Goal: Task Accomplishment & Management: Contribute content

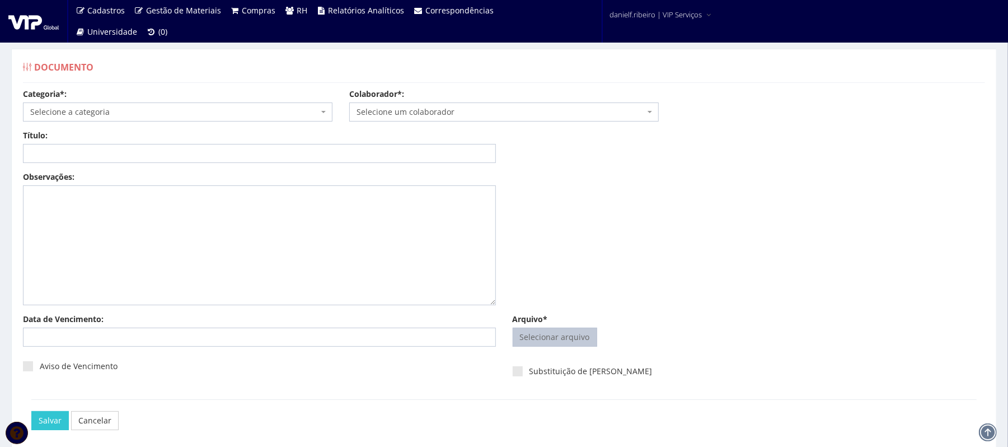
click at [575, 335] on input "Arquivo*" at bounding box center [554, 337] width 83 height 18
type input "C:\fakepath\EDISON DE RAMOS ABR.2025.pdf"
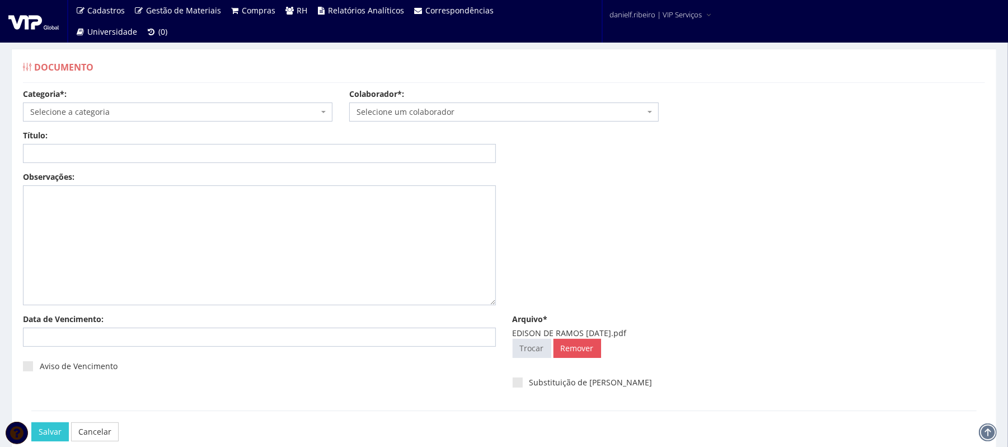
click at [448, 115] on span "Selecione um colaborador" at bounding box center [501, 111] width 288 height 11
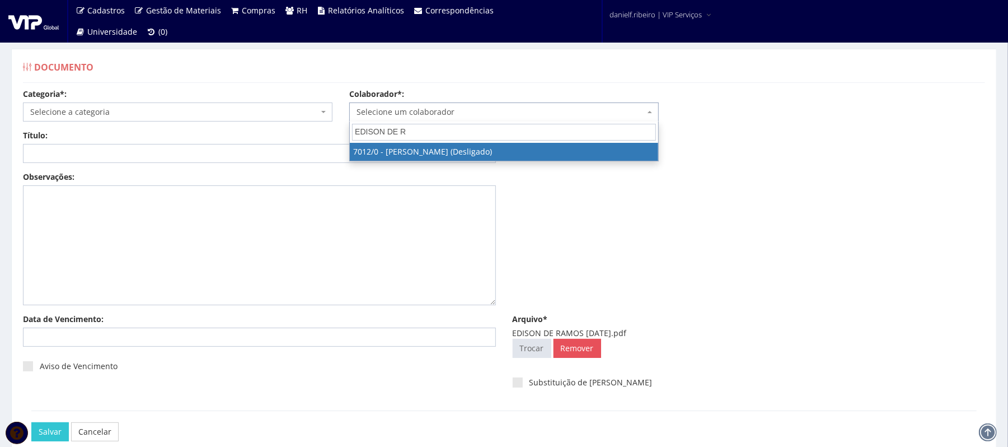
type input "EDISON DE RA"
select select "316"
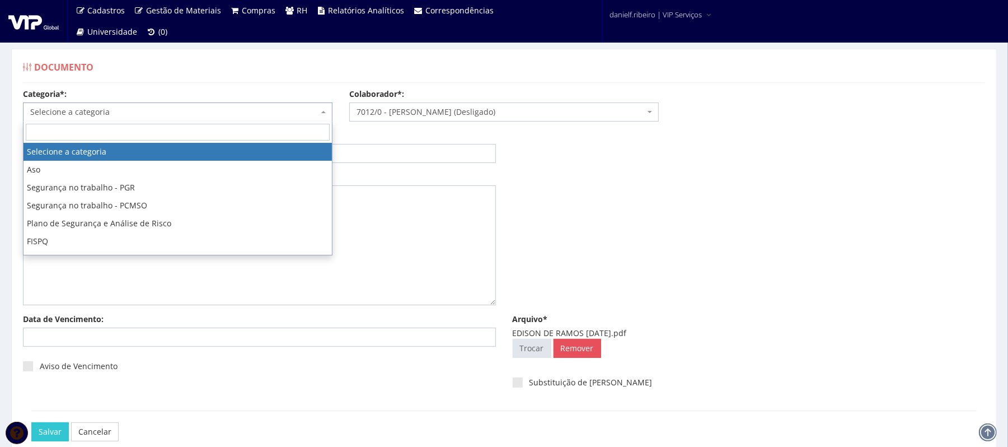
click at [133, 111] on span "Selecione a categoria" at bounding box center [174, 111] width 288 height 11
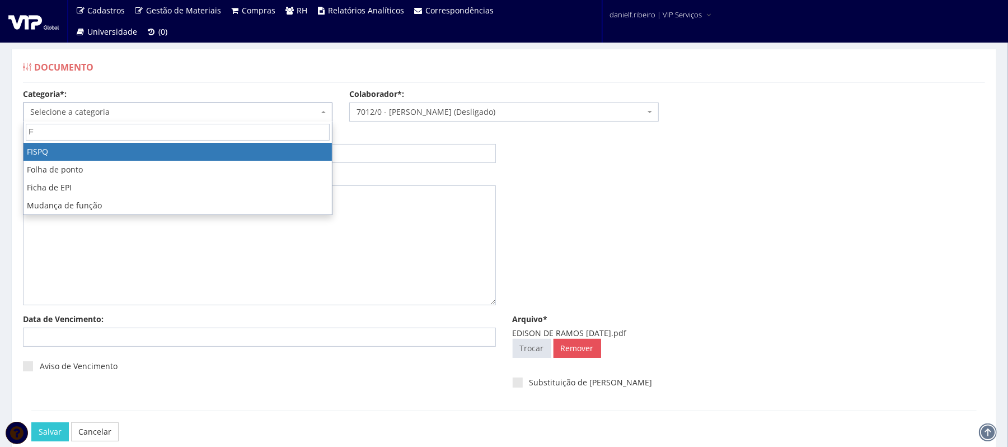
type input "F"
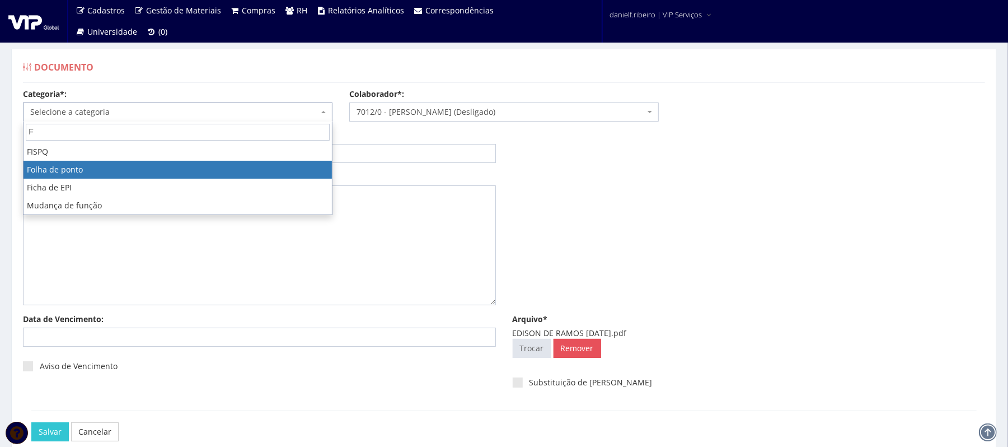
select select "folha_ponto"
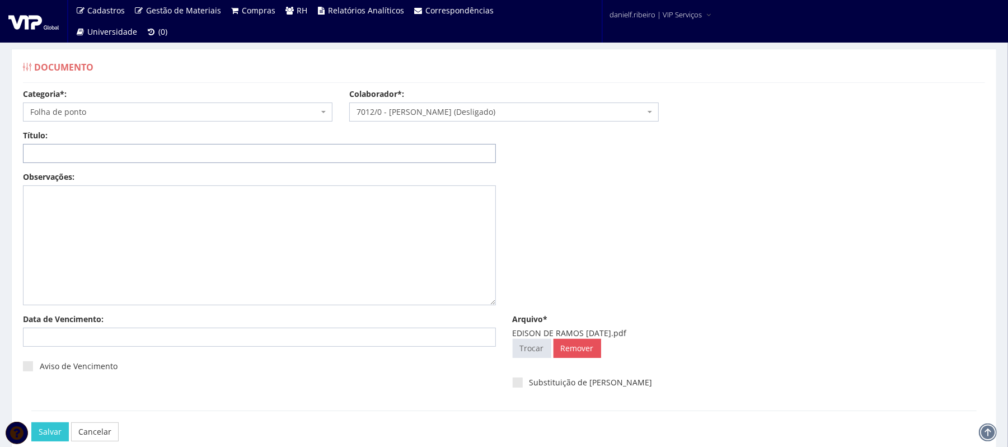
click at [117, 157] on input "Título:" at bounding box center [259, 153] width 473 height 19
paste input "FOLHA DE PONTO - JUN/2025"
click at [115, 152] on input "FOLHA DE PONTO - JUN/2025" at bounding box center [259, 153] width 473 height 19
type input "FOLHA DE PONTO - ABR/2025"
click at [31, 422] on input "Salvar" at bounding box center [49, 431] width 37 height 19
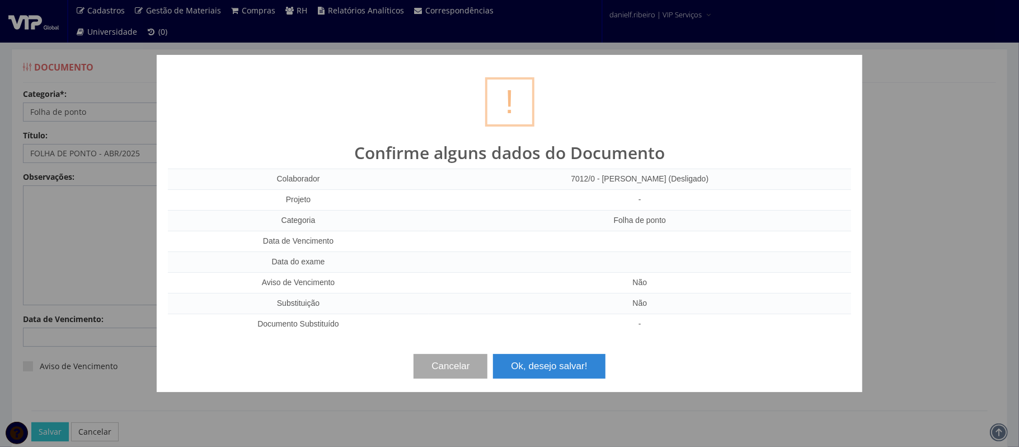
click at [544, 354] on div "Cancelar Ok, desejo salvar!" at bounding box center [509, 361] width 683 height 33
click at [541, 370] on button "Ok, desejo salvar!" at bounding box center [549, 366] width 112 height 25
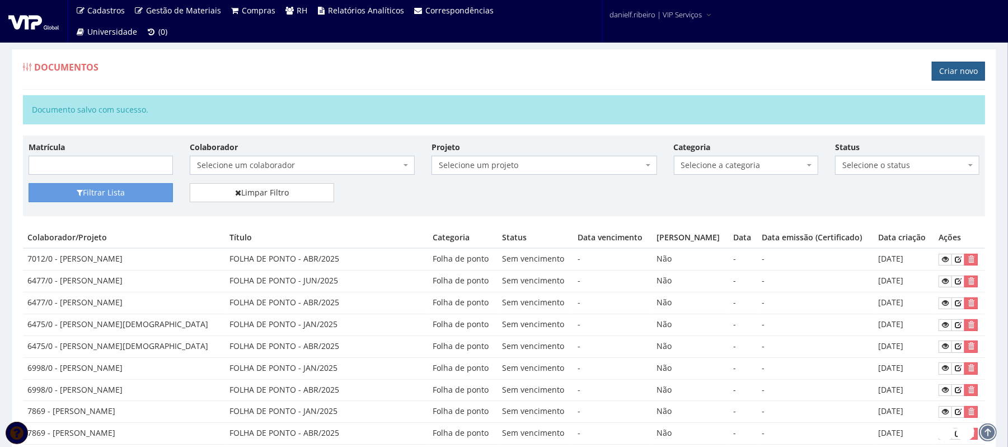
click at [945, 70] on link "Criar novo" at bounding box center [958, 71] width 53 height 19
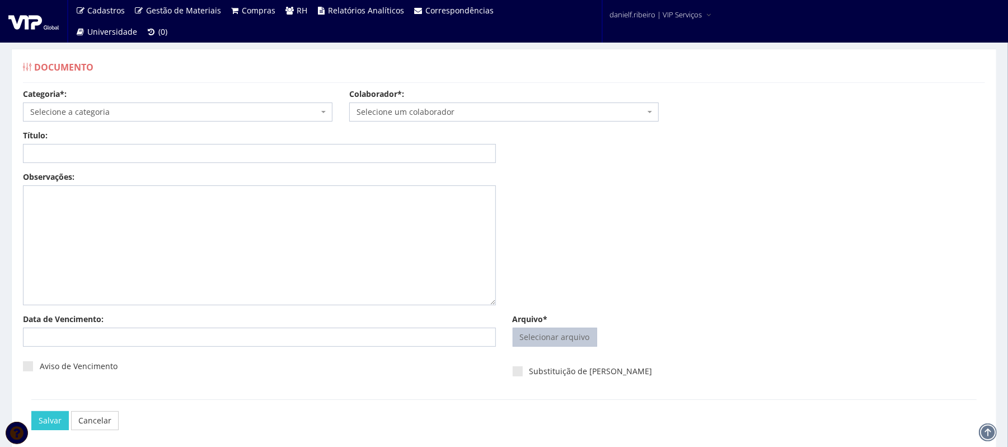
click at [571, 336] on input "Arquivo*" at bounding box center [554, 337] width 83 height 18
type input "C:\fakepath\EDISON DE [PERSON_NAME][DATE].pdf"
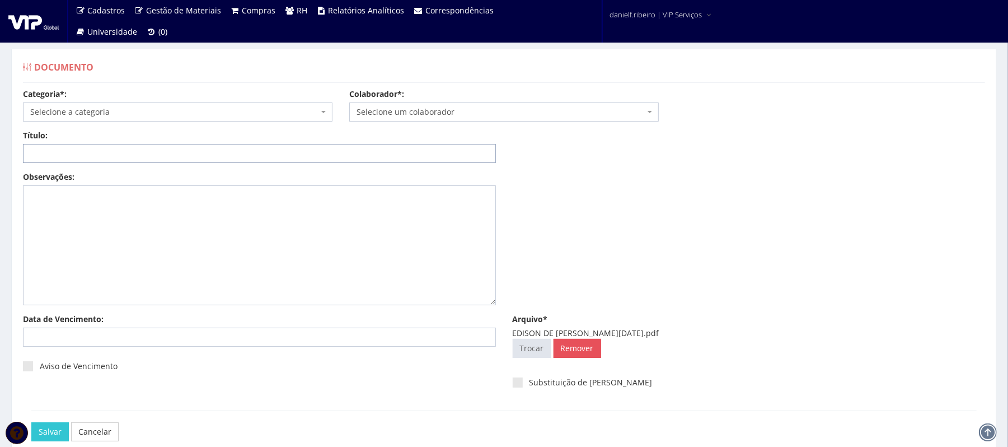
click at [289, 149] on input "Título:" at bounding box center [259, 153] width 473 height 19
paste input "FOLHA DE PONTO - JUN/2025"
click at [110, 151] on input "FOLHA DE PONTO - JUN/2025" at bounding box center [259, 153] width 473 height 19
type input "FOLHA DE PONTO - JAN/2025"
click at [446, 116] on span "Selecione um colaborador" at bounding box center [501, 111] width 288 height 11
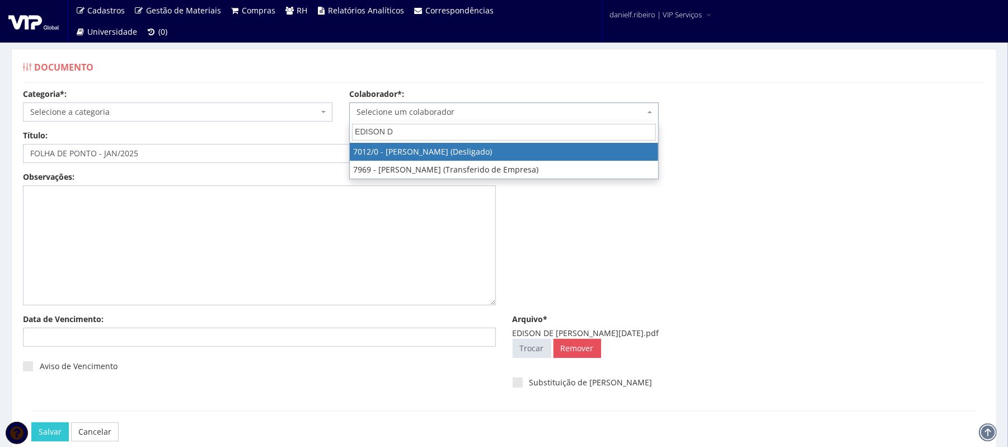
type input "EDISON DE"
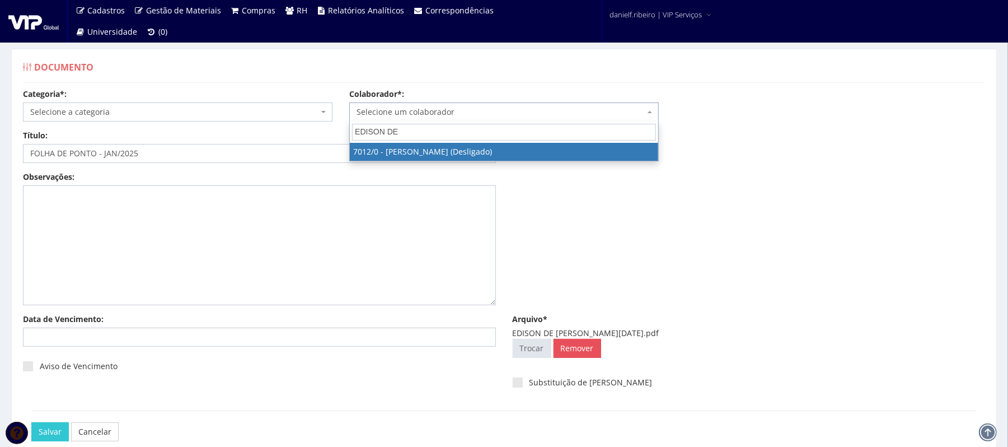
select select "316"
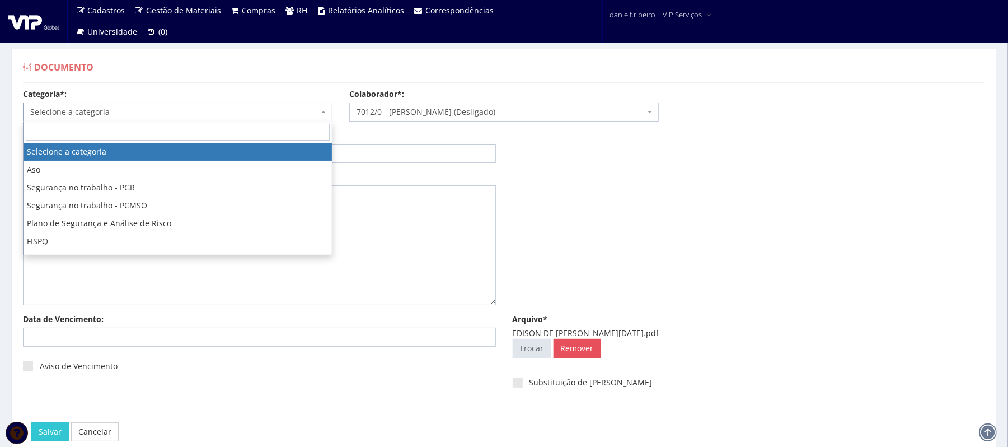
click at [186, 107] on span "Selecione a categoria" at bounding box center [174, 111] width 288 height 11
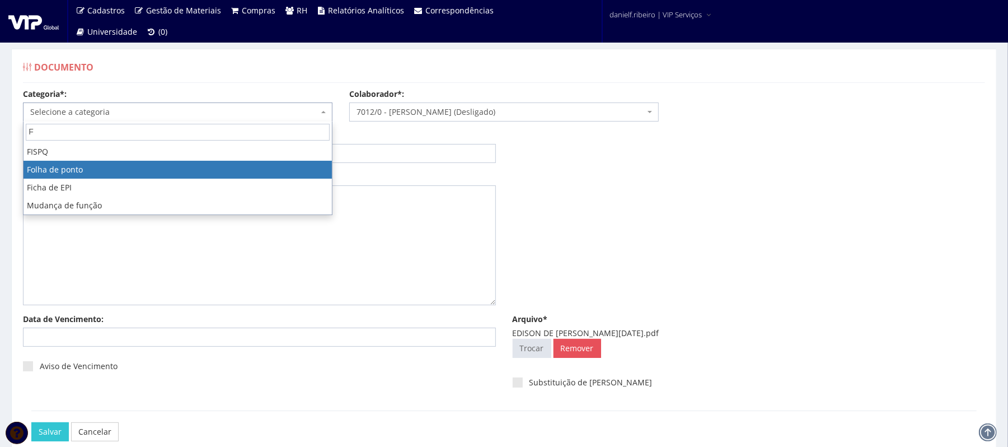
type input "F"
select select "folha_ponto"
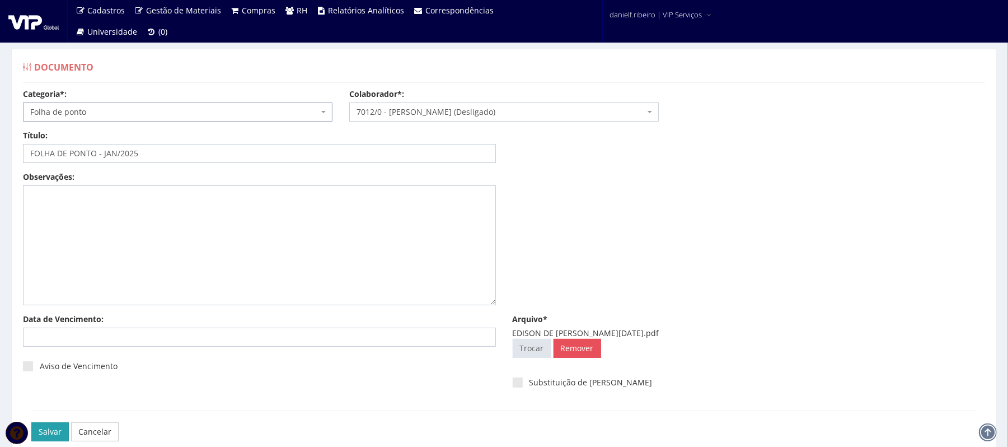
click at [57, 435] on input "Salvar" at bounding box center [49, 431] width 37 height 19
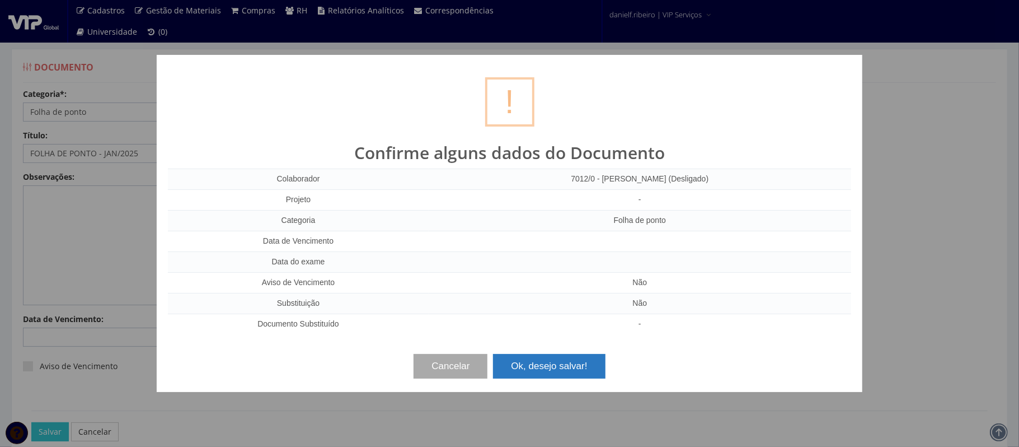
click at [581, 368] on button "Ok, desejo salvar!" at bounding box center [549, 366] width 112 height 25
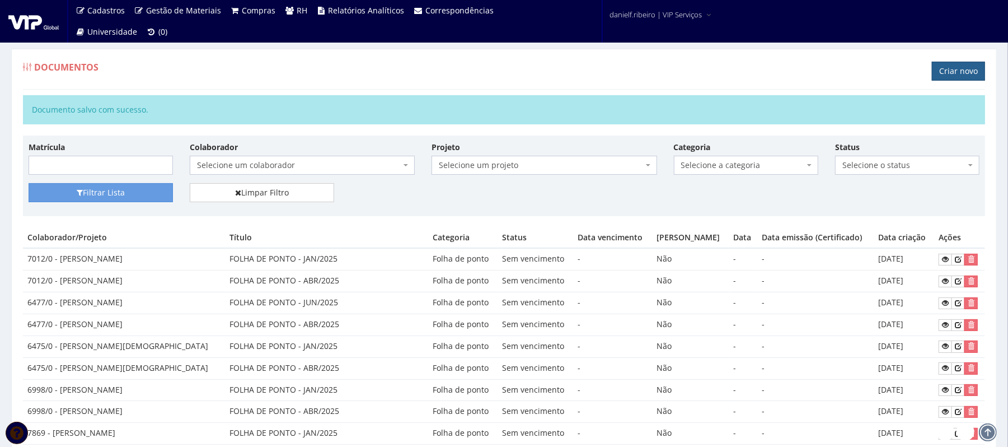
click at [967, 71] on link "Criar novo" at bounding box center [958, 71] width 53 height 19
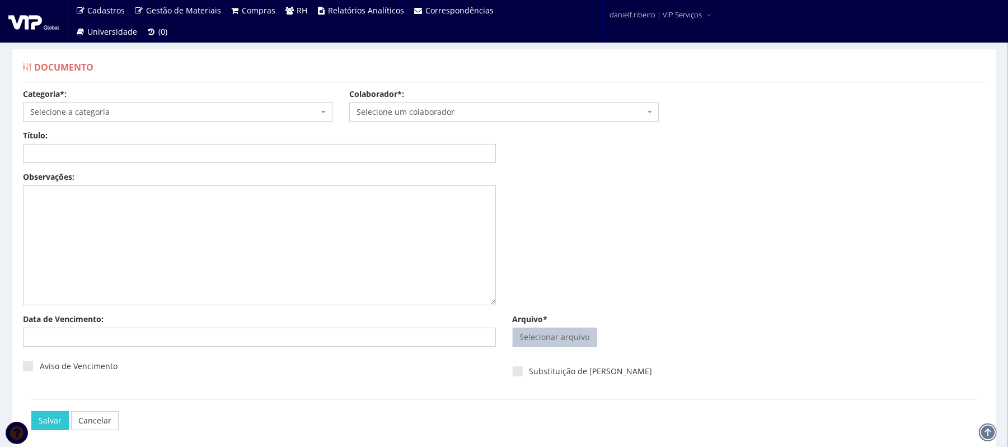
click at [547, 336] on input "Arquivo*" at bounding box center [554, 337] width 83 height 18
type input "C:\fakepath\ELIAS DA SILVA BARBOSA ABR.2025.pdf"
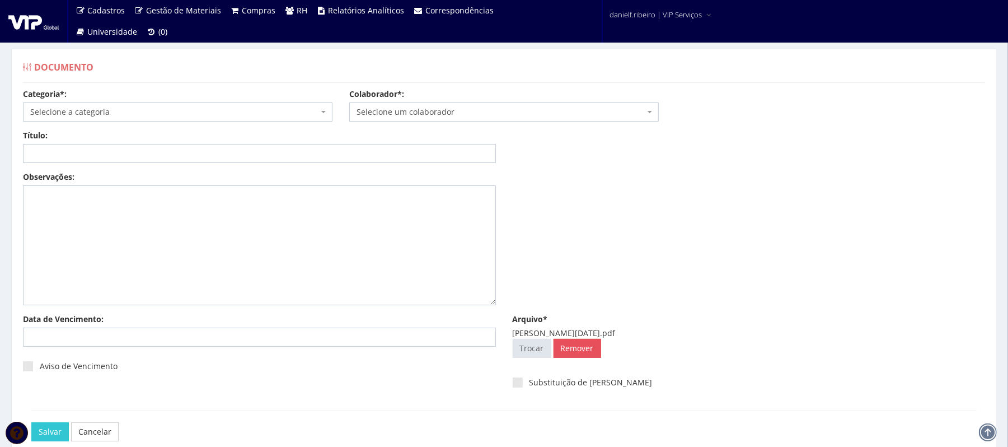
click at [469, 117] on span "Selecione um colaborador" at bounding box center [501, 111] width 288 height 11
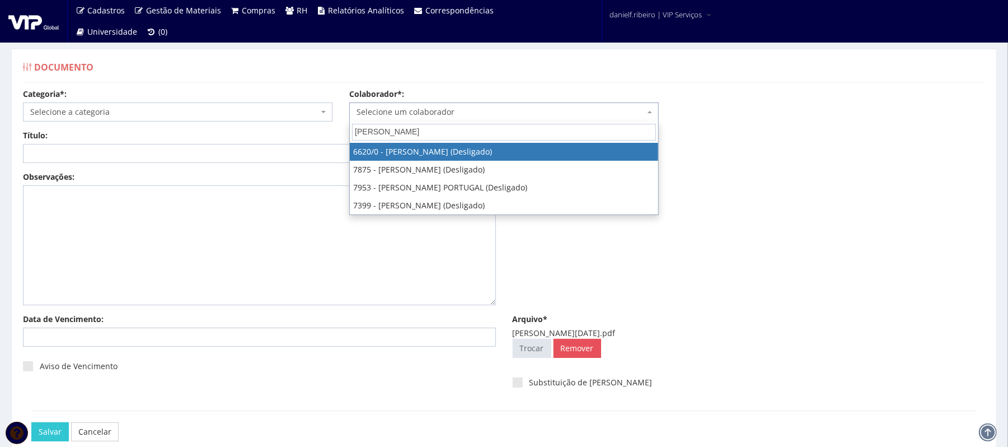
type input "ELIAS DA"
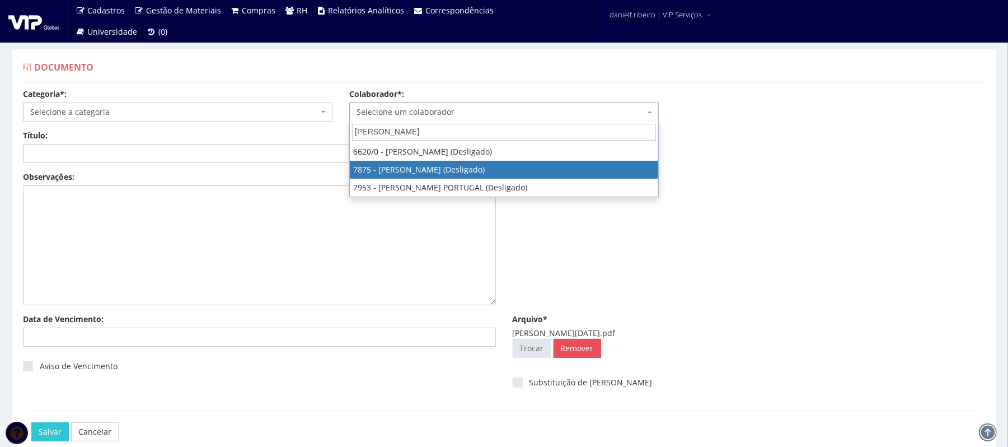
select select "2768"
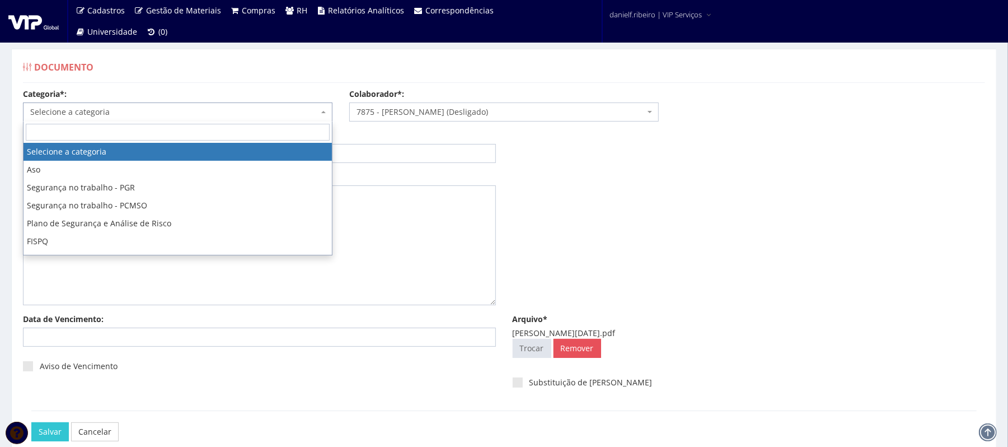
click at [135, 110] on span "Selecione a categoria" at bounding box center [174, 111] width 288 height 11
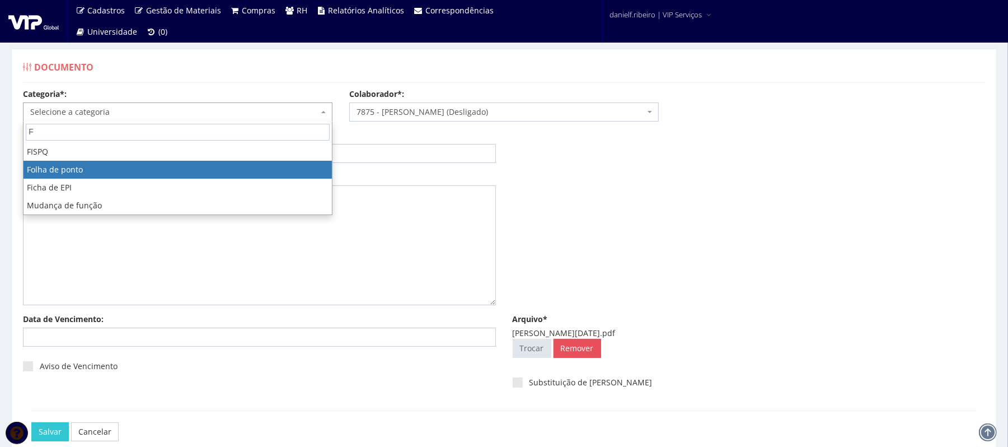
type input "F"
select select "folha_ponto"
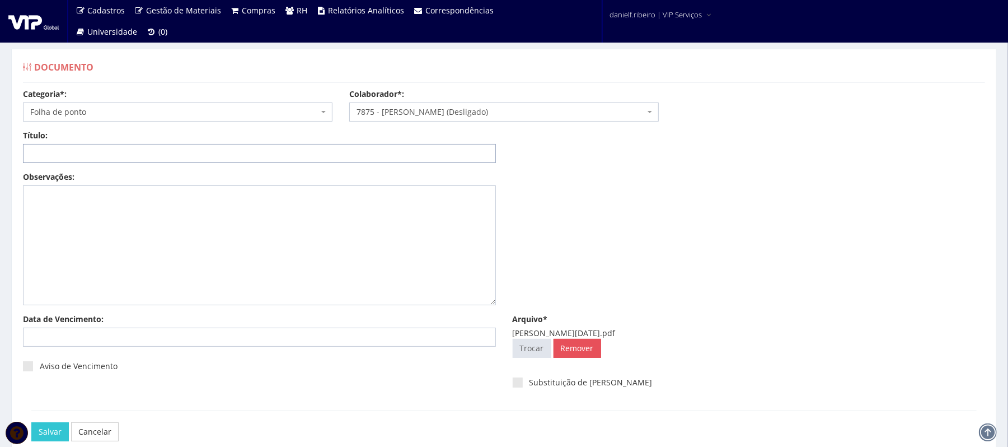
click at [156, 155] on input "Título:" at bounding box center [259, 153] width 473 height 19
paste input "FOLHA DE PONTO - JUN/2025"
click at [115, 155] on input "FOLHA DE PONTO - JUN/2025" at bounding box center [259, 153] width 473 height 19
type input "FOLHA DE PONTO - ABR/2025"
click at [31, 422] on input "Salvar" at bounding box center [49, 431] width 37 height 19
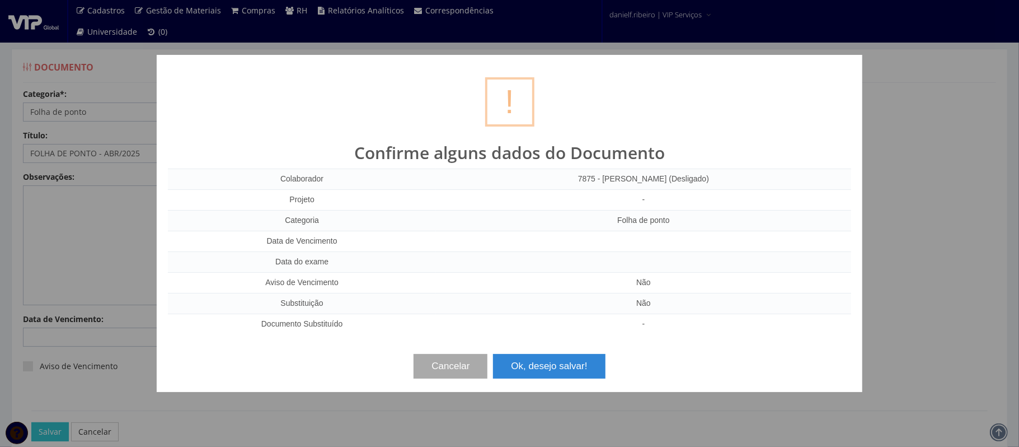
click at [542, 381] on div "? ! i Confirme alguns dados do Documento Colaborador 7875 - ELIAS DA SILVA BARB…" at bounding box center [510, 223] width 706 height 337
click at [544, 368] on button "Ok, desejo salvar!" at bounding box center [549, 366] width 112 height 25
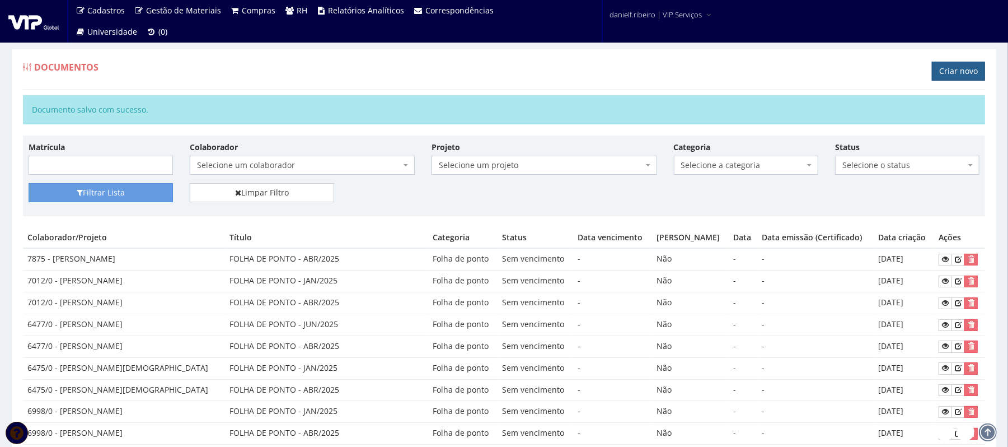
click at [942, 74] on link "Criar novo" at bounding box center [958, 71] width 53 height 19
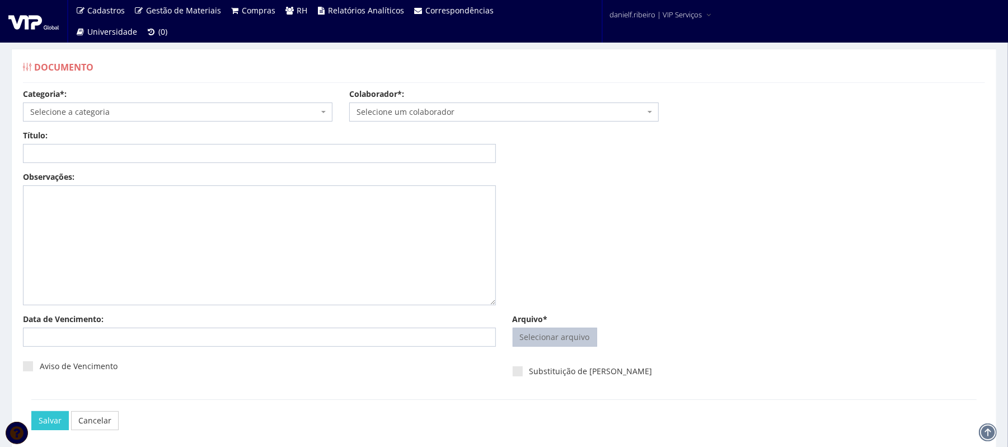
click at [573, 329] on input "Arquivo*" at bounding box center [554, 337] width 83 height 18
type input "C:\fakepath\[PERSON_NAME] [DATE].pdf"
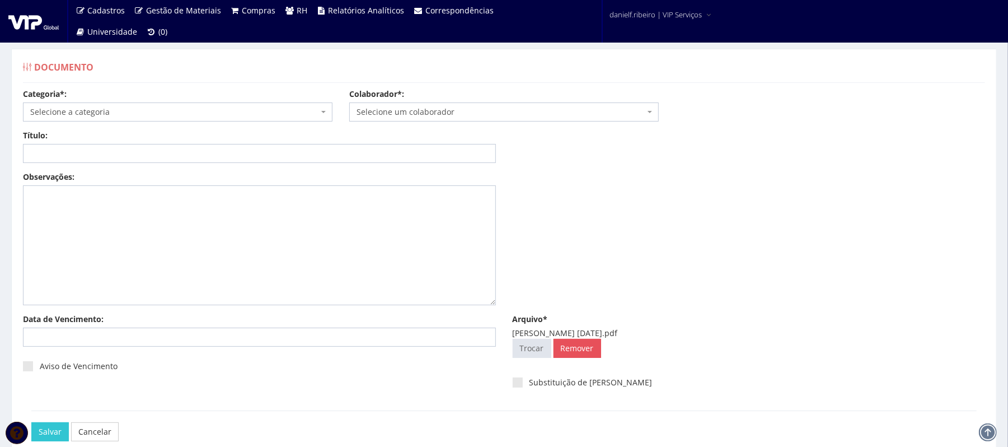
click at [459, 118] on span "Selecione um colaborador" at bounding box center [501, 111] width 288 height 11
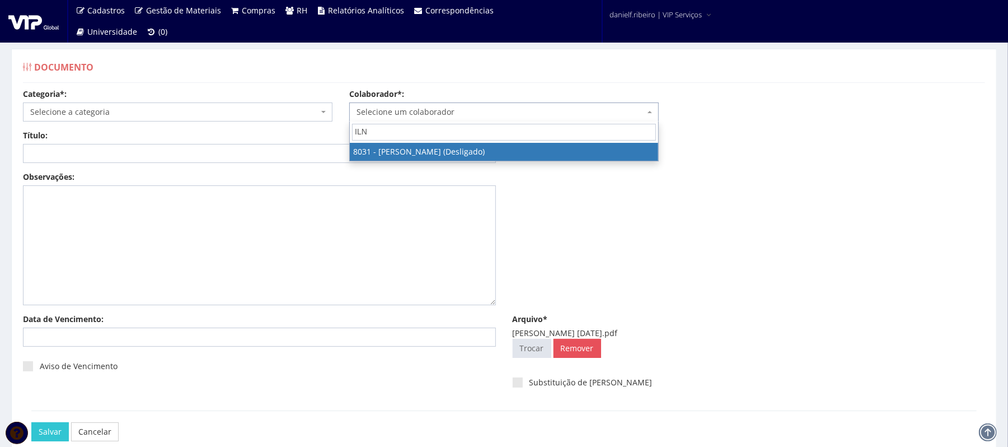
type input "ILN"
drag, startPoint x: 468, startPoint y: 155, endPoint x: 166, endPoint y: 128, distance: 302.9
select select "3404"
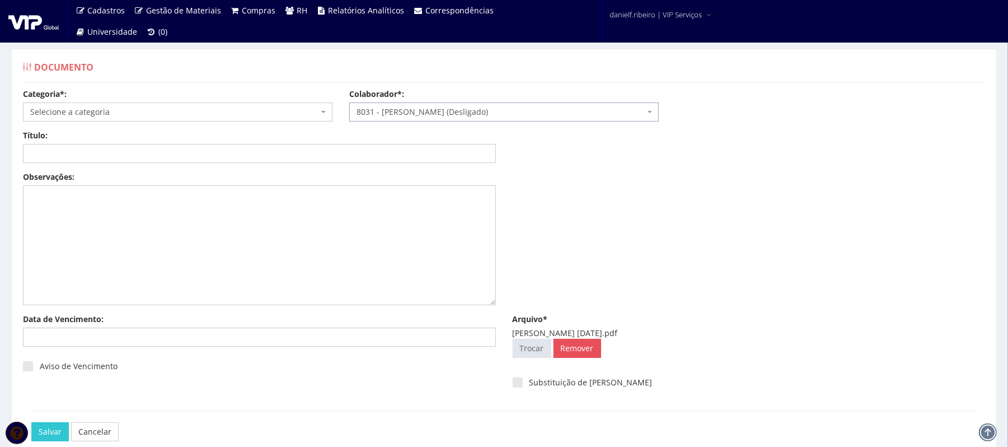
click at [153, 115] on span "Selecione a categoria" at bounding box center [174, 111] width 288 height 11
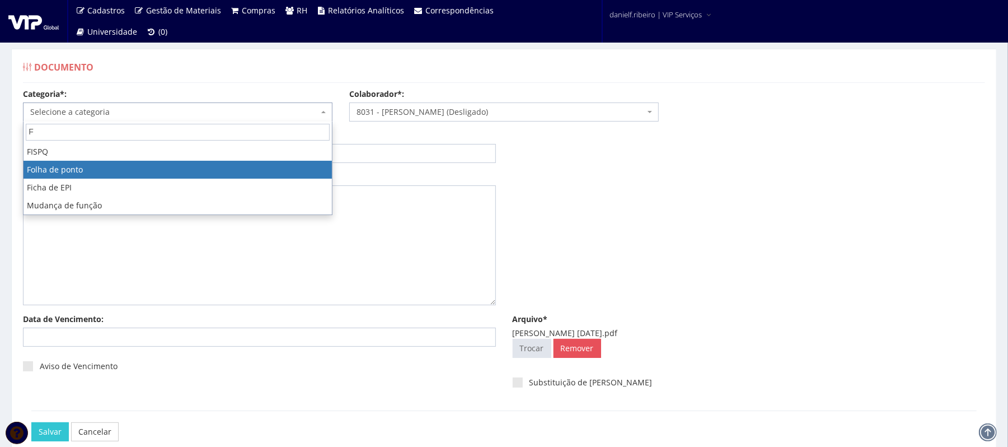
type input "F"
select select "folha_ponto"
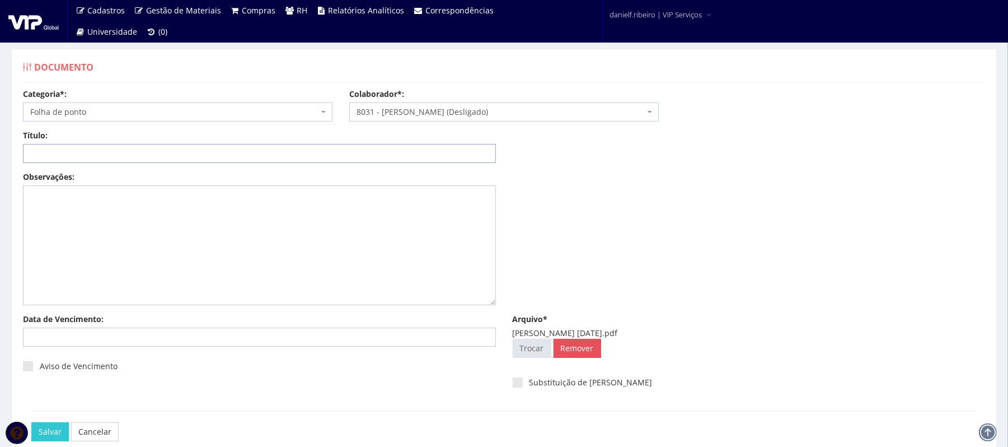
click at [157, 147] on input "Título:" at bounding box center [259, 153] width 473 height 19
paste input "FOLHA DE PONTO - JUN/2025"
click at [117, 154] on input "FOLHA DE PONTO - JUN/2025" at bounding box center [259, 153] width 473 height 19
type input "FOLHA DE PONTO - ABR/2025"
click at [31, 422] on input "Salvar" at bounding box center [49, 431] width 37 height 19
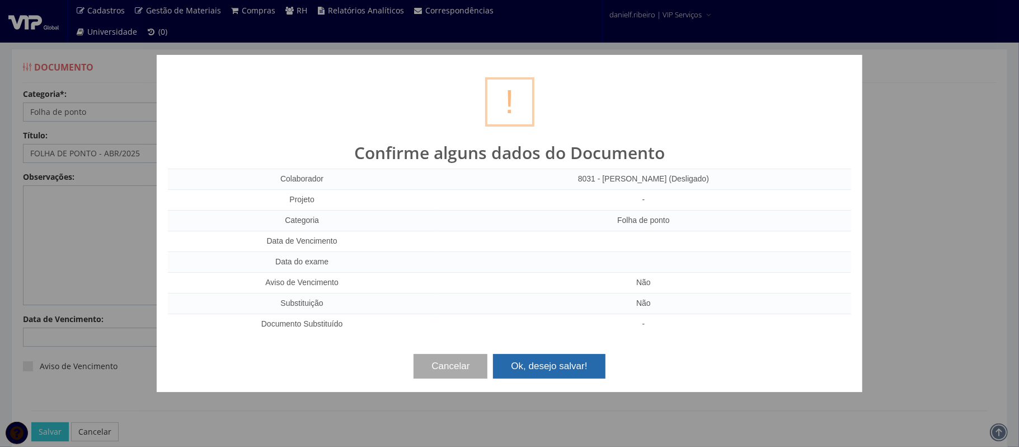
click at [527, 382] on div "? ! i Confirme alguns dados do Documento Colaborador 8031 - FABIANO ILNITSKI (D…" at bounding box center [510, 223] width 706 height 337
click at [535, 399] on div "? ! i Confirme alguns dados do Documento Colaborador 8031 - FABIANO ILNITSKI (D…" at bounding box center [509, 223] width 1019 height 447
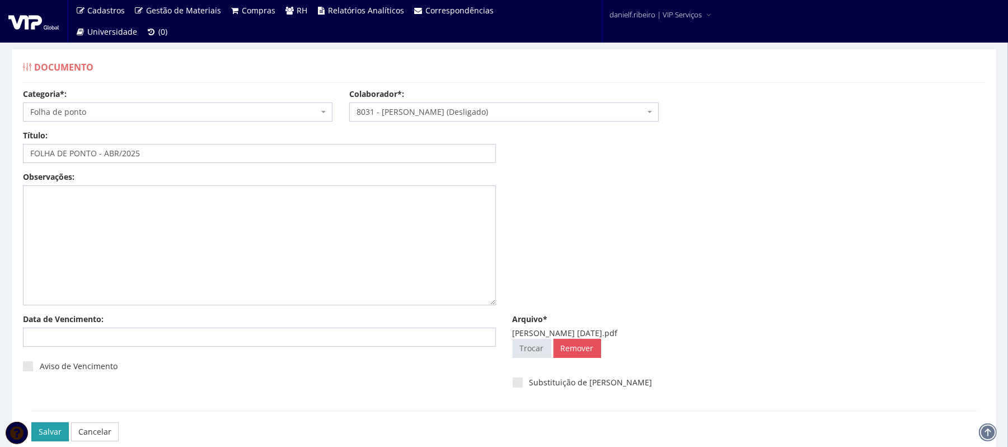
click at [58, 432] on input "Salvar" at bounding box center [49, 431] width 37 height 19
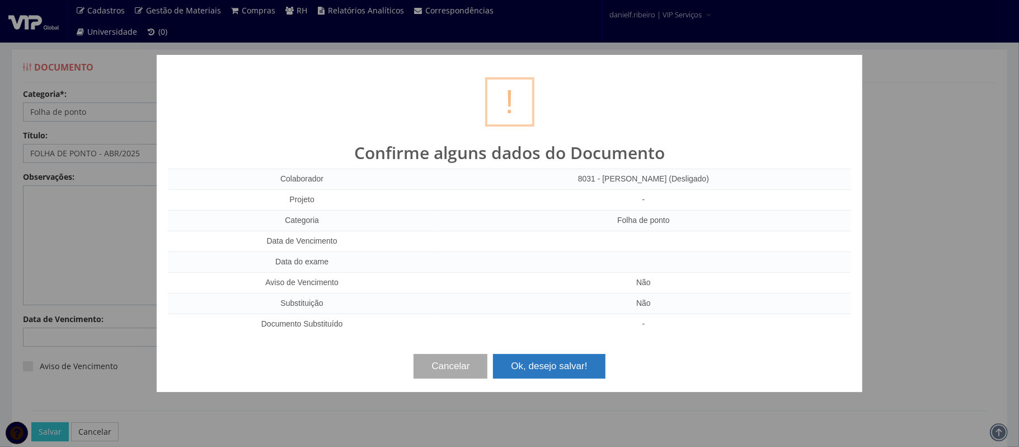
click at [563, 372] on button "Ok, desejo salvar!" at bounding box center [549, 366] width 112 height 25
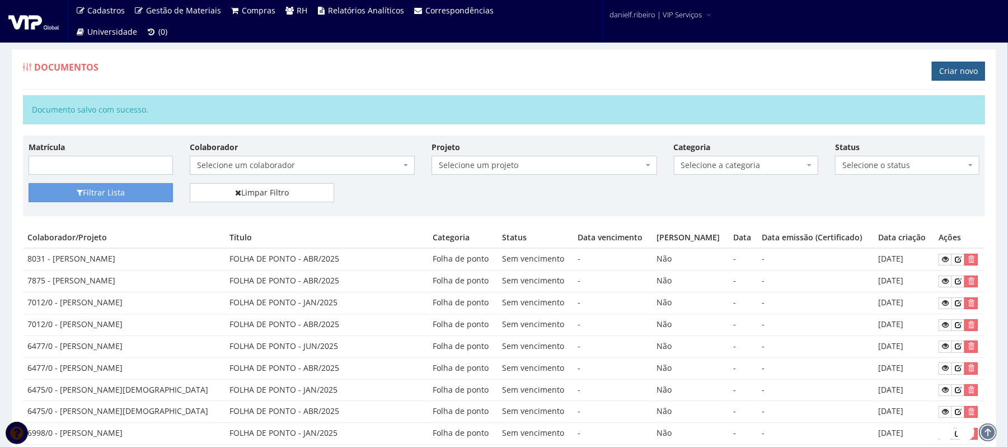
click at [948, 68] on link "Criar novo" at bounding box center [958, 71] width 53 height 19
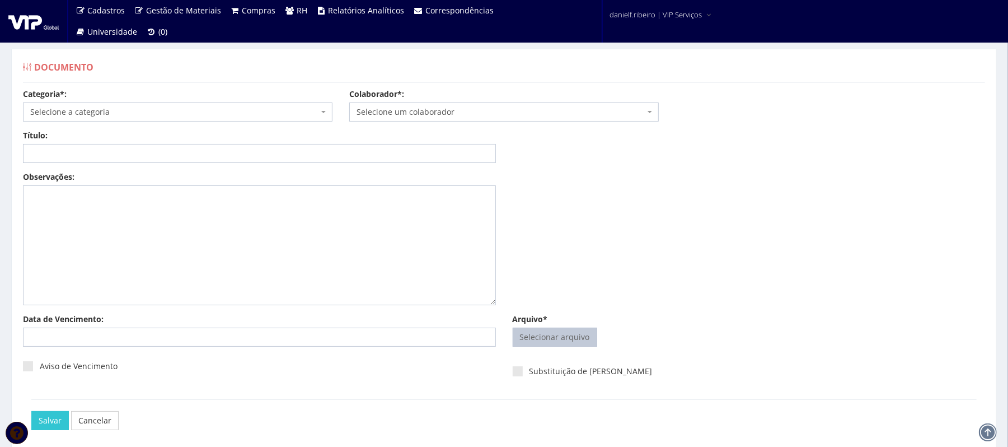
click at [560, 339] on input "Arquivo*" at bounding box center [554, 337] width 83 height 18
type input "C:\fakepath\[PERSON_NAME] [DATE].pdf"
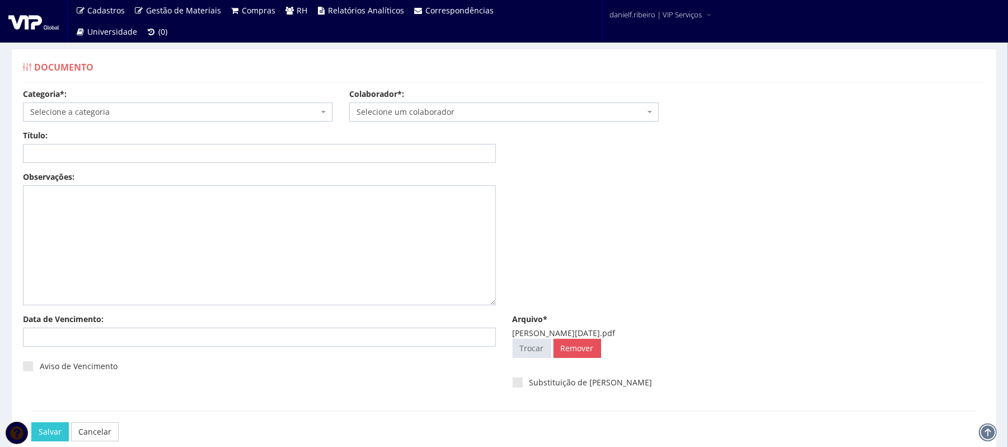
click at [473, 115] on span "Selecione um colaborador" at bounding box center [501, 111] width 288 height 11
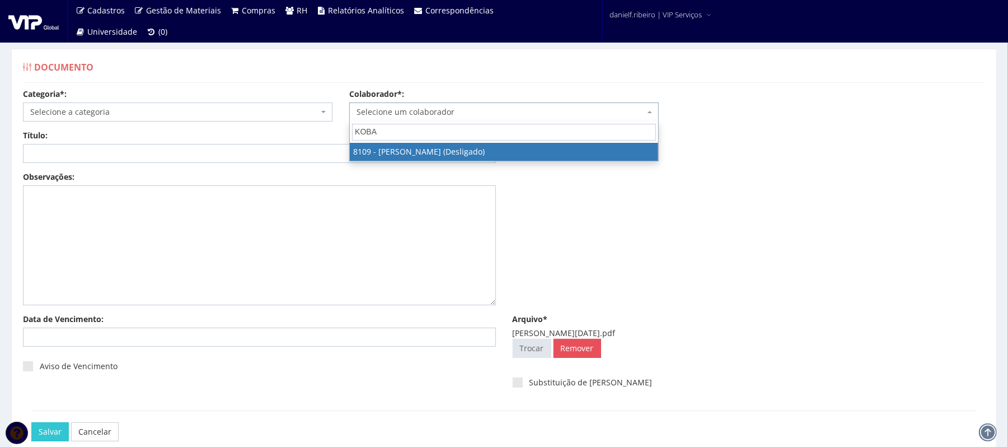
type input "KOBAY"
select select "3677"
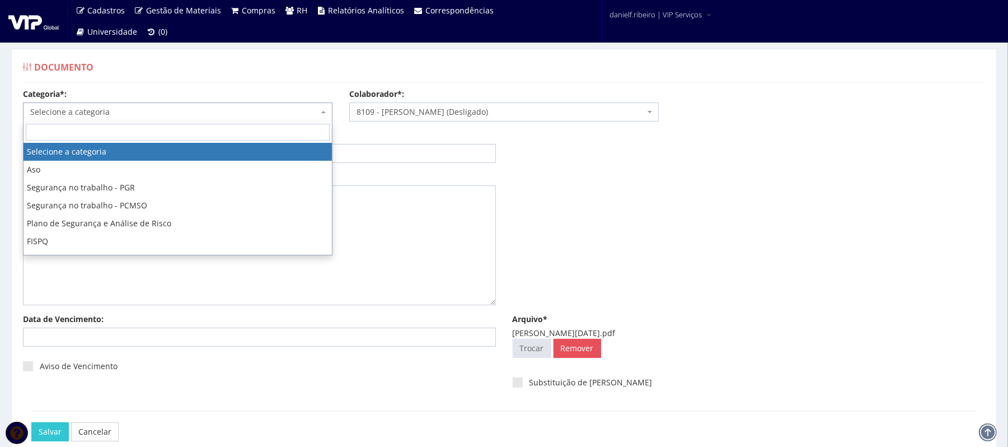
drag, startPoint x: 105, startPoint y: 112, endPoint x: 128, endPoint y: 229, distance: 119.1
click at [105, 115] on span "Selecione a categoria" at bounding box center [174, 111] width 288 height 11
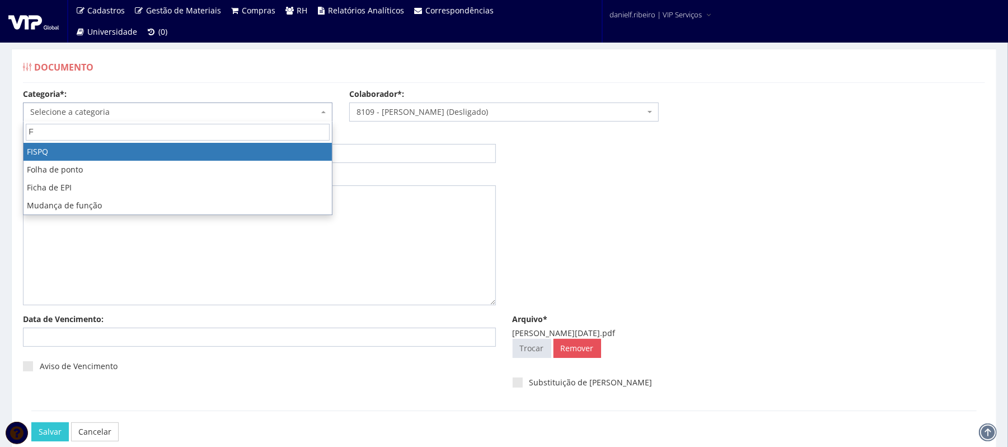
type input "F"
select select "fispq"
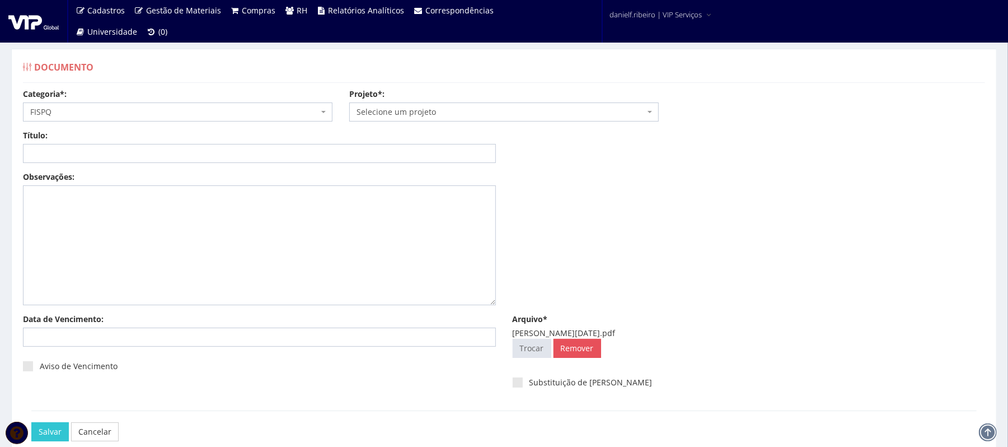
drag, startPoint x: 103, startPoint y: 97, endPoint x: 102, endPoint y: 114, distance: 16.8
click at [103, 104] on div "Categoria*: Selecione a categoria Aso Segurança no trabalho - PGR Segurança no …" at bounding box center [178, 104] width 326 height 33
drag, startPoint x: 110, startPoint y: 114, endPoint x: 320, endPoint y: 107, distance: 210.5
click at [118, 115] on span "FISPQ" at bounding box center [174, 111] width 288 height 11
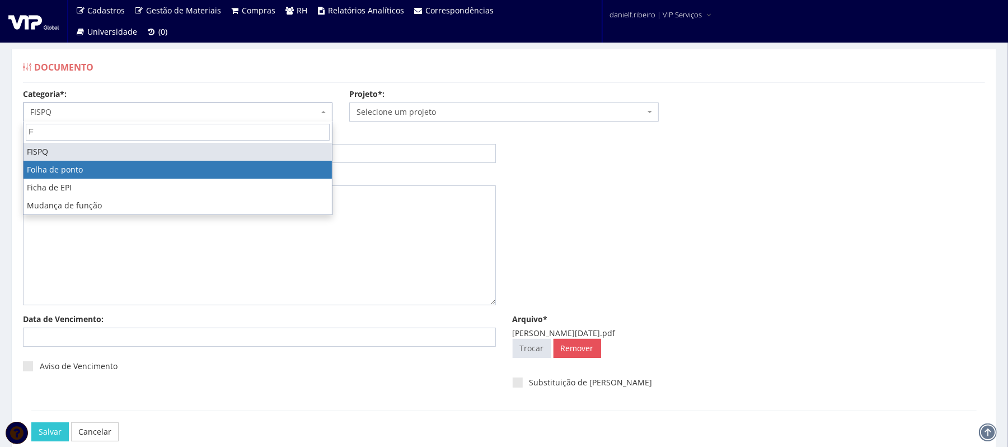
type input "F"
select select "folha_ponto"
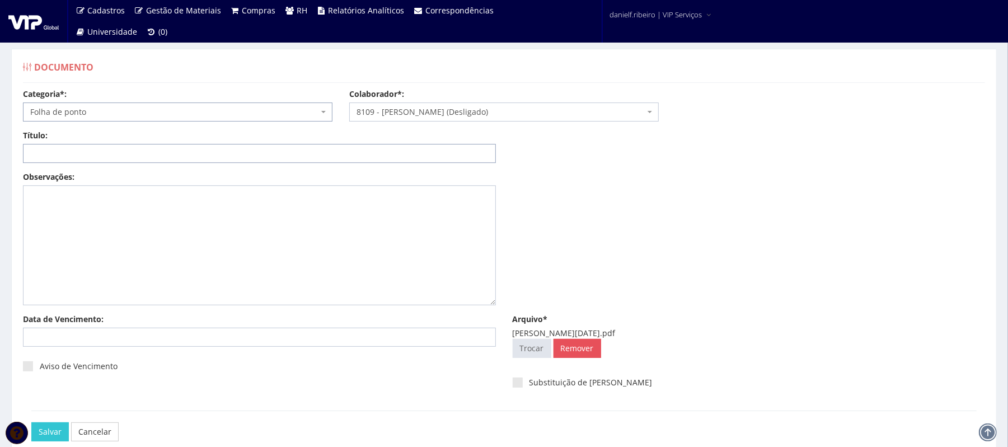
click at [282, 160] on input "Título:" at bounding box center [259, 153] width 473 height 19
paste input "FOLHA DE PONTO - JUN/2025"
click at [115, 151] on input "FOLHA DE PONTO - JUN/2025" at bounding box center [259, 153] width 473 height 19
type input "FOLHA DE PONTO - ABR/2025"
click at [31, 422] on input "Salvar" at bounding box center [49, 431] width 37 height 19
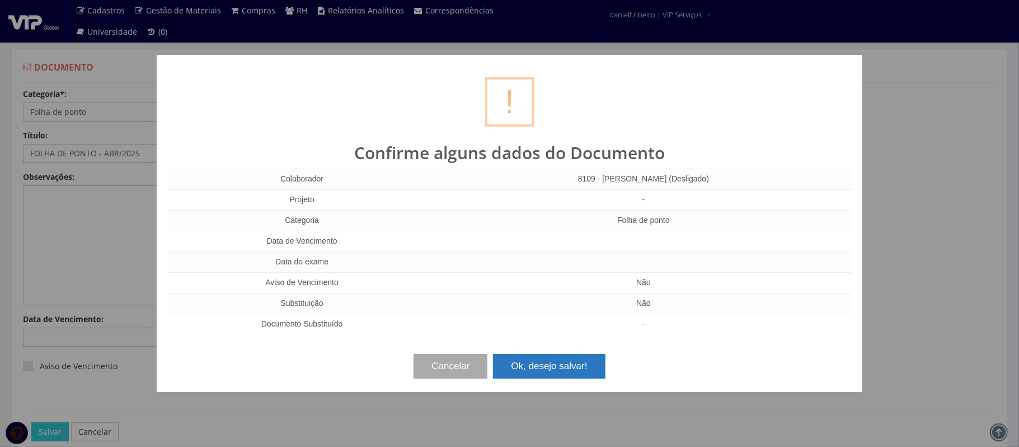
click at [560, 368] on button "Ok, desejo salvar!" at bounding box center [549, 366] width 112 height 25
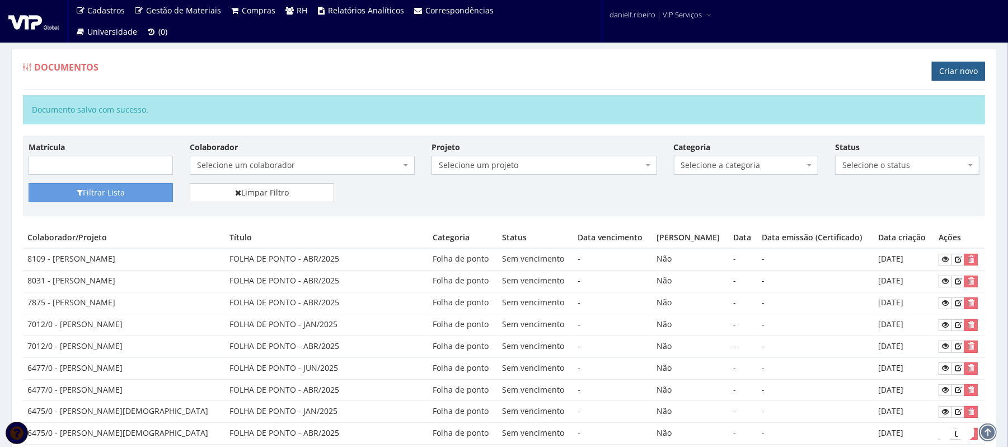
click at [950, 74] on link "Criar novo" at bounding box center [958, 71] width 53 height 19
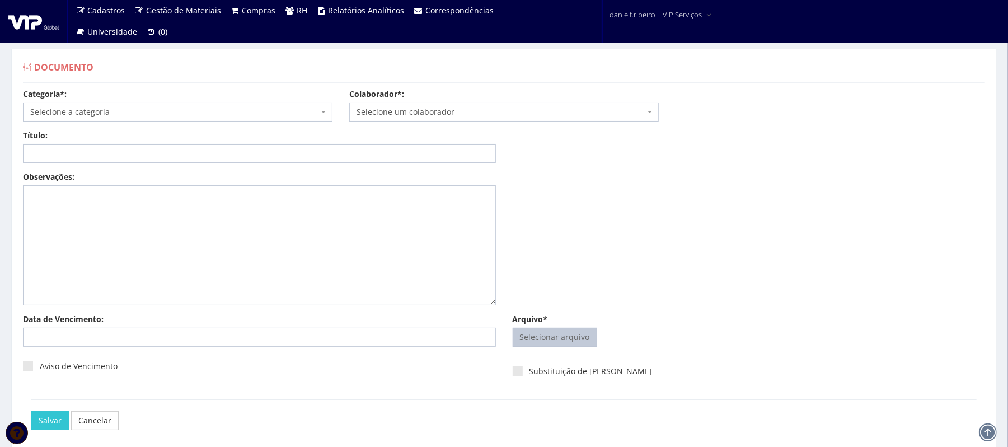
click at [578, 329] on input "Arquivo*" at bounding box center [554, 337] width 83 height 18
type input "C:\fakepath\[PERSON_NAME] [DATE].pdf"
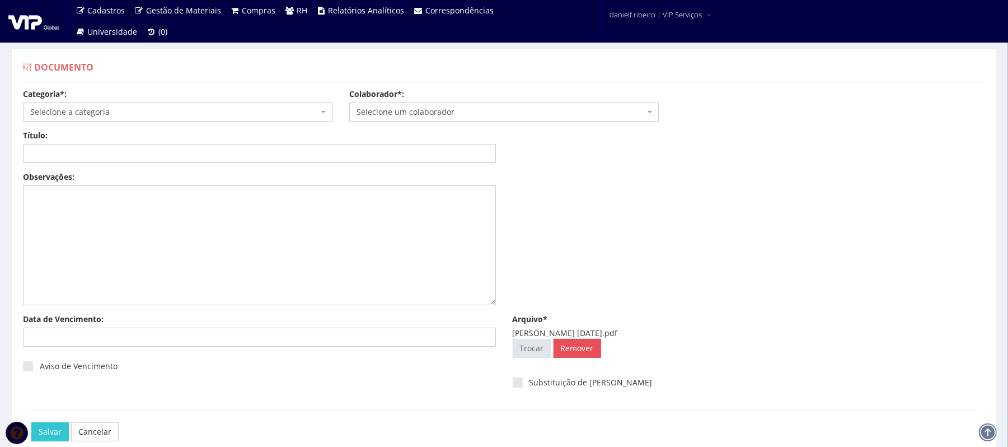
click at [480, 105] on span "Selecione um colaborador" at bounding box center [503, 111] width 309 height 19
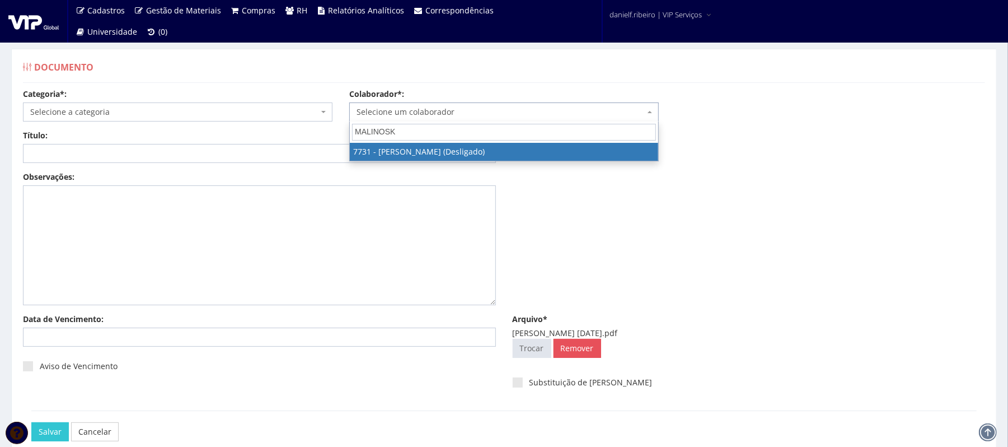
type input "MALINOSKI"
select select "2308"
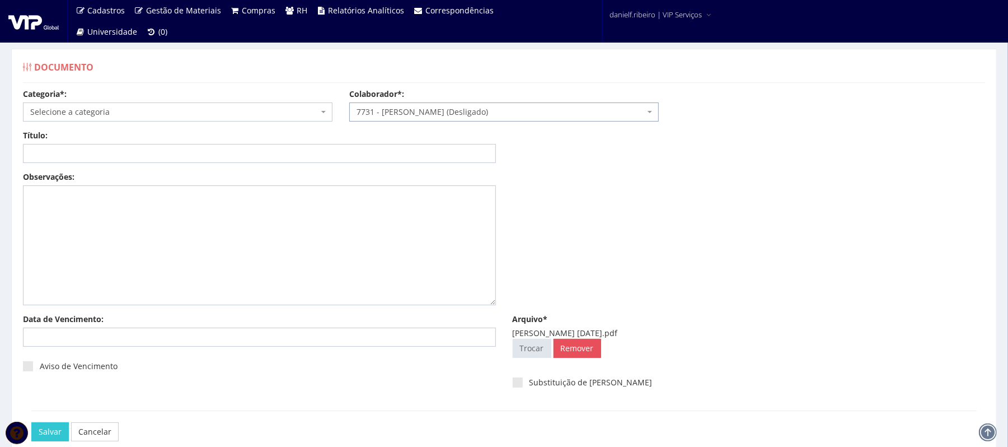
click at [112, 113] on span "Selecione a categoria" at bounding box center [174, 111] width 288 height 11
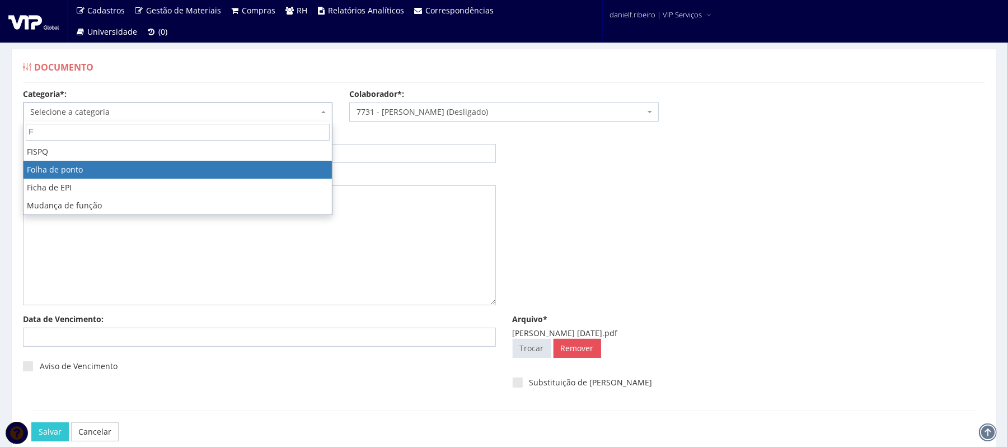
type input "F"
select select "folha_ponto"
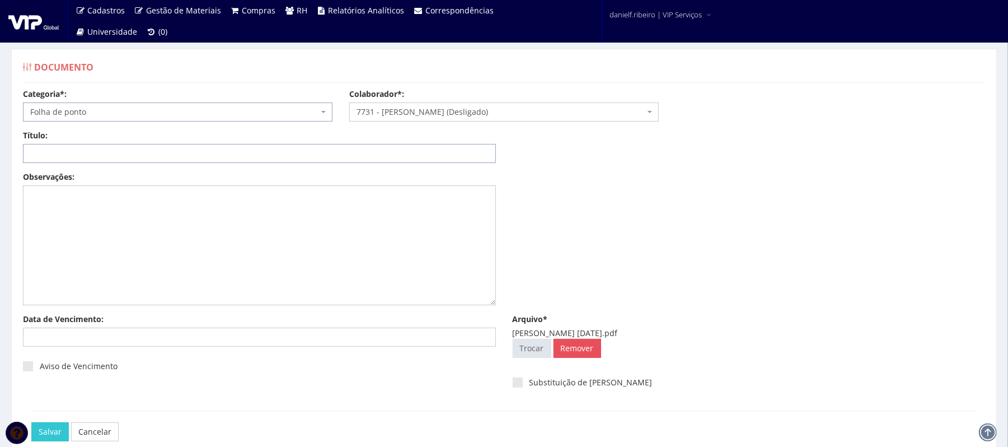
click at [104, 147] on input "Título:" at bounding box center [259, 153] width 473 height 19
paste input "FOLHA DE PONTO - JUN/2025"
click at [115, 152] on input "FOLHA DE PONTO - JUN/2025" at bounding box center [259, 153] width 473 height 19
type input "FOLHA DE PONTO - ABR/2025"
click at [31, 422] on input "Salvar" at bounding box center [49, 431] width 37 height 19
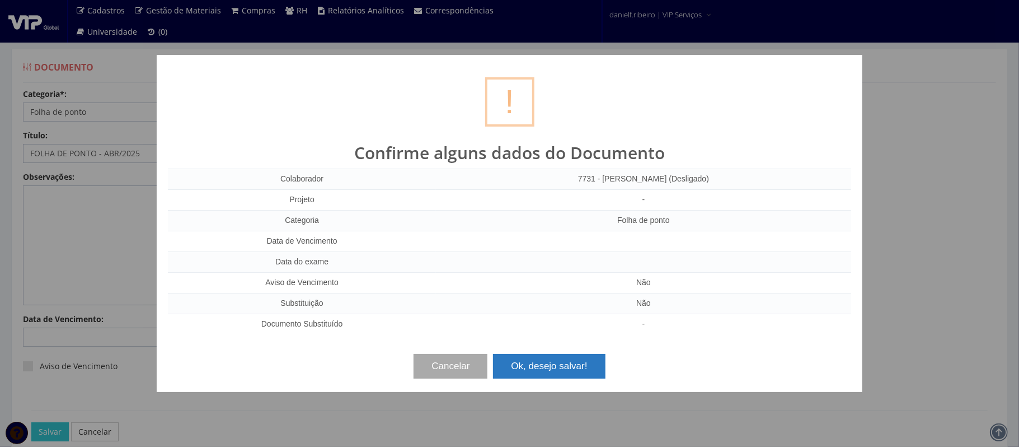
click at [558, 363] on button "Ok, desejo salvar!" at bounding box center [549, 366] width 112 height 25
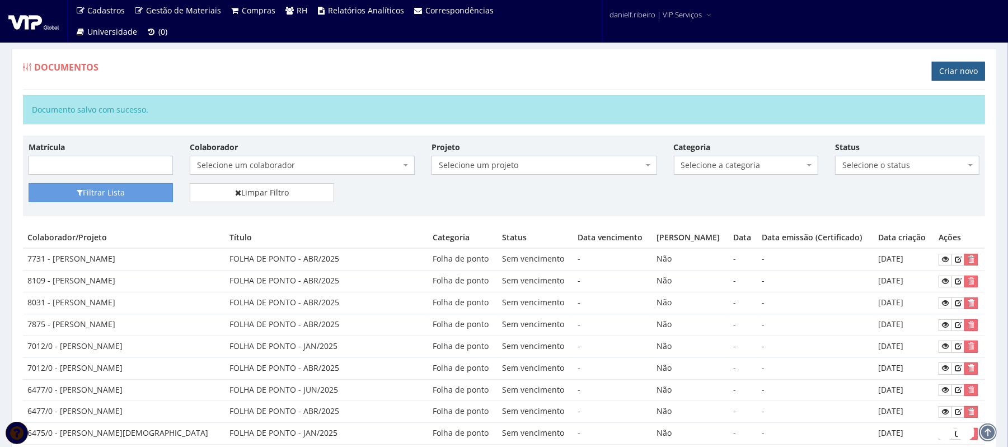
click at [954, 73] on link "Criar novo" at bounding box center [958, 71] width 53 height 19
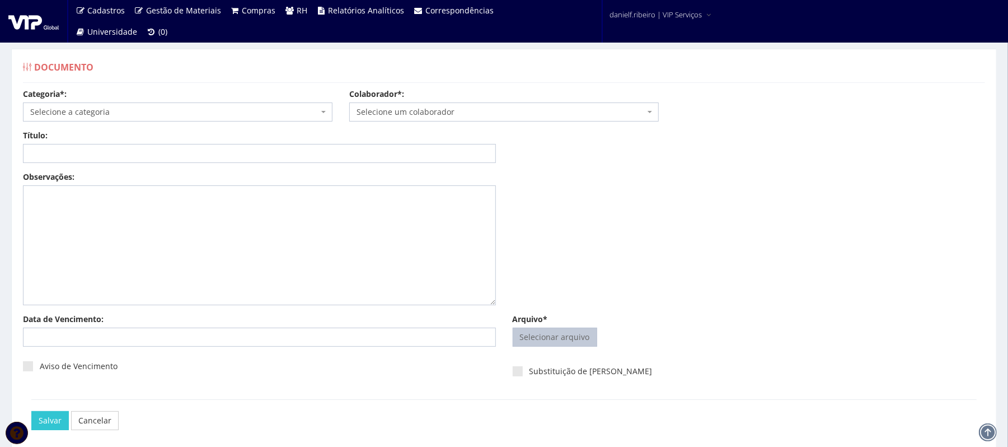
click at [565, 334] on input "Arquivo*" at bounding box center [554, 337] width 83 height 18
type input "C:\fakepath\FERNANDO AUGUSTO GESKE ABR.2025.pdf"
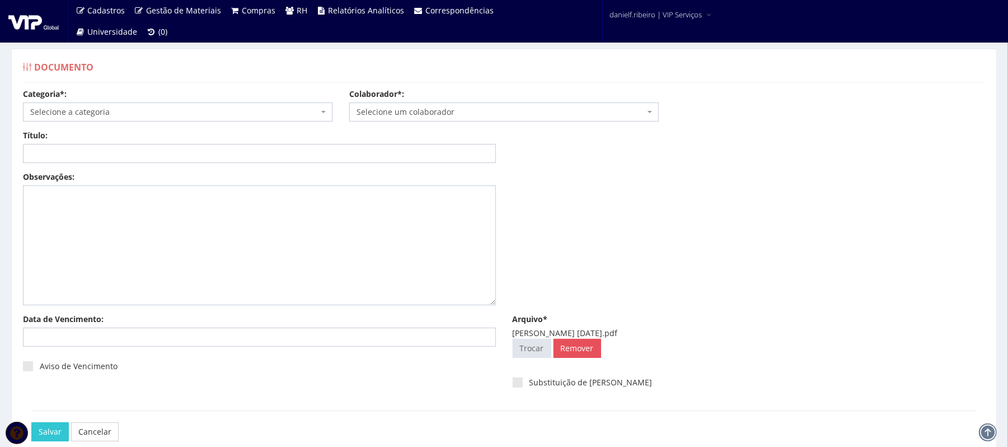
click at [421, 121] on body "Cadastros Clientes Unidades Subclientes Unidades de Subclientes Projetos Gestão…" at bounding box center [504, 254] width 1008 height 508
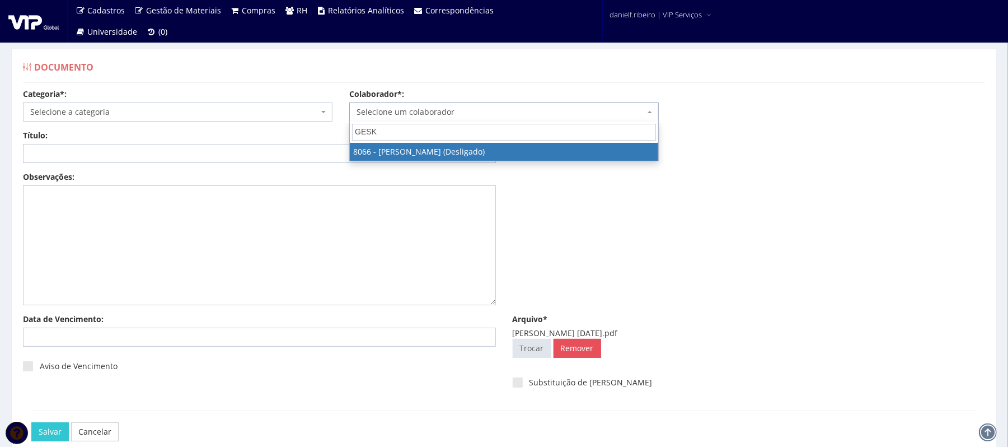
type input "GESKE"
select select "3521"
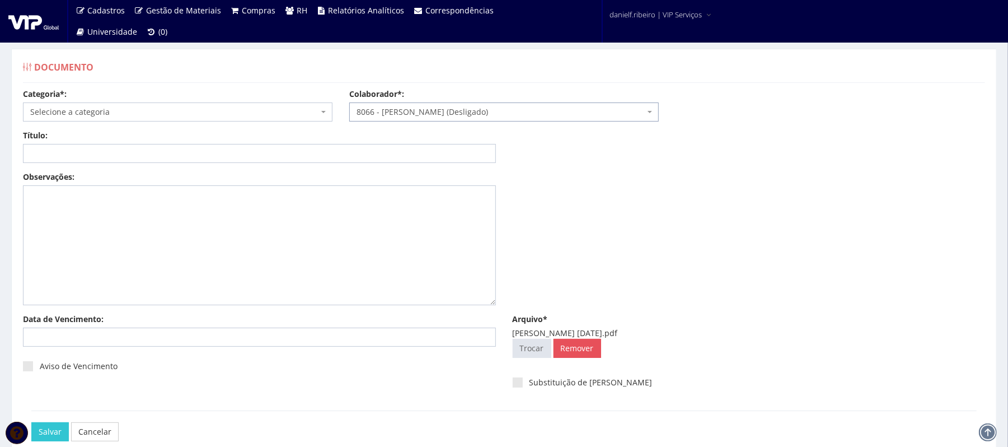
click at [164, 119] on span "Selecione a categoria" at bounding box center [177, 111] width 309 height 19
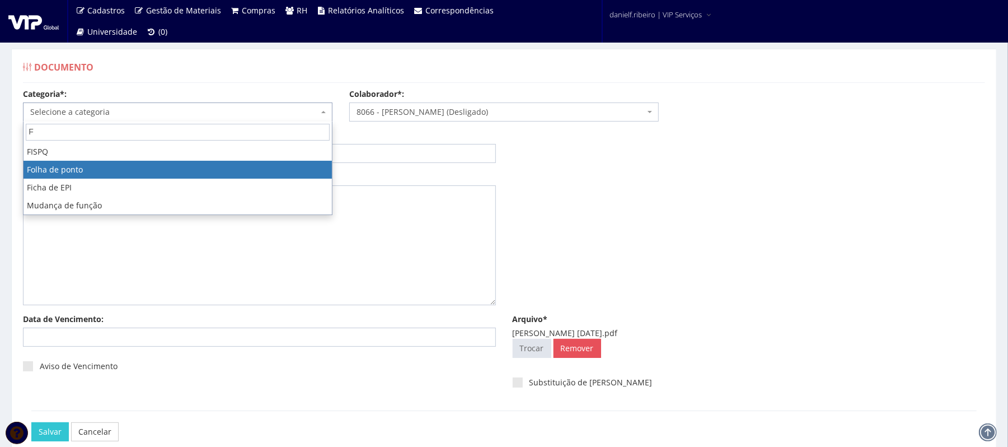
type input "F"
select select "folha_ponto"
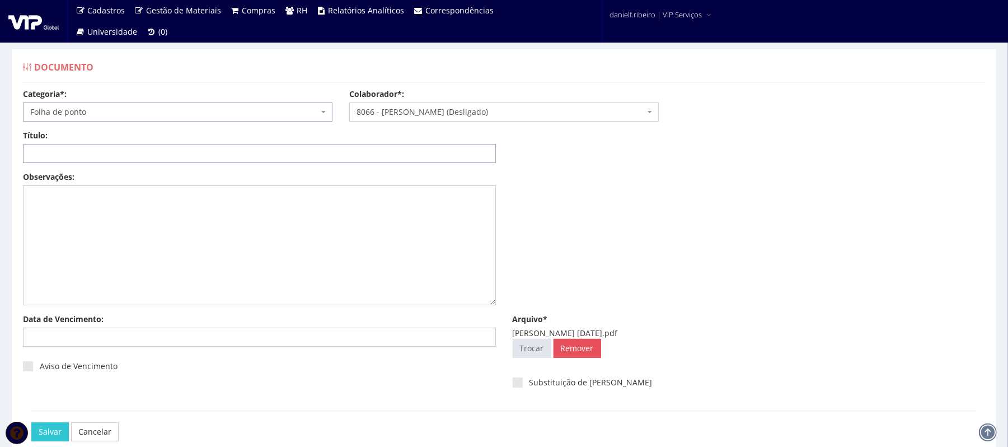
click at [97, 153] on input "Título:" at bounding box center [259, 153] width 473 height 19
paste input "FOLHA DE PONTO - JUN/2025"
click at [115, 150] on input "FOLHA DE PONTO - JUN/2025" at bounding box center [259, 153] width 473 height 19
type input "FOLHA DE PONTO - ABR/2025"
click at [45, 435] on input "Salvar" at bounding box center [49, 431] width 37 height 19
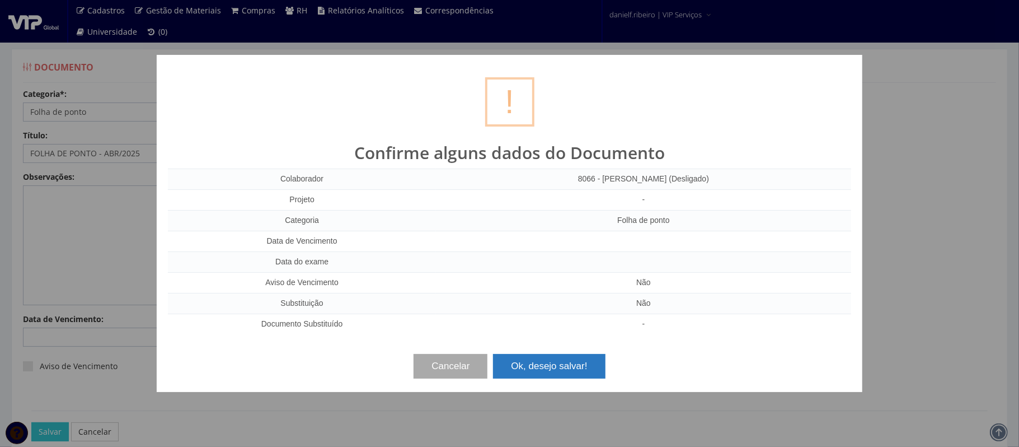
click at [552, 369] on button "Ok, desejo salvar!" at bounding box center [549, 366] width 112 height 25
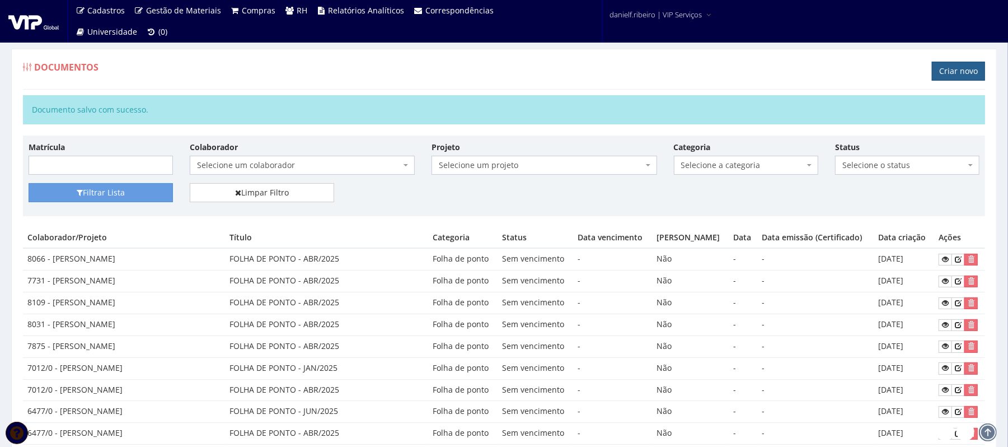
click at [952, 65] on link "Criar novo" at bounding box center [958, 71] width 53 height 19
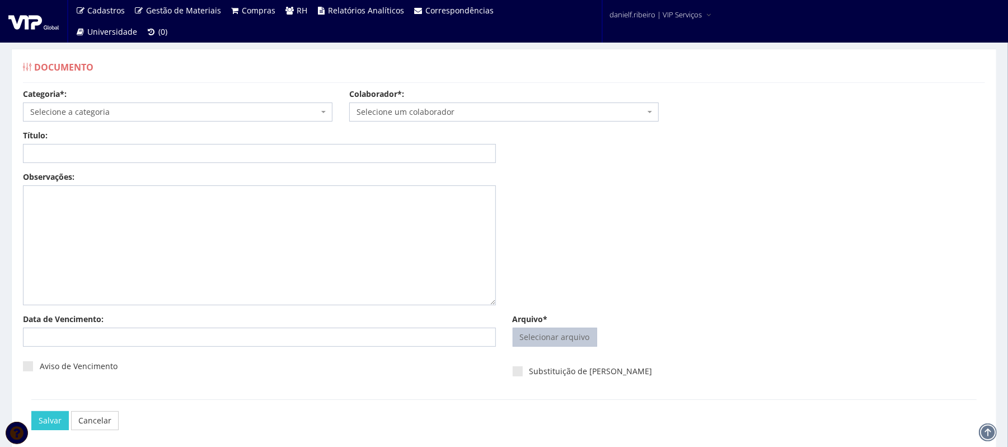
click at [548, 334] on input "Arquivo*" at bounding box center [554, 337] width 83 height 18
type input "C:\fakepath\GILMAR RIBEIRO ABR.2025.pdf"
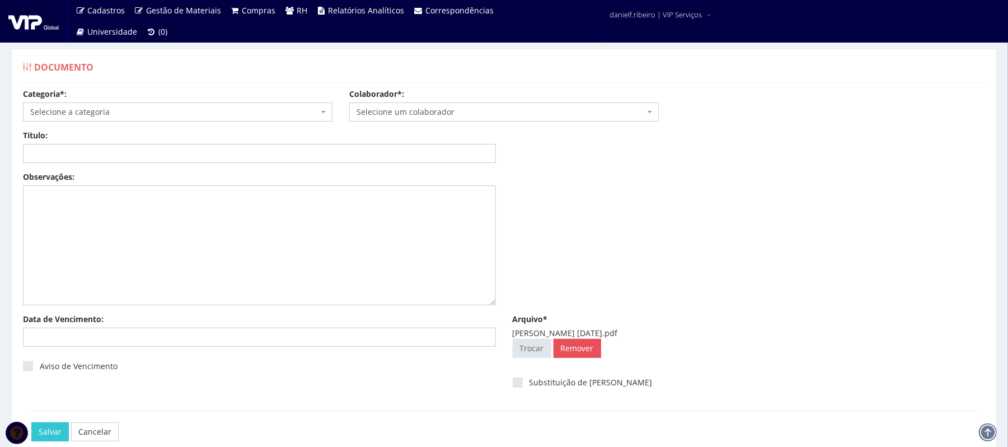
click at [456, 115] on span "Selecione um colaborador" at bounding box center [501, 111] width 288 height 11
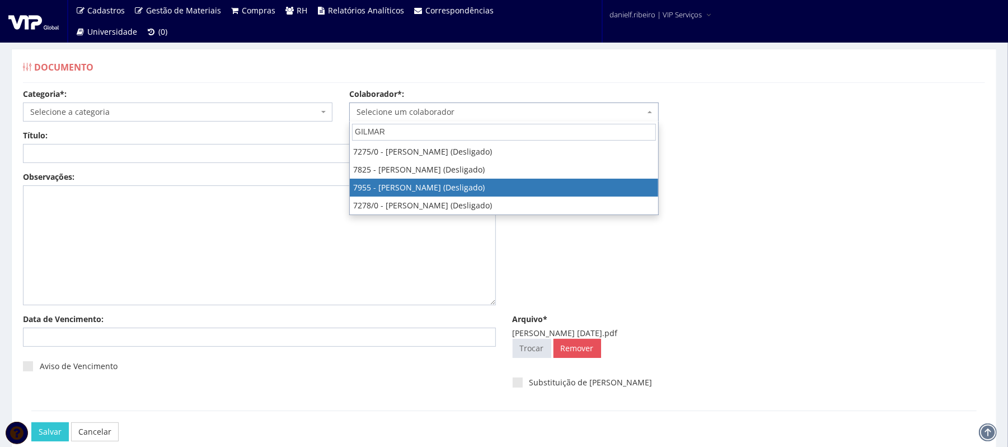
type input "GILMAR"
select select "3097"
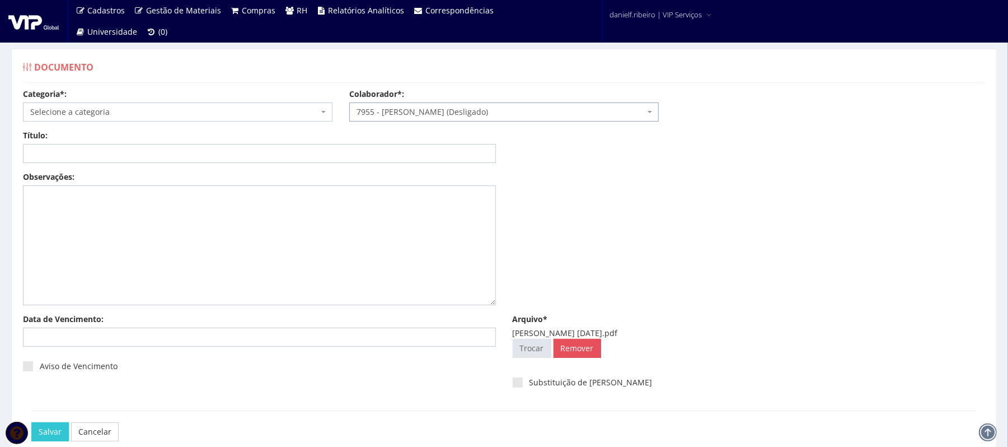
click at [193, 110] on span "Selecione a categoria" at bounding box center [177, 111] width 309 height 19
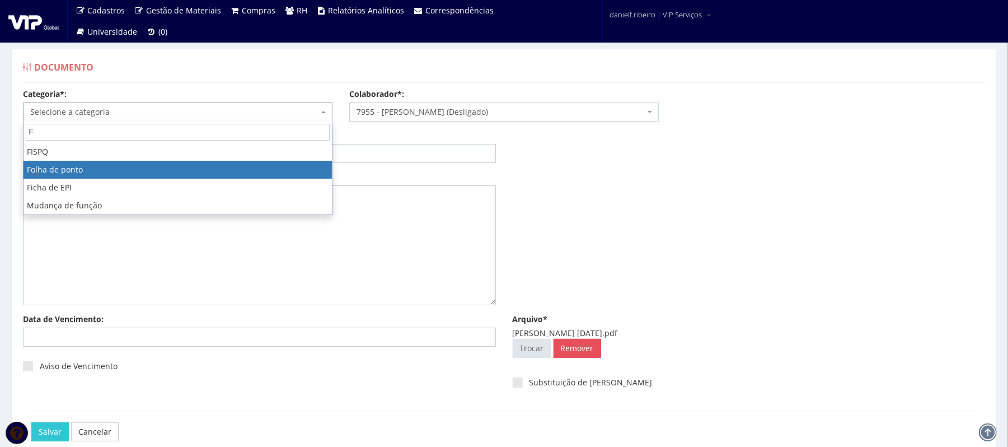
type input "F"
select select "folha_ponto"
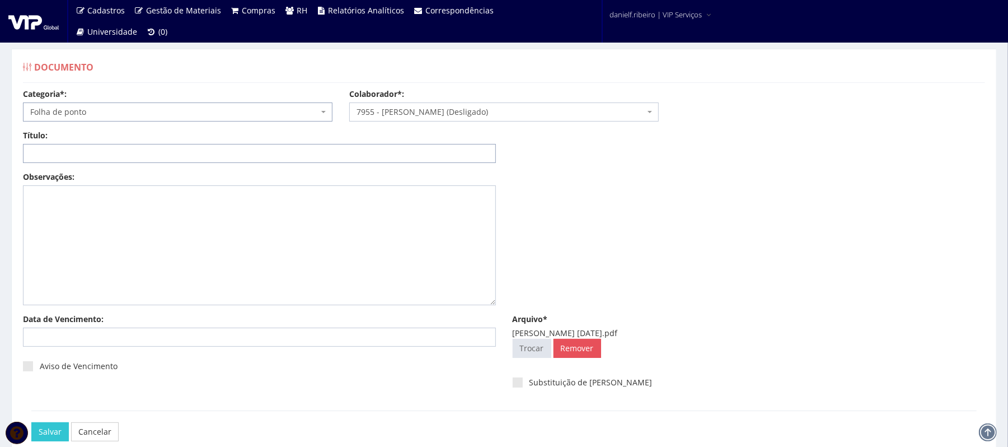
click at [129, 150] on input "Título:" at bounding box center [259, 153] width 473 height 19
paste input "FOLHA DE PONTO - JUN/2025"
click at [119, 148] on input "FOLHA DE PONTO - JUN/2025" at bounding box center [259, 153] width 473 height 19
click at [116, 149] on input "FOLHA DE PONTO - JUN/2025" at bounding box center [259, 153] width 473 height 19
type input "FOLHA DE PONTO - ABR/2025"
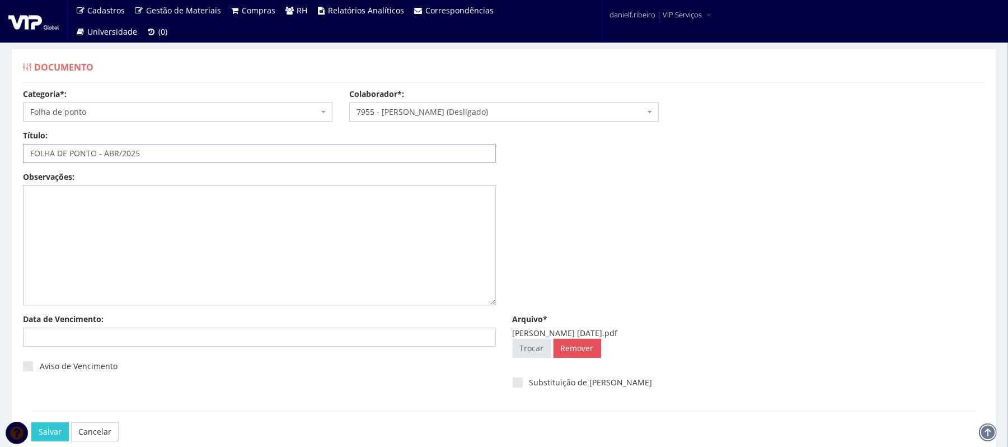
click at [31, 422] on input "Salvar" at bounding box center [49, 431] width 37 height 19
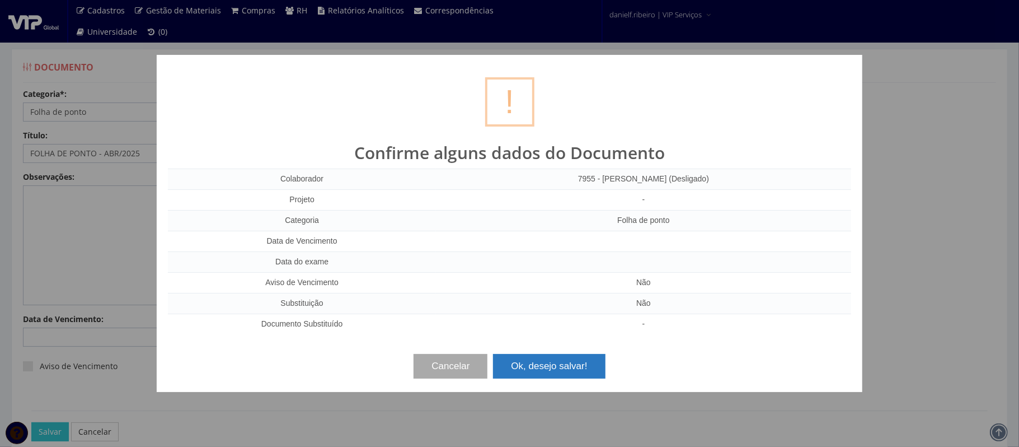
click at [571, 374] on button "Ok, desejo salvar!" at bounding box center [549, 366] width 112 height 25
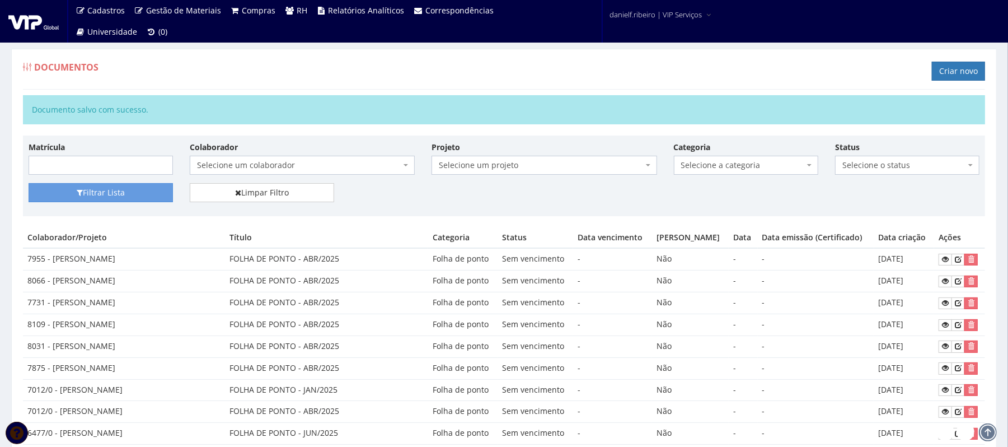
click at [618, 103] on div "Documento salvo com sucesso." at bounding box center [504, 109] width 962 height 29
click at [934, 77] on link "Criar novo" at bounding box center [958, 71] width 53 height 19
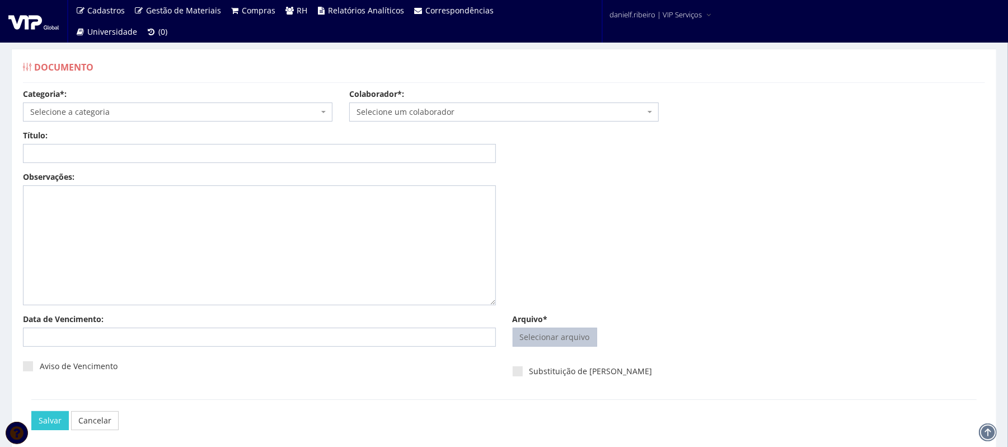
click at [548, 343] on input "Arquivo*" at bounding box center [554, 337] width 83 height 18
type input "C:\fakepath\[PERSON_NAME][DATE].pdf"
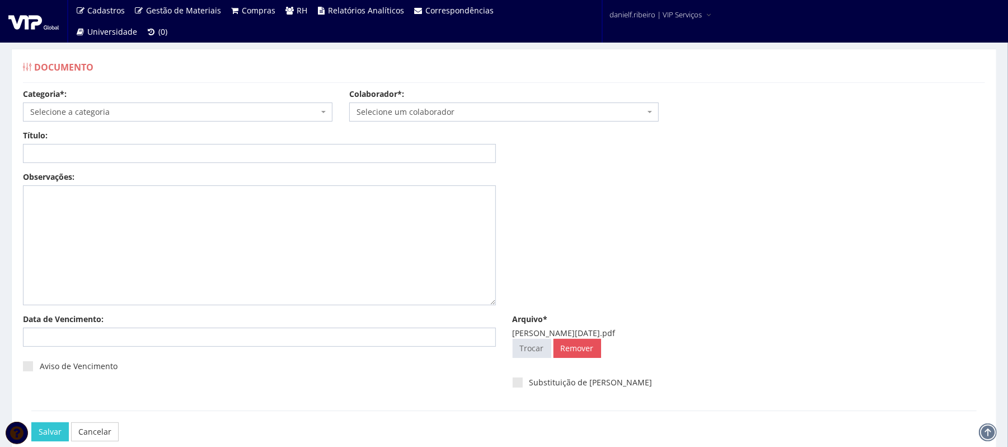
click at [438, 114] on span "Selecione um colaborador" at bounding box center [501, 111] width 288 height 11
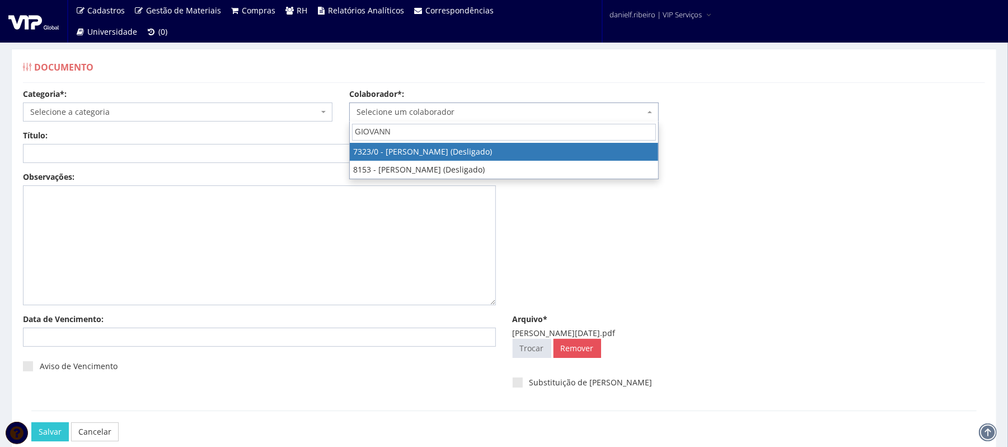
type input "GIOVANNI"
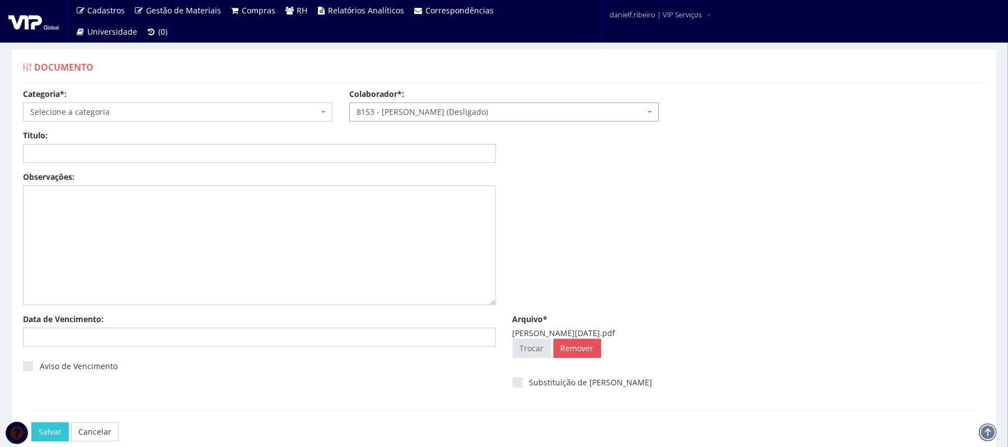
select select "3876"
click at [144, 112] on span "Selecione a categoria" at bounding box center [174, 111] width 288 height 11
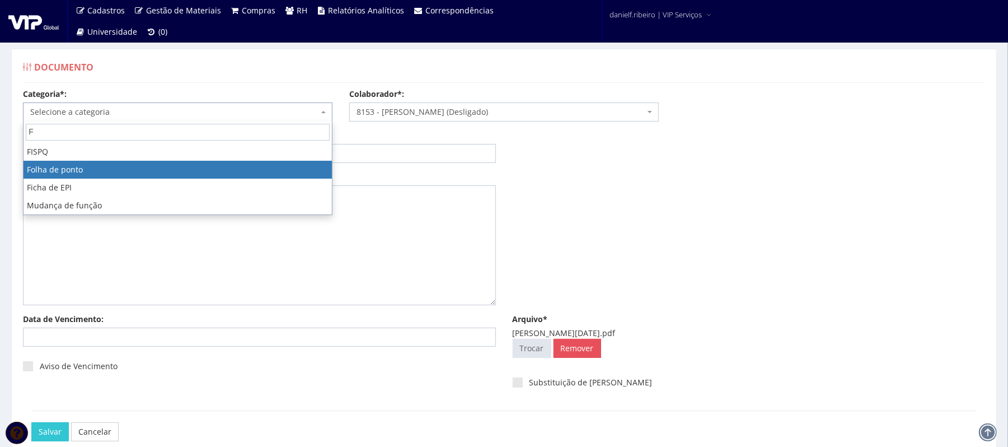
type input "F"
select select "folha_ponto"
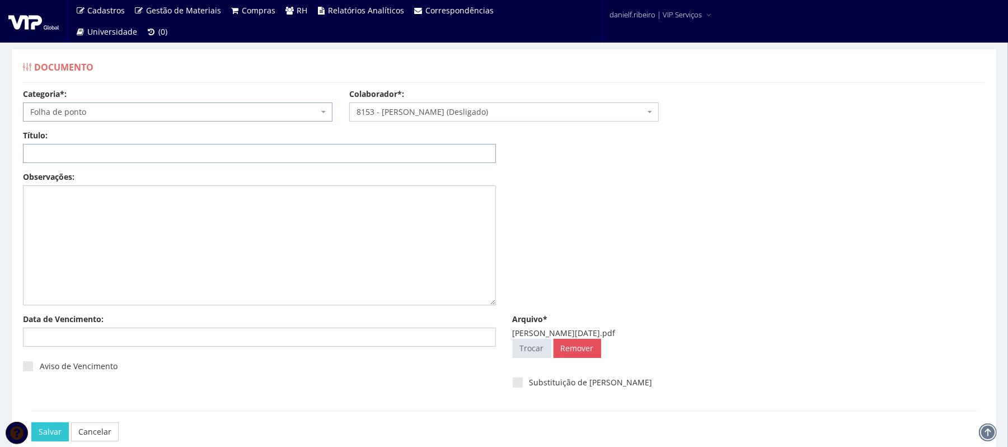
click at [105, 153] on input "Título:" at bounding box center [259, 153] width 473 height 19
paste input "FOLHA DE PONTO - JUN/2025"
click at [115, 152] on input "FOLHA DE PONTO - JUN/2025" at bounding box center [259, 153] width 473 height 19
type input "FOLHA DE PONTO - ABR/2025"
click at [31, 422] on input "Salvar" at bounding box center [49, 431] width 37 height 19
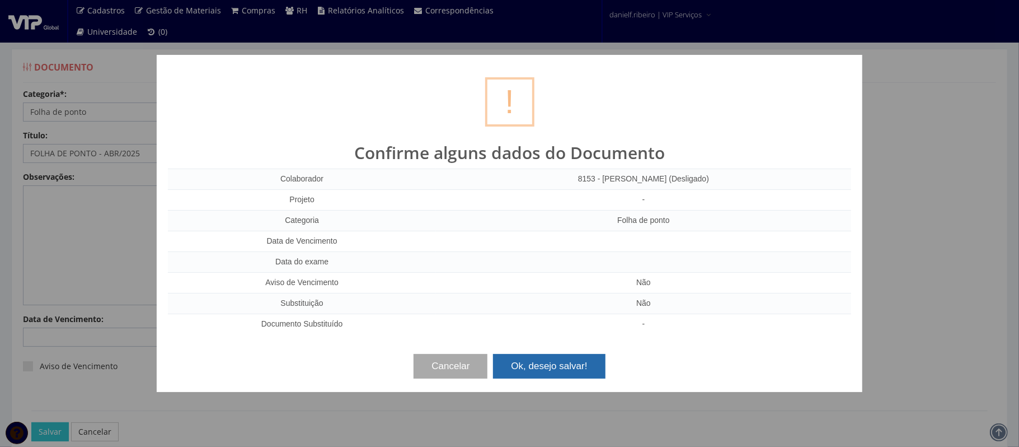
click at [578, 368] on button "Ok, desejo salvar!" at bounding box center [549, 366] width 112 height 25
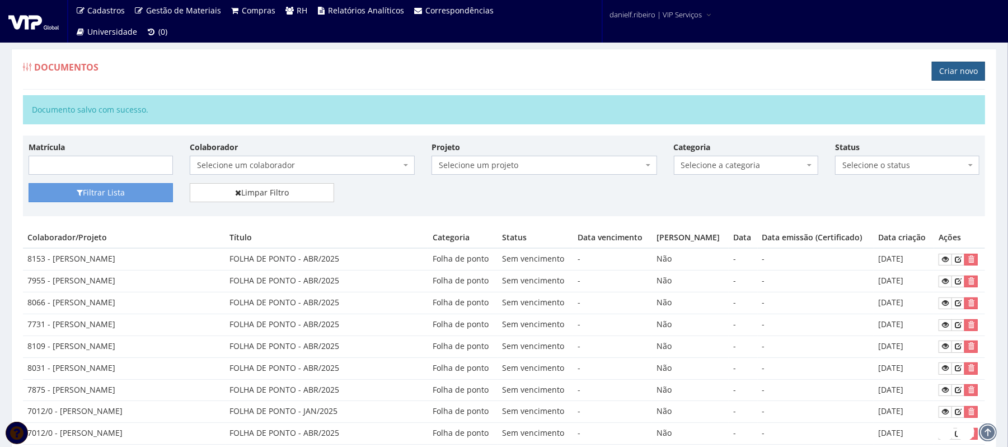
click at [947, 68] on link "Criar novo" at bounding box center [958, 71] width 53 height 19
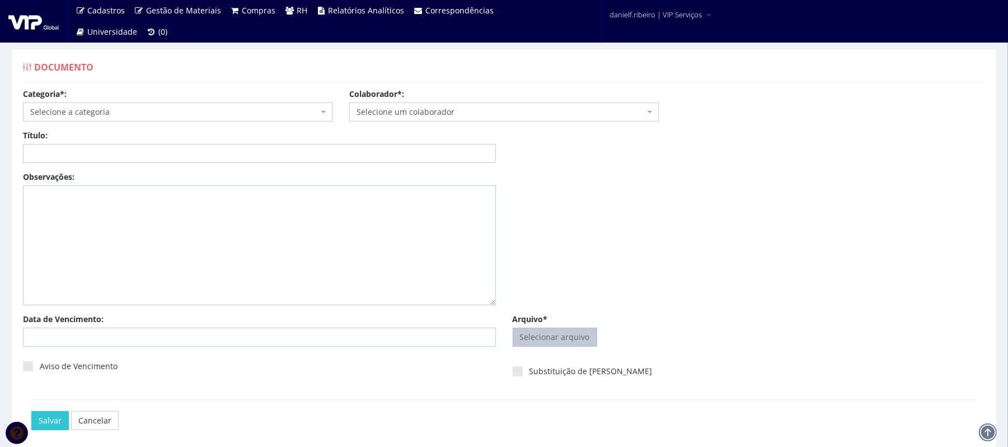
click at [540, 330] on input "Arquivo*" at bounding box center [554, 337] width 83 height 18
type input "C:\fakepath\JARBAS MARTINS ABR.2025.pdf"
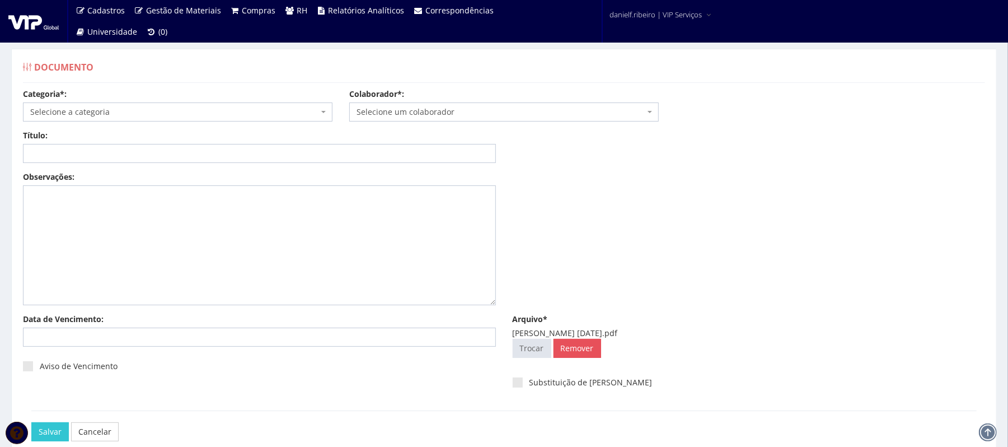
click at [438, 105] on span "Selecione um colaborador" at bounding box center [503, 111] width 309 height 19
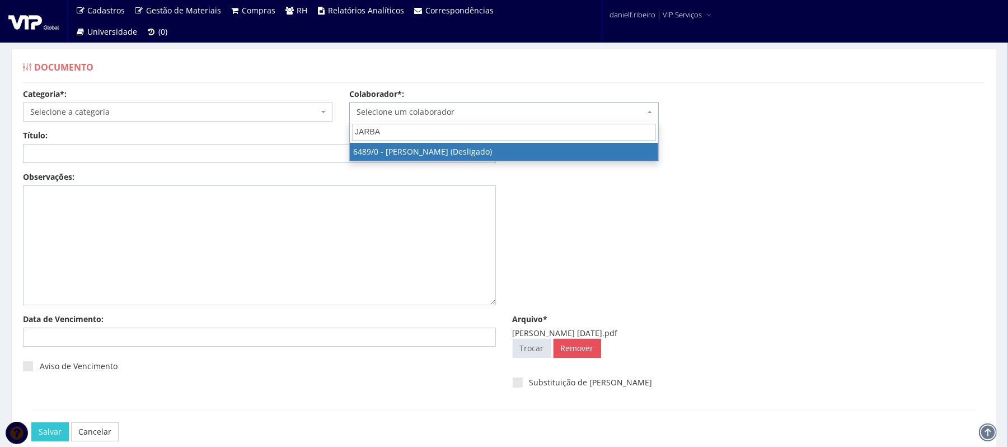
type input "JARBAS"
select select "90"
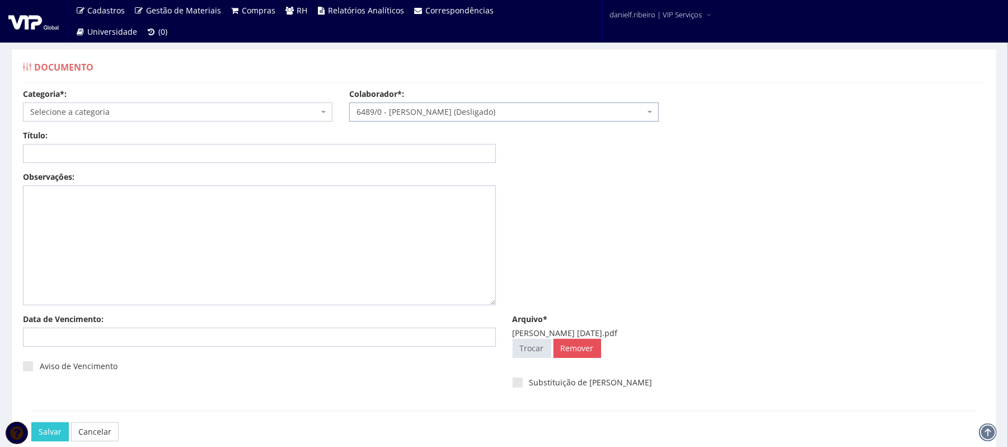
click at [135, 113] on span "Selecione a categoria" at bounding box center [174, 111] width 288 height 11
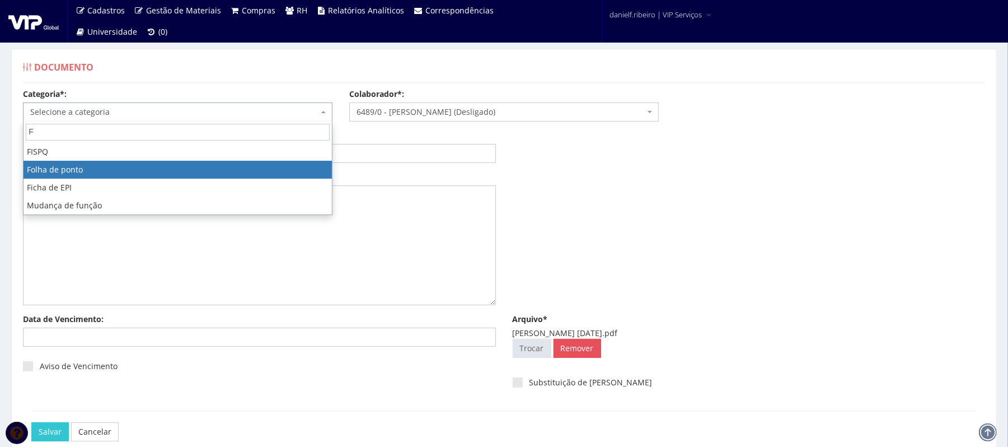
type input "F"
select select "folha_ponto"
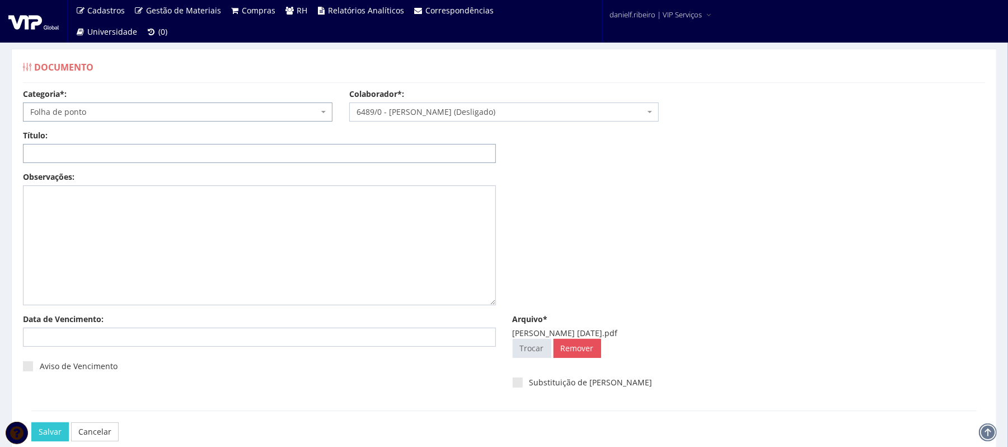
click at [106, 153] on input "Título:" at bounding box center [259, 153] width 473 height 19
paste input "FOLHA DE PONTO - JUN/2025"
click at [117, 156] on input "FOLHA DE PONTO - JUN/2025" at bounding box center [259, 153] width 473 height 19
type input "FOLHA DE PONTO - ABR/2025"
click at [31, 422] on input "Salvar" at bounding box center [49, 431] width 37 height 19
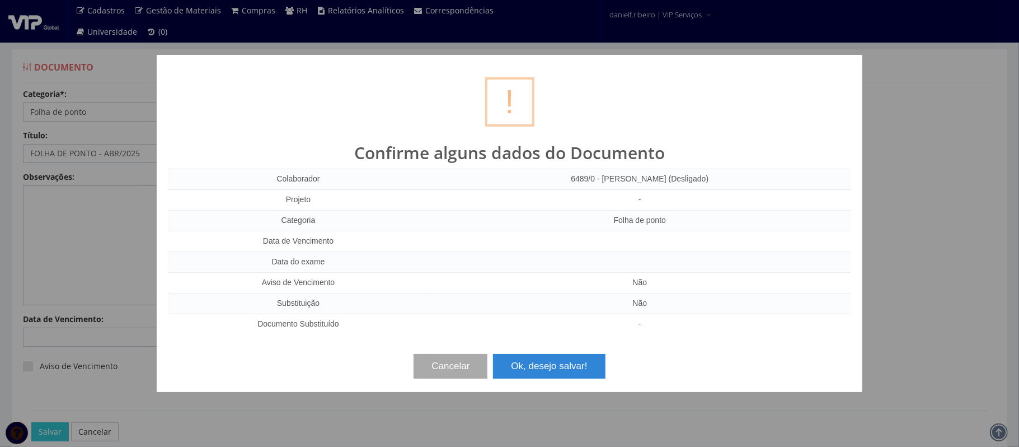
click at [561, 364] on button "Ok, desejo salvar!" at bounding box center [549, 366] width 112 height 25
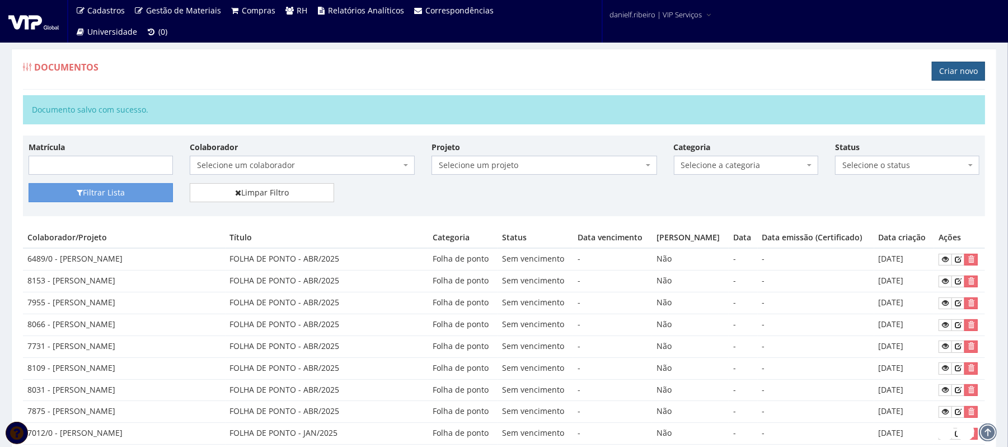
click at [936, 67] on link "Criar novo" at bounding box center [958, 71] width 53 height 19
click at [960, 74] on link "Criar novo" at bounding box center [958, 71] width 53 height 19
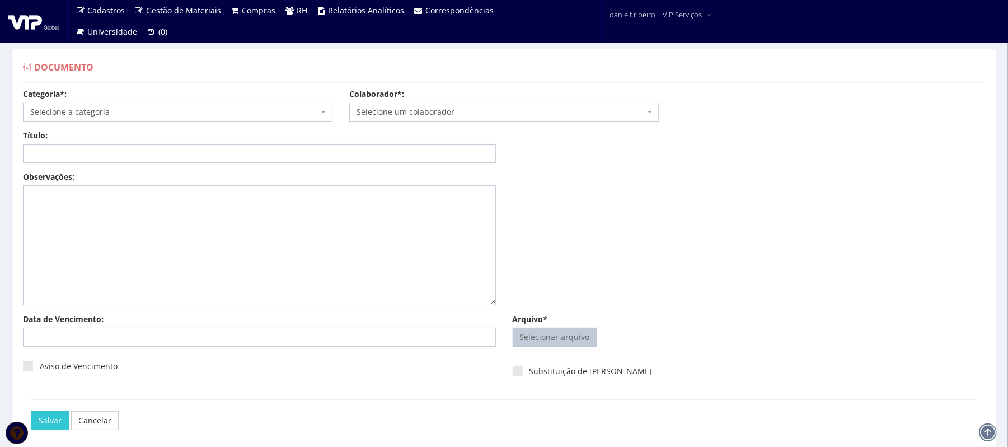
click at [525, 347] on div "Selecionar arquivo Trocar Remover" at bounding box center [749, 339] width 473 height 24
click at [533, 339] on input "Arquivo*" at bounding box center [554, 337] width 83 height 18
type input "C:\fakepath\JARBAS MARTINS FEV.2025.pdf"
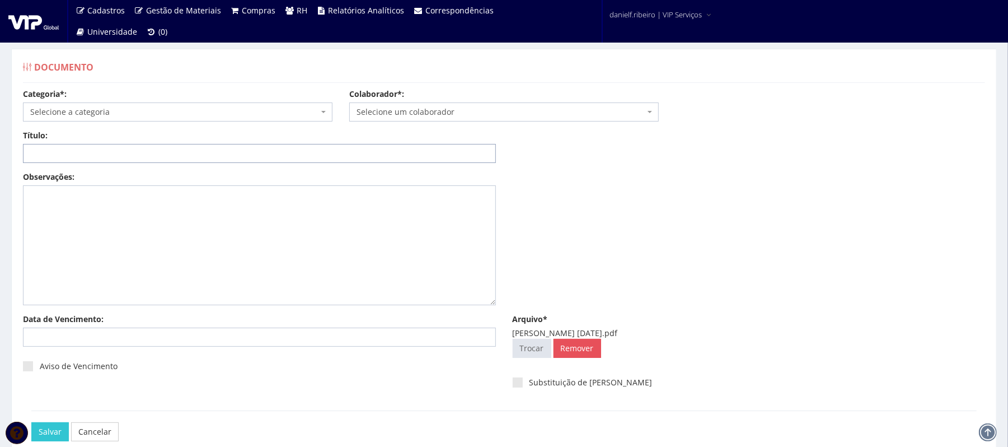
click at [244, 151] on input "Título:" at bounding box center [259, 153] width 473 height 19
paste input "FOLHA DE PONTO - JUN/2025"
click at [115, 156] on input "FOLHA DE PONTO - JUN/2025" at bounding box center [259, 153] width 473 height 19
type input "FOLHA DE PONTO - FEV/2025"
click at [70, 119] on span "Selecione a categoria" at bounding box center [177, 111] width 309 height 19
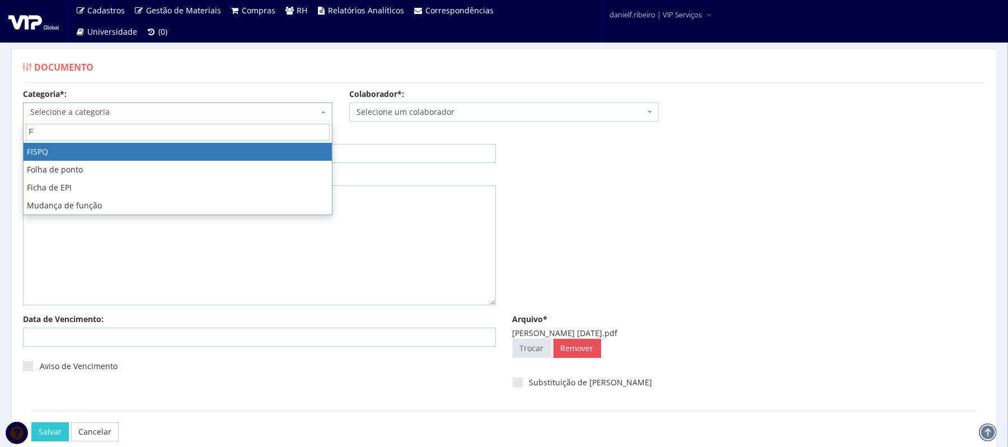
type input "F"
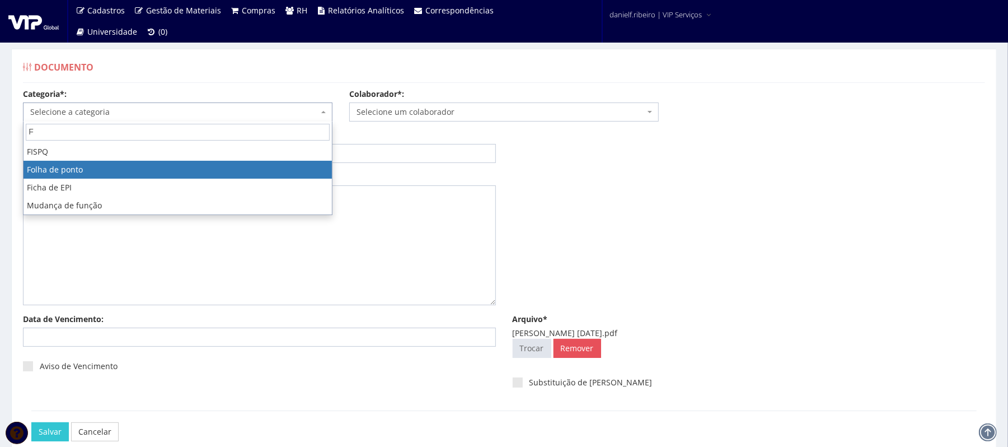
select select "folha_ponto"
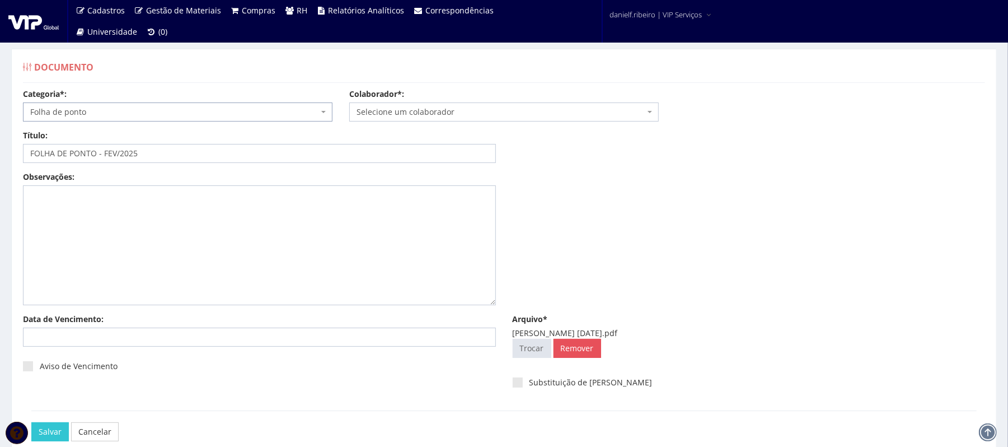
click at [422, 113] on span "Selecione um colaborador" at bounding box center [501, 111] width 288 height 11
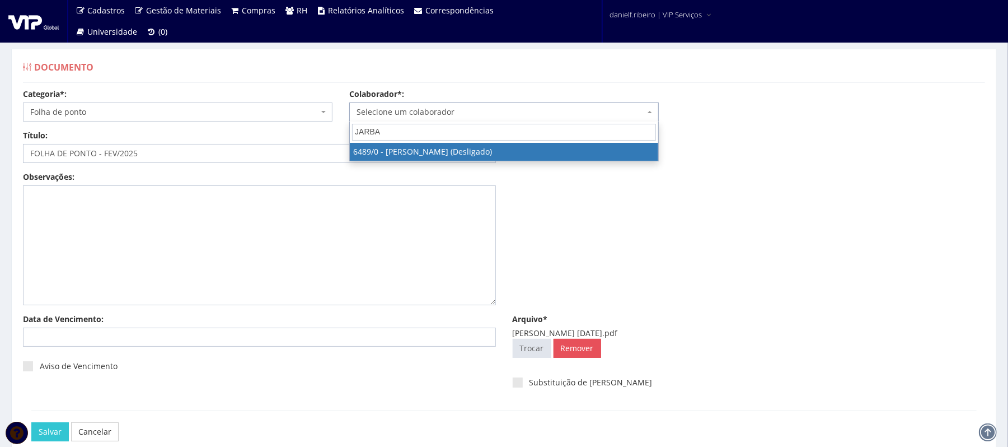
type input "JARBAS"
select select "90"
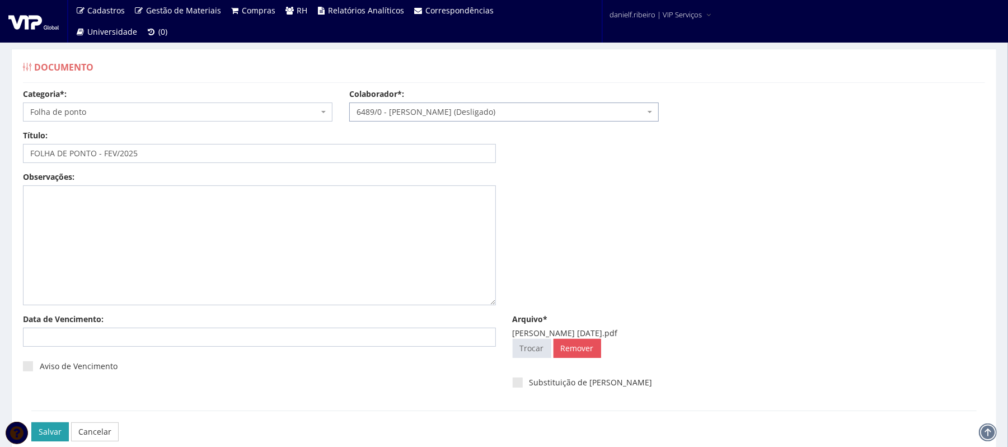
click at [48, 433] on input "Salvar" at bounding box center [49, 431] width 37 height 19
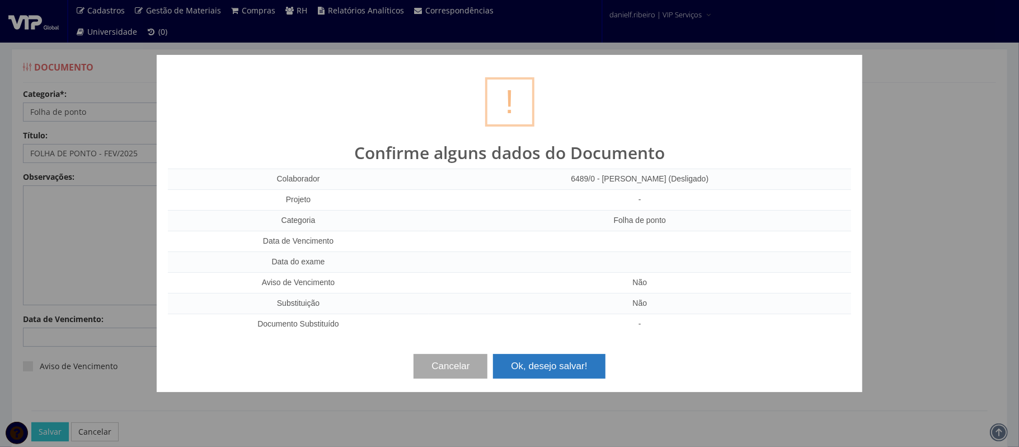
click at [546, 370] on button "Ok, desejo salvar!" at bounding box center [549, 366] width 112 height 25
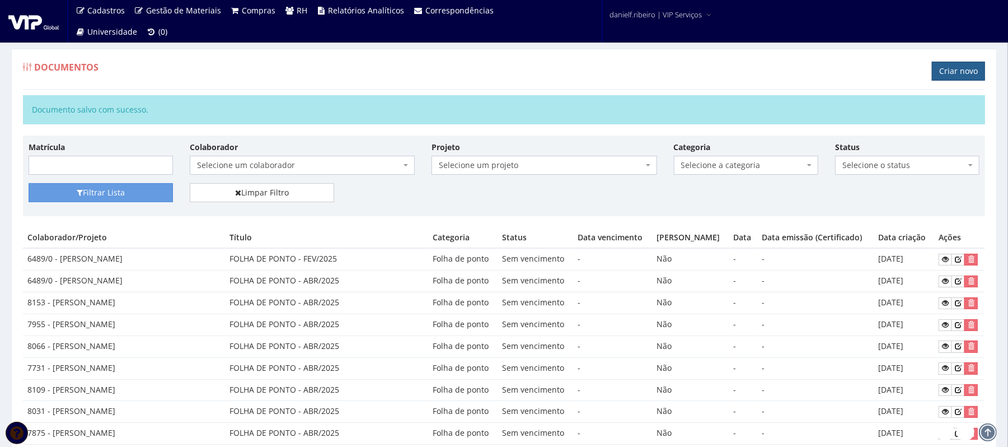
click at [965, 77] on link "Criar novo" at bounding box center [958, 71] width 53 height 19
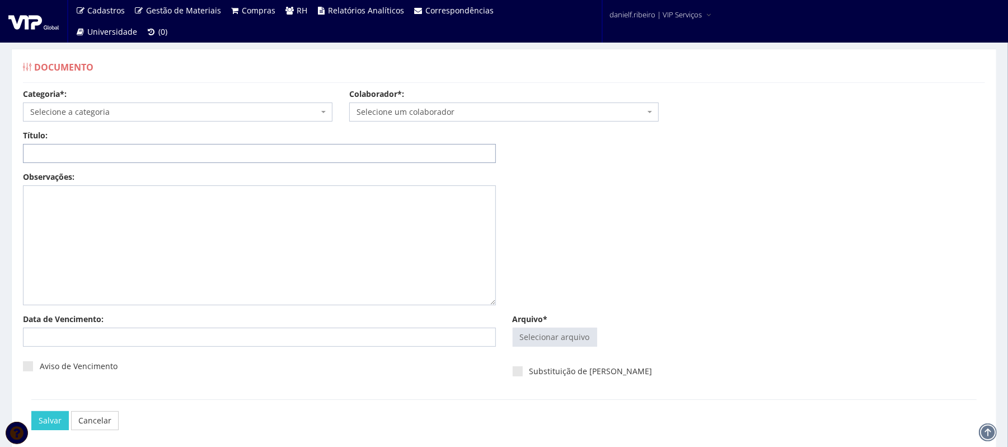
click at [208, 153] on input "Título:" at bounding box center [259, 153] width 473 height 19
click at [537, 332] on input "Arquivo*" at bounding box center [554, 337] width 83 height 18
type input "C:\fakepath\JARBAS MARTINS JUN.2025.pdf"
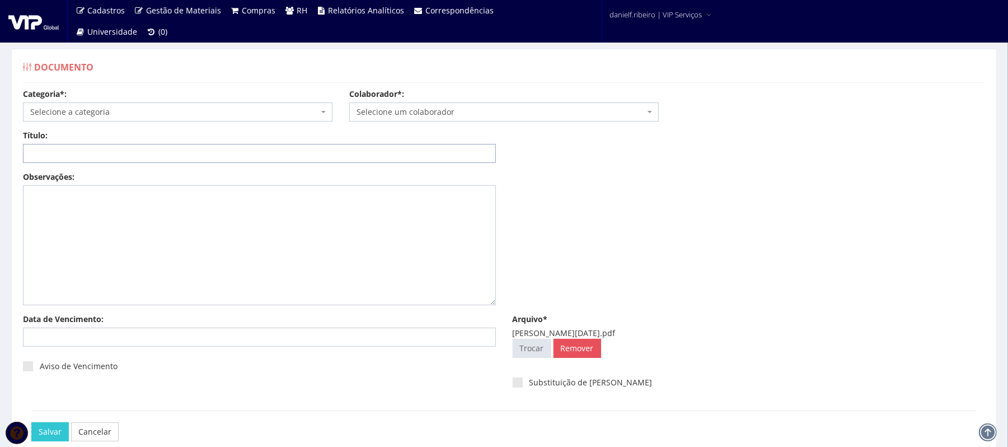
click at [323, 162] on input "Título:" at bounding box center [259, 153] width 473 height 19
paste input "FOLHA DE PONTO - JUN/2025"
type input "FOLHA DE PONTO - JUN/2025"
click at [438, 108] on span "Selecione um colaborador" at bounding box center [501, 111] width 288 height 11
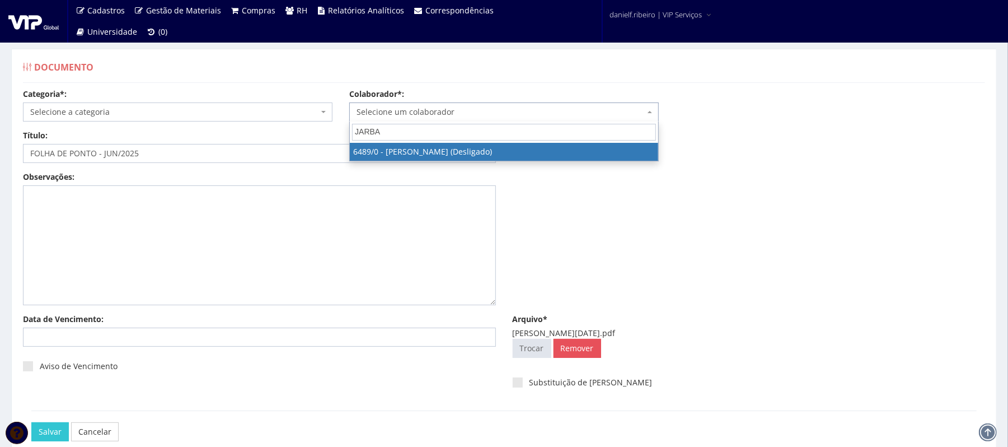
type input "JARBAS"
select select "90"
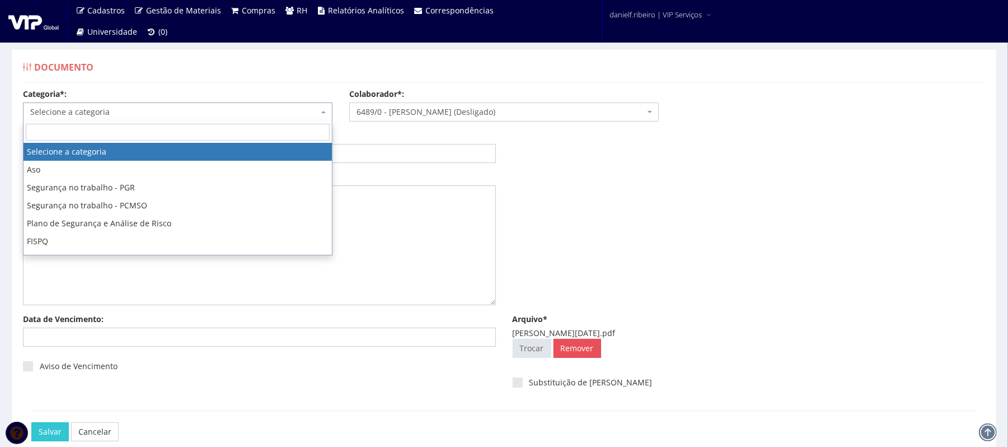
click at [199, 118] on span "Selecione a categoria" at bounding box center [174, 111] width 288 height 11
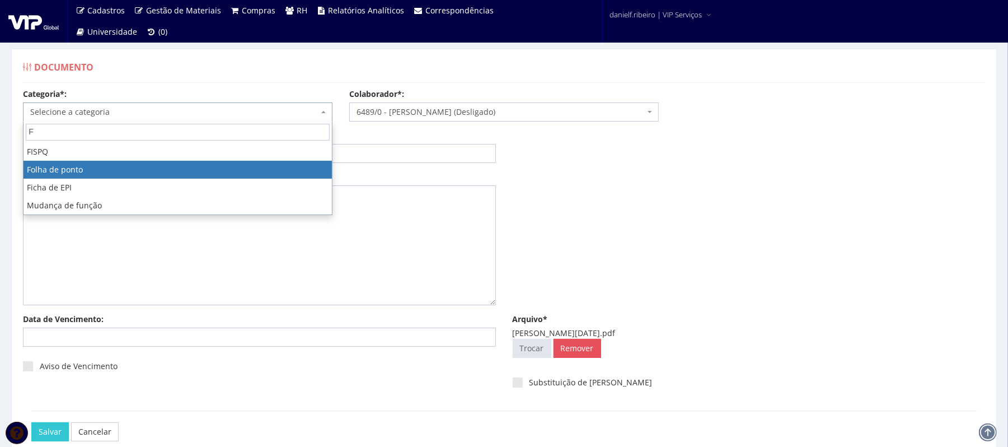
type input "F"
select select "folha_ponto"
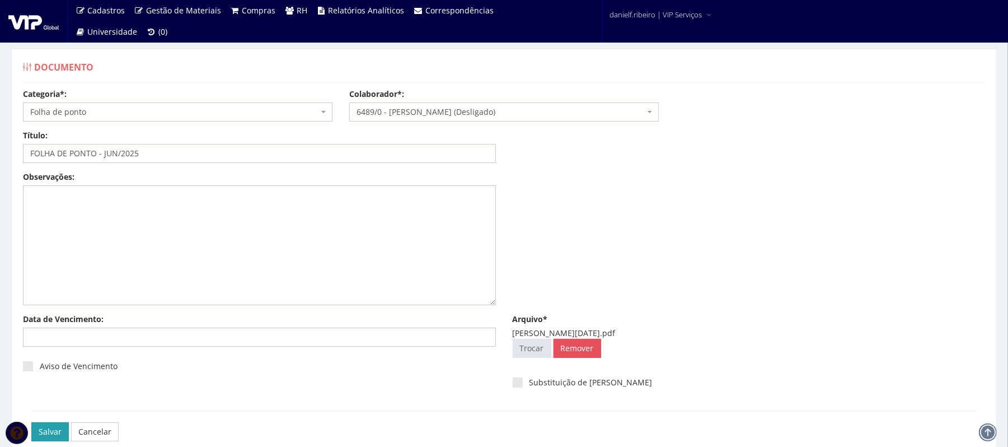
click at [39, 433] on input "Salvar" at bounding box center [49, 431] width 37 height 19
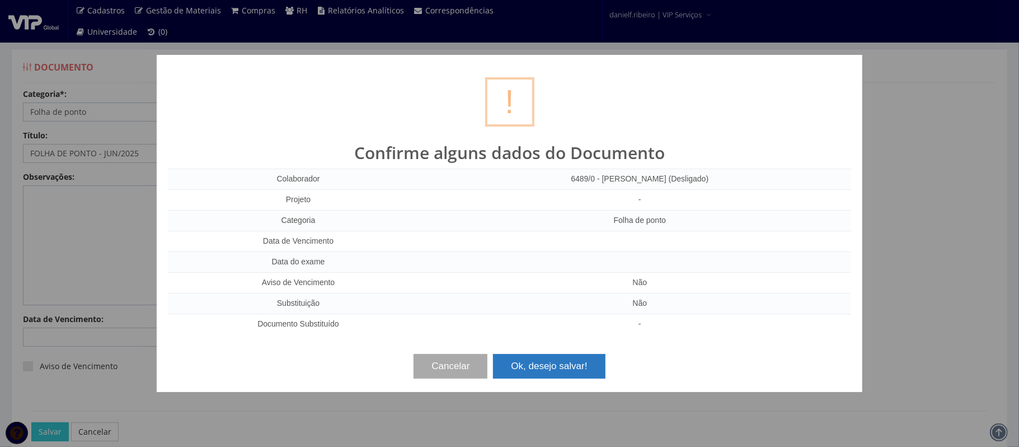
click at [548, 373] on button "Ok, desejo salvar!" at bounding box center [549, 366] width 112 height 25
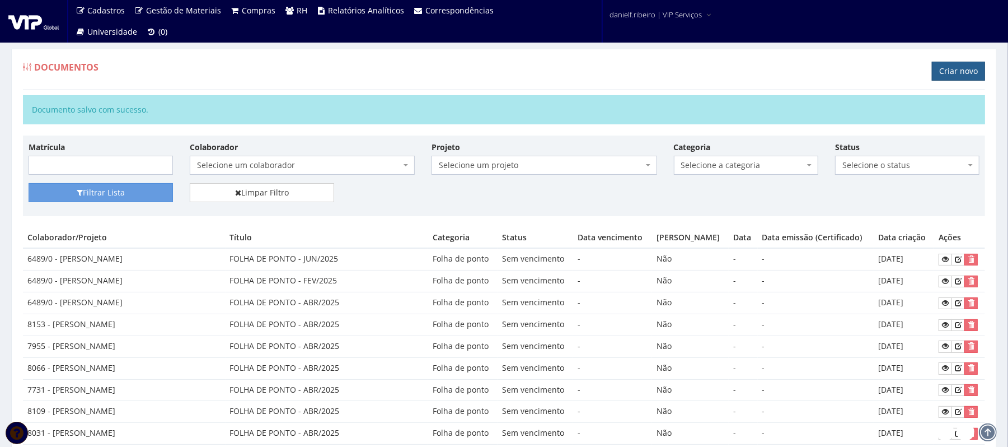
click at [965, 65] on link "Criar novo" at bounding box center [958, 71] width 53 height 19
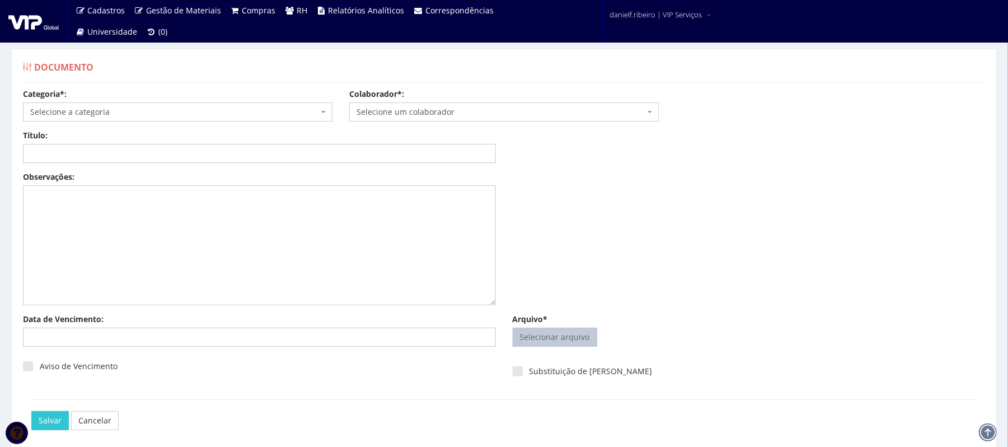
click at [561, 339] on input "Arquivo*" at bounding box center [554, 337] width 83 height 18
type input "C:\fakepath\[PERSON_NAME][DATE].pdf"
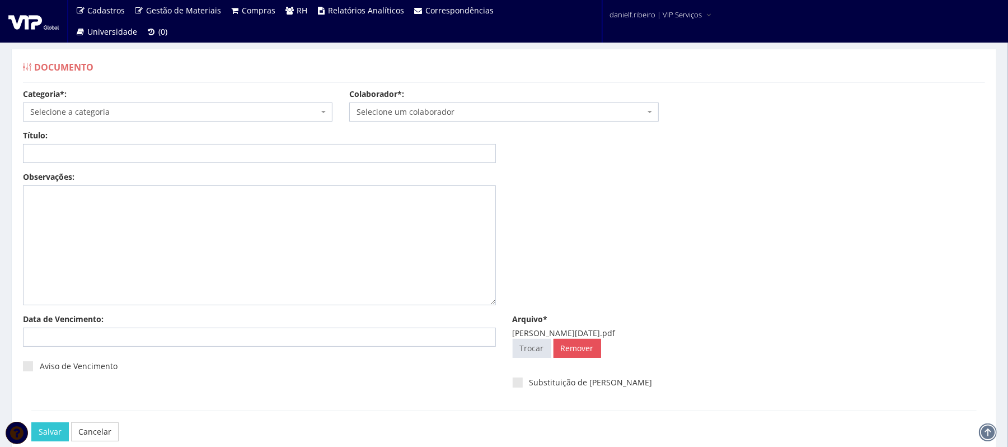
click at [442, 93] on div "Colaborador*: Selecione um colaborador 7015/0 - [PERSON_NAME] (Desligado) 7054/…" at bounding box center [504, 104] width 326 height 33
click at [433, 107] on span "Selecione um colaborador" at bounding box center [501, 111] width 288 height 11
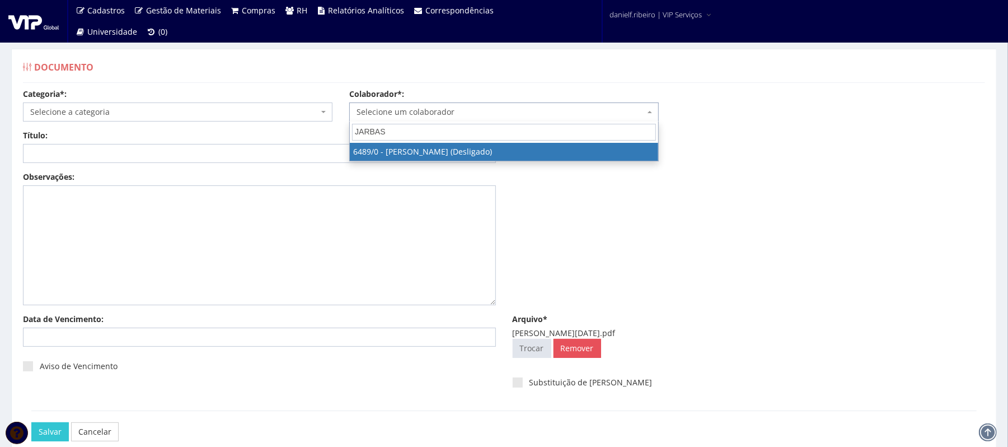
type input "JARBAS"
select select "90"
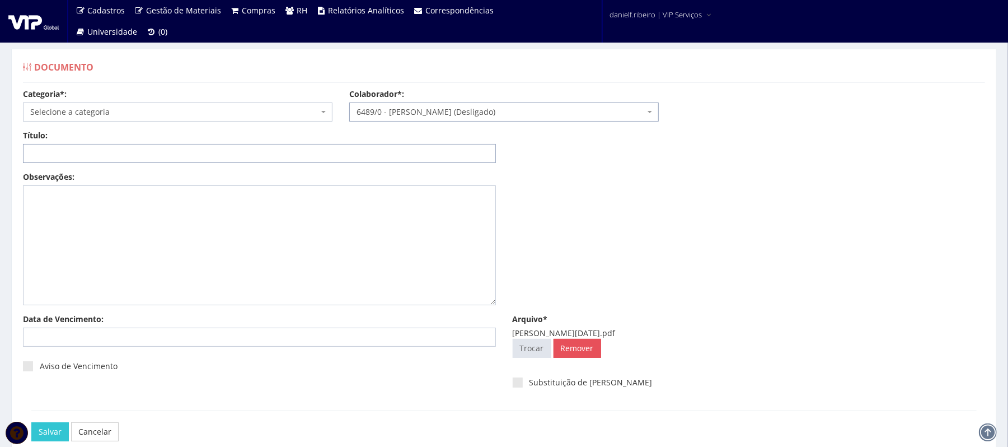
click at [191, 148] on input "Título:" at bounding box center [259, 153] width 473 height 19
paste input "FOLHA DE PONTO - JUN/2025"
click at [113, 152] on input "FOLHA DE PONTO - JUN/2025" at bounding box center [259, 153] width 473 height 19
click at [118, 148] on input "FOLHA DE PONTO - JUN/2025" at bounding box center [259, 153] width 473 height 19
type input "FOLHA DE PONTO - MAI/2025"
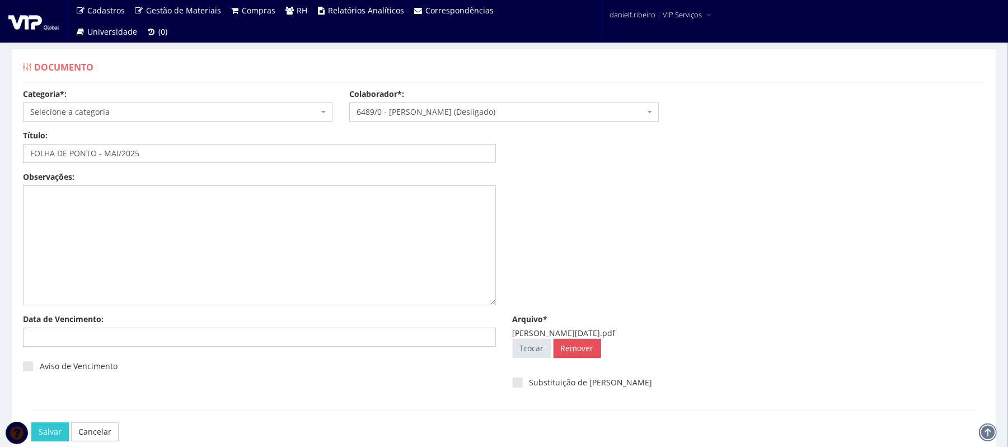
click at [129, 111] on span "Selecione a categoria" at bounding box center [174, 111] width 288 height 11
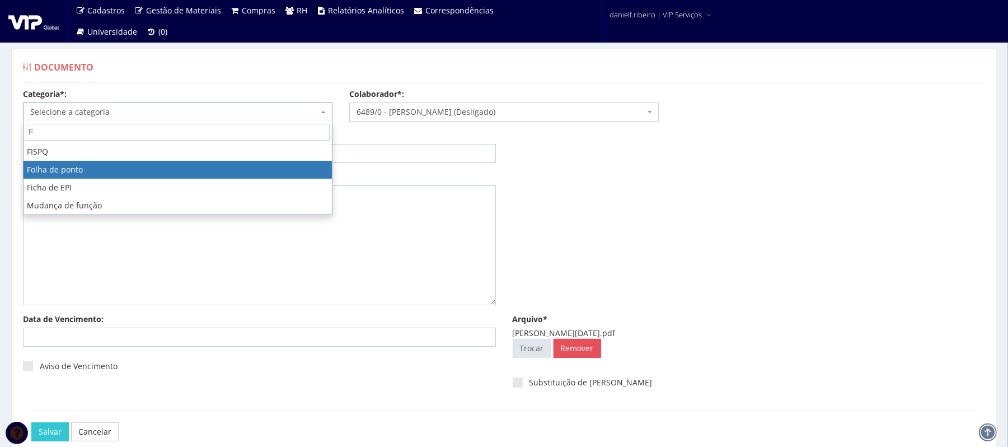
type input "F"
select select "folha_ponto"
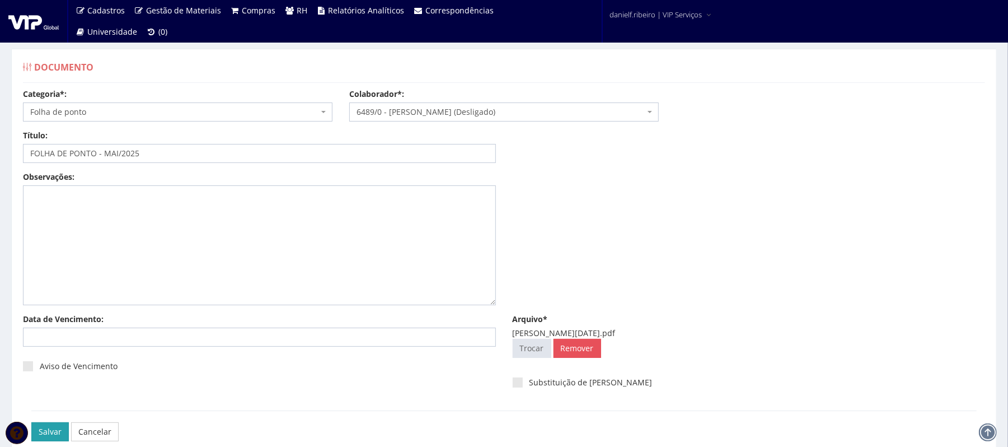
click at [44, 432] on input "Salvar" at bounding box center [49, 431] width 37 height 19
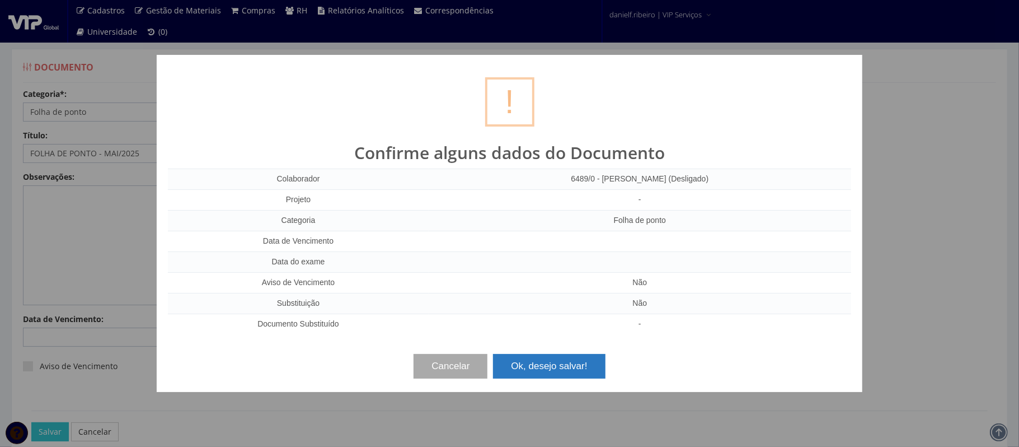
click at [557, 377] on button "Ok, desejo salvar!" at bounding box center [549, 366] width 112 height 25
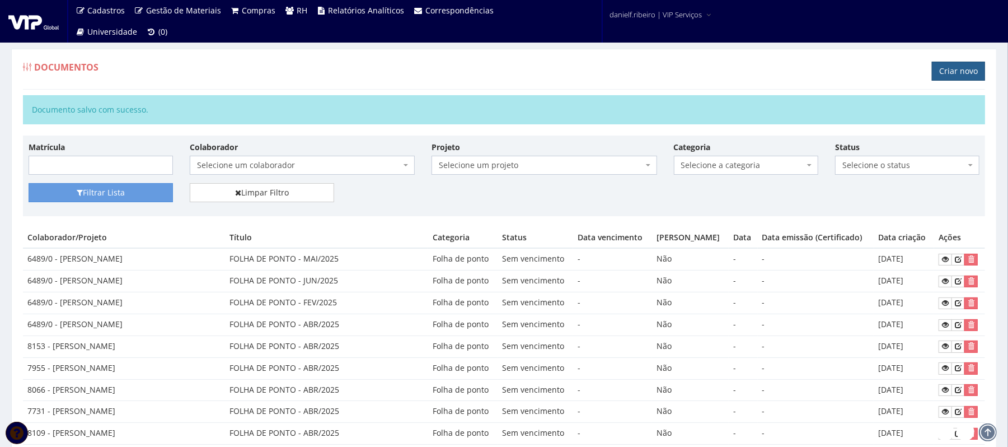
click at [947, 74] on link "Criar novo" at bounding box center [958, 71] width 53 height 19
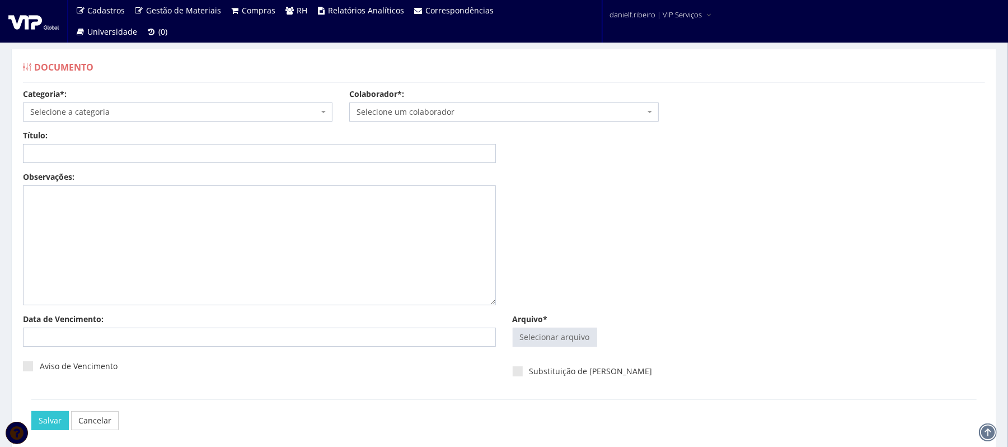
click at [546, 350] on div "Selecionar arquivo Trocar Remover" at bounding box center [749, 339] width 473 height 24
click at [551, 341] on input "Arquivo*" at bounding box center [554, 337] width 83 height 18
type input "C:\fakepath\[PERSON_NAME][DATE].pdf"
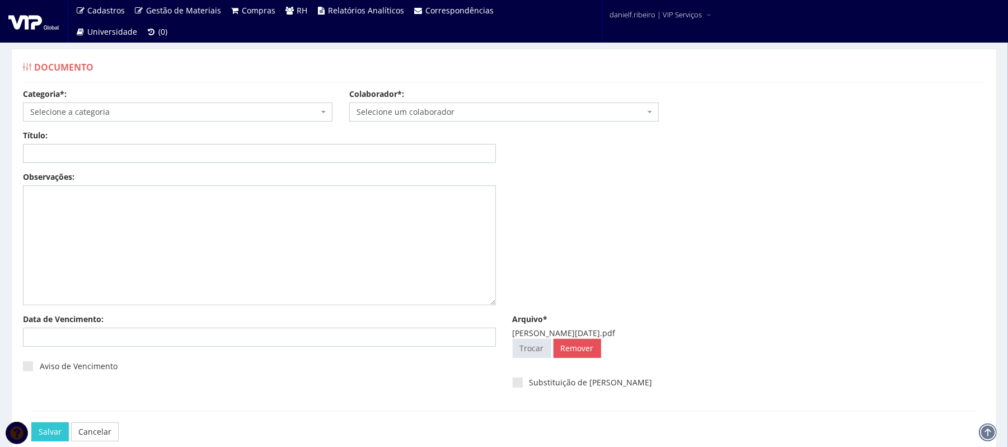
click at [485, 108] on span "Selecione um colaborador" at bounding box center [501, 111] width 288 height 11
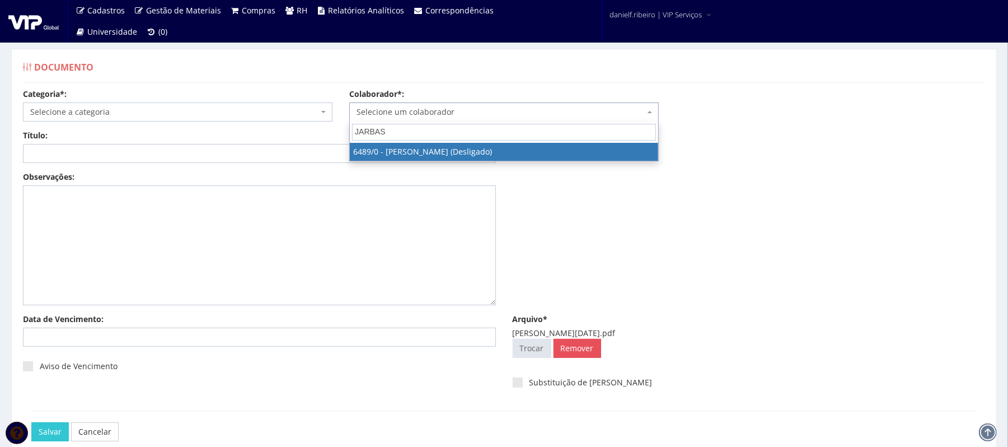
type input "JARBAS"
select select "90"
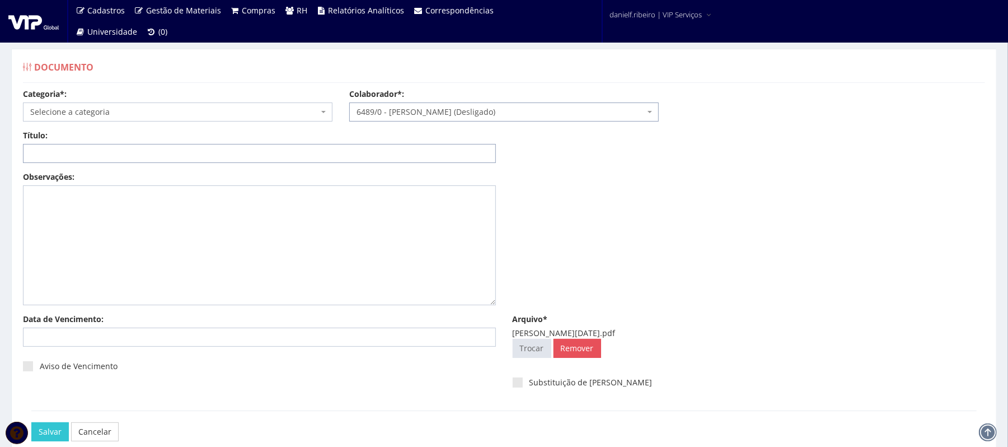
click at [348, 154] on input "Título:" at bounding box center [259, 153] width 473 height 19
paste input "FOLHA DE PONTO - JUN/2025"
click at [113, 154] on input "FOLHA DE PONTO - JUN/2025" at bounding box center [259, 153] width 473 height 19
click at [115, 159] on input "FOLHA DE PONTO - JUN/2025" at bounding box center [259, 153] width 473 height 19
type input "FOLHA DE PONTO - MAR/2025"
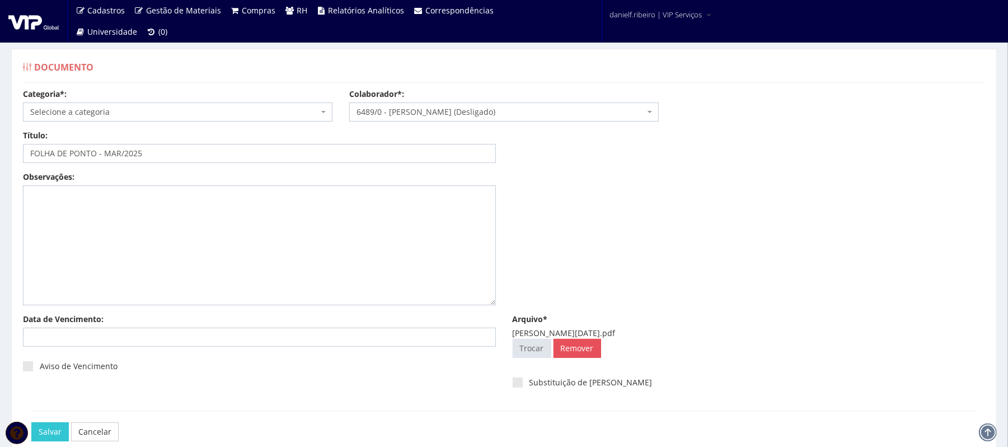
click at [75, 111] on span "Selecione a categoria" at bounding box center [174, 111] width 288 height 11
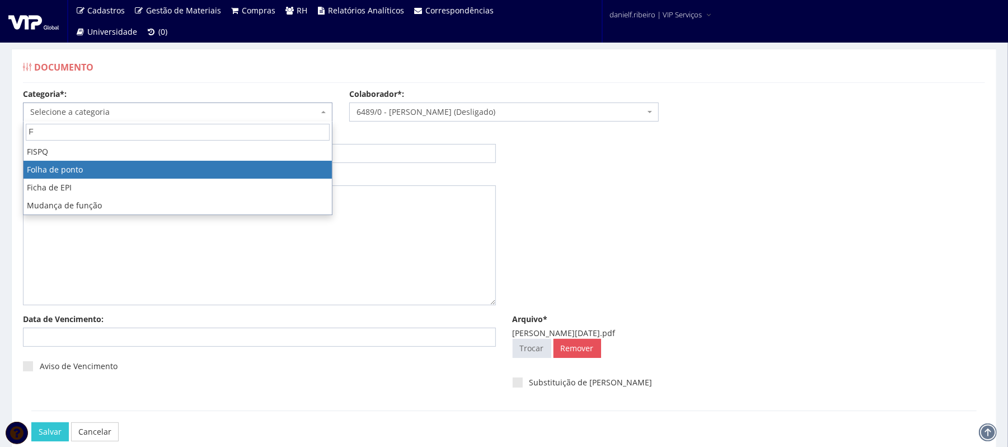
type input "F"
select select "folha_ponto"
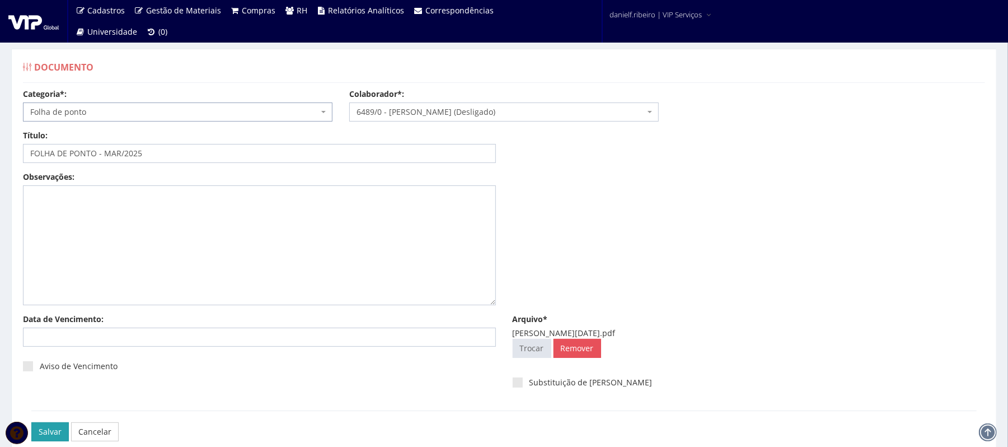
click at [46, 425] on input "Salvar" at bounding box center [49, 431] width 37 height 19
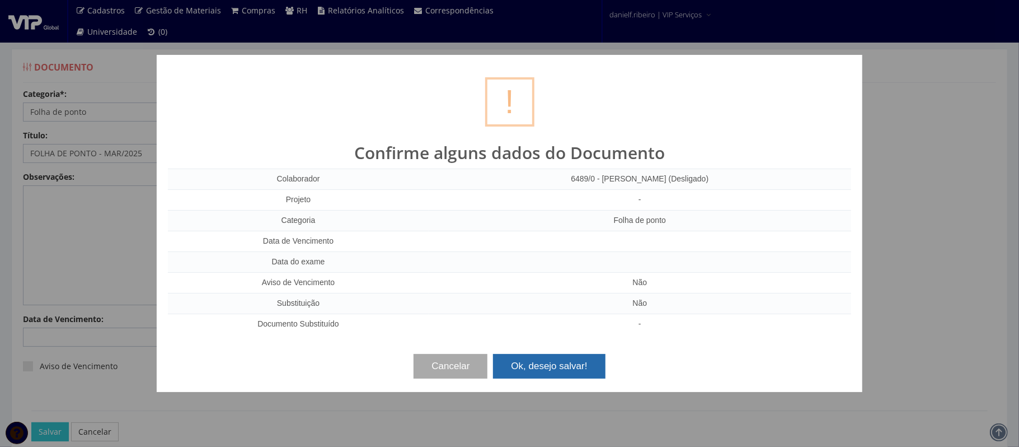
click at [542, 365] on button "Ok, desejo salvar!" at bounding box center [549, 366] width 112 height 25
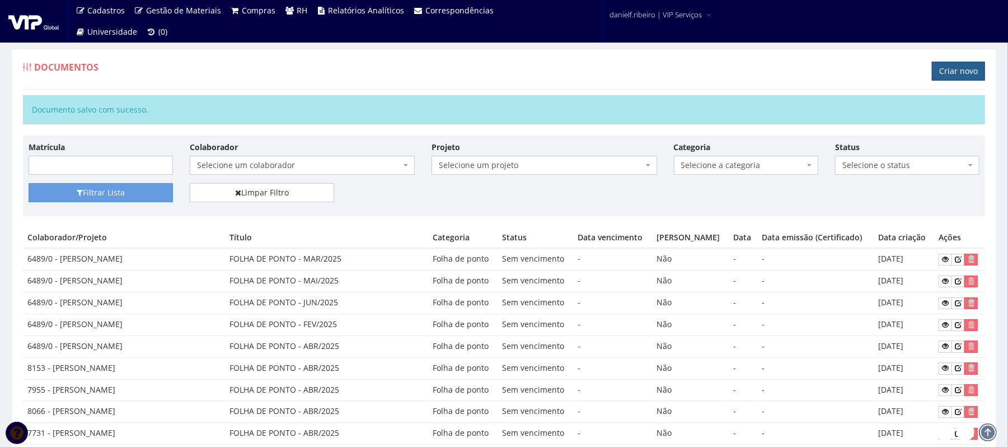
click at [940, 61] on div "Documentos Criar novo" at bounding box center [504, 73] width 962 height 34
click at [947, 72] on link "Criar novo" at bounding box center [958, 71] width 53 height 19
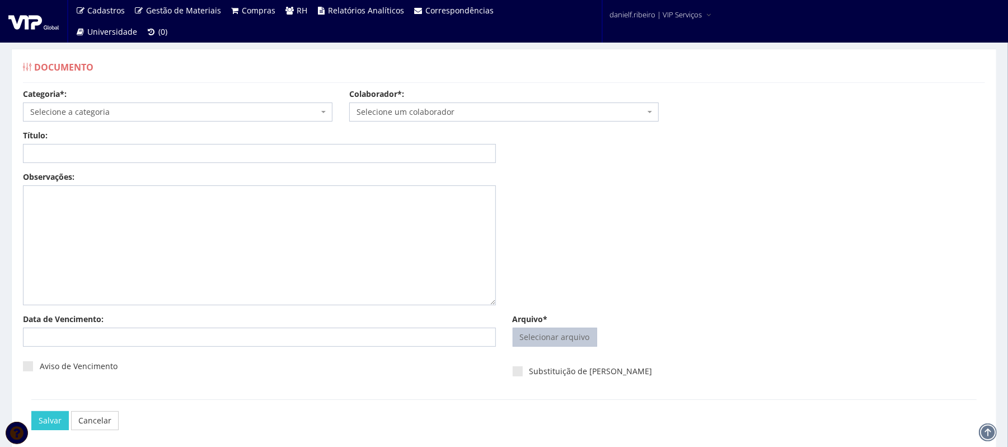
click at [542, 346] on input "Arquivo*" at bounding box center [554, 337] width 83 height 18
type input "C:\fakepath\[PERSON_NAME][DATE].pdf"
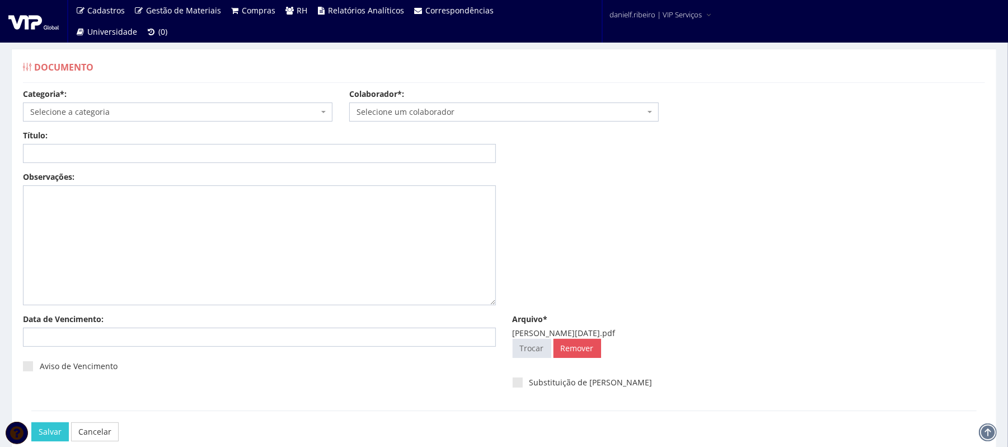
click at [413, 110] on span "Selecione um colaborador" at bounding box center [501, 111] width 288 height 11
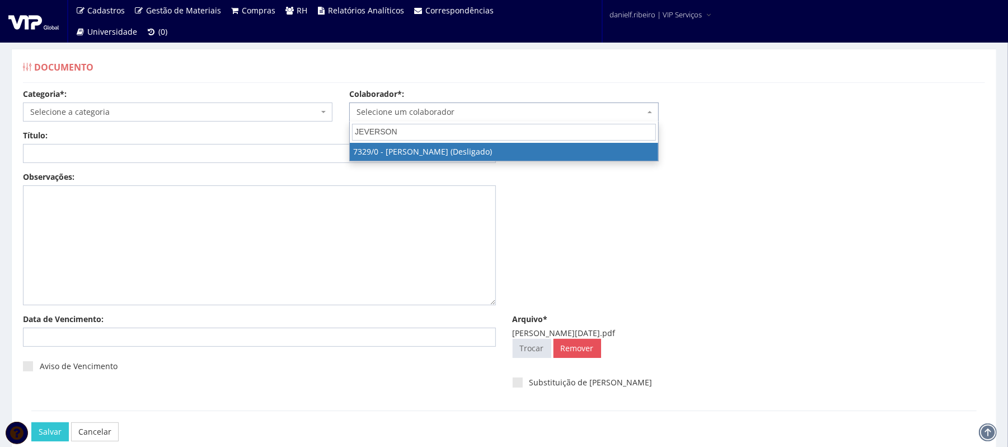
type input "JEVERSON"
select select "911"
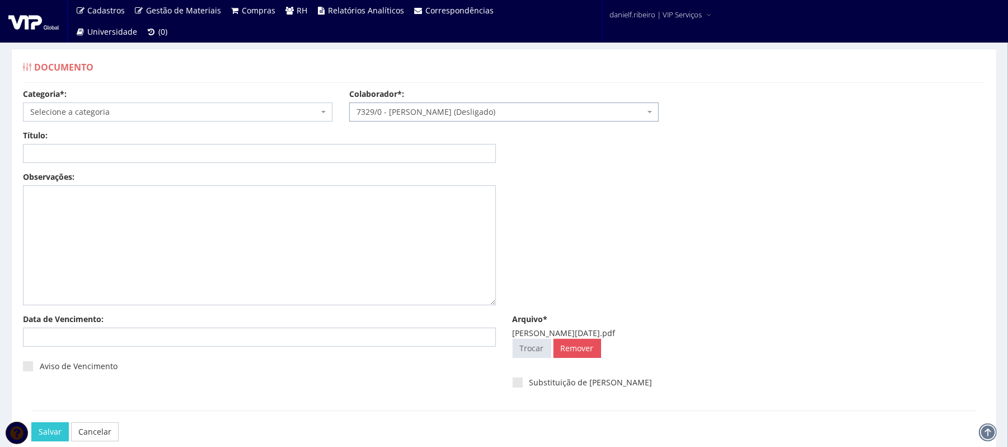
click at [170, 101] on div "Categoria*: Selecione a categoria Aso Segurança no trabalho - PGR Segurança no …" at bounding box center [178, 104] width 326 height 33
click at [139, 104] on span "Selecione a categoria" at bounding box center [177, 111] width 309 height 19
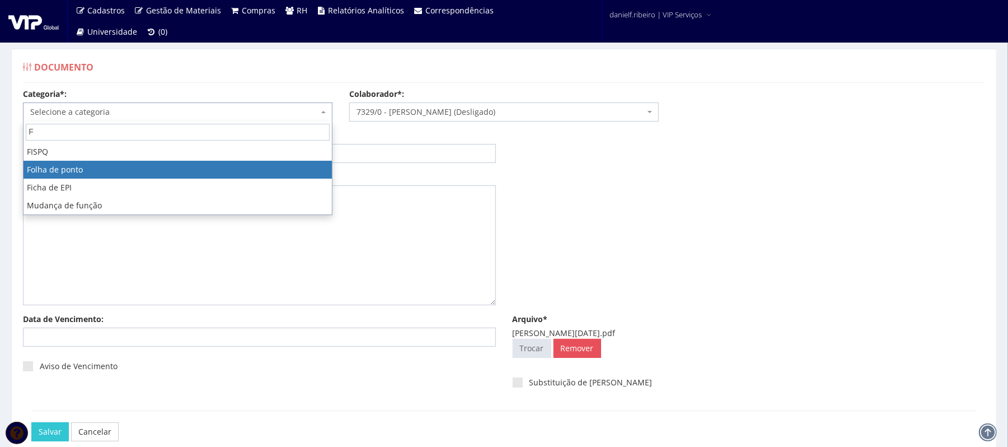
type input "F"
select select "folha_ponto"
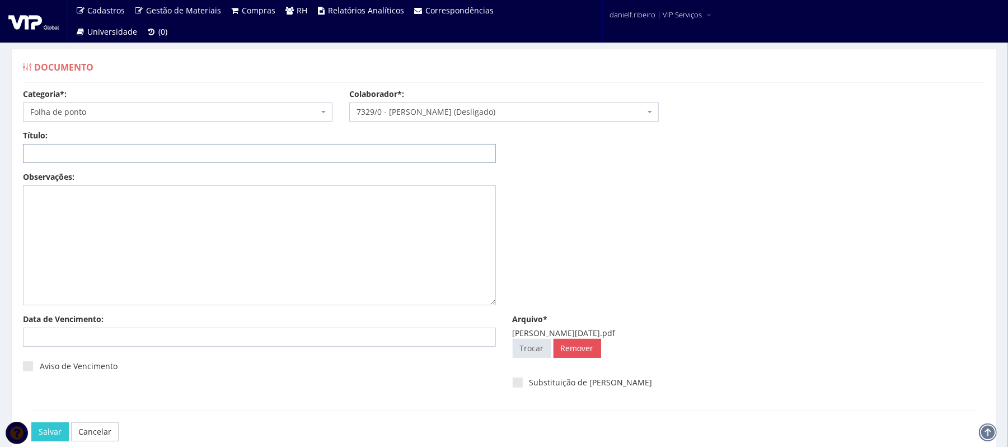
click at [104, 144] on input "Título:" at bounding box center [259, 153] width 473 height 19
paste input "FOLHA DE PONTO - JUN/2025"
click at [117, 151] on input "FOLHA DE PONTO - JUN/2025" at bounding box center [259, 153] width 473 height 19
type input "FOLHA DE PONTO - ABR/2025"
click at [47, 433] on input "Salvar" at bounding box center [49, 431] width 37 height 19
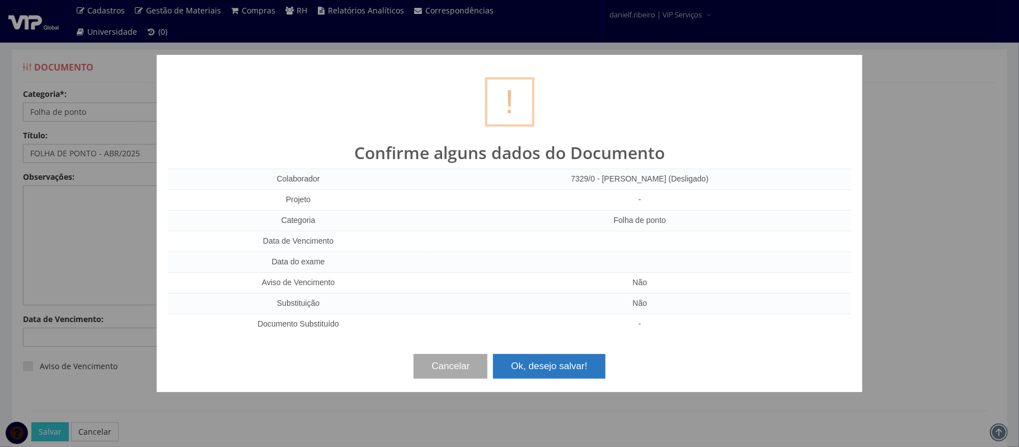
click at [567, 357] on button "Ok, desejo salvar!" at bounding box center [549, 366] width 112 height 25
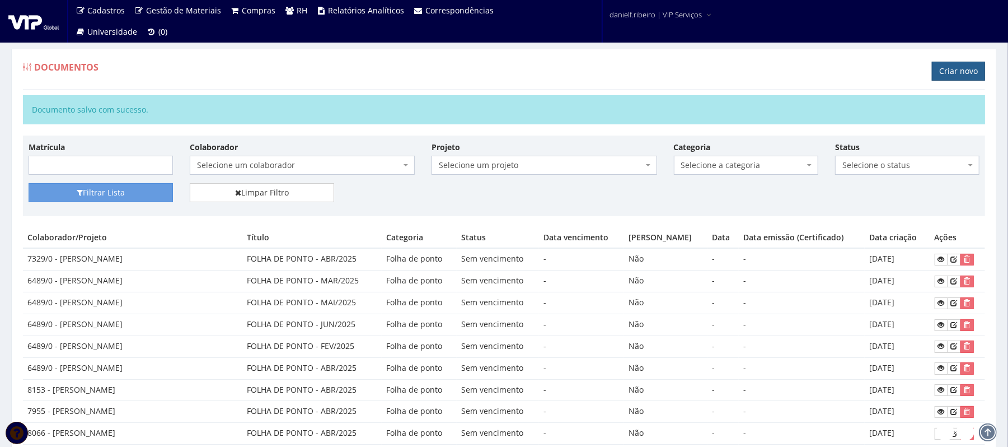
click at [950, 79] on link "Criar novo" at bounding box center [958, 71] width 53 height 19
click at [947, 76] on link "Criar novo" at bounding box center [958, 71] width 53 height 19
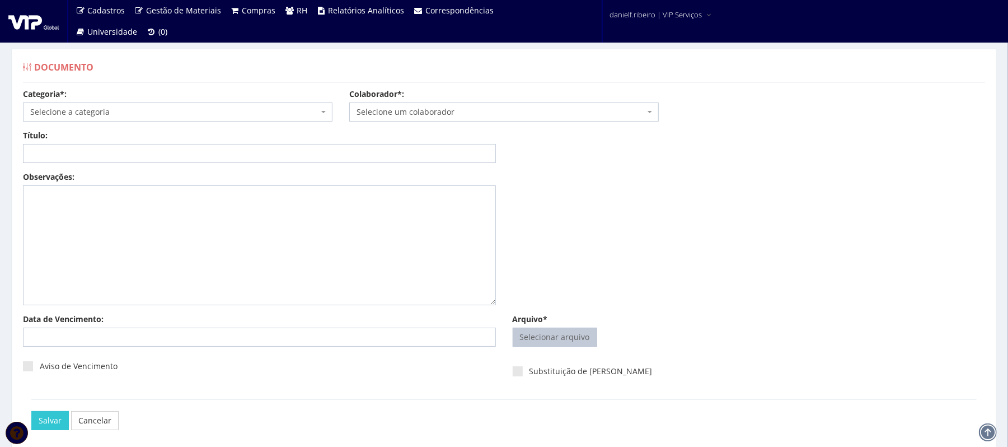
click at [551, 343] on input "Arquivo*" at bounding box center [554, 337] width 83 height 18
type input "C:\fakepath\JOAO VICTOR LOPES XAVIER MAI.2025.pdf"
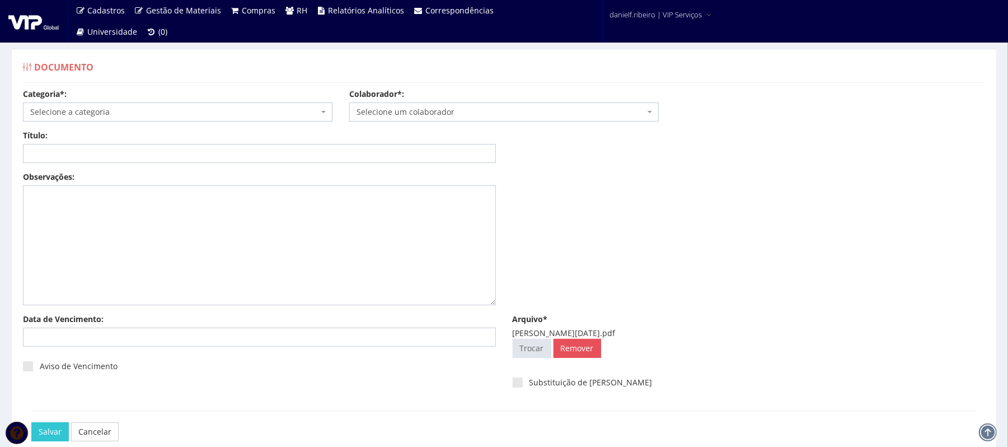
click at [455, 119] on span "Selecione um colaborador" at bounding box center [503, 111] width 309 height 19
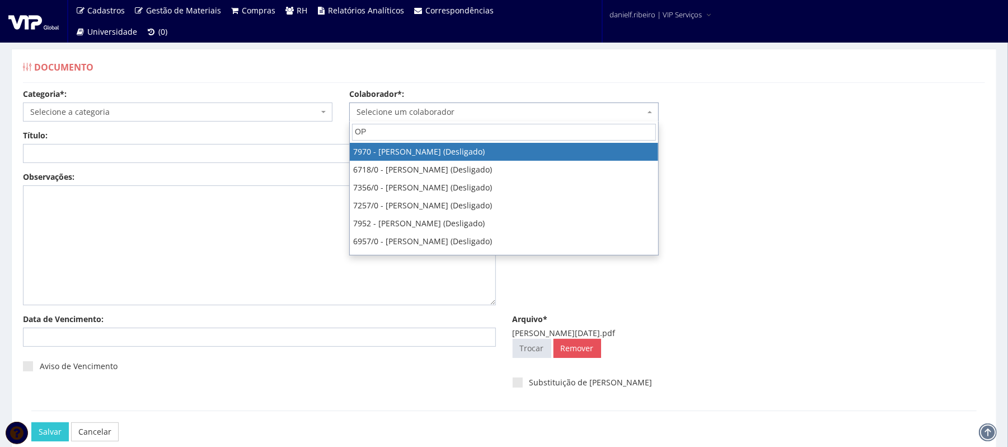
type input "O"
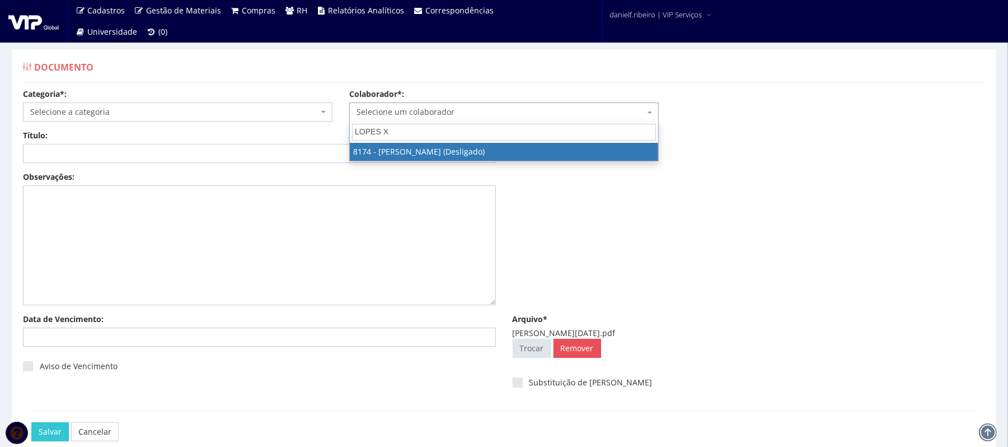
type input "LOPES XA"
select select "3992"
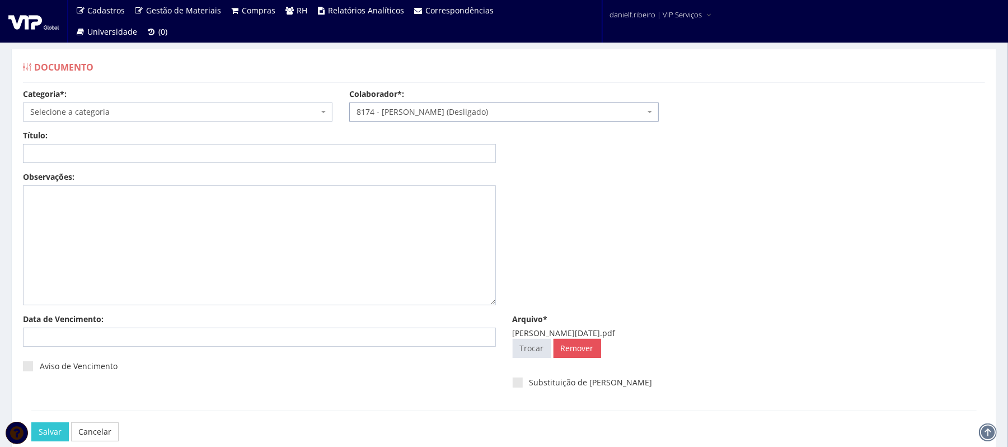
click at [173, 115] on span "Selecione a categoria" at bounding box center [174, 111] width 288 height 11
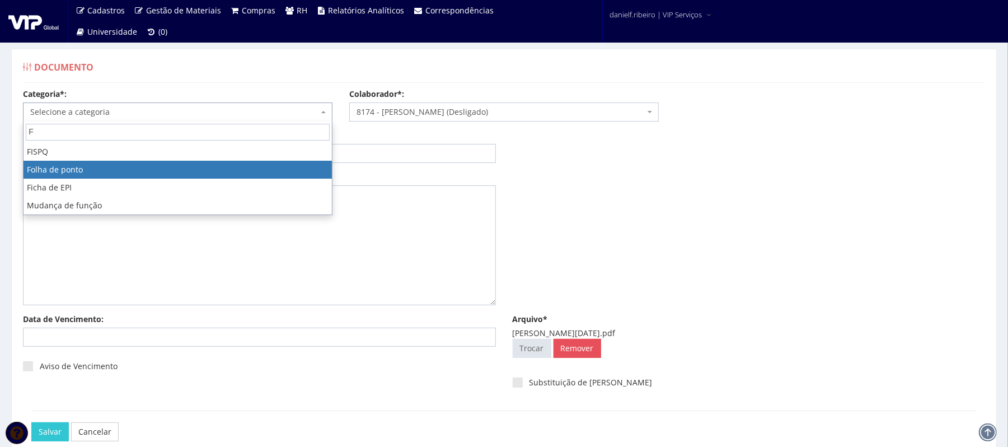
type input "F"
select select "folha_ponto"
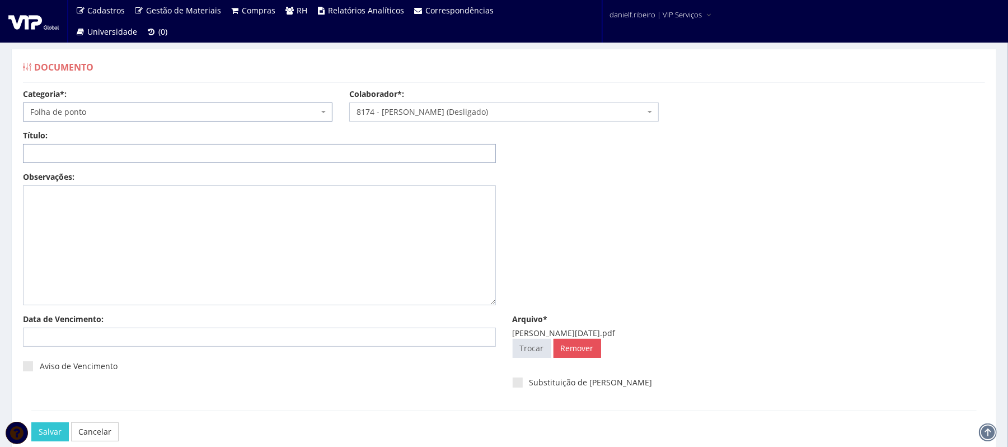
click at [95, 157] on input "Título:" at bounding box center [259, 153] width 473 height 19
paste input "FOLHA DE PONTO - JUN/2025"
click at [116, 158] on input "FOLHA DE PONTO - JUN/2025" at bounding box center [259, 153] width 473 height 19
type input "FOLHA DE PONTO - MAI/2025"
click at [31, 422] on input "Salvar" at bounding box center [49, 431] width 37 height 19
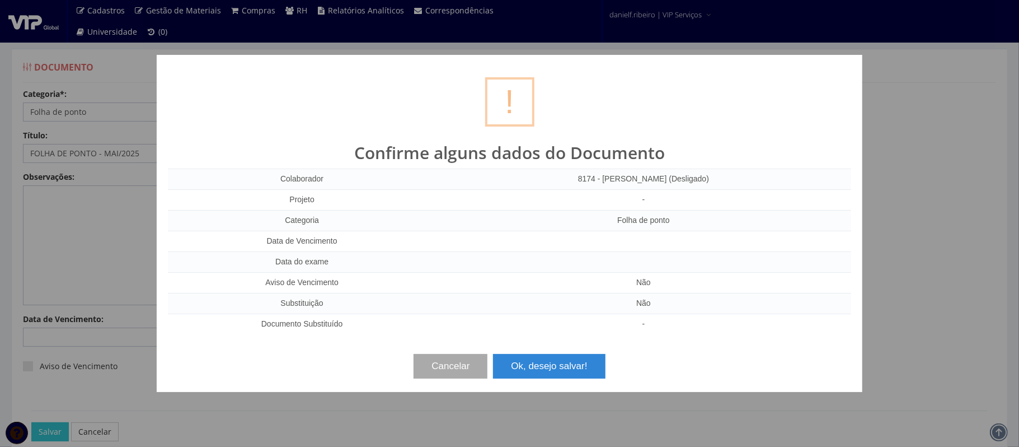
click at [560, 386] on div "? ! i Confirme alguns dados do Documento Colaborador 8174 - JOAO VICTOR LOPES X…" at bounding box center [510, 223] width 706 height 337
click at [556, 374] on button "Ok, desejo salvar!" at bounding box center [549, 366] width 112 height 25
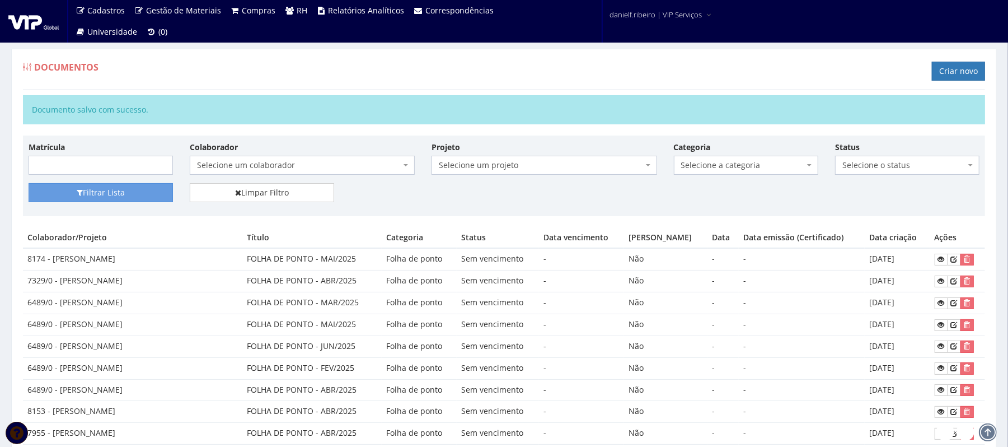
click at [957, 59] on div "Documentos Criar novo" at bounding box center [504, 73] width 962 height 34
click at [958, 68] on link "Criar novo" at bounding box center [958, 71] width 53 height 19
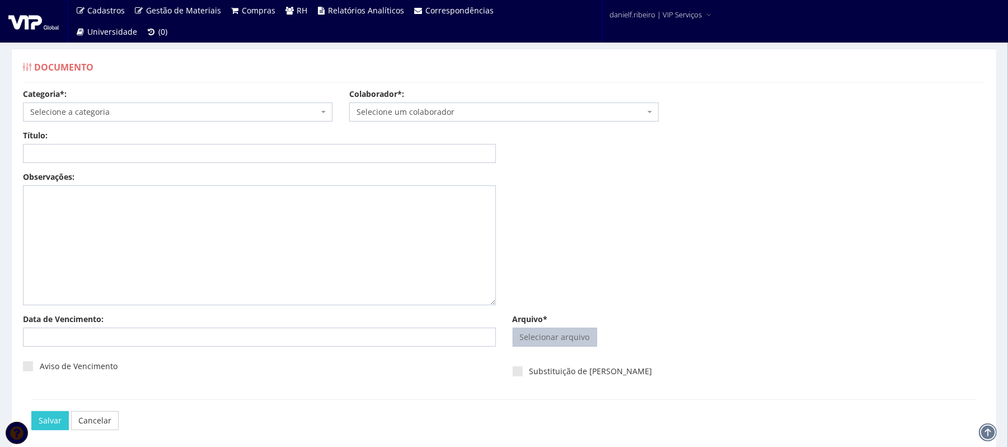
click at [573, 336] on input "Arquivo*" at bounding box center [554, 337] width 83 height 18
type input "C:\fakepath\[PERSON_NAME] SEM DATA.pdf"
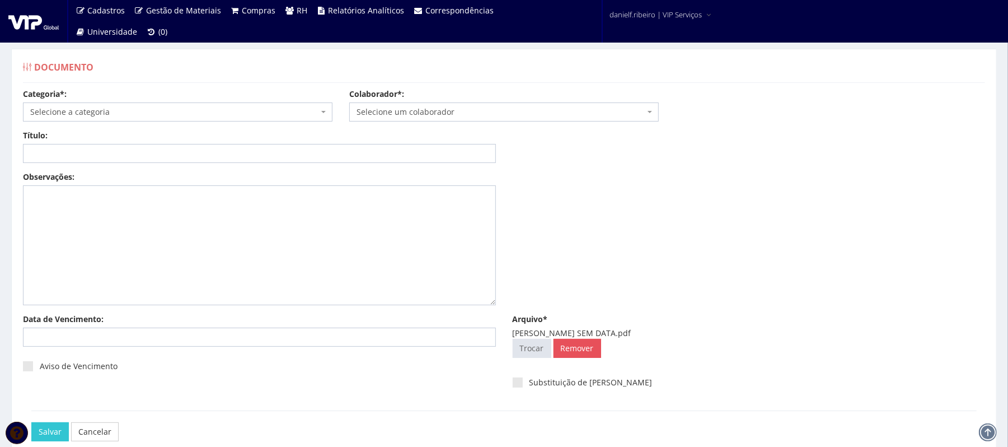
click at [471, 118] on span "Selecione um colaborador" at bounding box center [501, 111] width 288 height 11
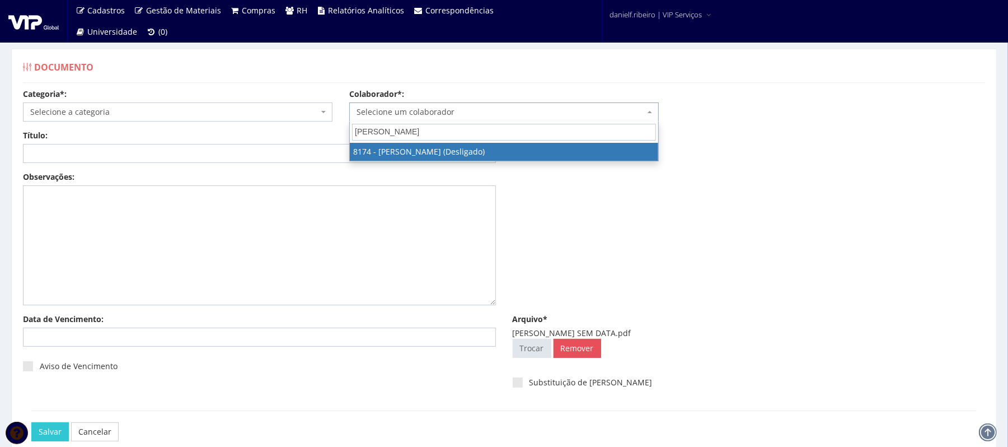
type input "LOPES XA"
select select "3992"
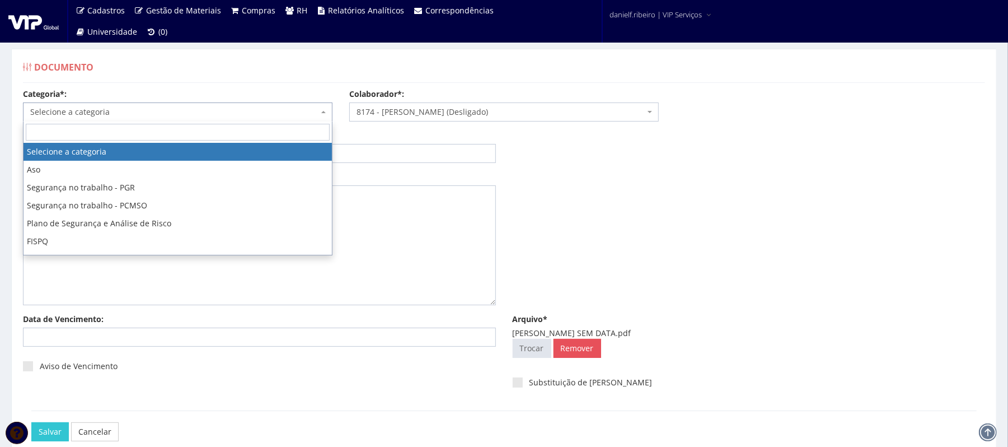
drag, startPoint x: 67, startPoint y: 106, endPoint x: 101, endPoint y: 137, distance: 46.3
click at [68, 106] on span "Selecione a categoria" at bounding box center [177, 111] width 309 height 19
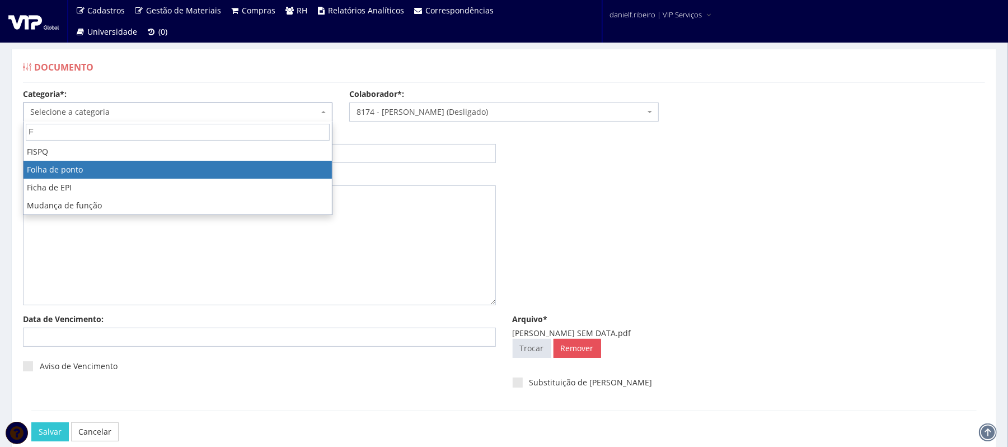
type input "F"
select select "folha_ponto"
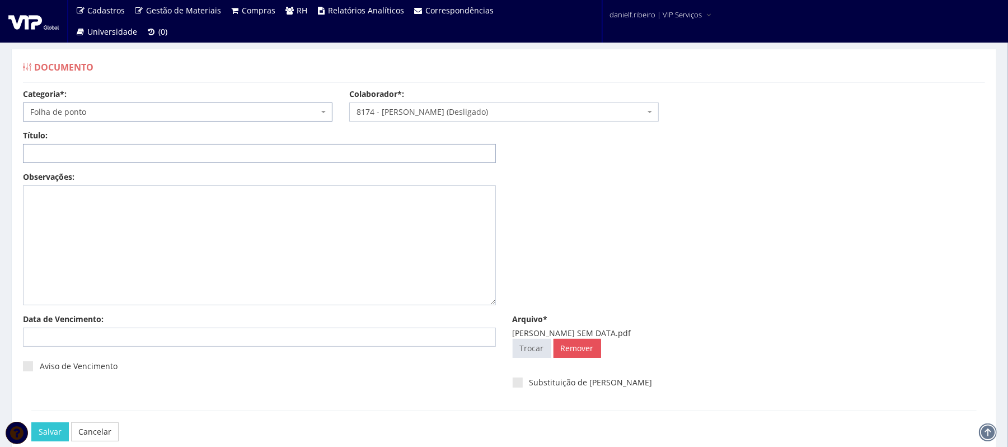
click at [97, 154] on input "Título:" at bounding box center [259, 153] width 473 height 19
paste input "FOLHA DE PONTO - JUN/2025"
drag, startPoint x: 142, startPoint y: 151, endPoint x: 103, endPoint y: 160, distance: 40.2
click at [103, 160] on input "FOLHA DE PONTO - JUN/2025" at bounding box center [259, 153] width 473 height 19
type input "FOLHA DE PONTO - SEM DATA"
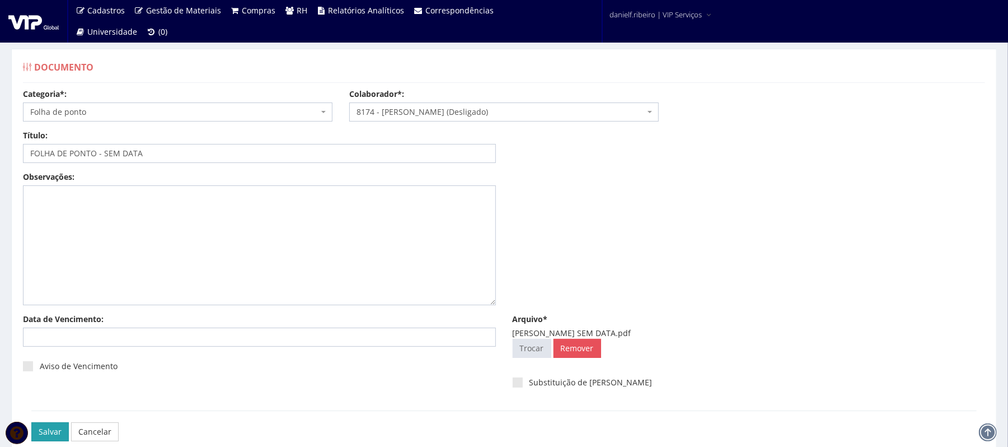
click at [59, 433] on input "Salvar" at bounding box center [49, 431] width 37 height 19
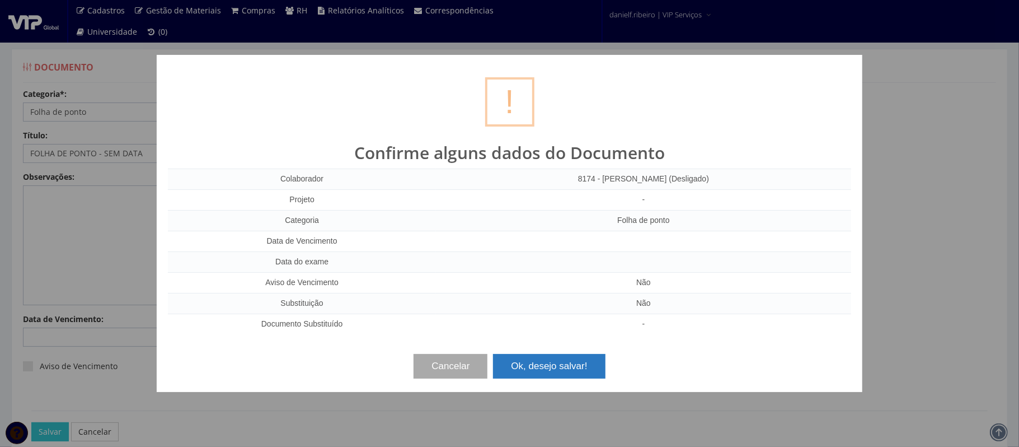
click at [554, 374] on button "Ok, desejo salvar!" at bounding box center [549, 366] width 112 height 25
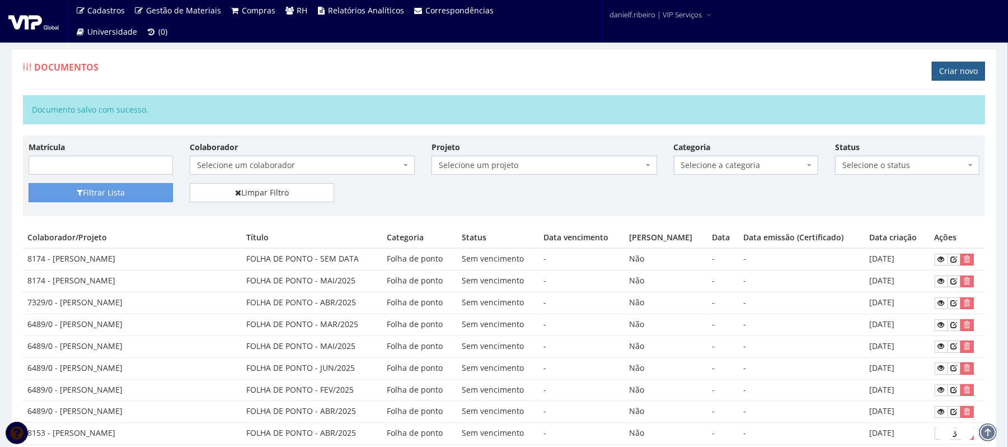
click at [950, 68] on link "Criar novo" at bounding box center [958, 71] width 53 height 19
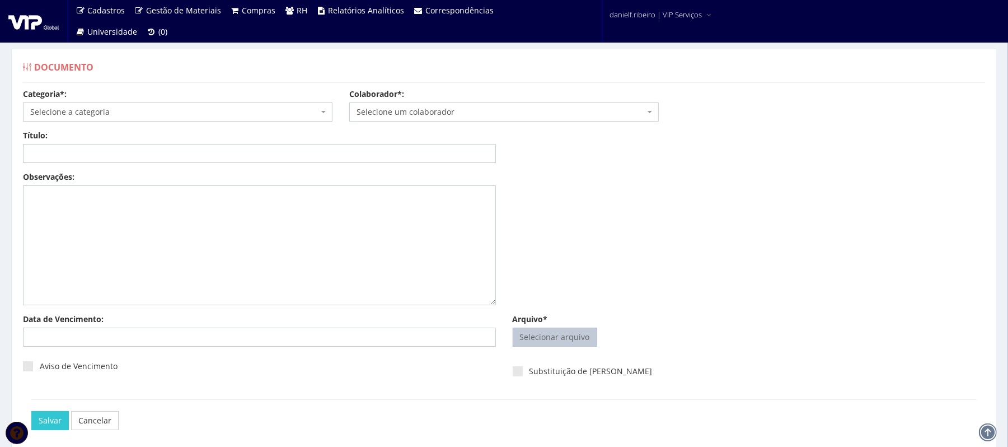
click at [559, 338] on input "Arquivo*" at bounding box center [554, 337] width 83 height 18
type input "C:\fakepath\[PERSON_NAME][DATE].pdf"
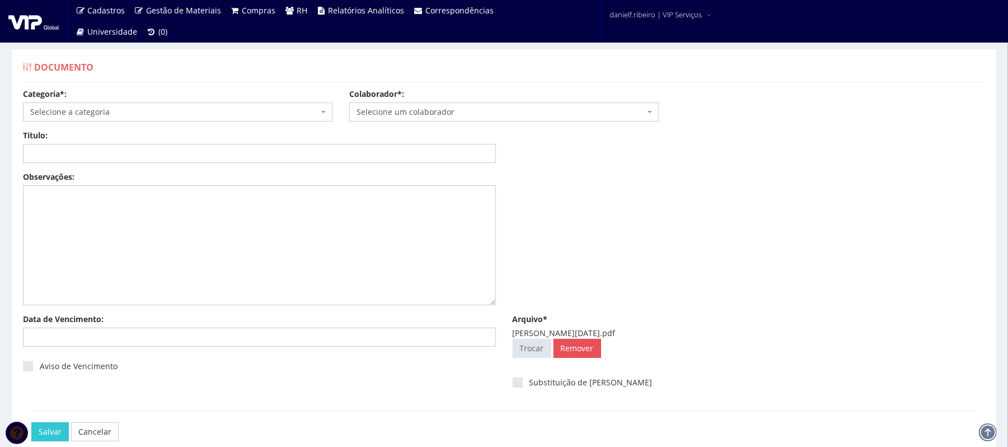
click at [423, 115] on span "Selecione um colaborador" at bounding box center [501, 111] width 288 height 11
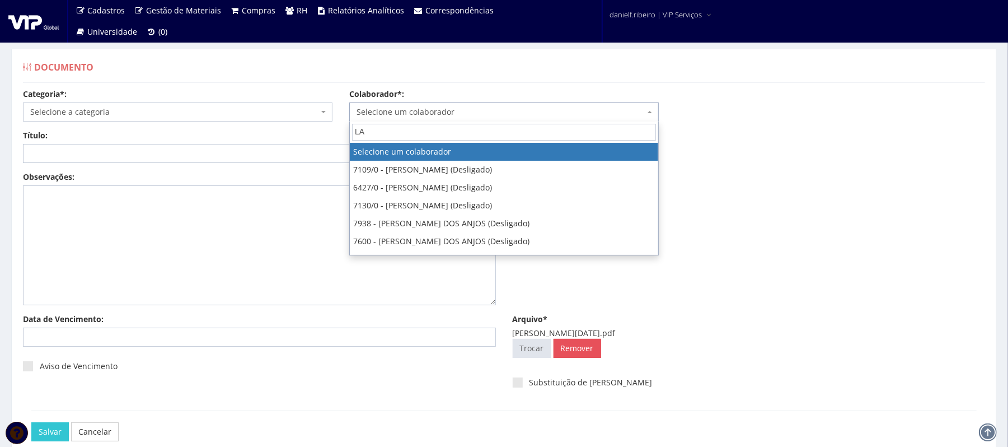
type input "L"
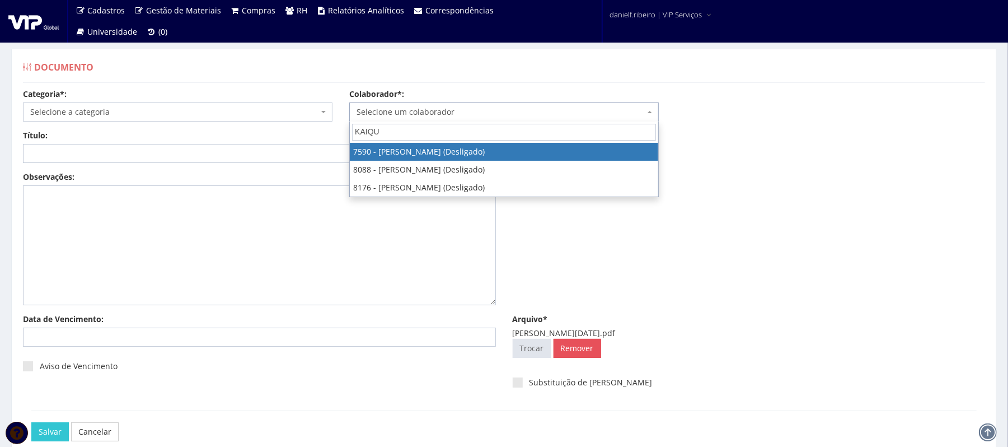
type input "KAIQUE"
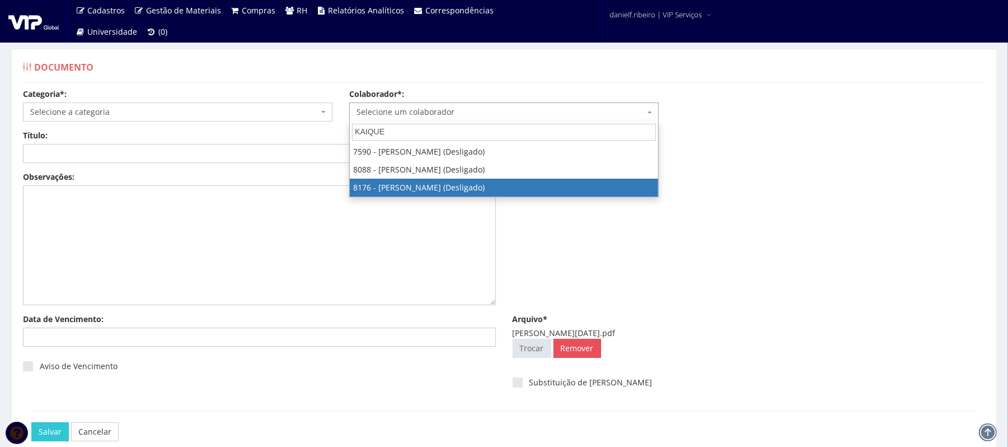
select select "4015"
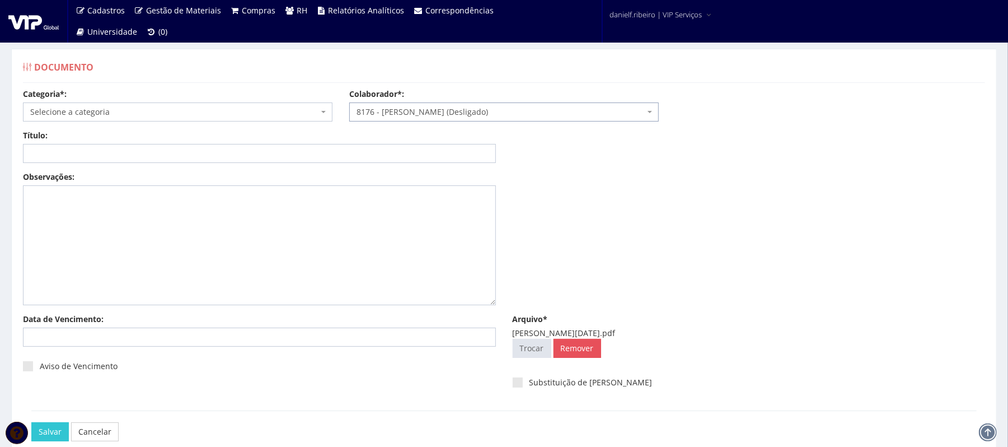
click at [65, 112] on span "Selecione a categoria" at bounding box center [174, 111] width 288 height 11
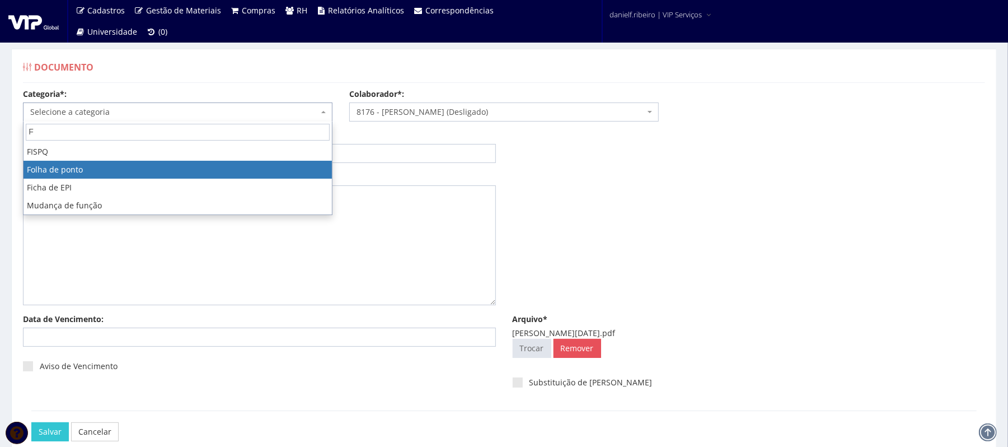
type input "F"
select select "folha_ponto"
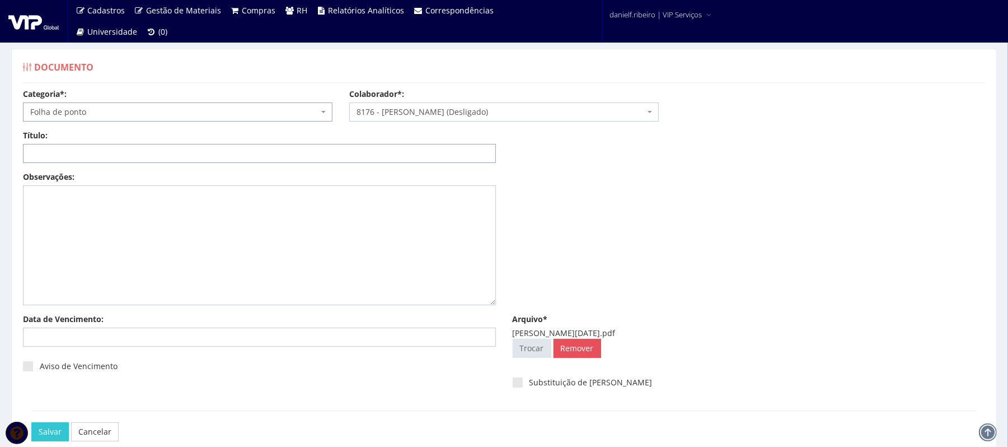
click at [116, 146] on input "Título:" at bounding box center [259, 153] width 473 height 19
paste input "FOLHA DE PONTO - JUN/2025"
click at [115, 156] on input "FOLHA DE PONTO - JUN/2025" at bounding box center [259, 153] width 473 height 19
type input "FOLHA DE PONTO - MAI/2025"
click at [49, 428] on input "Salvar" at bounding box center [49, 431] width 37 height 19
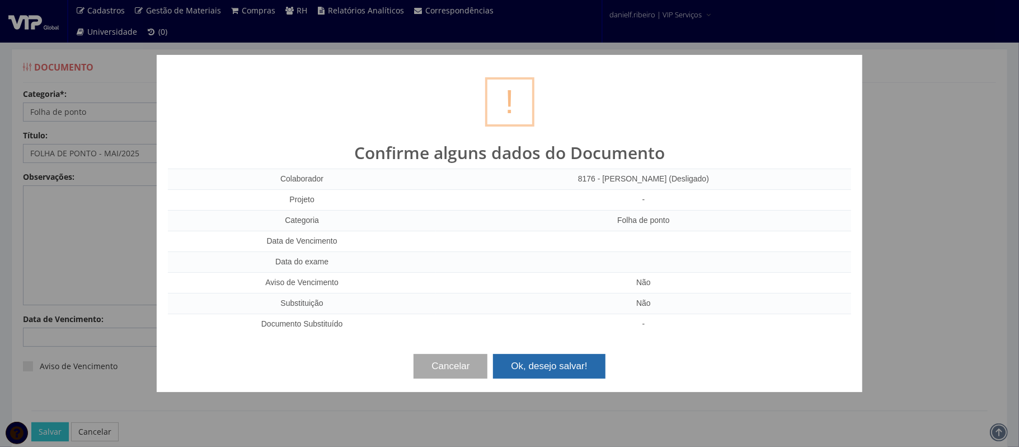
click at [544, 366] on button "Ok, desejo salvar!" at bounding box center [549, 366] width 112 height 25
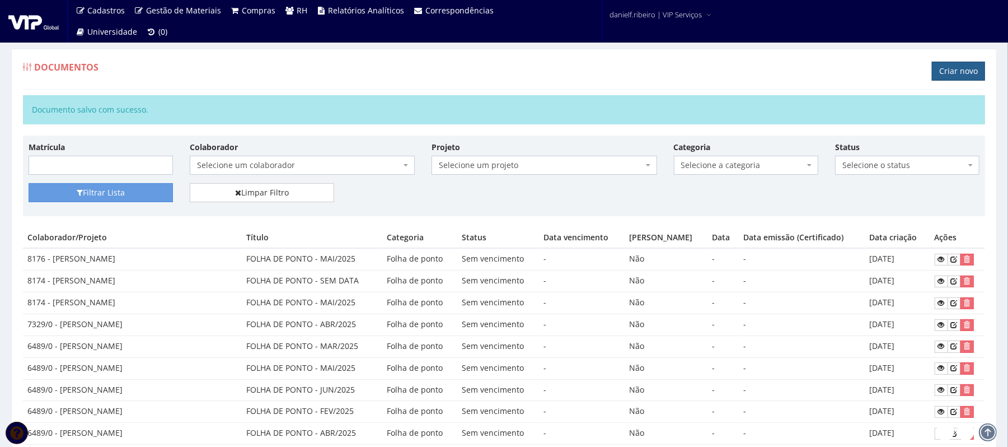
click at [948, 68] on link "Criar novo" at bounding box center [958, 71] width 53 height 19
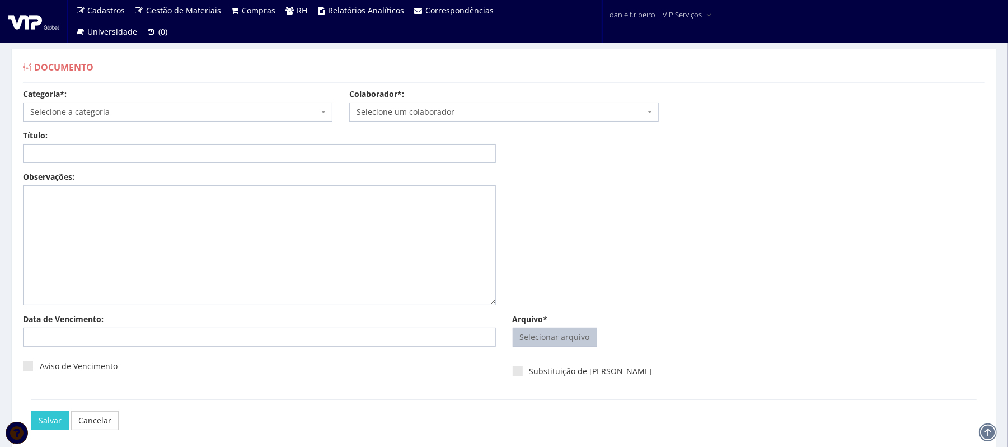
drag, startPoint x: 546, startPoint y: 350, endPoint x: 551, endPoint y: 341, distance: 9.5
click at [547, 349] on div "Selecionar arquivo Trocar Remover" at bounding box center [749, 339] width 473 height 24
click at [559, 330] on input "Arquivo*" at bounding box center [554, 337] width 83 height 18
type input "C:\fakepath\KAIQUE MARTINS RAMOS SEM DATA.pdf"
click at [370, 422] on div "Salvar Cancelar" at bounding box center [503, 420] width 945 height 42
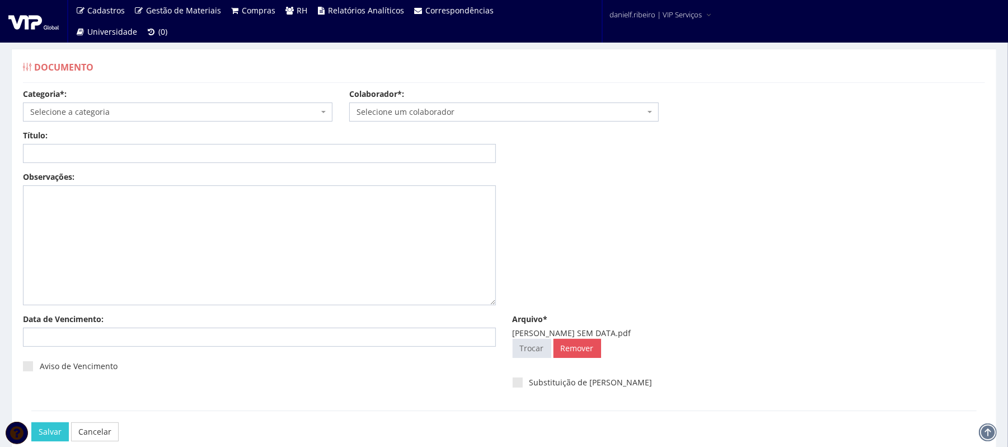
click at [432, 116] on span "Selecione um colaborador" at bounding box center [501, 111] width 288 height 11
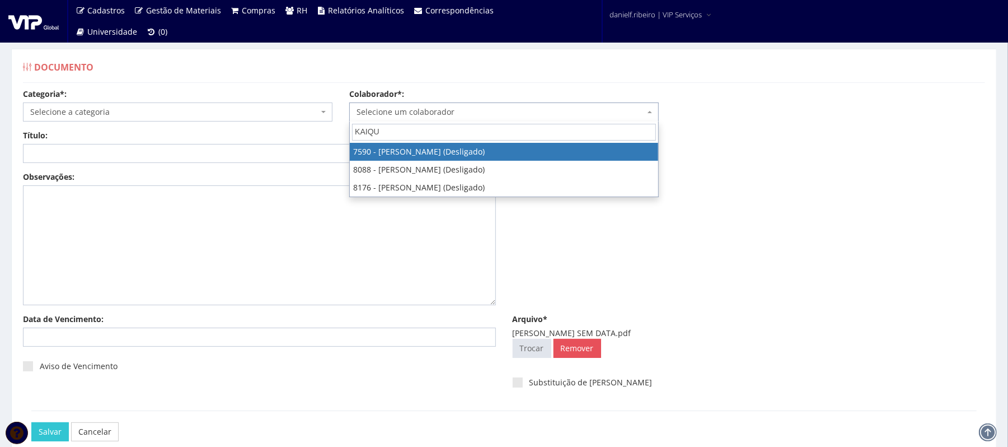
type input "KAIQUE"
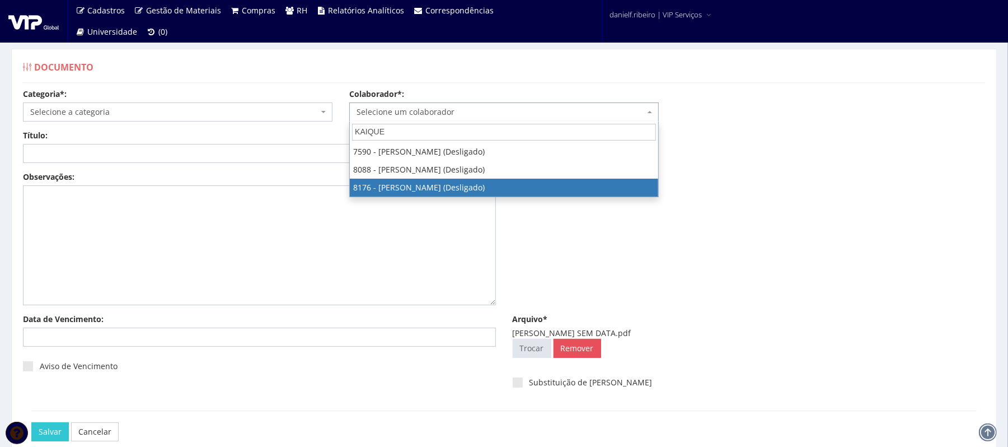
select select "4015"
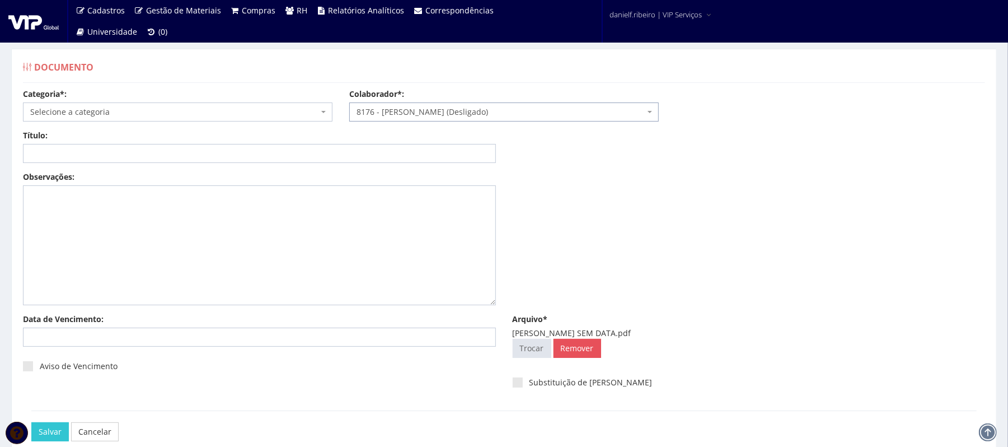
click at [118, 110] on span "Selecione a categoria" at bounding box center [174, 111] width 288 height 11
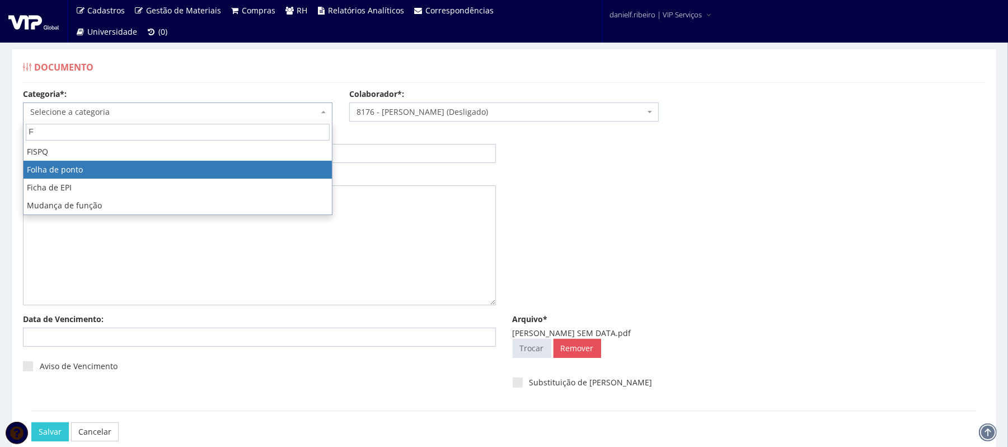
type input "F"
select select "folha_ponto"
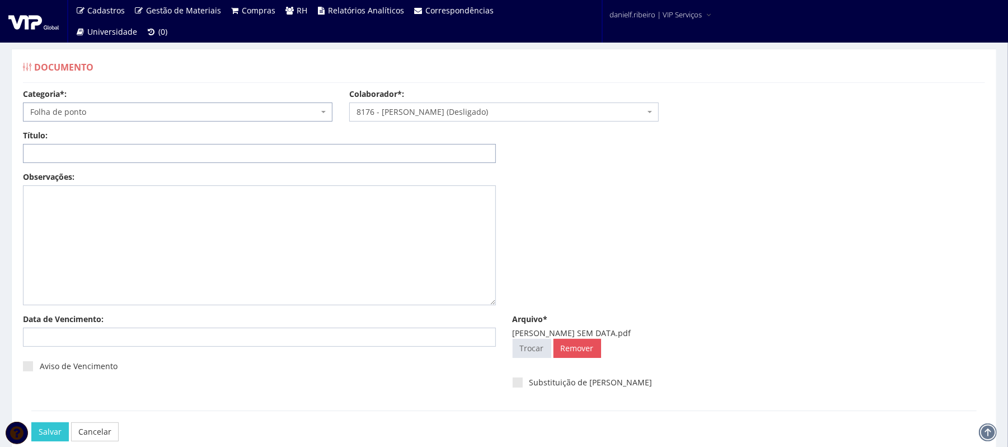
click at [101, 146] on input "Título:" at bounding box center [259, 153] width 473 height 19
paste input "FOLHA DE PONTO - JUN/2025"
drag, startPoint x: 146, startPoint y: 151, endPoint x: 102, endPoint y: 165, distance: 46.2
click at [102, 165] on div "Título: FOLHA DE PONTO - JUN/2025 Data: Período: Selecione o período 30 Dias 45…" at bounding box center [504, 150] width 979 height 41
type input "FOLHA DE PONTO - SEM DATA"
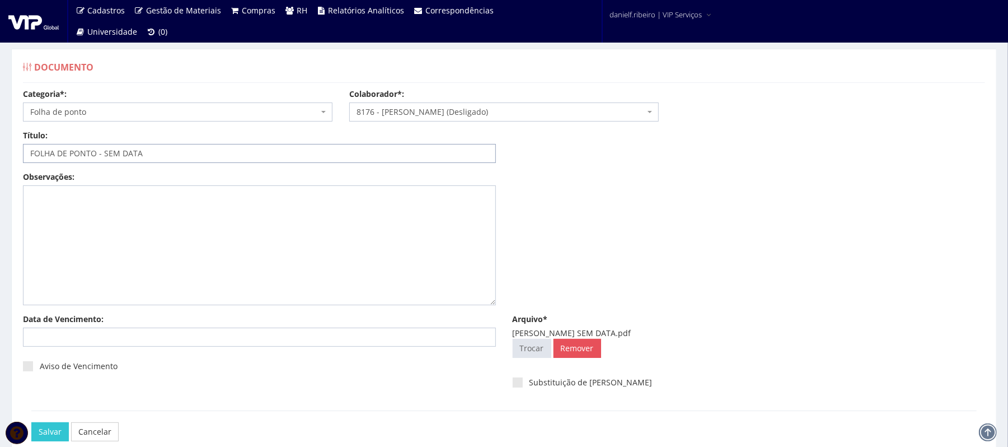
click at [31, 422] on input "Salvar" at bounding box center [49, 431] width 37 height 19
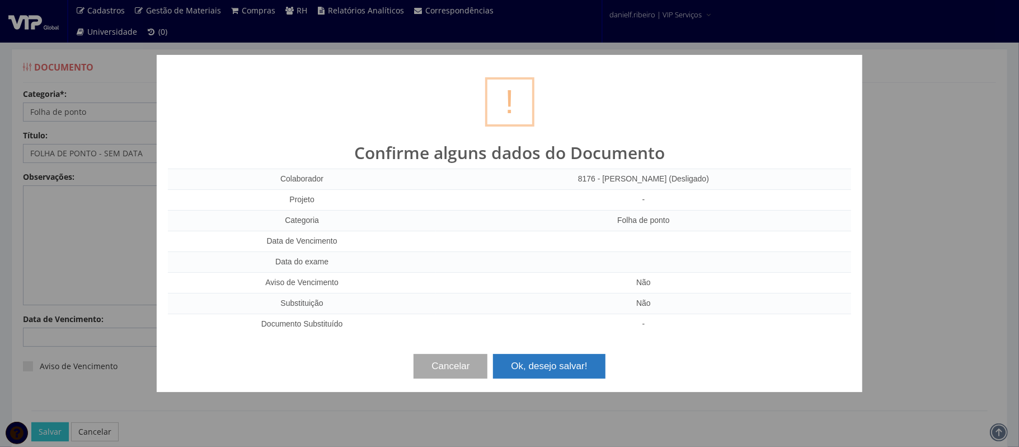
click at [519, 369] on button "Ok, desejo salvar!" at bounding box center [549, 366] width 112 height 25
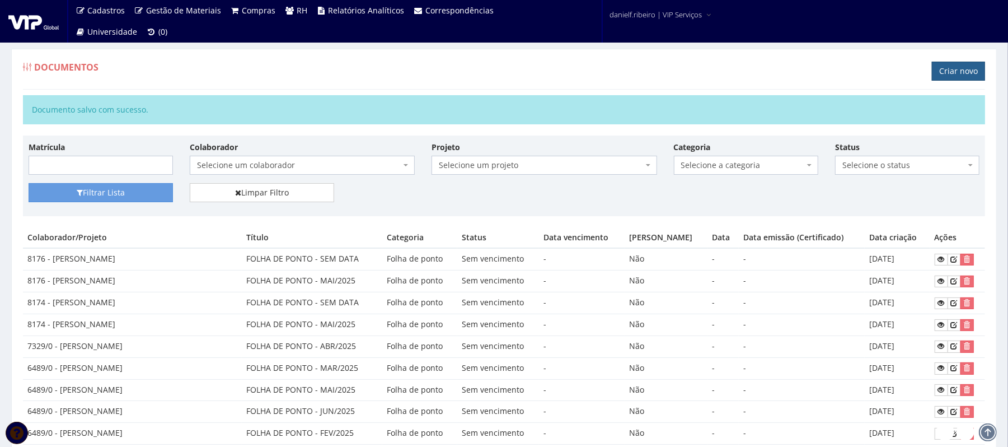
click at [959, 76] on link "Criar novo" at bounding box center [958, 71] width 53 height 19
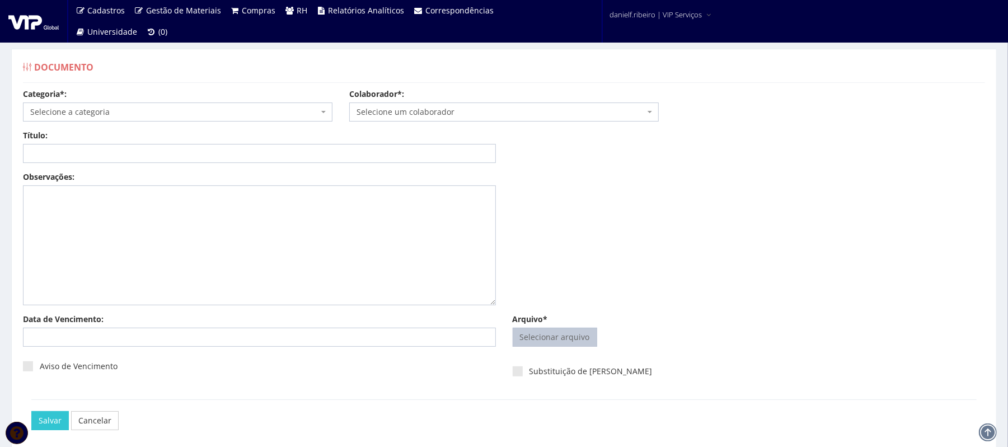
click at [552, 345] on input "Arquivo*" at bounding box center [554, 337] width 83 height 18
type input "C:\fakepath\[PERSON_NAME][DATE].pdf"
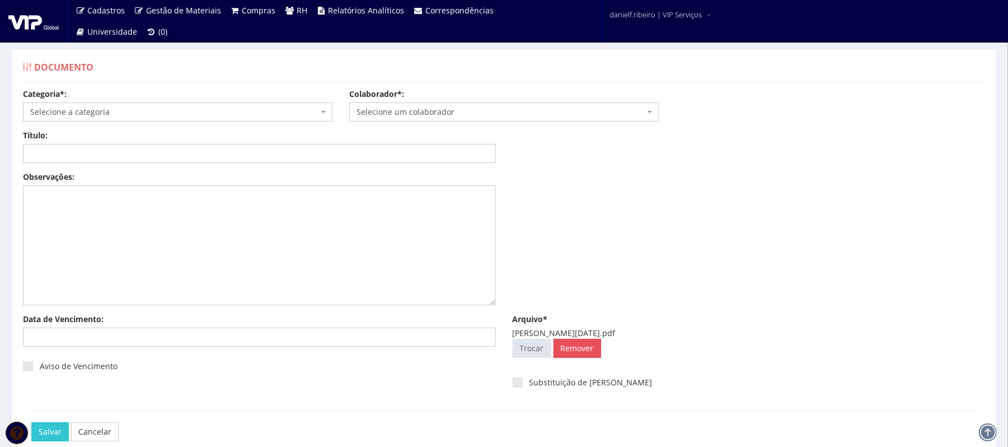
click at [466, 114] on span "Selecione um colaborador" at bounding box center [501, 111] width 288 height 11
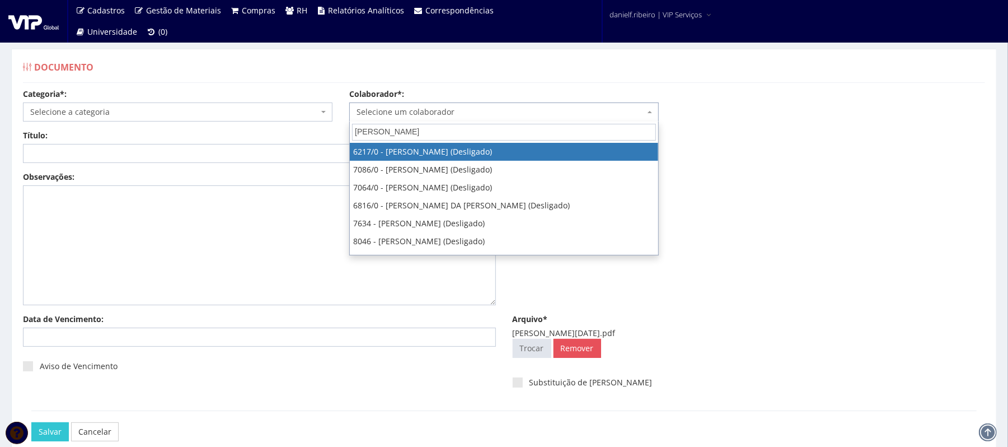
type input "[PERSON_NAME]"
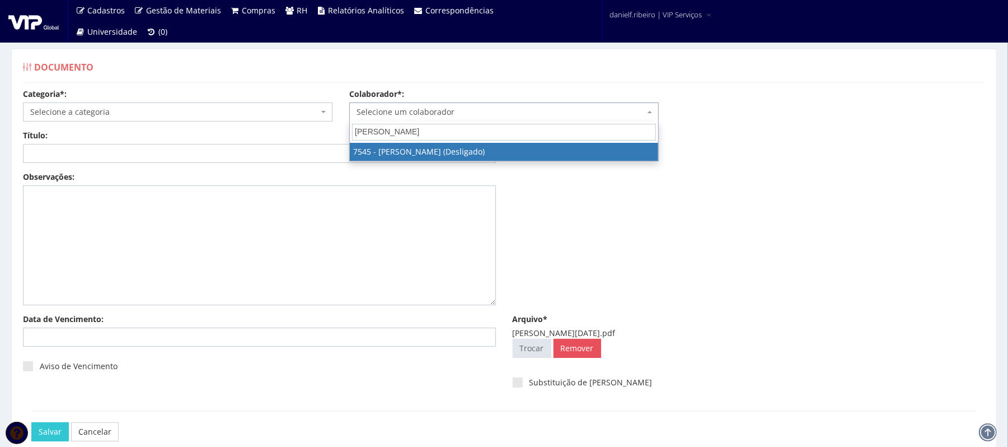
select select "1579"
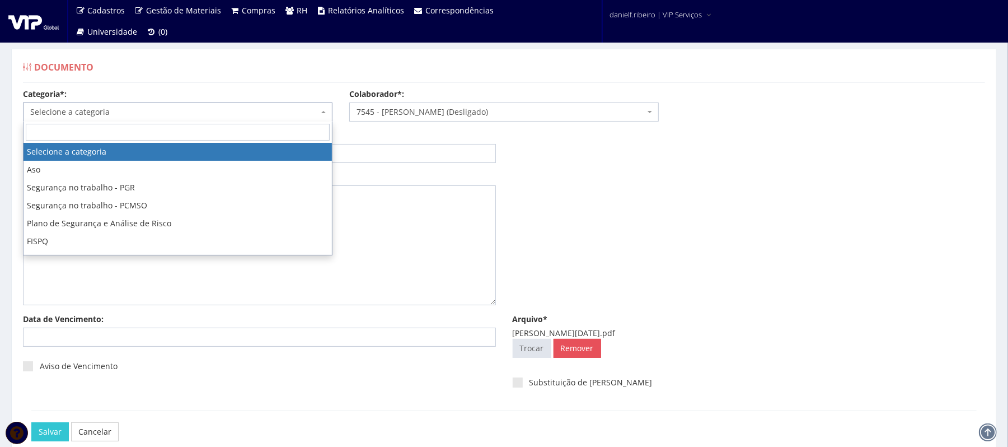
click at [224, 113] on span "Selecione a categoria" at bounding box center [174, 111] width 288 height 11
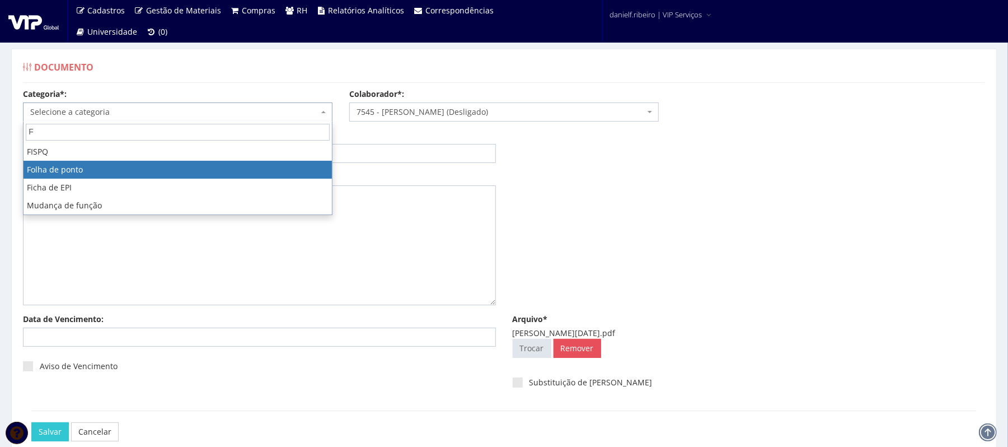
type input "F"
select select "folha_ponto"
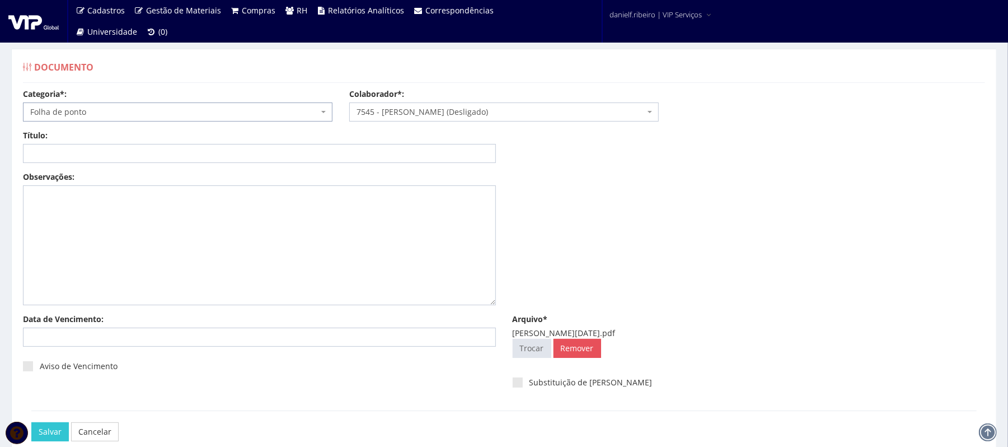
click at [137, 163] on div "Título: Data: Período: Selecione o período 30 Dias 45 Dias 90 Dias Selecione o …" at bounding box center [504, 150] width 979 height 41
click at [139, 153] on input "Título:" at bounding box center [259, 153] width 473 height 19
paste input "FOLHA DE PONTO - JUN/2025"
click at [115, 157] on input "FOLHA DE PONTO - JUN/2025" at bounding box center [259, 153] width 473 height 19
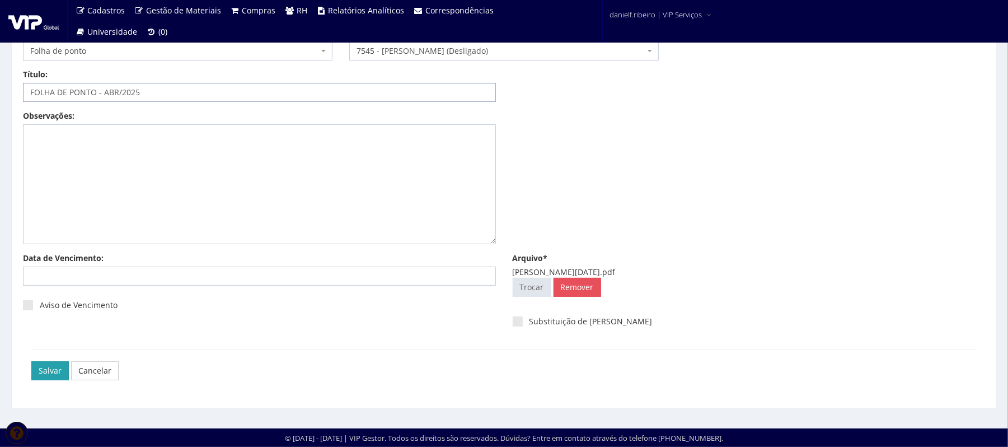
type input "FOLHA DE PONTO - ABR/2025"
click at [57, 365] on input "Salvar" at bounding box center [49, 370] width 37 height 19
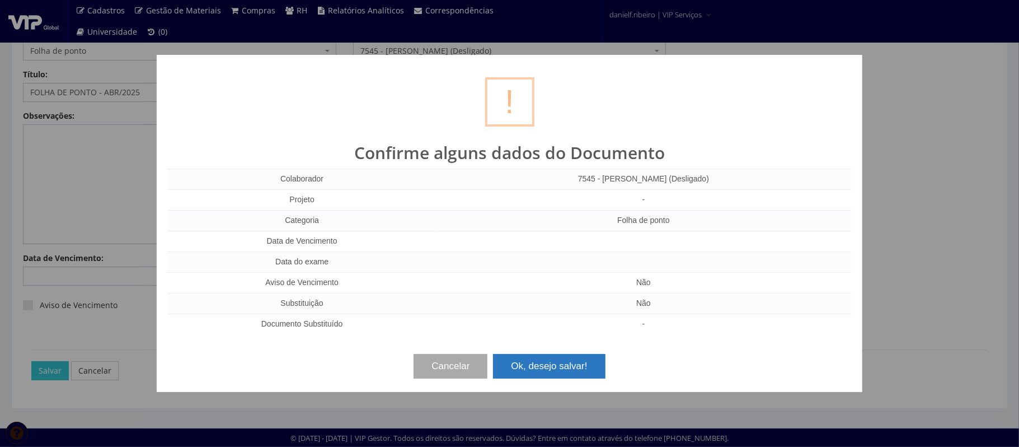
click at [557, 363] on button "Ok, desejo salvar!" at bounding box center [549, 366] width 112 height 25
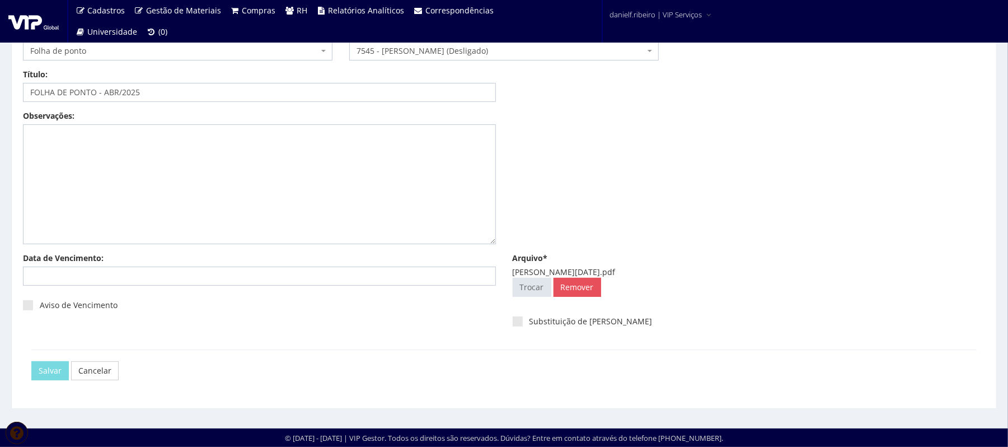
scroll to position [0, 0]
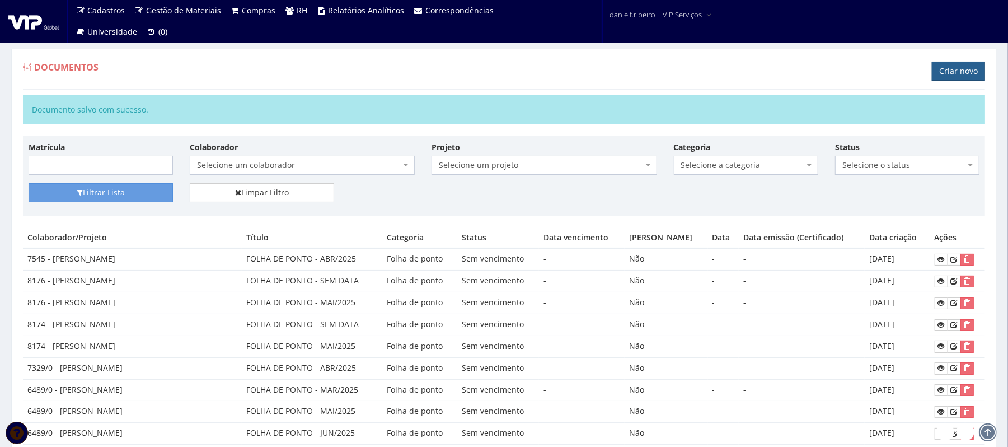
click at [947, 74] on link "Criar novo" at bounding box center [958, 71] width 53 height 19
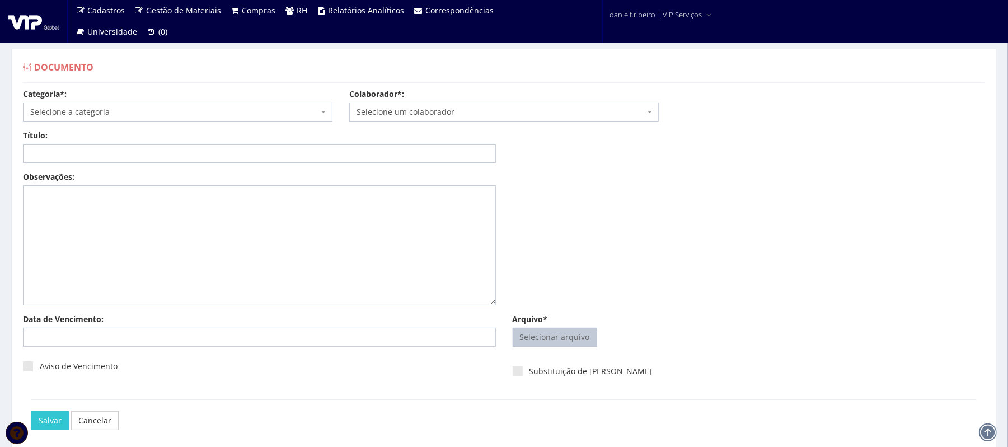
click at [550, 341] on input "Arquivo*" at bounding box center [554, 337] width 83 height 18
type input "C:\fakepath\LUIZ CARLOS CHILA ABR.2025.pdf"
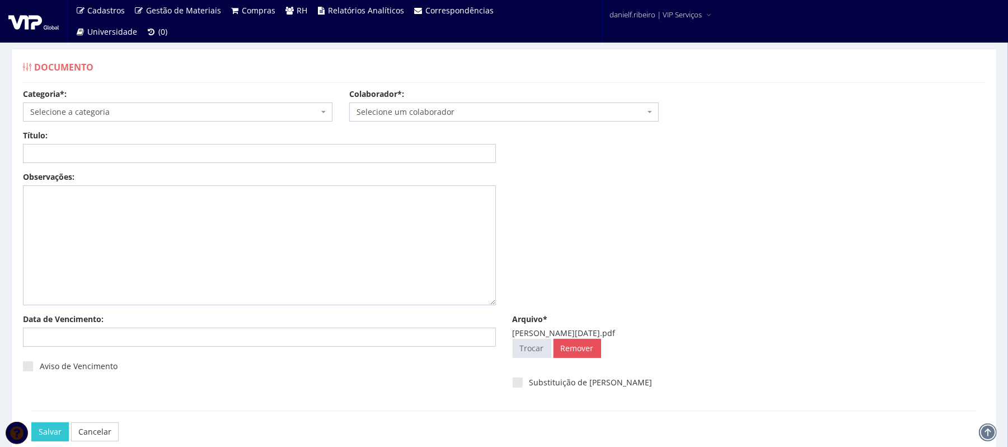
click at [421, 110] on span "Selecione um colaborador" at bounding box center [501, 111] width 288 height 11
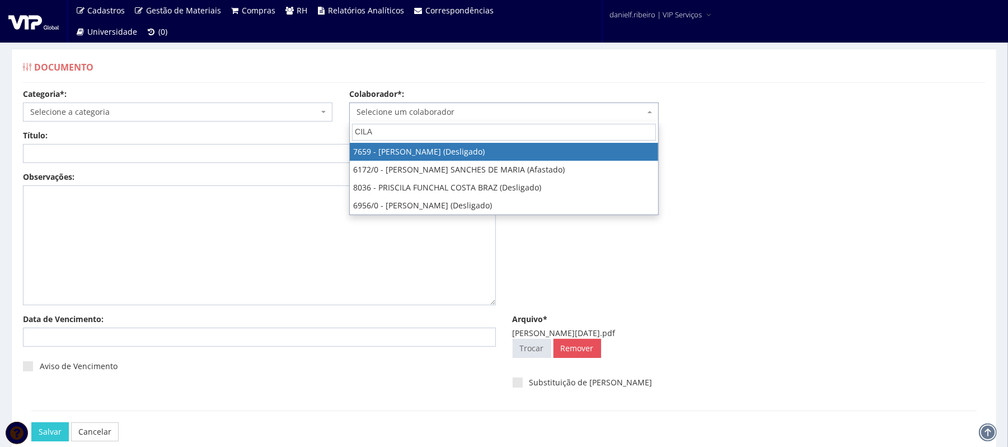
drag, startPoint x: 361, startPoint y: 133, endPoint x: 378, endPoint y: 173, distance: 43.9
click at [362, 138] on input "CILA" at bounding box center [504, 132] width 304 height 17
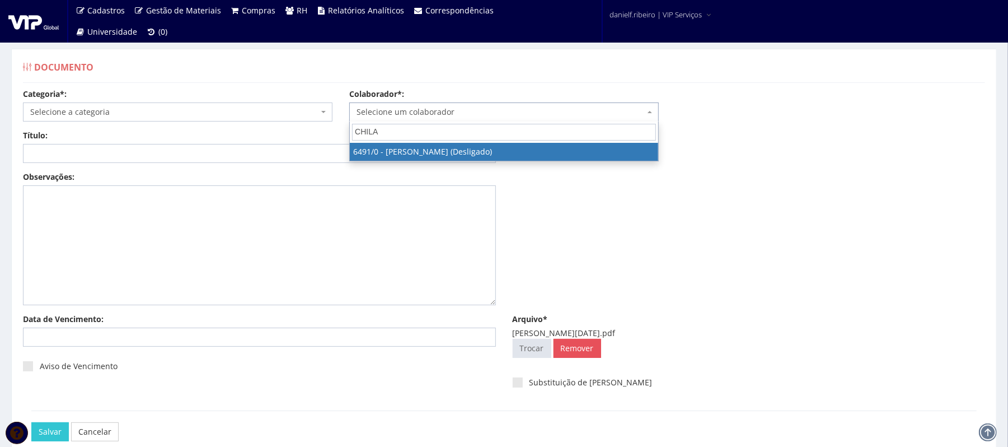
type input "CHILA"
select select "92"
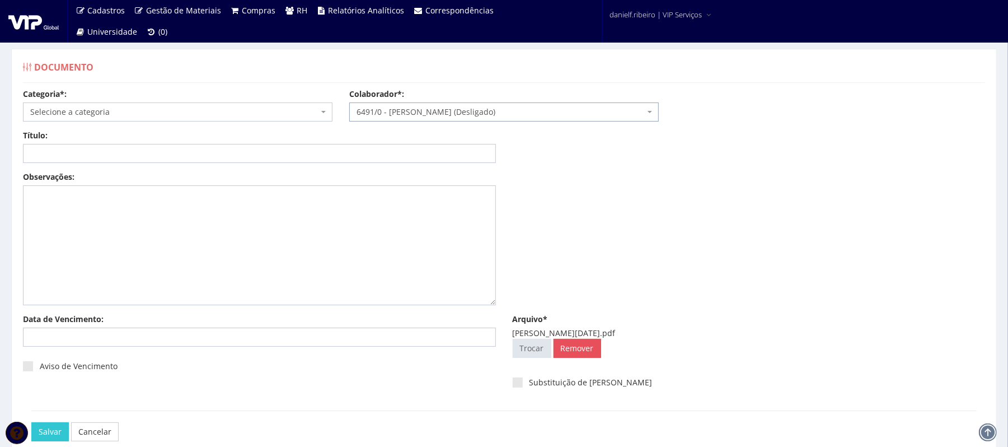
click at [216, 110] on span "Selecione a categoria" at bounding box center [174, 111] width 288 height 11
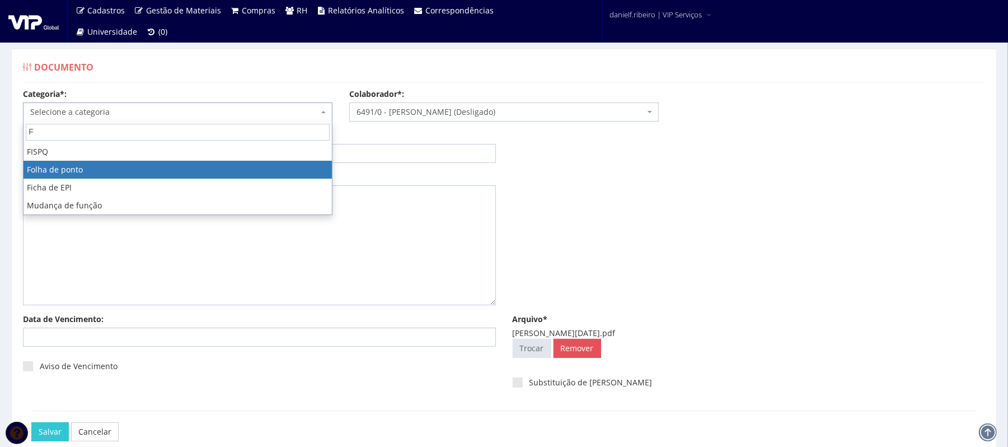
type input "F"
select select "folha_ponto"
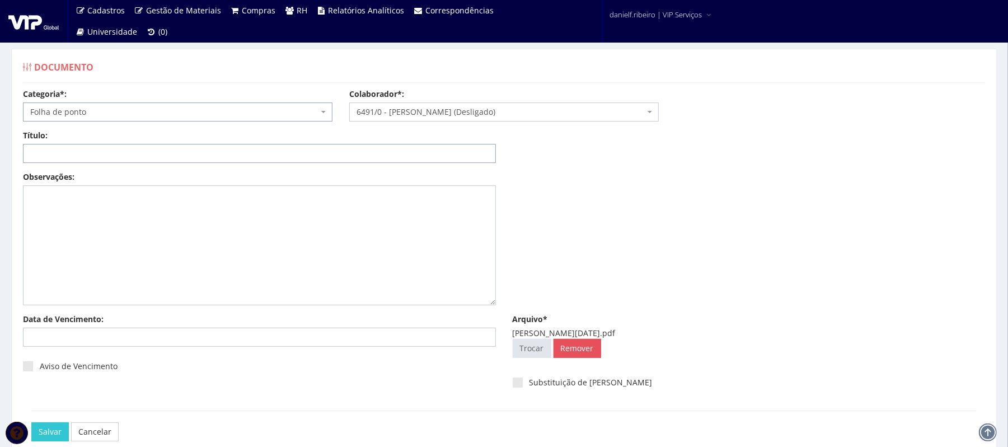
drag, startPoint x: 117, startPoint y: 146, endPoint x: 137, endPoint y: 161, distance: 25.1
click at [120, 149] on input "Título:" at bounding box center [259, 153] width 473 height 19
click at [264, 144] on input "Título:" at bounding box center [259, 153] width 473 height 19
paste input "FOLHA DE PONTO - JUN/2025"
click at [118, 159] on input "FOLHA DE PONTO - JUN/2025" at bounding box center [259, 153] width 473 height 19
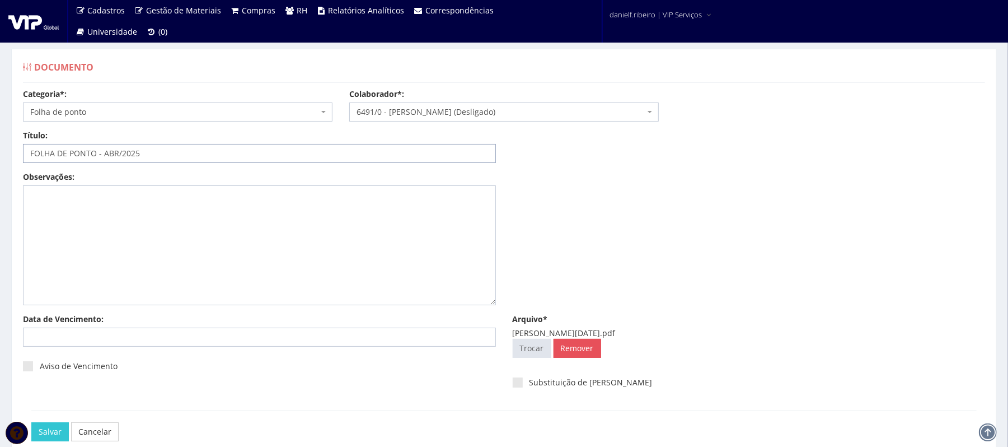
type input "FOLHA DE PONTO - ABR/2025"
click at [31, 422] on input "Salvar" at bounding box center [49, 431] width 37 height 19
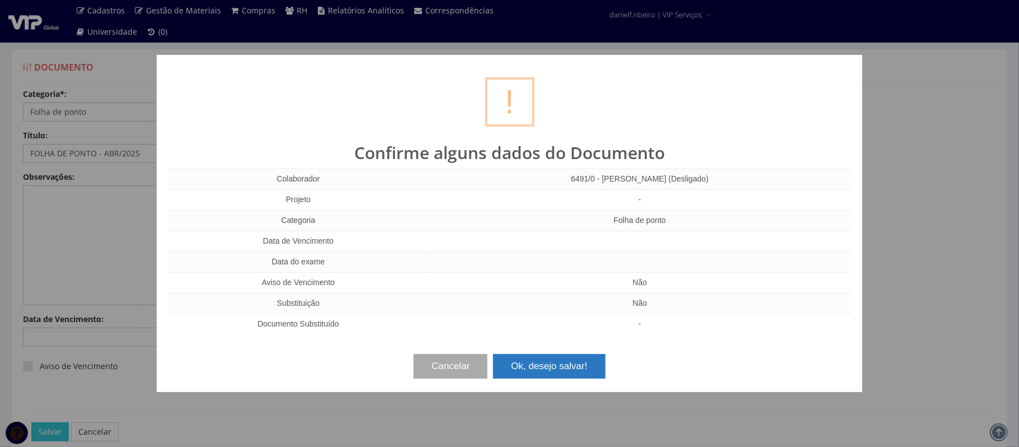
click at [538, 365] on button "Ok, desejo salvar!" at bounding box center [549, 366] width 112 height 25
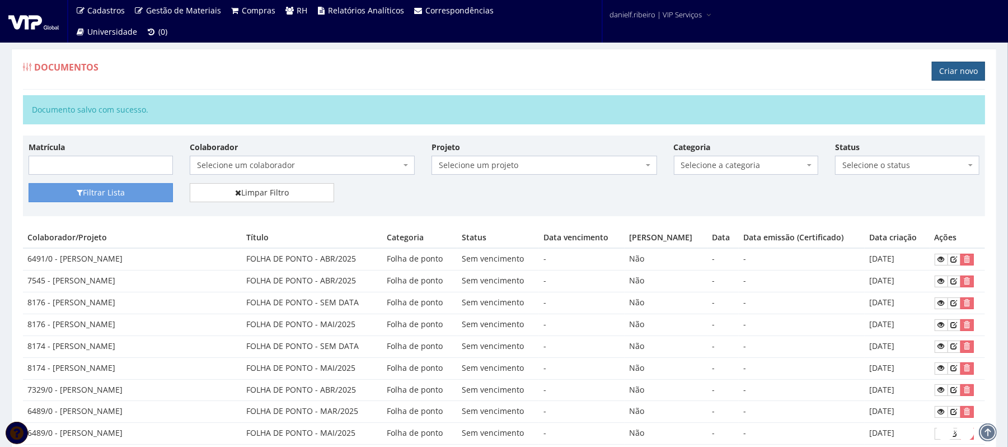
click at [945, 76] on link "Criar novo" at bounding box center [958, 71] width 53 height 19
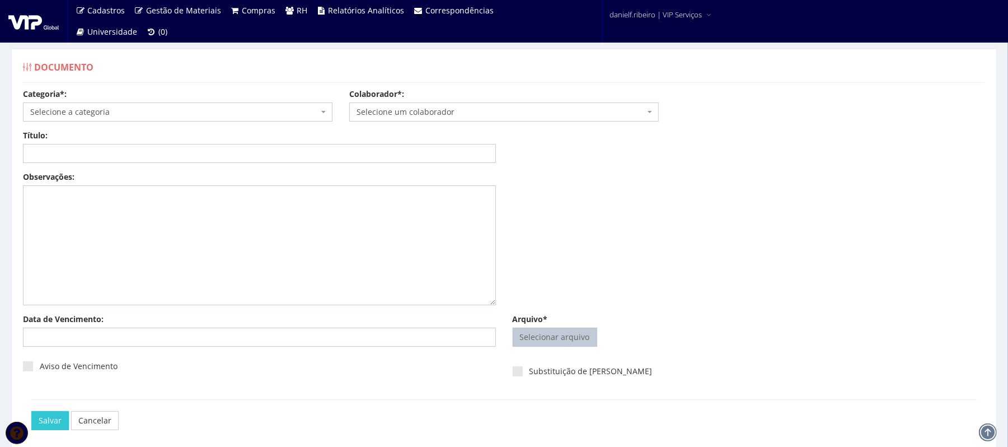
click at [588, 346] on input "Arquivo*" at bounding box center [554, 337] width 83 height 18
type input "C:\fakepath\[PERSON_NAME] [DATE].pdf"
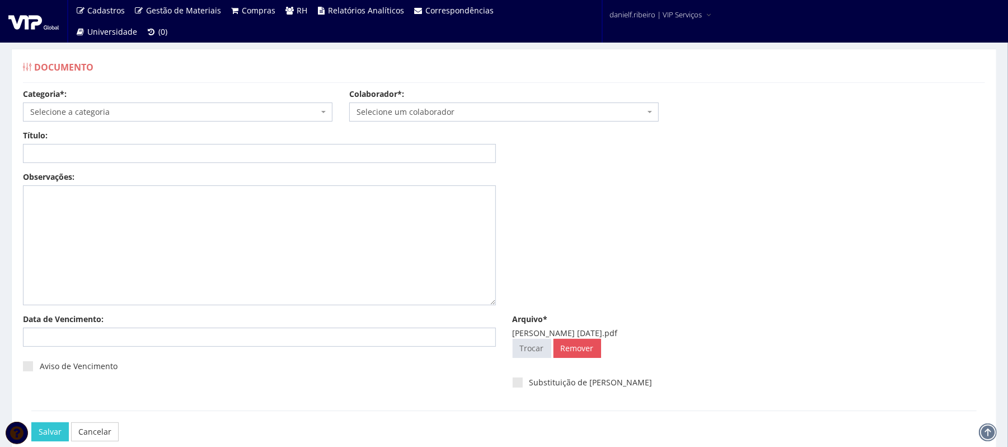
click at [447, 117] on span "Selecione um colaborador" at bounding box center [501, 111] width 288 height 11
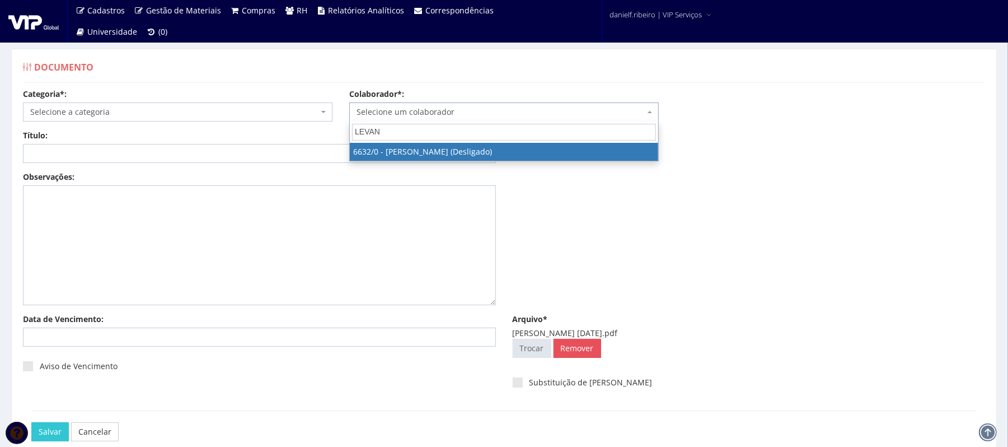
type input "LEVAND"
select select "129"
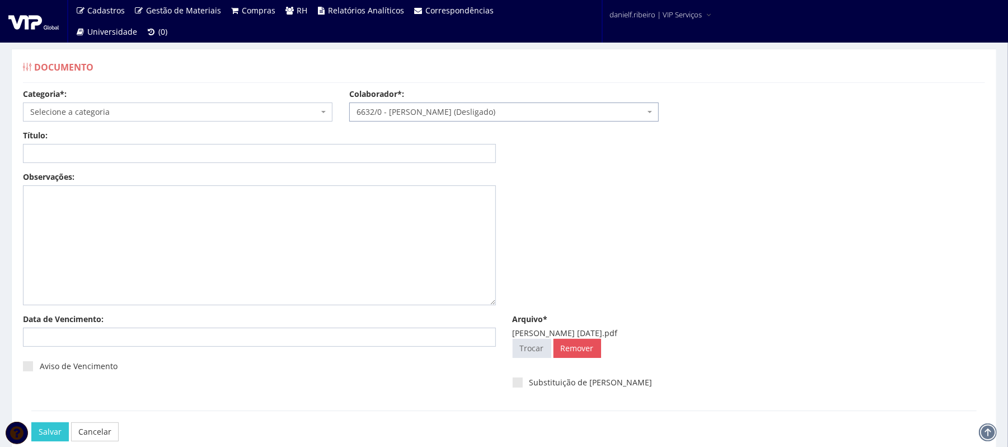
click at [129, 104] on span "Selecione a categoria" at bounding box center [177, 111] width 309 height 19
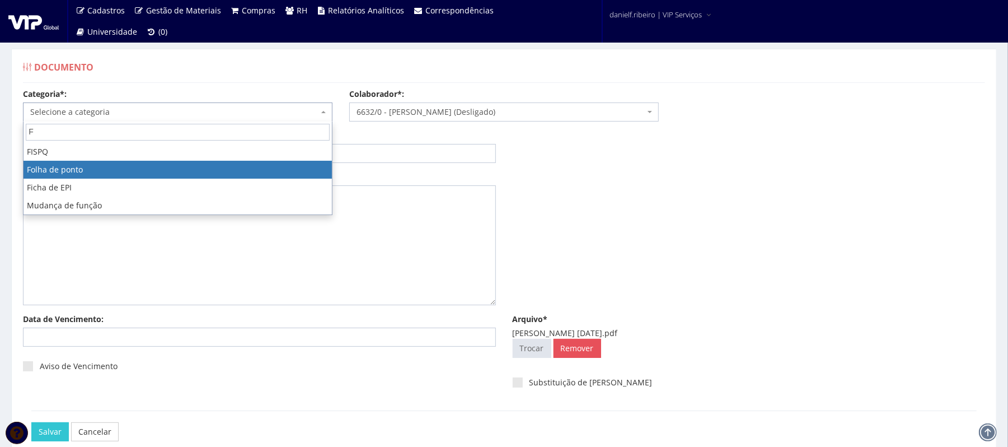
type input "F"
select select "folha_ponto"
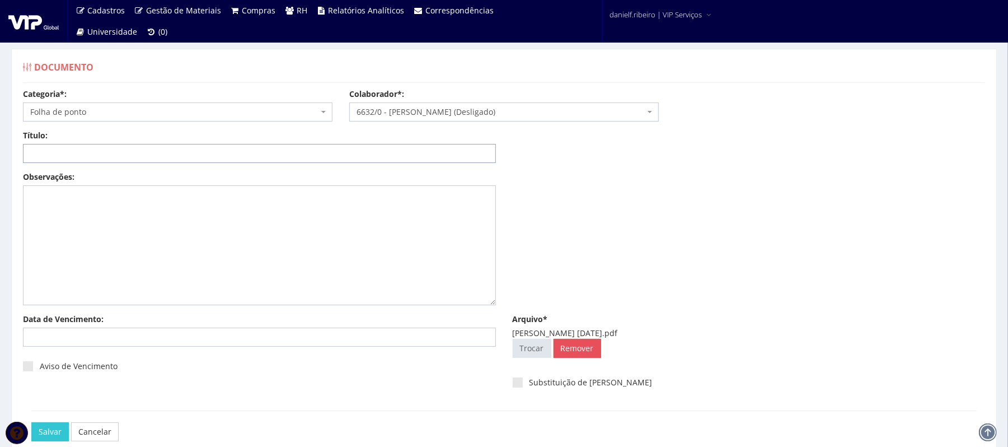
click at [115, 146] on input "Título:" at bounding box center [259, 153] width 473 height 19
paste input "FOLHA DE PONTO - JUN/2025"
click at [114, 151] on input "FOLHA DE PONTO - JUN/2025" at bounding box center [259, 153] width 473 height 19
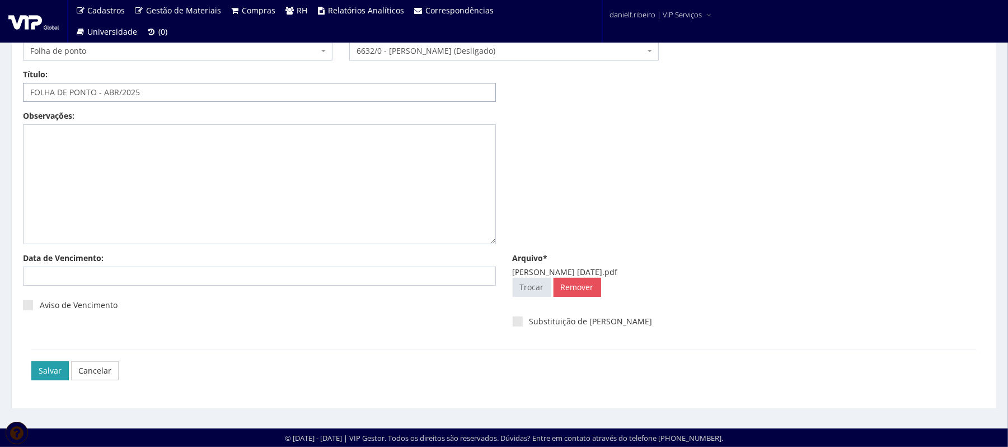
type input "FOLHA DE PONTO - ABR/2025"
click at [53, 370] on input "Salvar" at bounding box center [49, 370] width 37 height 19
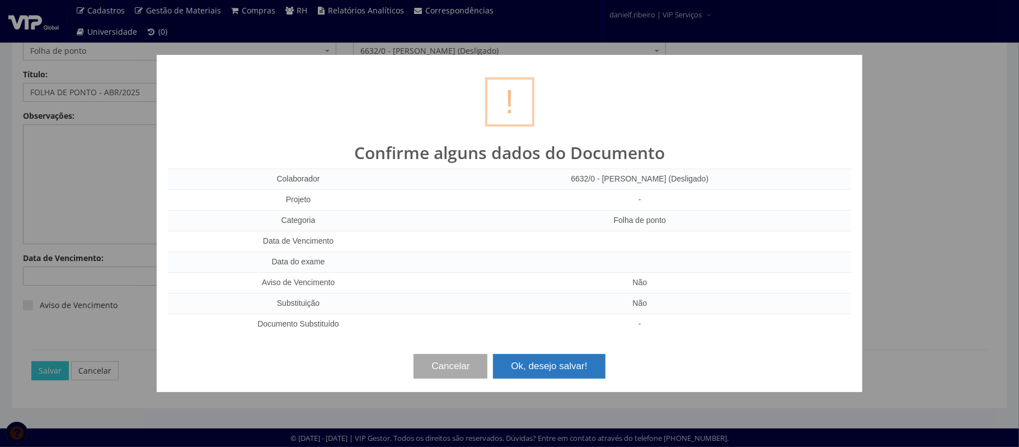
click at [562, 360] on button "Ok, desejo salvar!" at bounding box center [549, 366] width 112 height 25
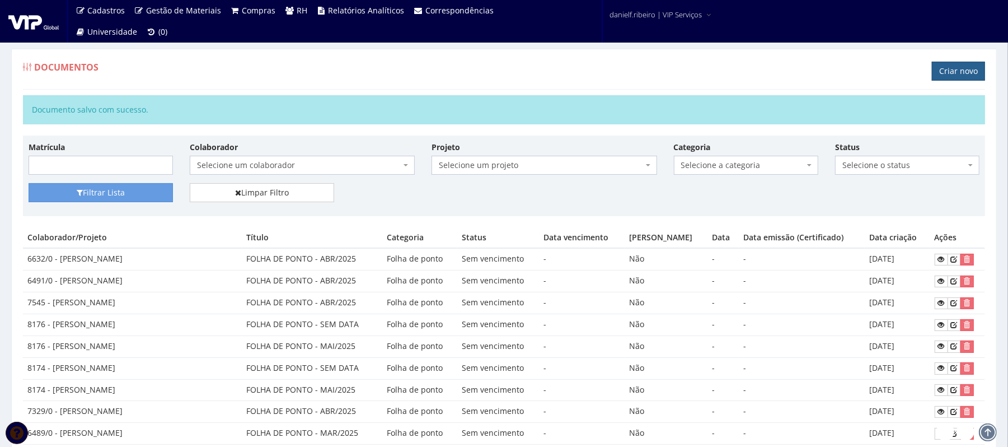
click at [950, 74] on link "Criar novo" at bounding box center [958, 71] width 53 height 19
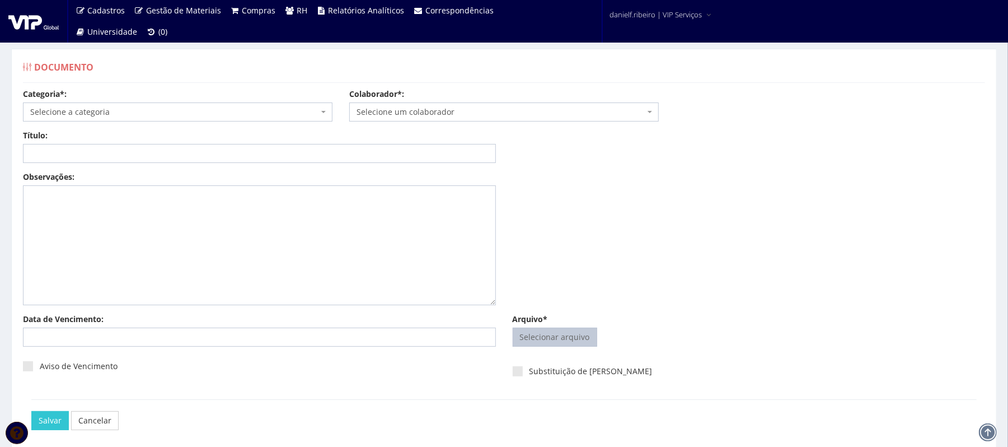
click at [583, 331] on input "Arquivo*" at bounding box center [554, 337] width 83 height 18
type input "C:\fakepath\[PERSON_NAME][DATE].pdf"
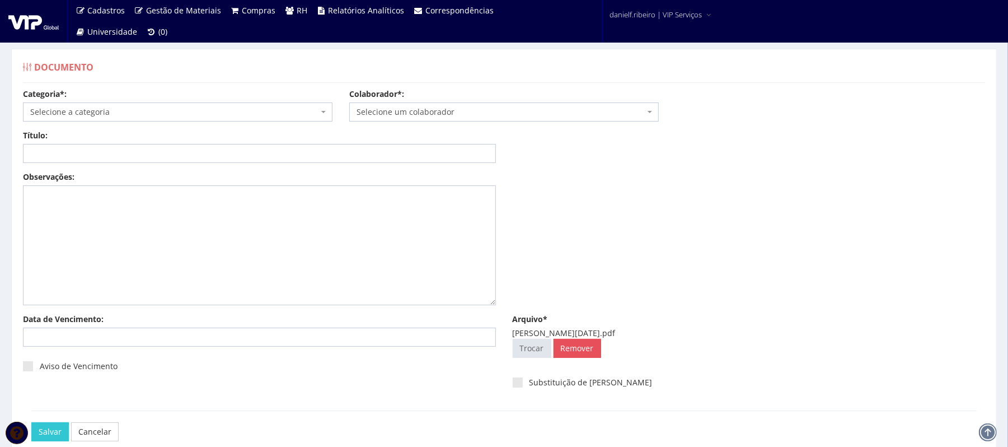
drag, startPoint x: 425, startPoint y: 109, endPoint x: 424, endPoint y: 120, distance: 11.3
click at [425, 115] on span "Selecione um colaborador" at bounding box center [501, 111] width 288 height 11
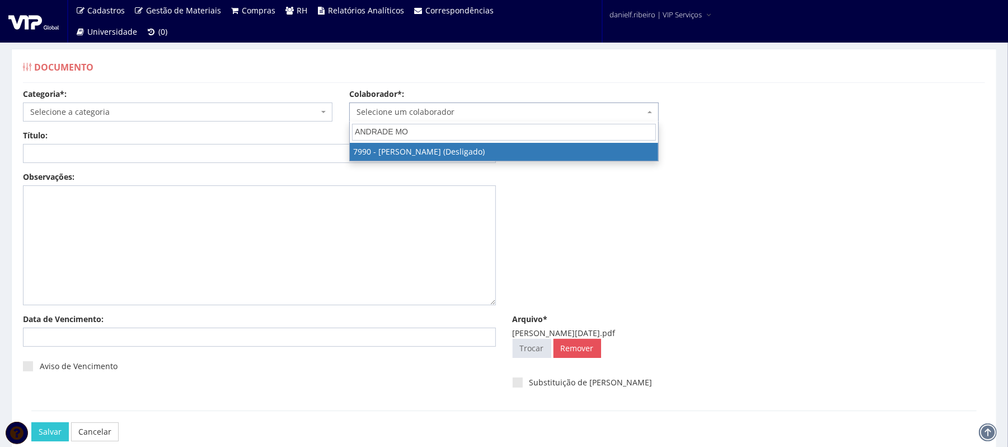
type input "ANDRADE MO"
select select "3207"
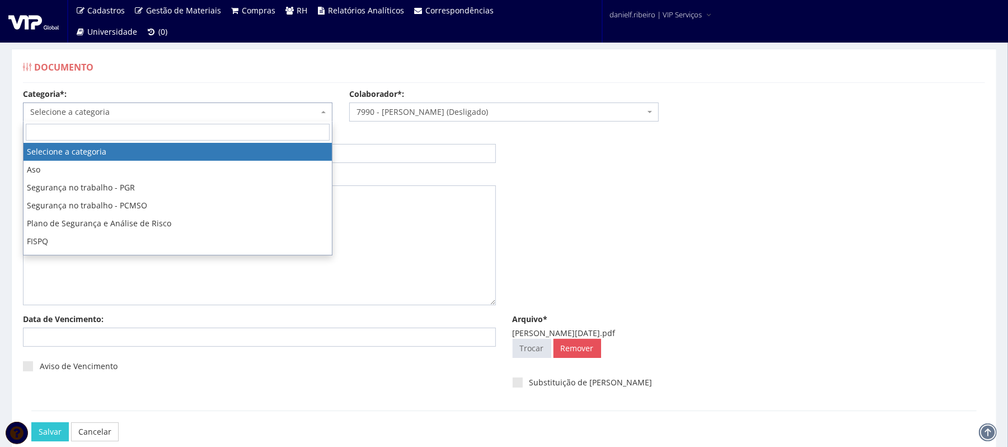
click at [215, 109] on span "Selecione a categoria" at bounding box center [174, 111] width 288 height 11
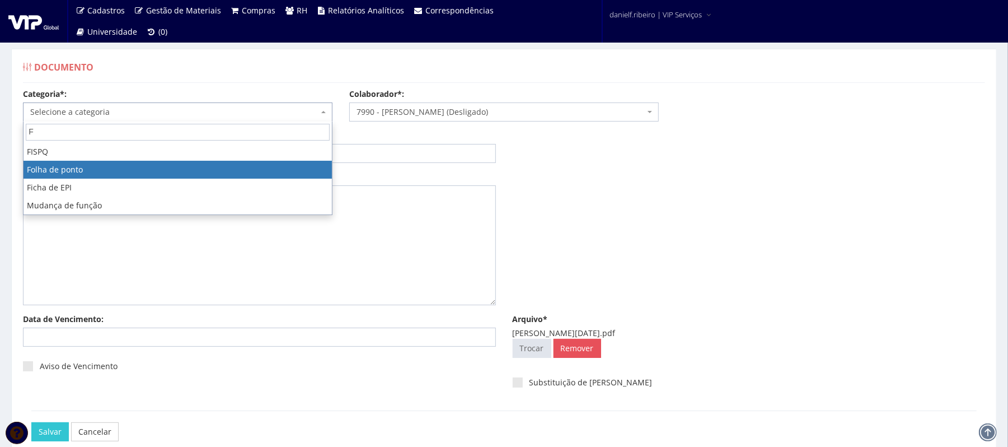
type input "F"
select select "folha_ponto"
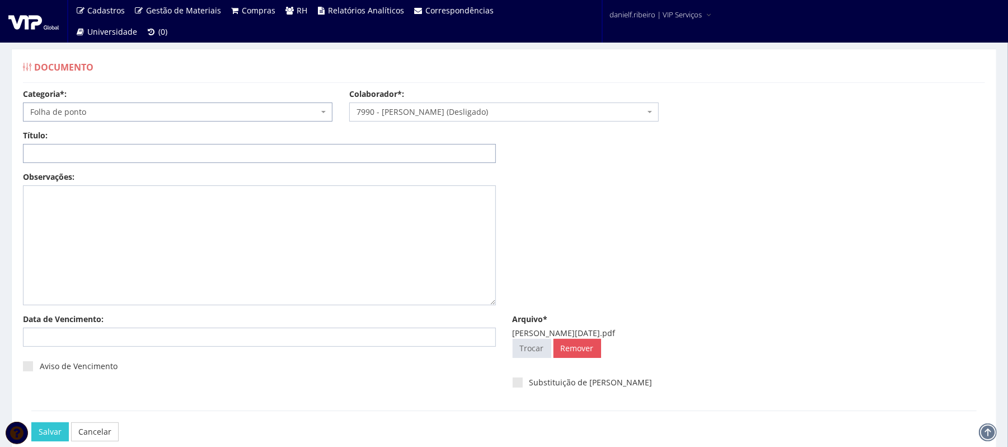
click at [117, 153] on input "Título:" at bounding box center [259, 153] width 473 height 19
paste input "FOLHA DE PONTO - JUN/2025"
click at [116, 157] on input "FOLHA DE PONTO - JUN/2025" at bounding box center [259, 153] width 473 height 19
type input "FOLHA DE PONTO - ABR/2025"
click at [57, 424] on input "Salvar" at bounding box center [49, 431] width 37 height 19
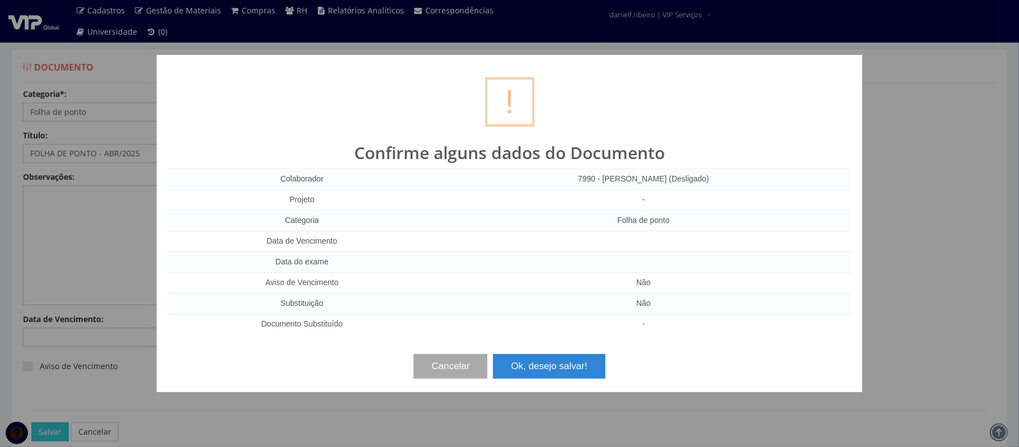
click at [567, 350] on div "Cancelar Ok, desejo salvar!" at bounding box center [509, 361] width 683 height 33
click at [567, 357] on button "Ok, desejo salvar!" at bounding box center [549, 366] width 112 height 25
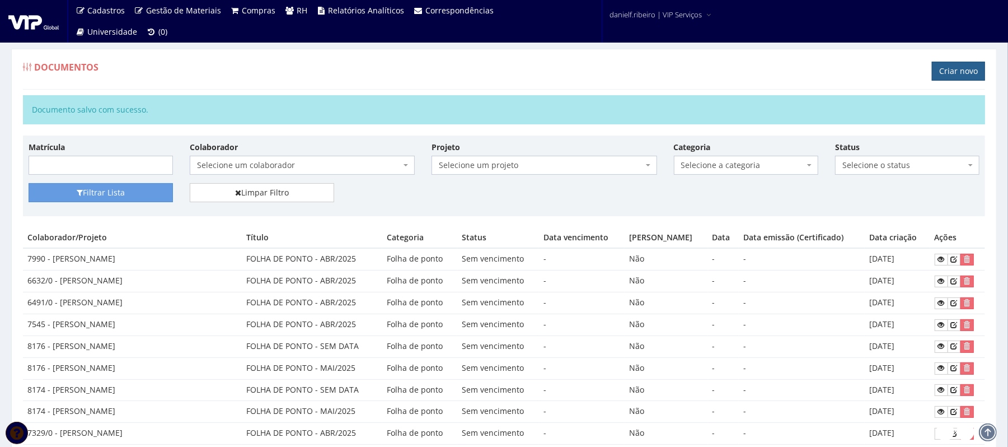
click at [950, 72] on link "Criar novo" at bounding box center [958, 71] width 53 height 19
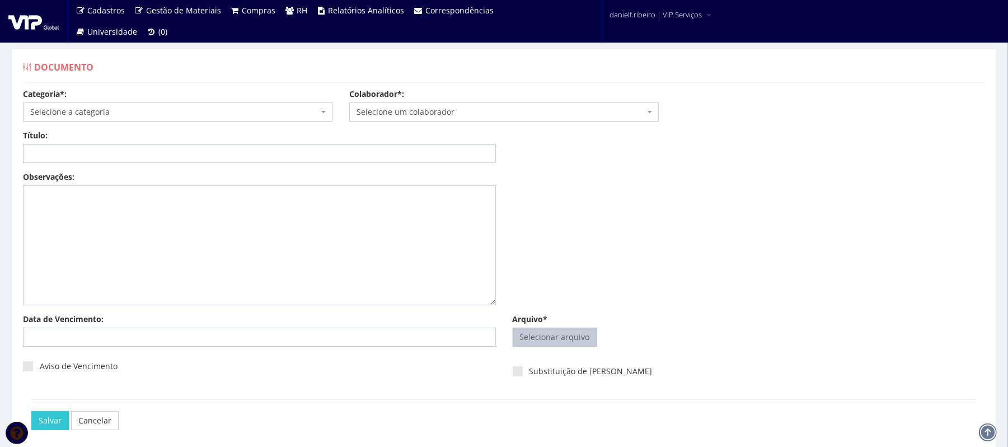
click at [551, 343] on input "Arquivo*" at bounding box center [554, 337] width 83 height 18
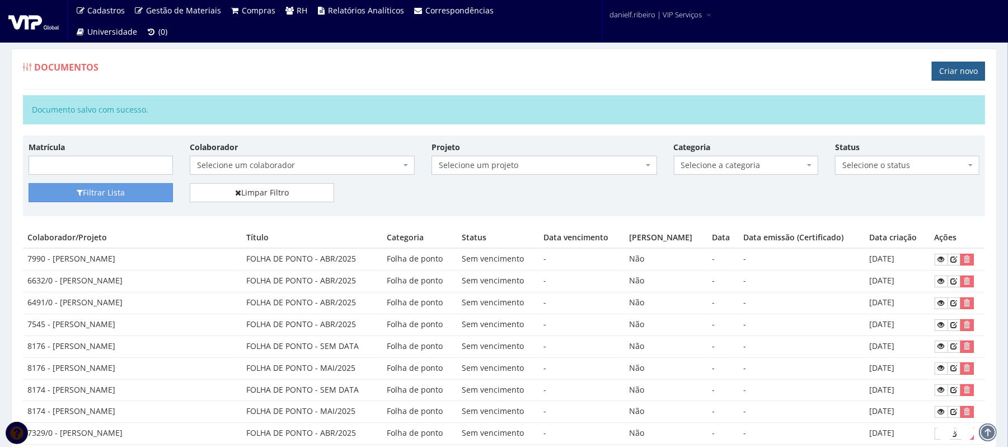
click at [954, 74] on link "Criar novo" at bounding box center [958, 71] width 53 height 19
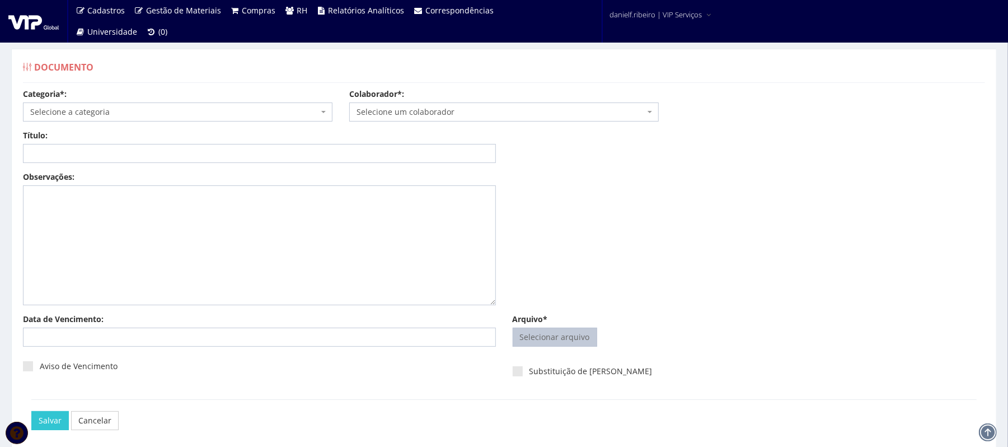
click at [585, 338] on input "Arquivo*" at bounding box center [554, 337] width 83 height 18
type input "C:\fakepath\[PERSON_NAME] [DATE].pdf"
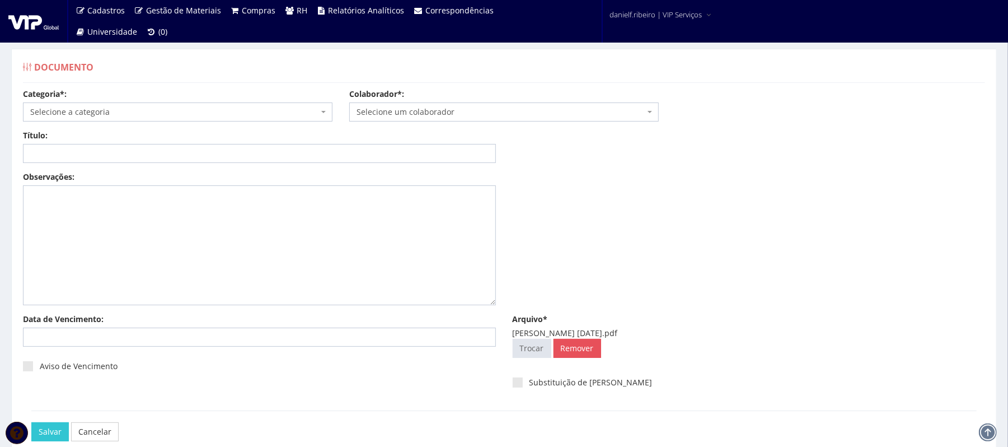
click at [504, 117] on span "Selecione um colaborador" at bounding box center [501, 111] width 288 height 11
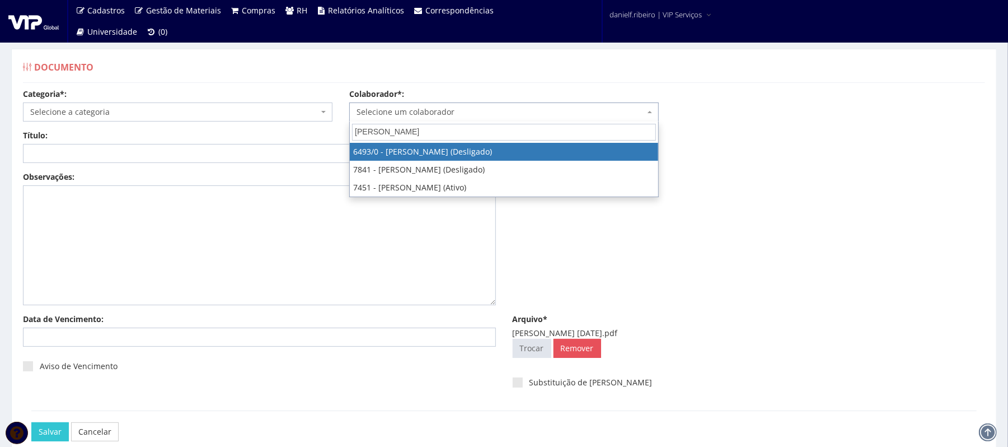
type input "[PERSON_NAME]"
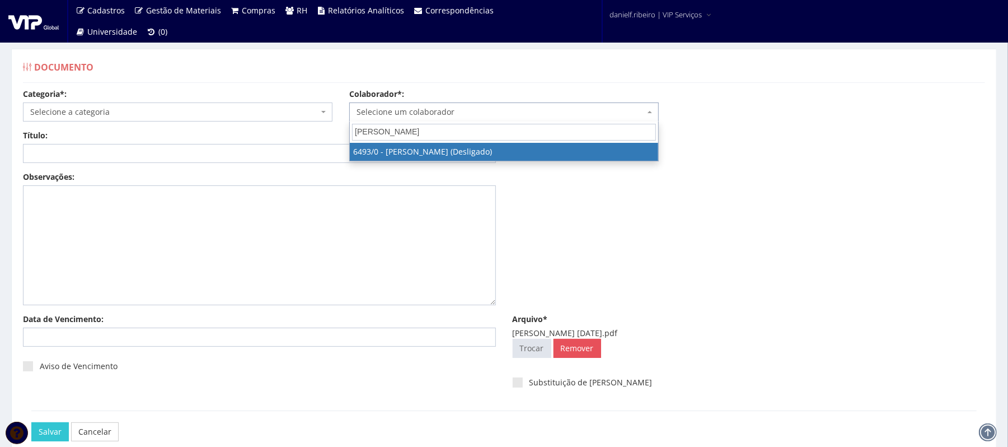
select select "93"
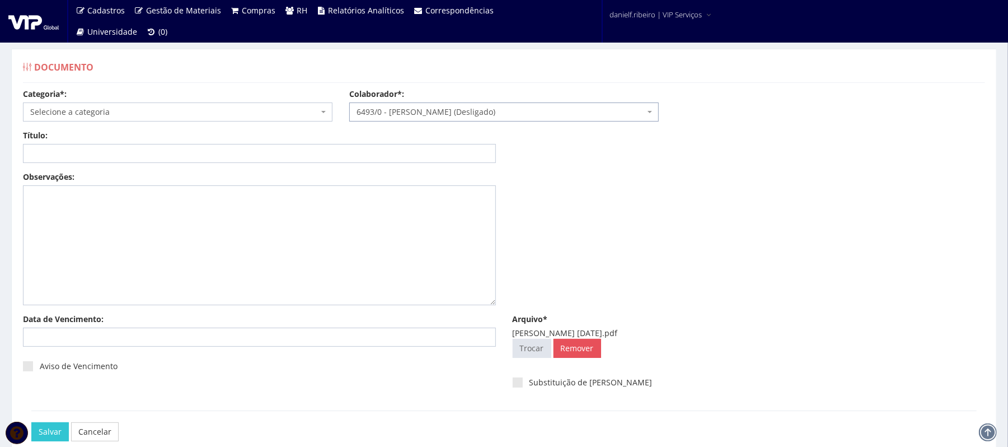
click at [142, 110] on span "Selecione a categoria" at bounding box center [174, 111] width 288 height 11
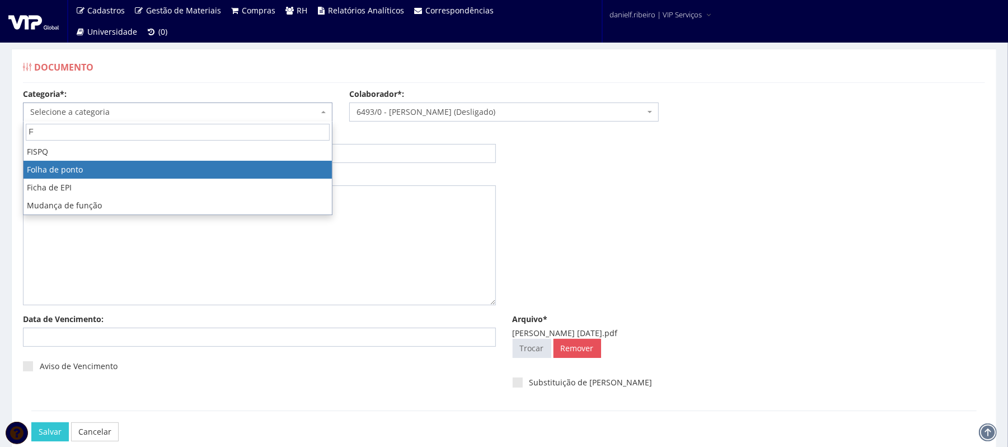
type input "F"
select select "folha_ponto"
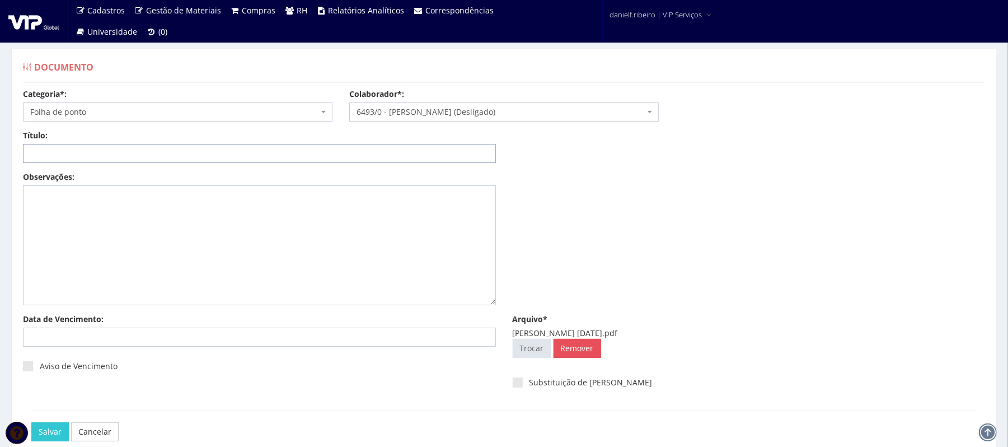
click at [131, 148] on input "Título:" at bounding box center [259, 153] width 473 height 19
paste input "FOLHA DE PONTO - JUN/2025"
click at [115, 157] on input "FOLHA DE PONTO - JUN/2025" at bounding box center [259, 153] width 473 height 19
type input "FOLHA DE PONTO - ABR/2025"
click at [59, 437] on input "Salvar" at bounding box center [49, 431] width 37 height 19
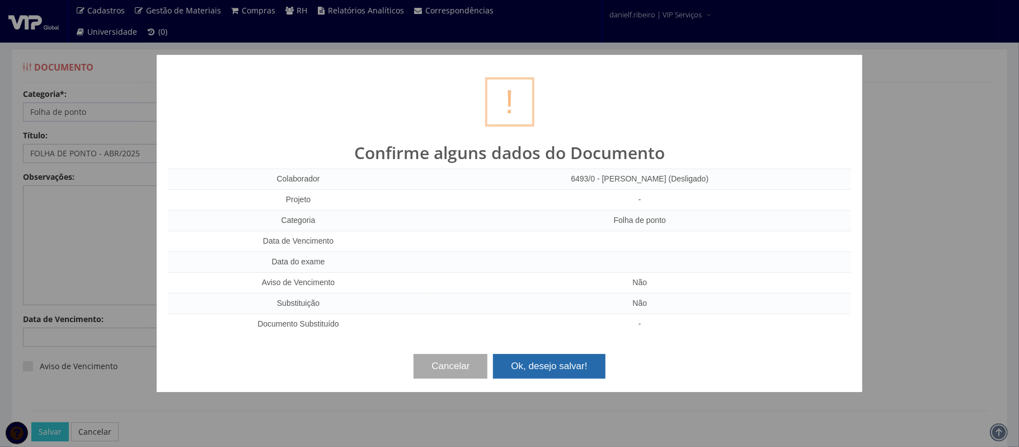
click at [569, 358] on button "Ok, desejo salvar!" at bounding box center [549, 366] width 112 height 25
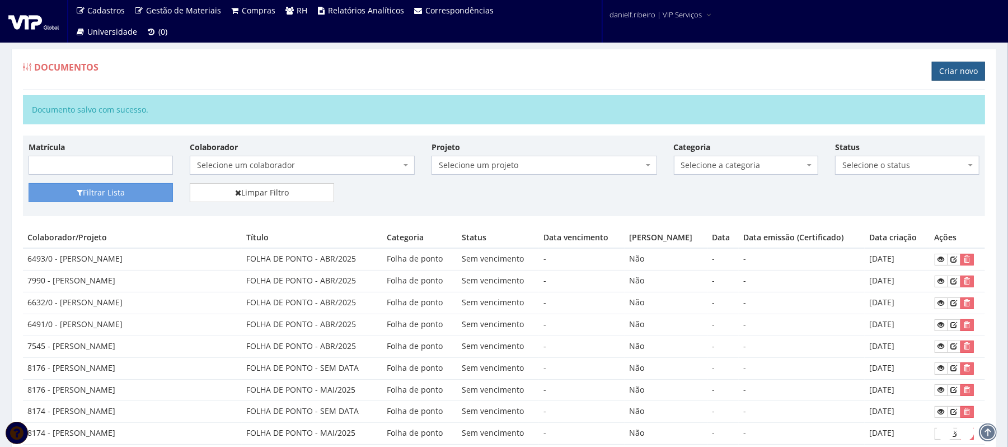
click at [970, 75] on link "Criar novo" at bounding box center [958, 71] width 53 height 19
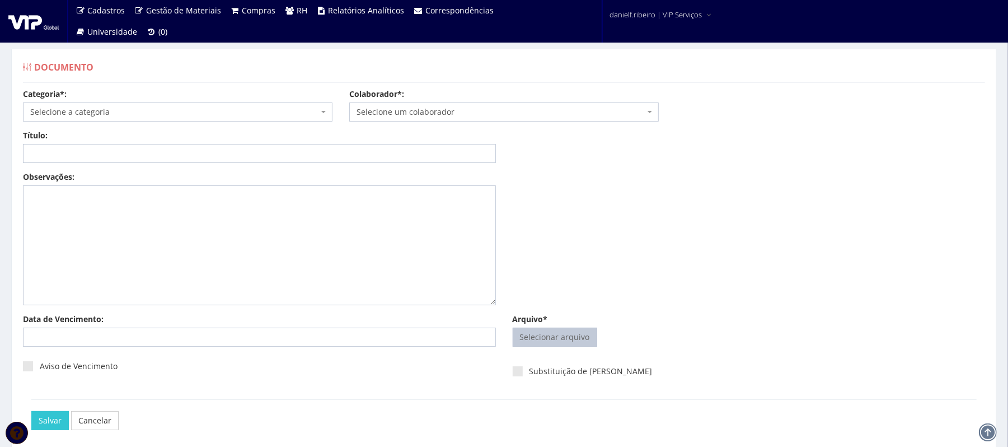
click at [542, 335] on input "Arquivo*" at bounding box center [554, 337] width 83 height 18
type input "C:\fakepath\MARCOS PEREIRA DE SOUZA ABR.2025.pdf"
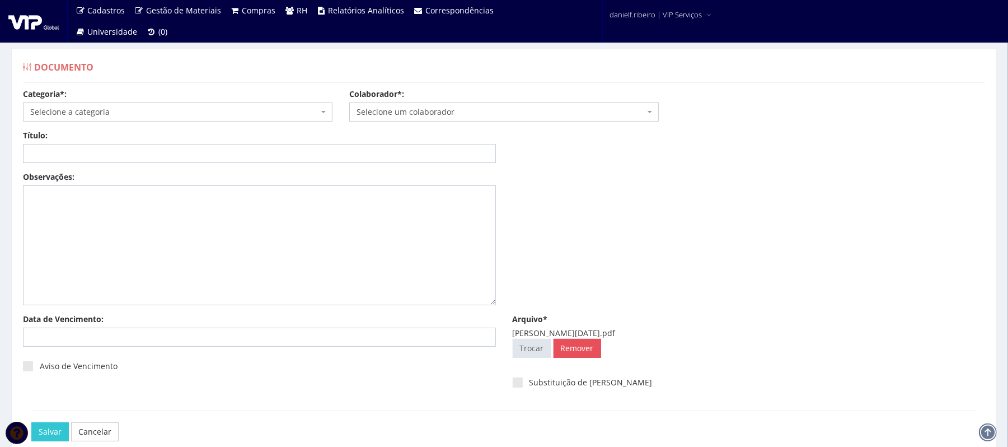
click at [440, 114] on span "Selecione um colaborador" at bounding box center [501, 111] width 288 height 11
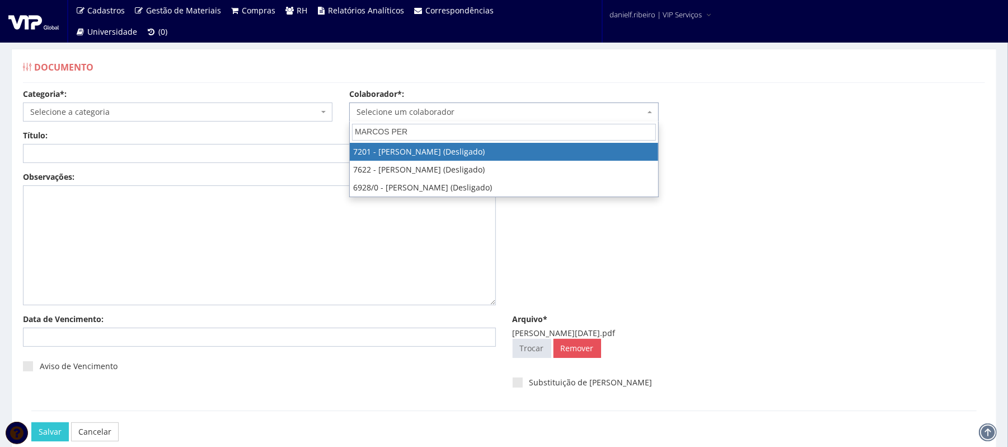
type input "MARCOS PERE"
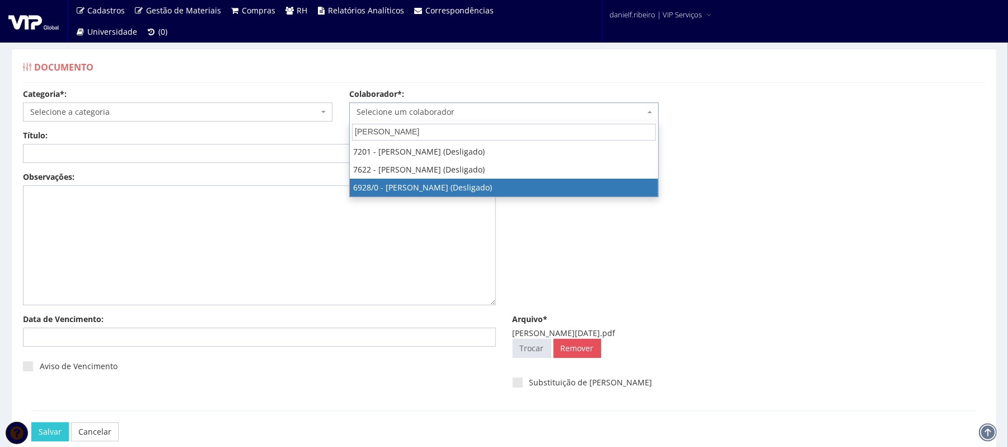
select select "256"
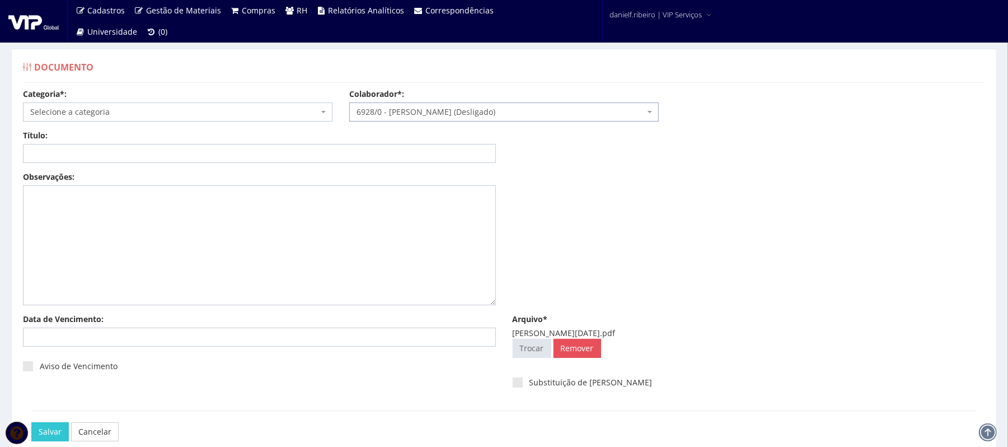
click at [123, 99] on div "Categoria*: Selecione a categoria Aso Segurança no trabalho - PGR Segurança no …" at bounding box center [178, 104] width 326 height 33
click at [119, 108] on span "Selecione a categoria" at bounding box center [174, 111] width 288 height 11
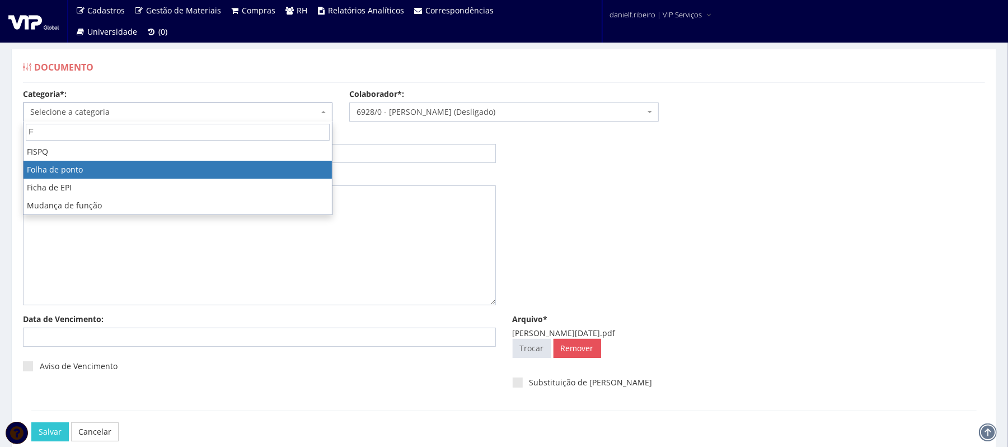
type input "F"
select select "folha_ponto"
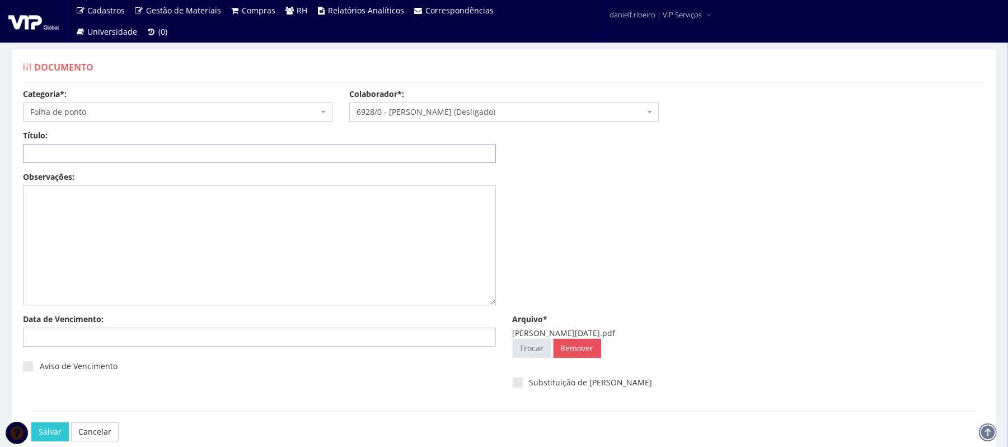
click at [122, 158] on input "Título:" at bounding box center [259, 153] width 473 height 19
paste input "FOLHA DE PONTO - JUN/2025"
drag, startPoint x: 116, startPoint y: 149, endPoint x: 116, endPoint y: 156, distance: 6.7
click at [116, 149] on input "FOLHA DE PONTO - JUN/2025" at bounding box center [259, 153] width 473 height 19
type input "FOLHA DE PONTO - ABR/2025"
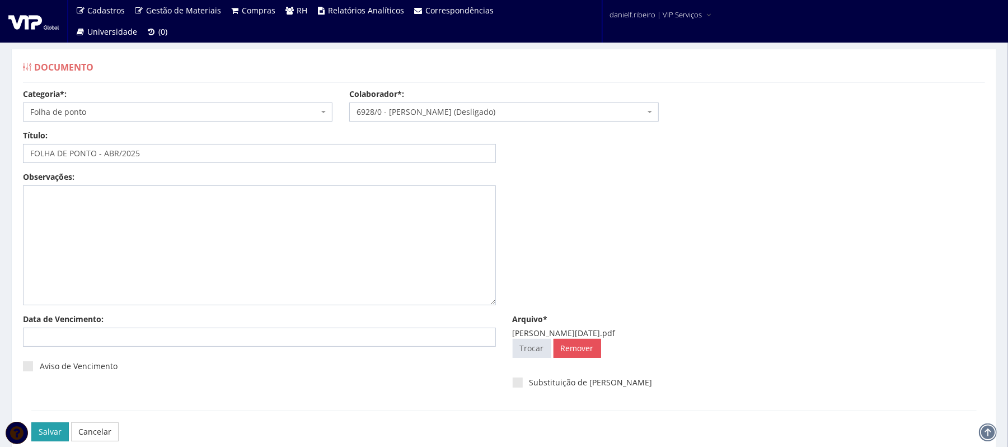
click at [46, 431] on input "Salvar" at bounding box center [49, 431] width 37 height 19
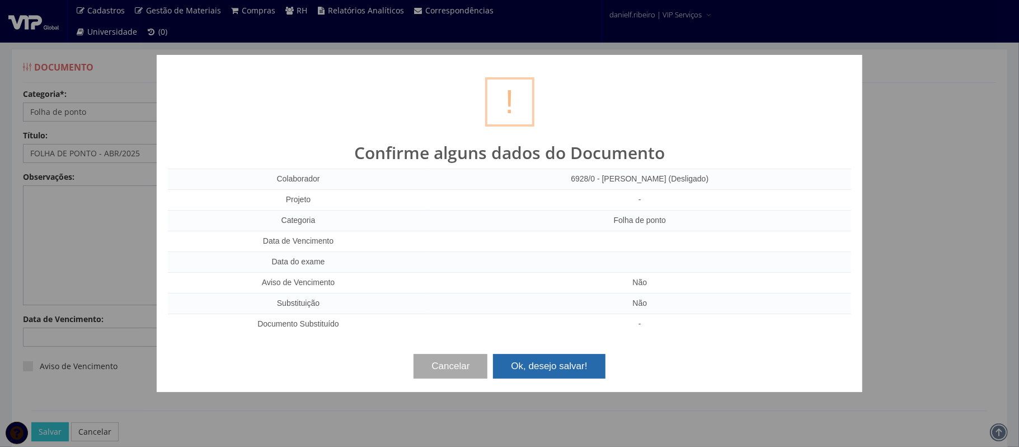
click at [589, 369] on button "Ok, desejo salvar!" at bounding box center [549, 366] width 112 height 25
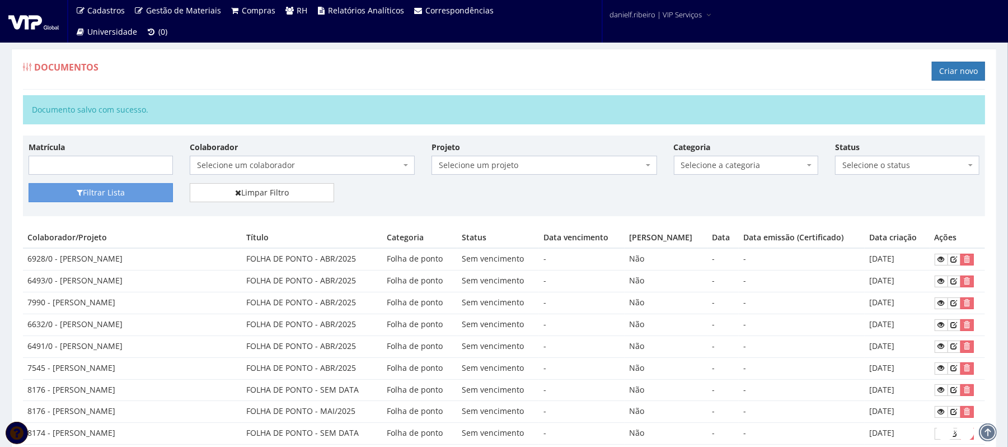
click at [443, 76] on div "Documentos Criar novo" at bounding box center [504, 73] width 962 height 34
click at [950, 61] on div "Documentos Criar novo" at bounding box center [504, 73] width 962 height 34
click at [959, 74] on link "Criar novo" at bounding box center [958, 71] width 53 height 19
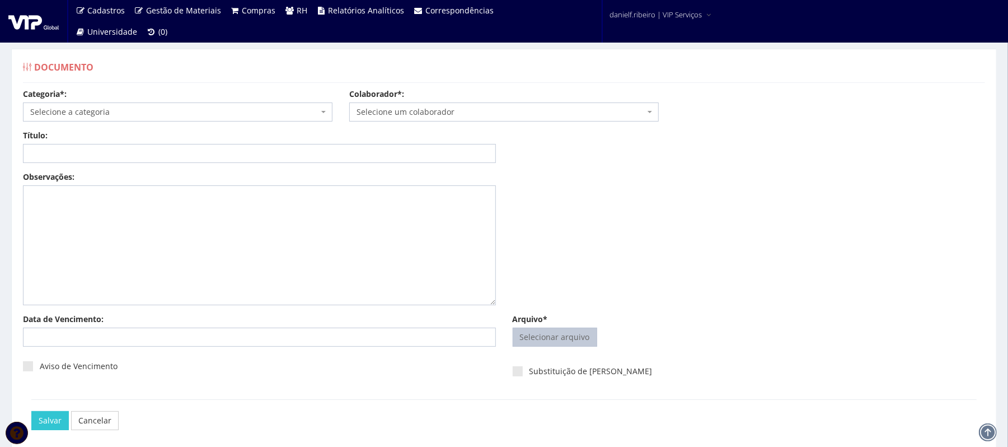
click at [533, 336] on input "Arquivo*" at bounding box center [554, 337] width 83 height 18
type input "C:\fakepath\MARCOS PEREIRA DE SOUZA FEV.2025.pdf"
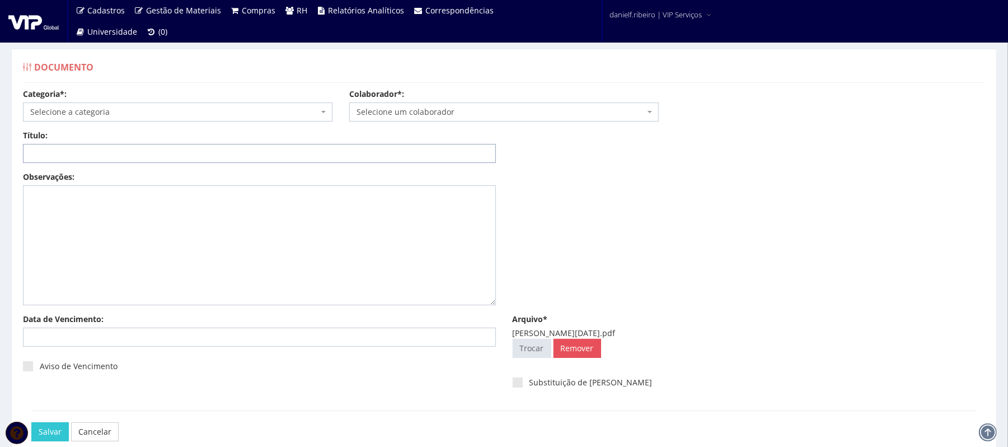
click at [327, 147] on input "Título:" at bounding box center [259, 153] width 473 height 19
paste input "FOLHA DE PONTO - JUN/2025"
click at [117, 159] on input "FOLHA DE PONTO - JUN/2025" at bounding box center [259, 153] width 473 height 19
type input "FOLHA DE PONTO - FEV/2025"
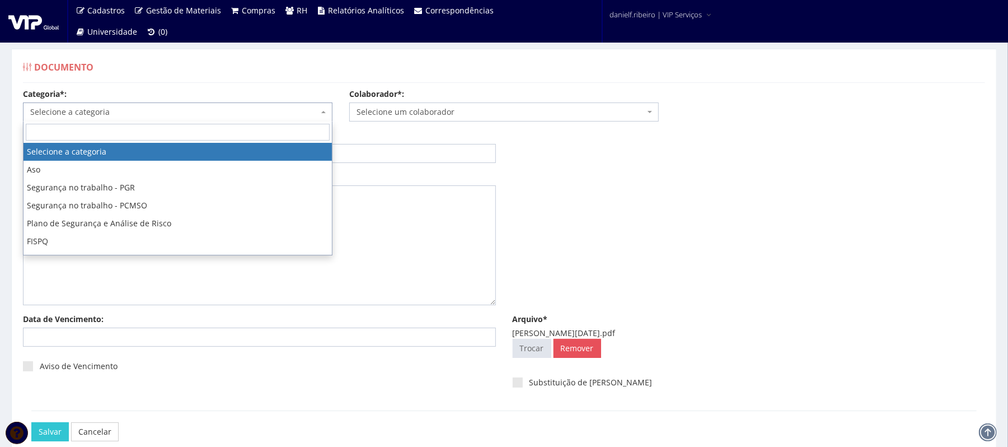
click at [90, 108] on span "Selecione a categoria" at bounding box center [174, 111] width 288 height 11
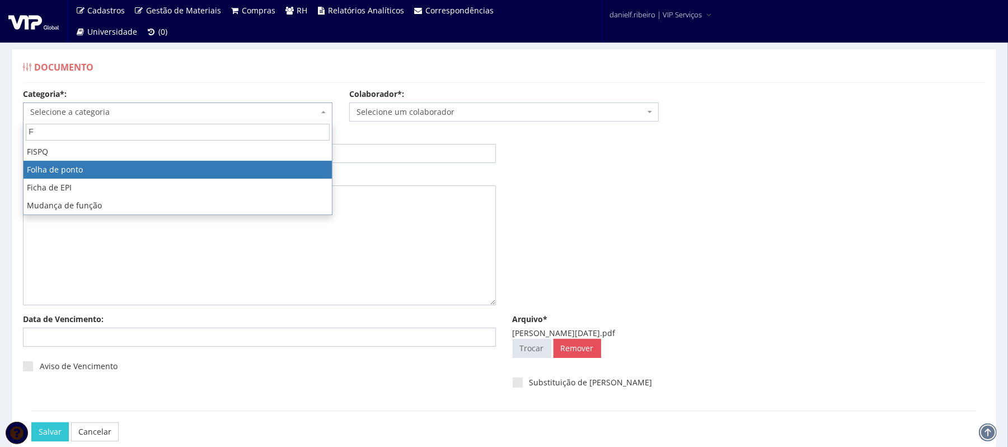
type input "F"
select select "folha_ponto"
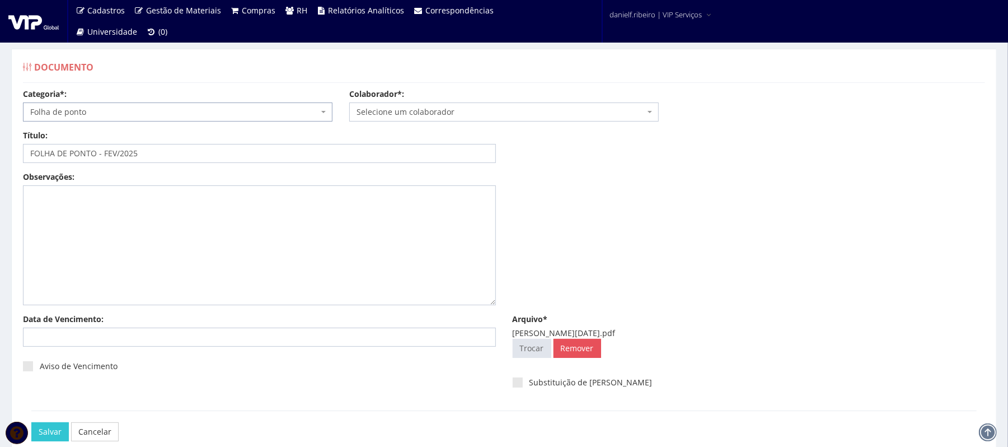
click at [395, 113] on span "Selecione um colaborador" at bounding box center [501, 111] width 288 height 11
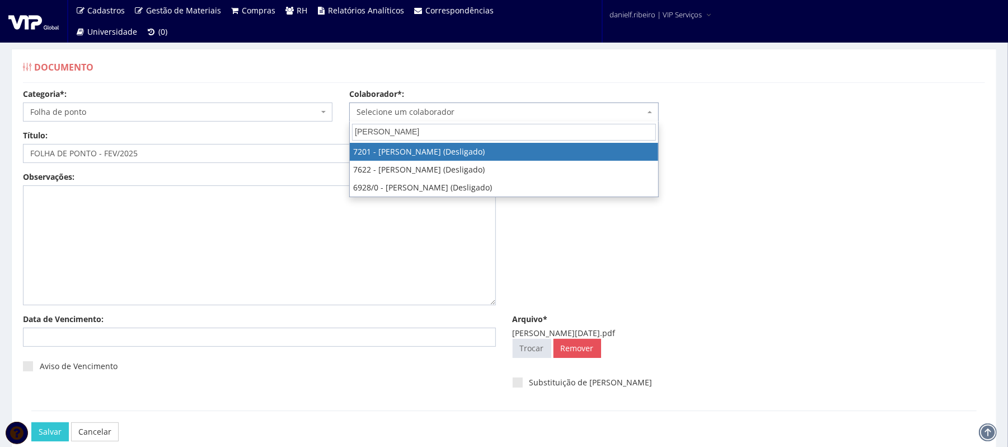
type input "MARCOS PEREI"
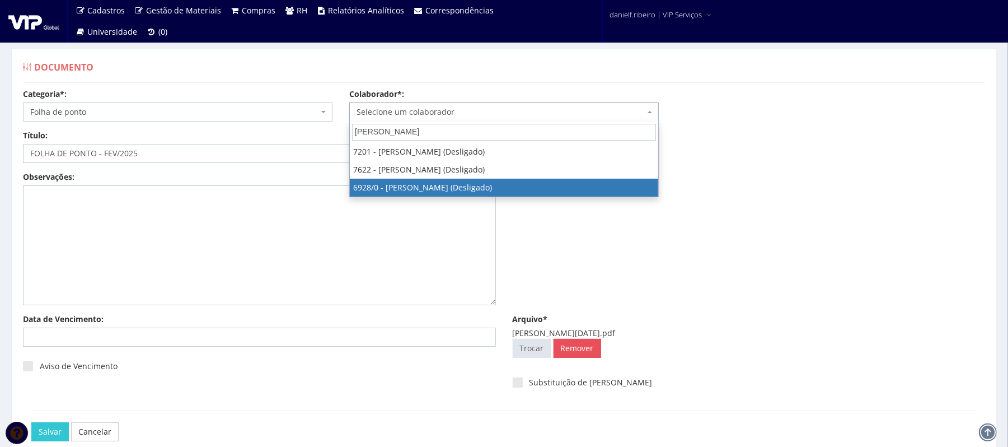
select select "256"
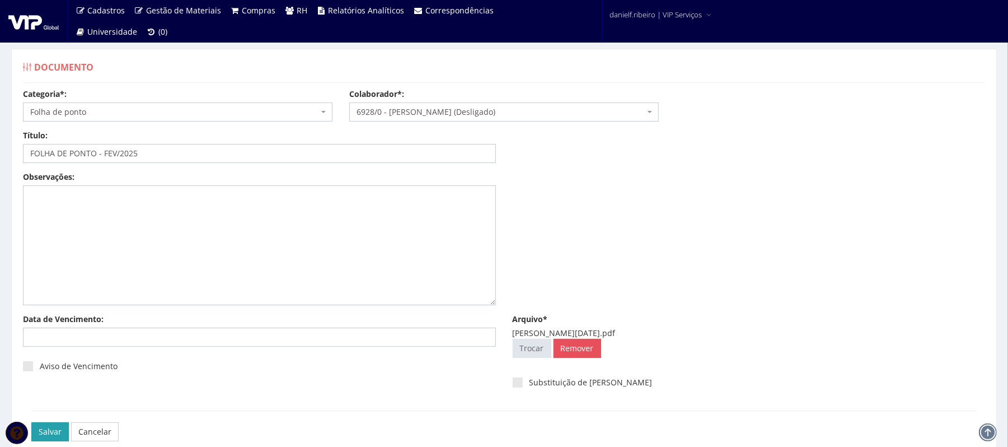
click at [63, 435] on input "Salvar" at bounding box center [49, 431] width 37 height 19
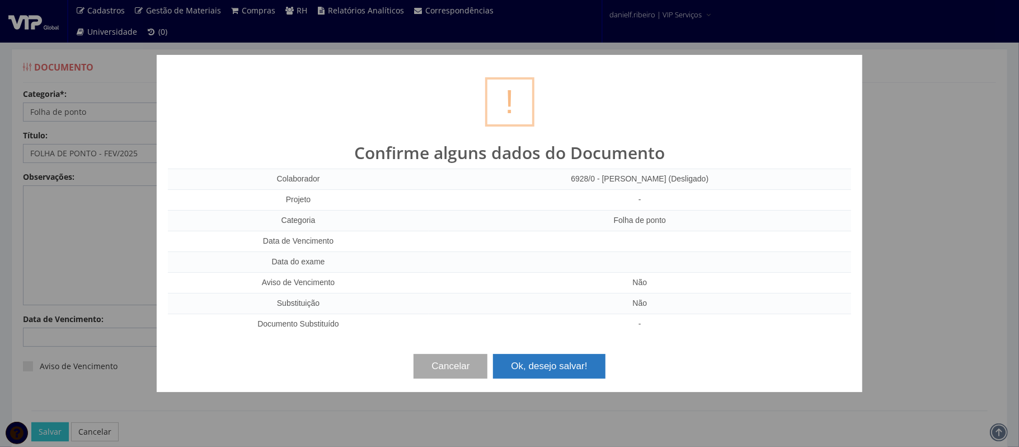
click at [556, 360] on button "Ok, desejo salvar!" at bounding box center [549, 366] width 112 height 25
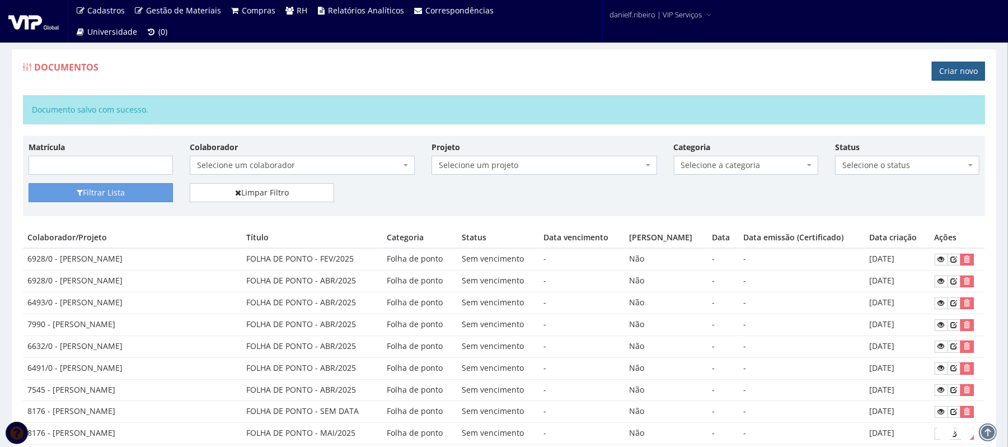
click at [936, 75] on link "Criar novo" at bounding box center [958, 71] width 53 height 19
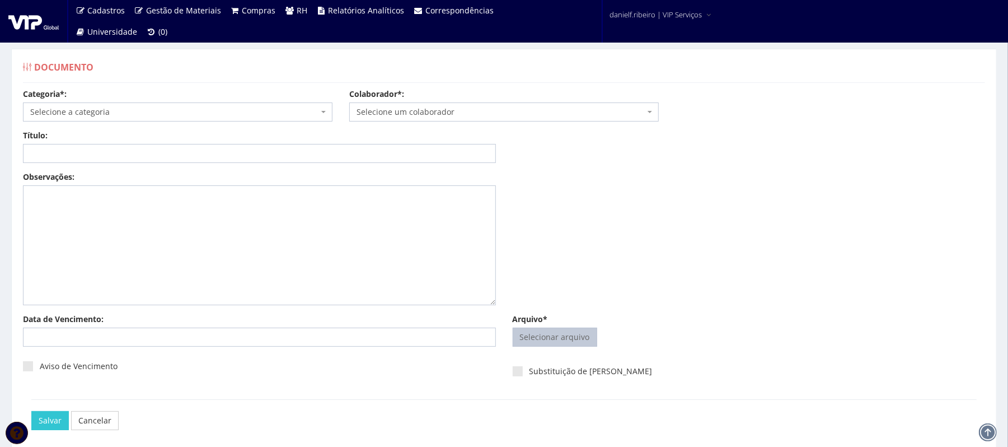
click at [561, 336] on input "Arquivo*" at bounding box center [554, 337] width 83 height 18
type input "C:\fakepath\MARINHO DE JESUS [DATE].pdf"
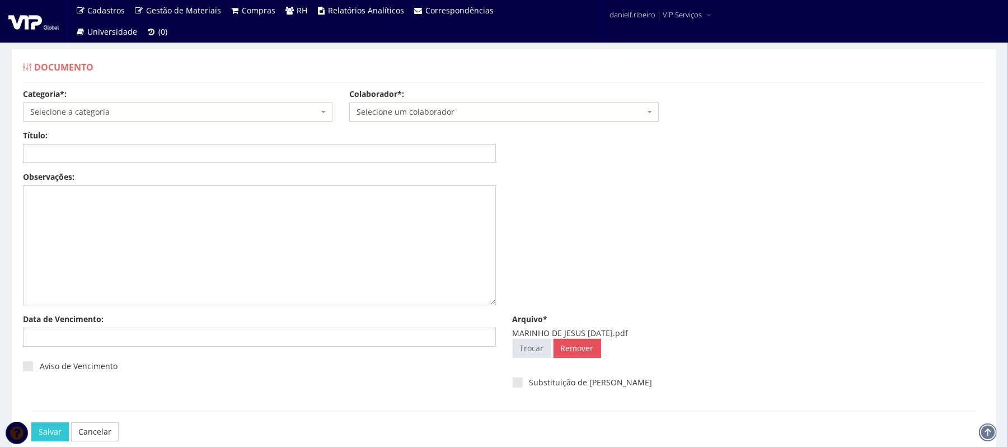
click at [406, 112] on span "Selecione um colaborador" at bounding box center [501, 111] width 288 height 11
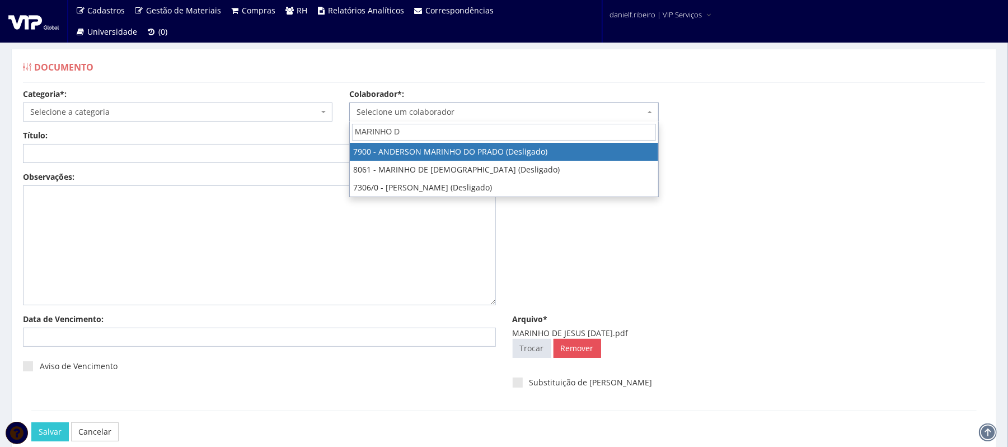
type input "MARINHO DE"
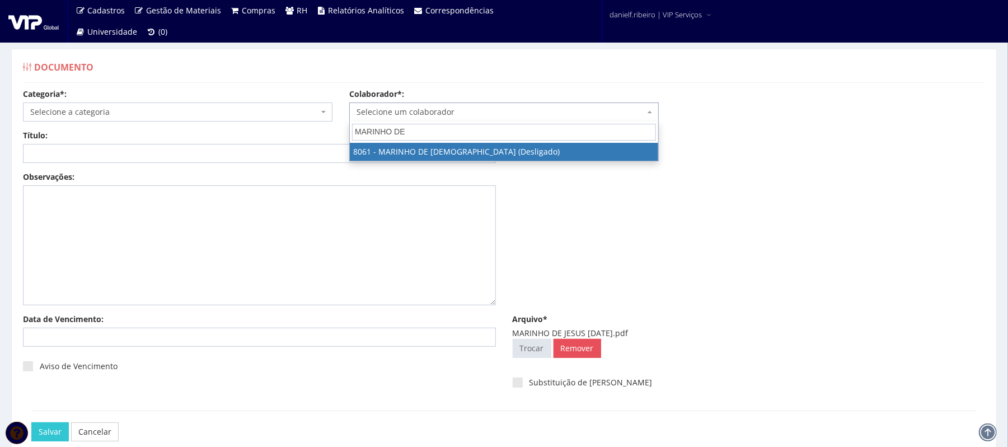
select select "3507"
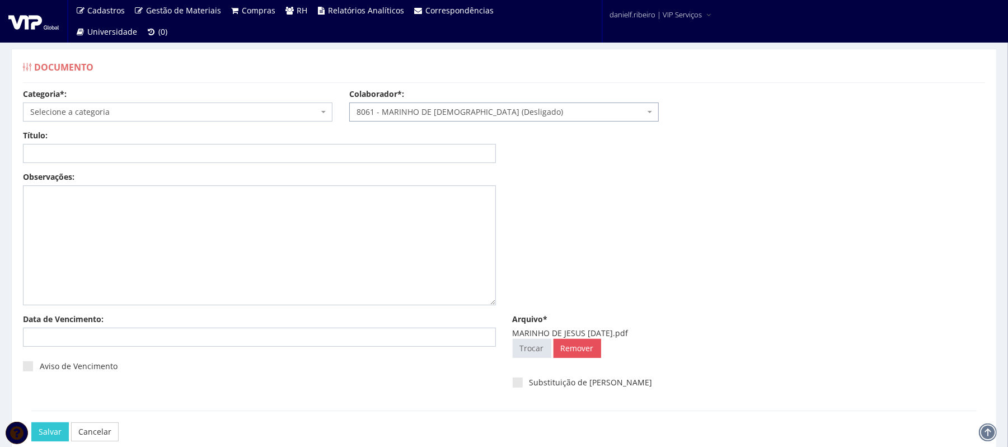
click at [171, 109] on span "Selecione a categoria" at bounding box center [174, 111] width 288 height 11
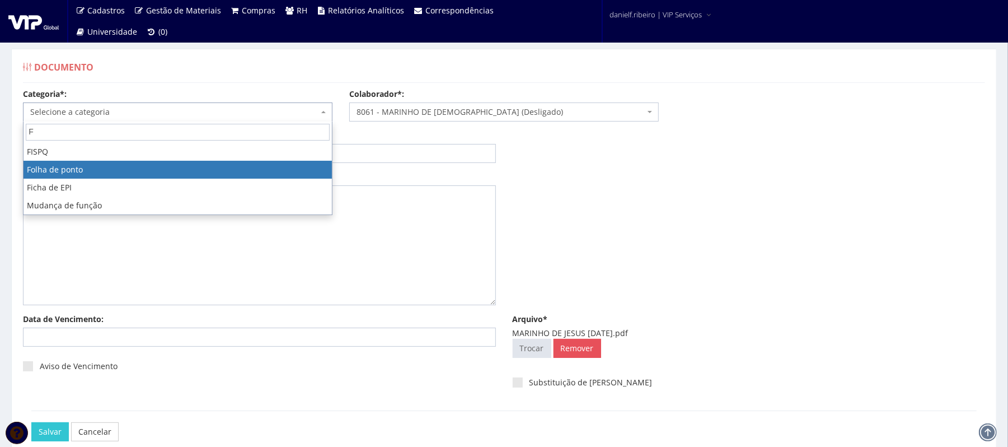
type input "F"
select select "folha_ponto"
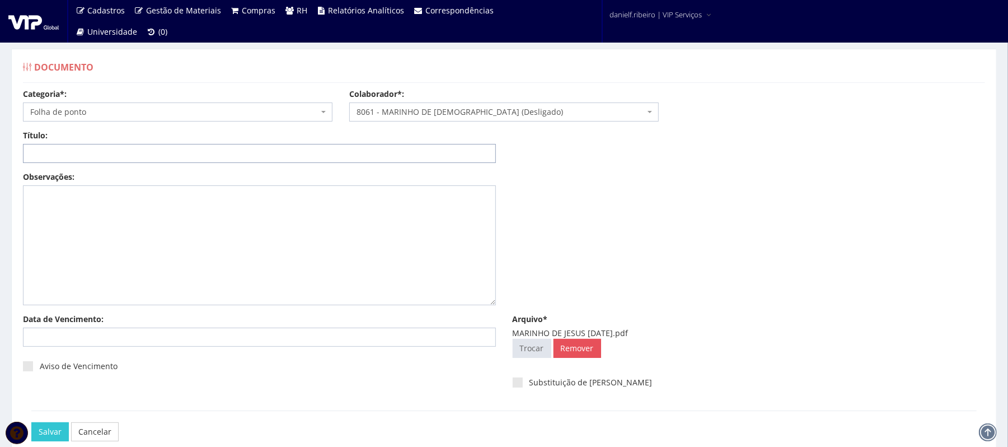
click at [152, 147] on input "Título:" at bounding box center [259, 153] width 473 height 19
paste input "FOLHA DE PONTO - JUN/2025"
click at [115, 153] on input "FOLHA DE PONTO - JUN/2025" at bounding box center [259, 153] width 473 height 19
type input "FOLHA DE PONTO - ABR/2025"
click at [31, 422] on input "Salvar" at bounding box center [49, 431] width 37 height 19
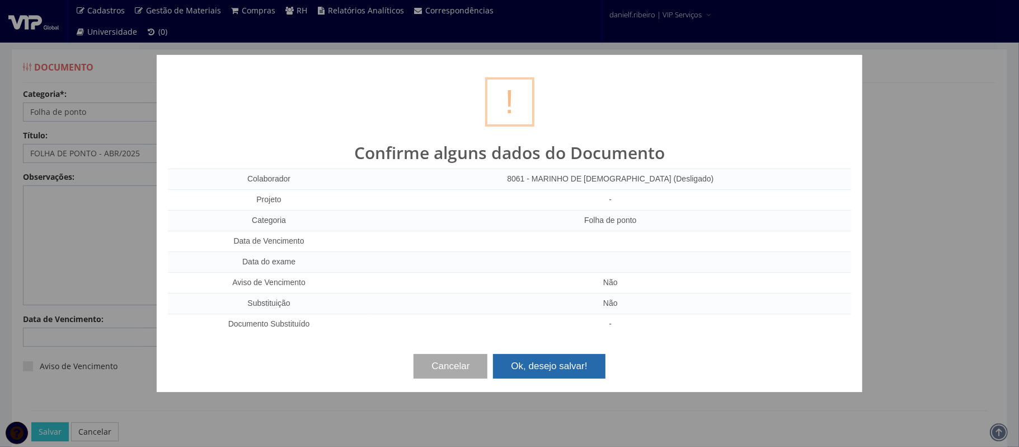
click at [576, 370] on button "Ok, desejo salvar!" at bounding box center [549, 366] width 112 height 25
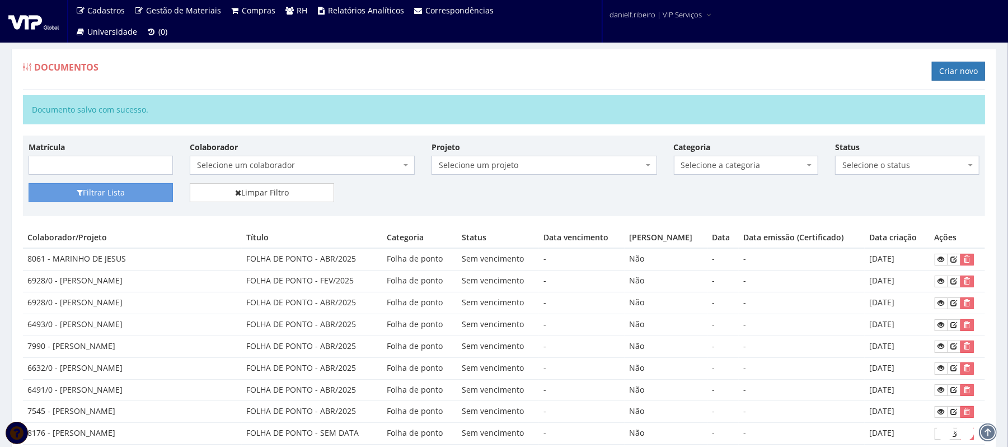
click at [484, 83] on div "Documentos Criar novo" at bounding box center [504, 73] width 962 height 34
click at [963, 73] on link "Criar novo" at bounding box center [958, 71] width 53 height 19
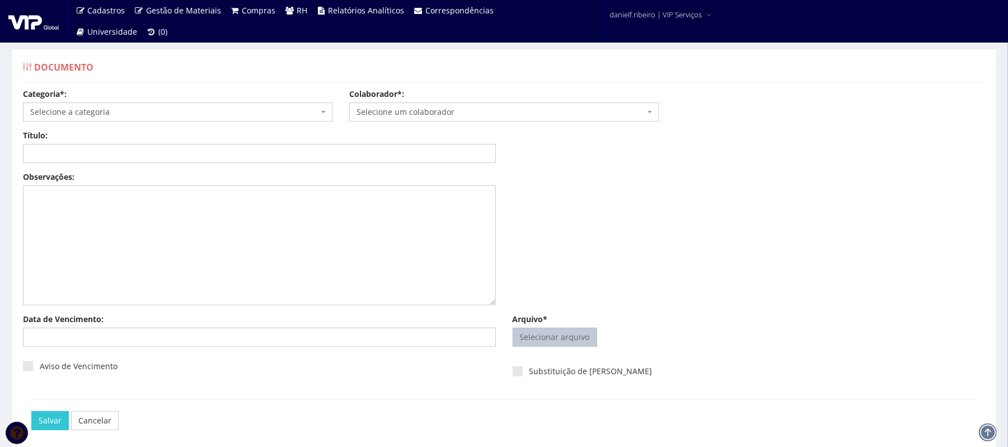
click at [538, 329] on input "Arquivo*" at bounding box center [554, 337] width 83 height 18
type input "C:\fakepath\[PERSON_NAME] [DATE].pdf"
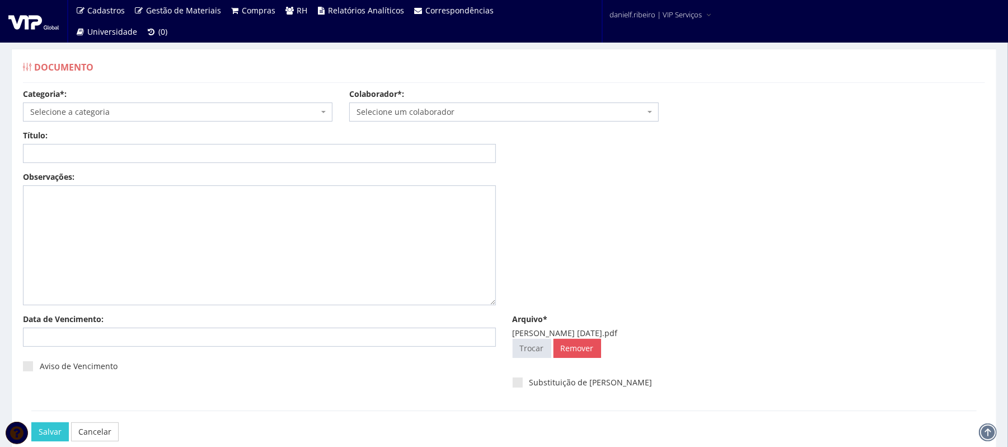
click at [386, 108] on span "Selecione um colaborador" at bounding box center [501, 111] width 288 height 11
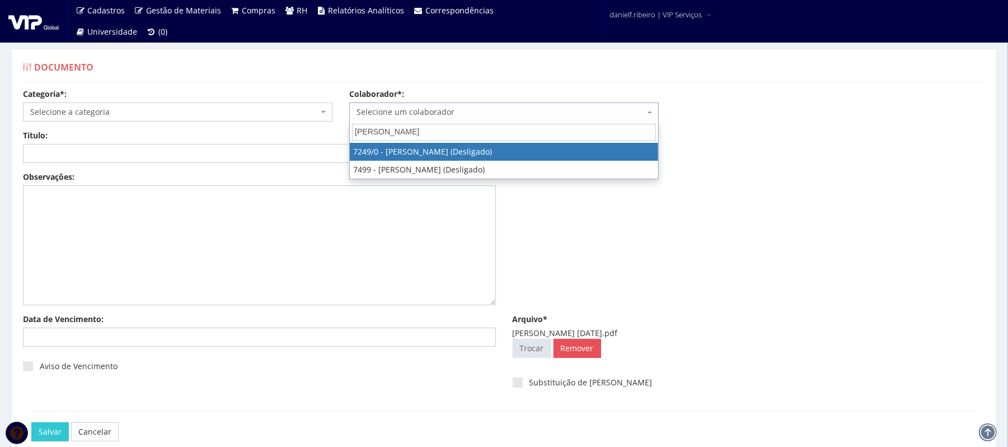
type input "MATEUS VITOR"
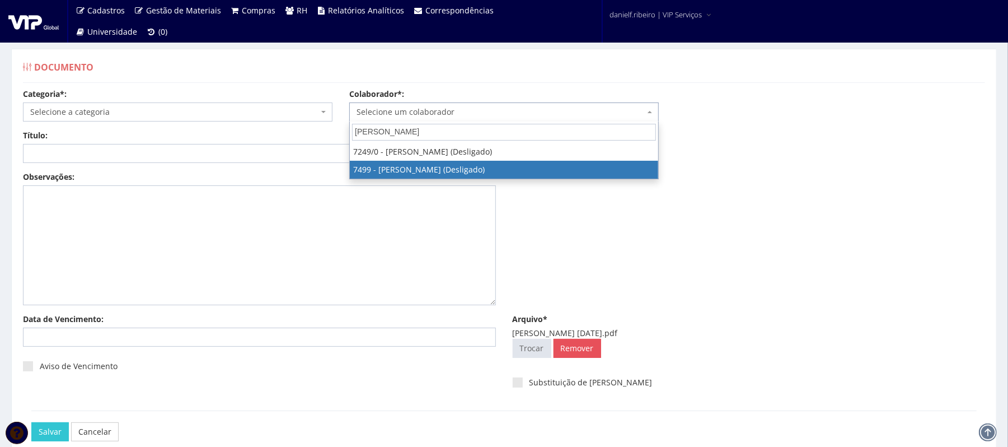
select select "1420"
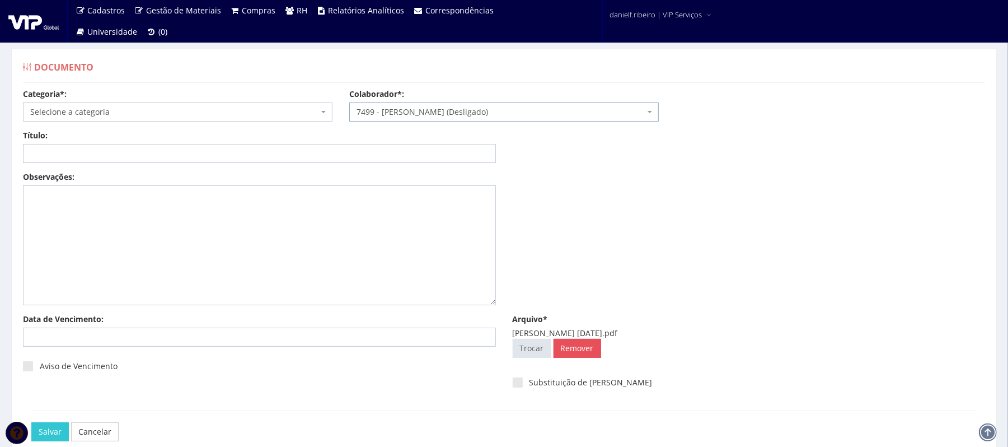
click at [142, 114] on span "Selecione a categoria" at bounding box center [174, 111] width 288 height 11
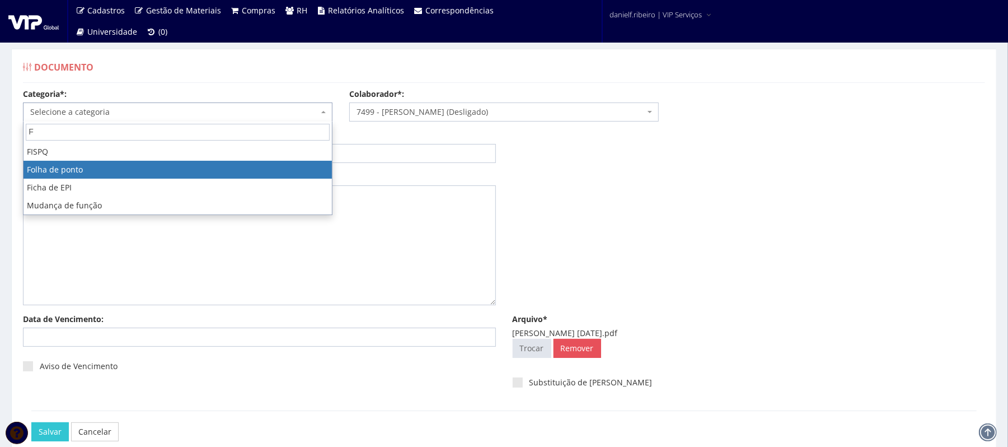
type input "F"
select select "folha_ponto"
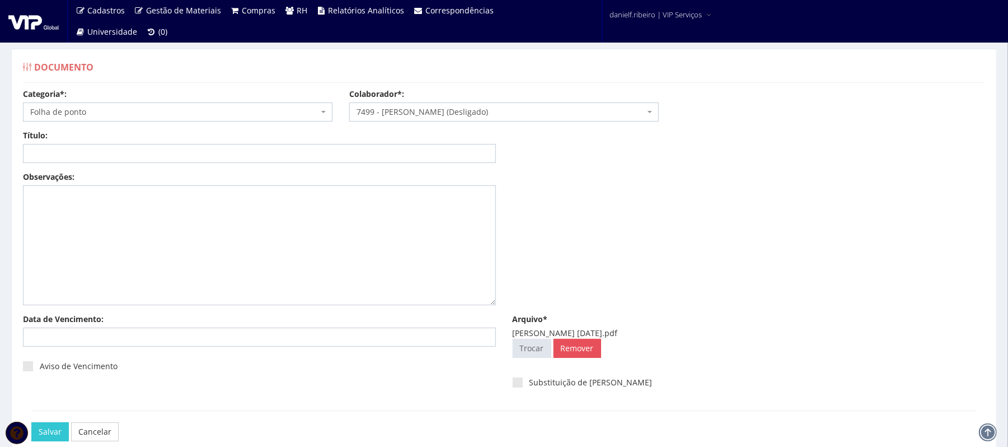
drag, startPoint x: 110, startPoint y: 137, endPoint x: 111, endPoint y: 147, distance: 9.6
click at [110, 142] on div "Título:" at bounding box center [260, 146] width 490 height 33
click at [111, 148] on input "Título:" at bounding box center [259, 153] width 473 height 19
paste input "FOLHA DE PONTO - JUN/2025"
click at [117, 154] on input "FOLHA DE PONTO - JUN/2025" at bounding box center [259, 153] width 473 height 19
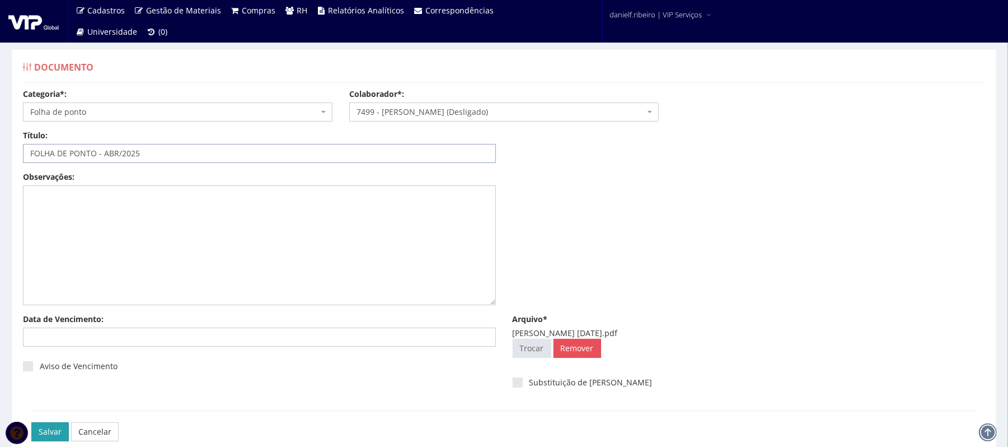
type input "FOLHA DE PONTO - ABR/2025"
click at [47, 426] on input "Salvar" at bounding box center [49, 431] width 37 height 19
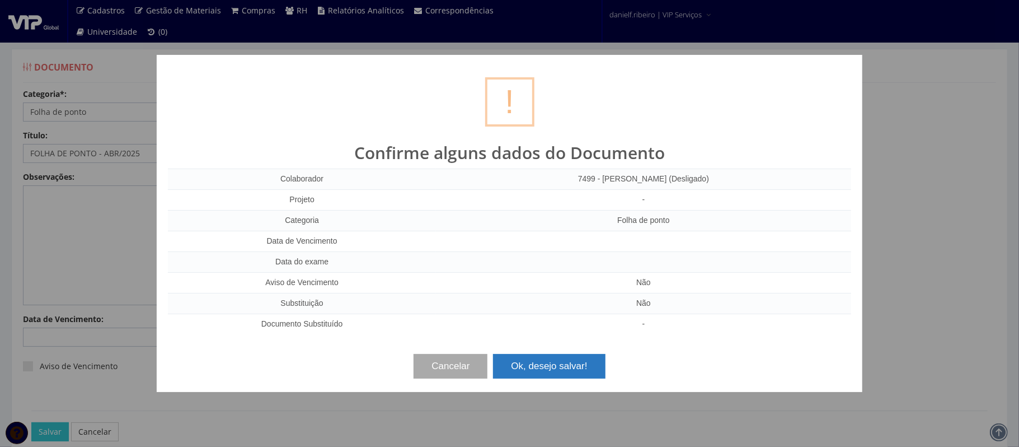
click at [574, 366] on button "Ok, desejo salvar!" at bounding box center [549, 366] width 112 height 25
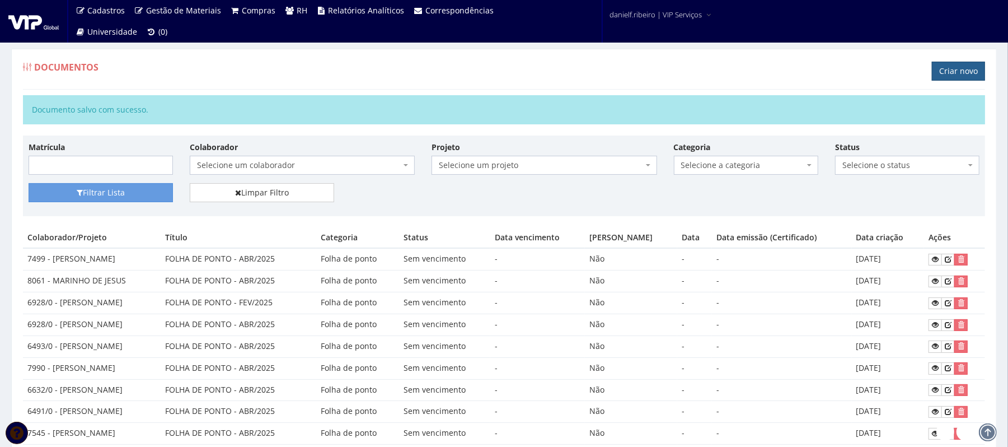
click at [954, 68] on link "Criar novo" at bounding box center [958, 71] width 53 height 19
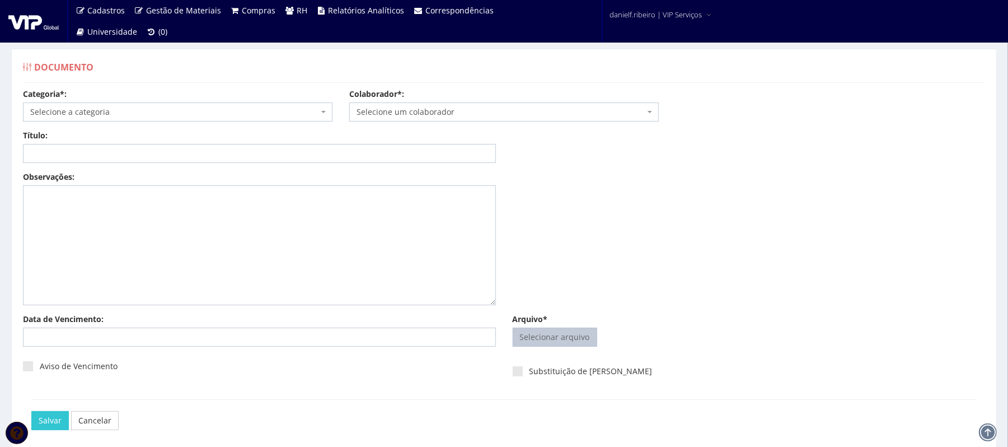
click at [556, 340] on input "Arquivo*" at bounding box center [554, 337] width 83 height 18
type input "C:\fakepath\[PERSON_NAME] [DATE].pdf"
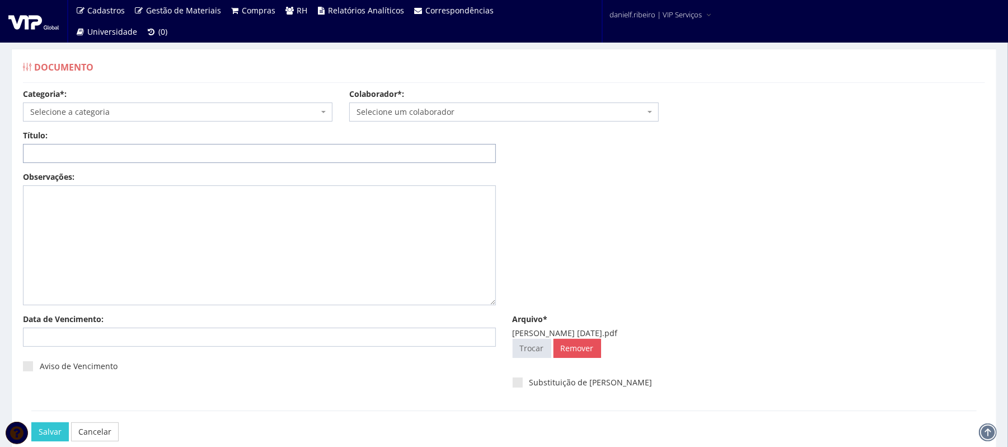
click at [312, 154] on input "Título:" at bounding box center [259, 153] width 473 height 19
paste input "FOLHA DE PONTO - JUN/2025"
click at [116, 151] on input "FOLHA DE PONTO - JUN/2025" at bounding box center [259, 153] width 473 height 19
type input "FOLHA DE PONTO - FEV/2025"
click at [419, 97] on div "Colaborador*: Selecione um colaborador 7015/0 - ADEILTON LUIZ NETO (Desligado) …" at bounding box center [504, 104] width 326 height 33
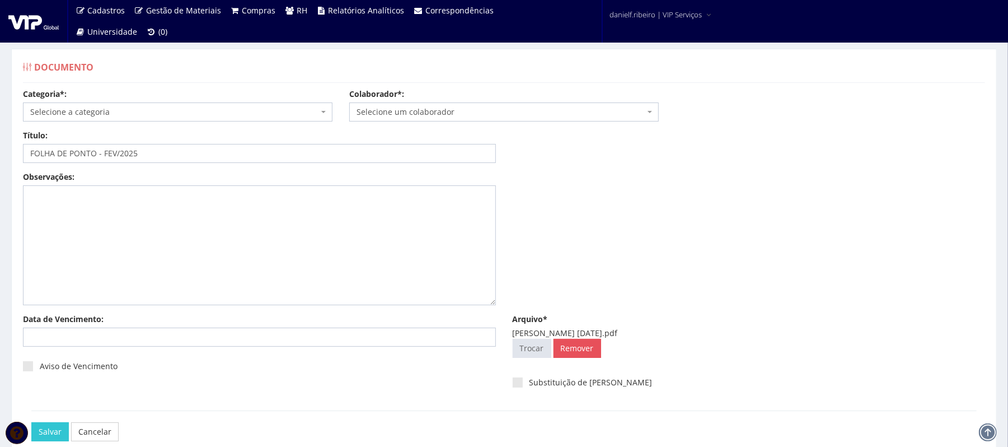
click at [425, 121] on body "Cadastros Clientes Unidades Subclientes Unidades de Subclientes Projetos Gestão…" at bounding box center [504, 254] width 1008 height 508
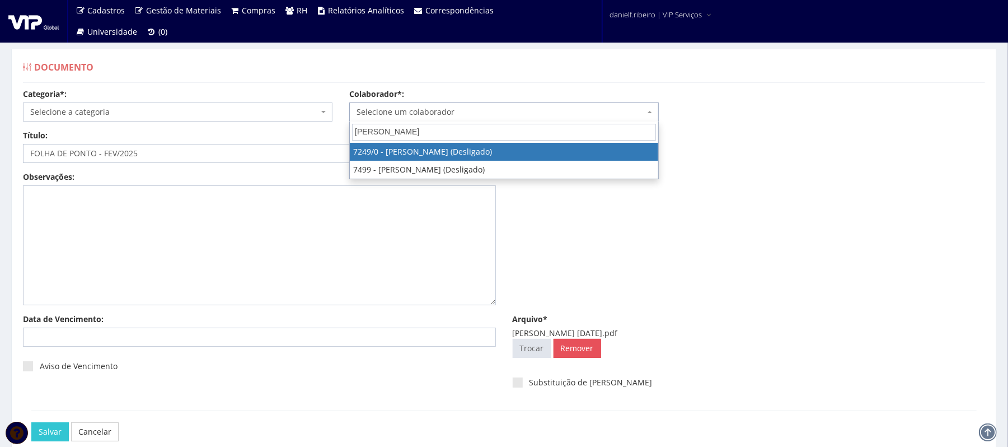
type input "MATEUS VITOR"
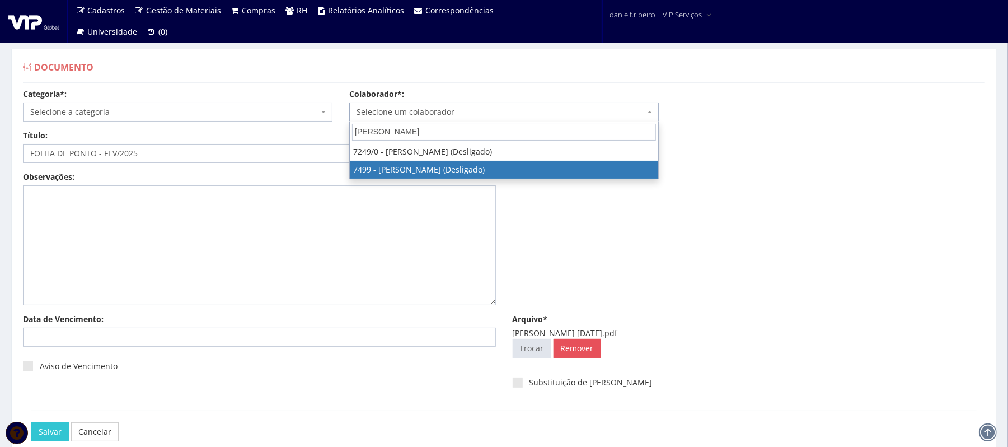
select select "1420"
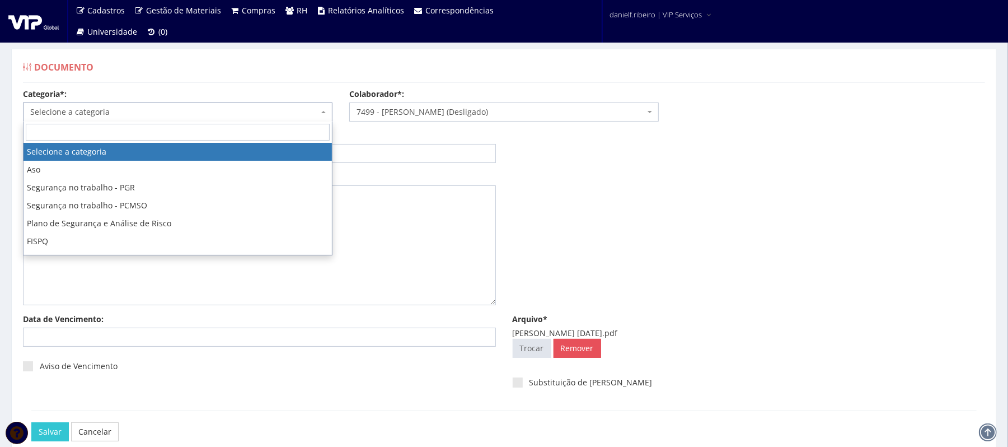
click at [121, 109] on span "Selecione a categoria" at bounding box center [174, 111] width 288 height 11
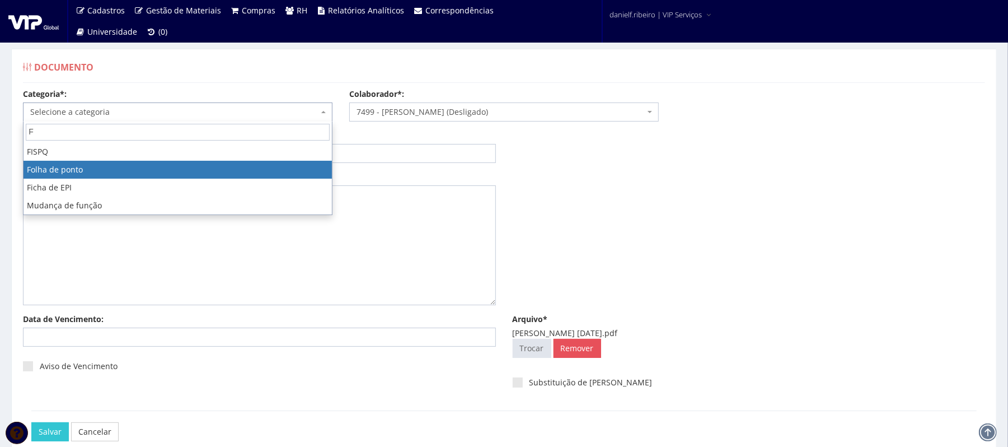
type input "F"
select select "folha_ponto"
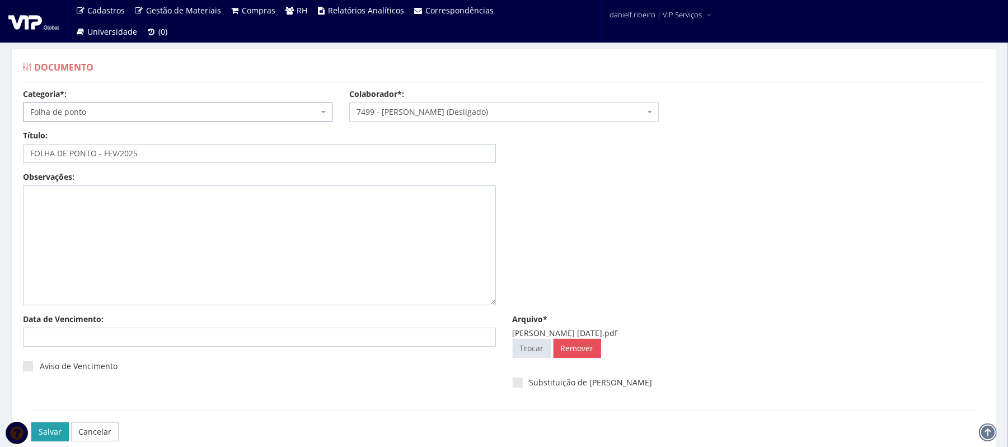
click at [54, 431] on input "Salvar" at bounding box center [49, 431] width 37 height 19
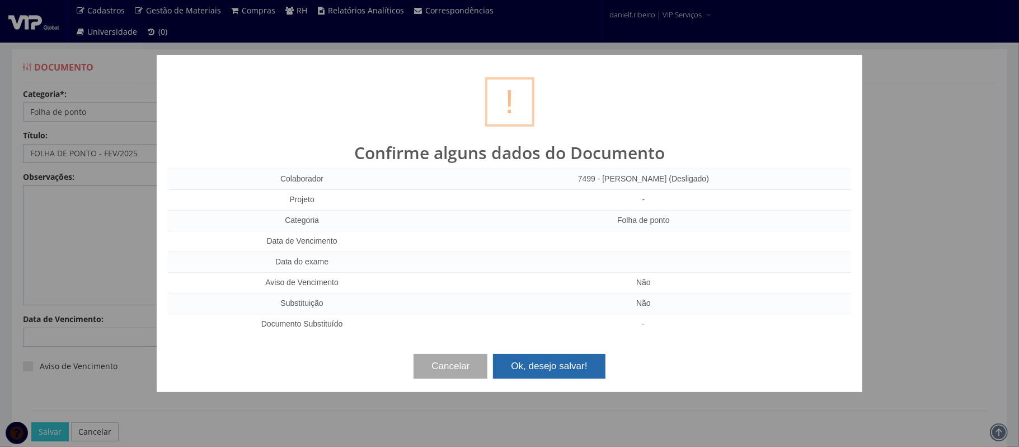
click at [574, 368] on button "Ok, desejo salvar!" at bounding box center [549, 366] width 112 height 25
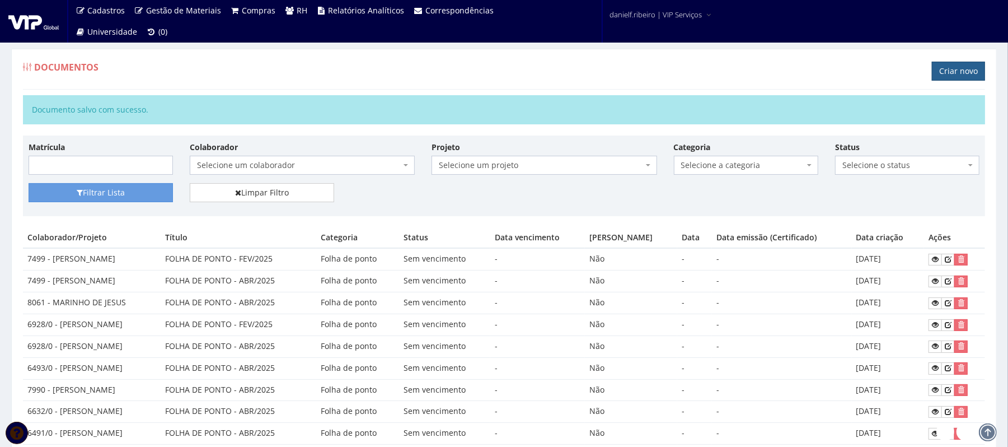
click at [965, 77] on link "Criar novo" at bounding box center [958, 71] width 53 height 19
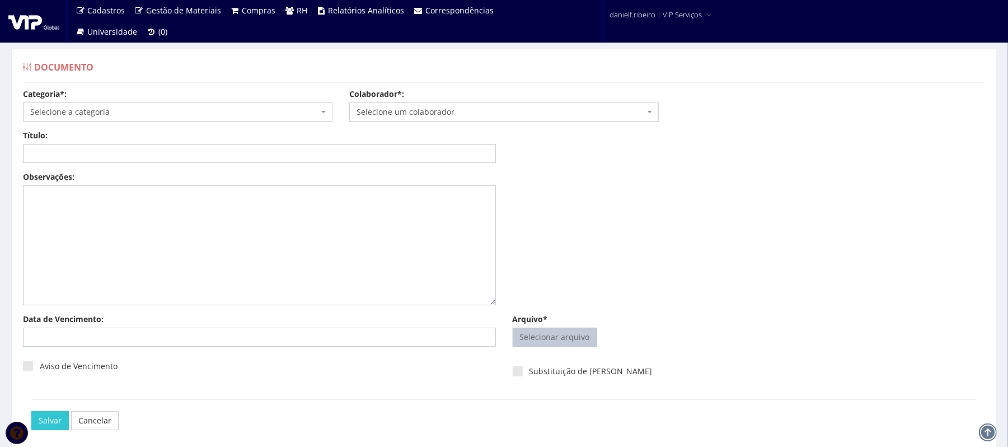
click at [565, 330] on input "Arquivo*" at bounding box center [554, 337] width 83 height 18
type input "C:\fakepath\MAYCON DAVID MACHADO ABR.2025.pdf"
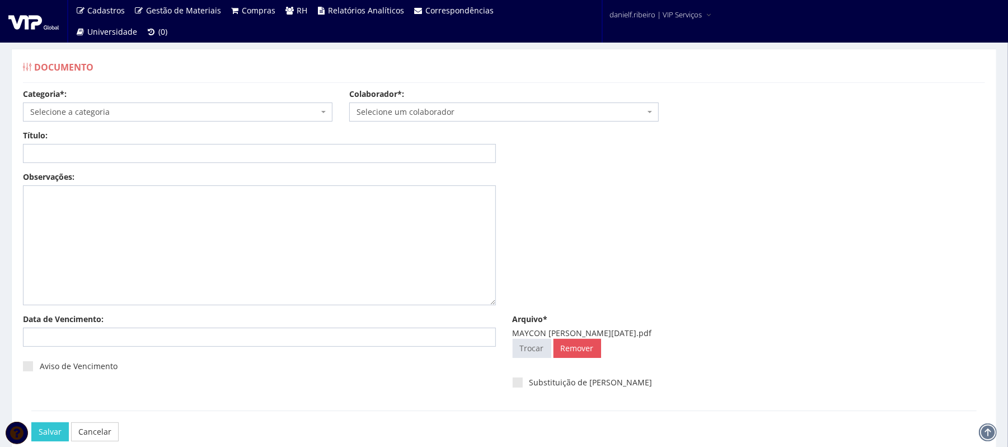
click at [491, 118] on span "Selecione um colaborador" at bounding box center [501, 111] width 288 height 11
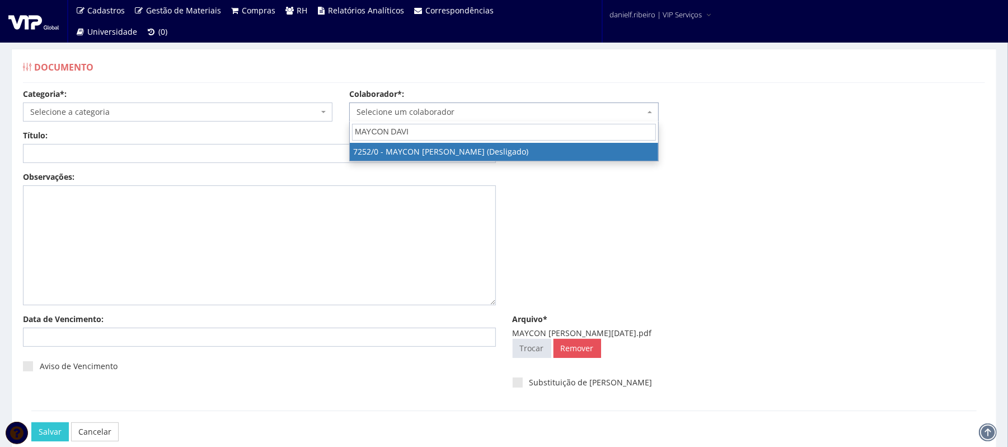
type input "MAYCON DAVID"
select select "757"
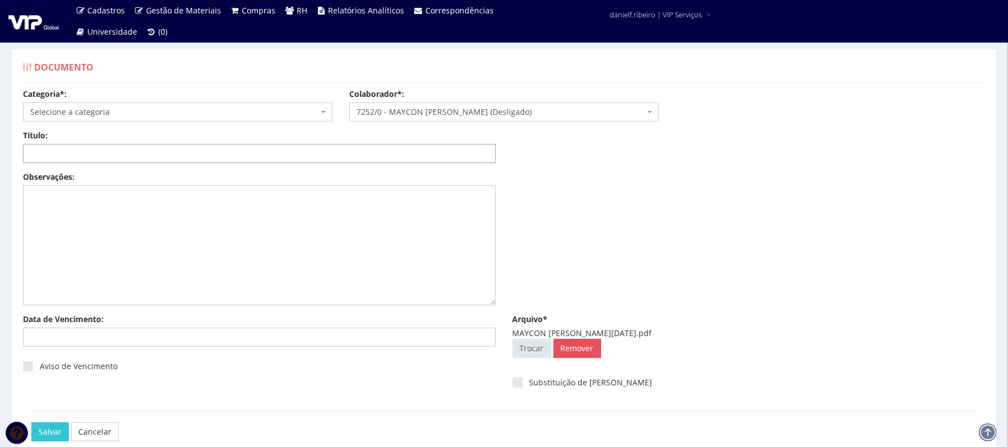
click at [327, 151] on input "Título:" at bounding box center [259, 153] width 473 height 19
paste input "FOLHA DE PONTO - JUN/2025"
click at [118, 151] on input "FOLHA DE PONTO - JUN/2025" at bounding box center [259, 153] width 473 height 19
type input "FOLHA DE PONTO - ABR/2025"
drag, startPoint x: 82, startPoint y: 96, endPoint x: 85, endPoint y: 104, distance: 8.5
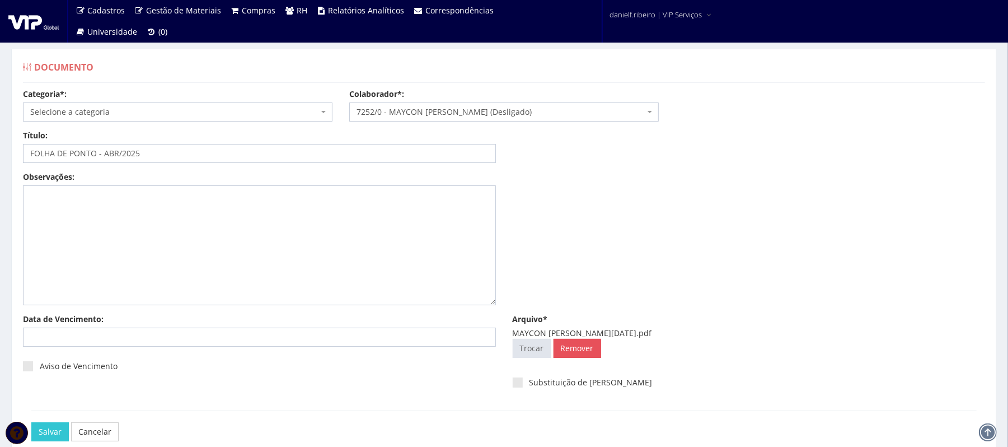
click at [83, 96] on div "Categoria*: Selecione a categoria Aso Segurança no trabalho - PGR Segurança no …" at bounding box center [178, 104] width 326 height 33
click at [86, 104] on span "Selecione a categoria" at bounding box center [177, 111] width 309 height 19
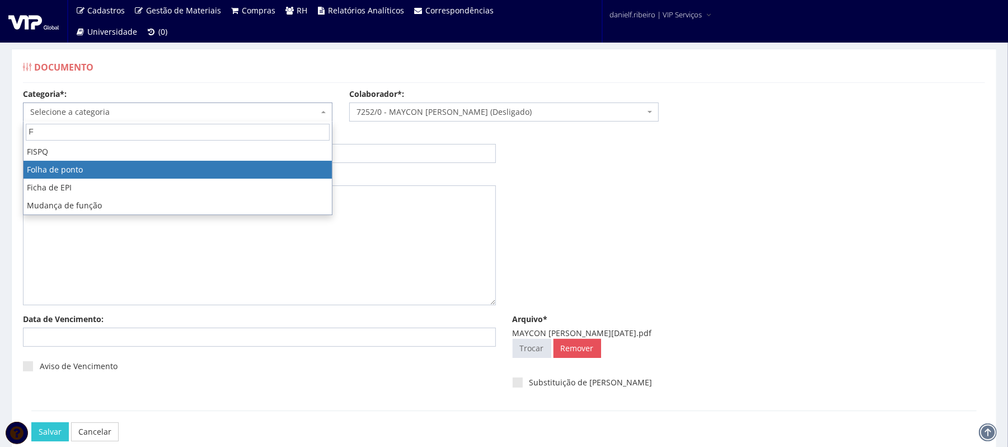
type input "F"
select select "folha_ponto"
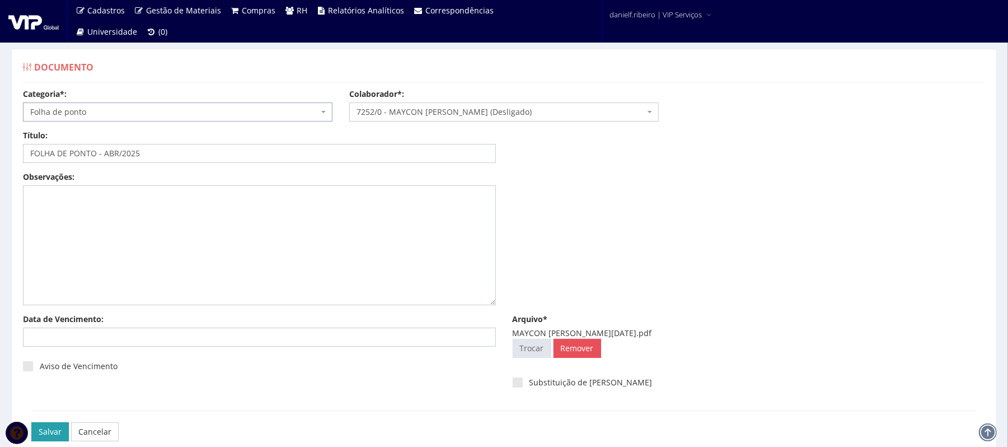
click at [61, 437] on input "Salvar" at bounding box center [49, 431] width 37 height 19
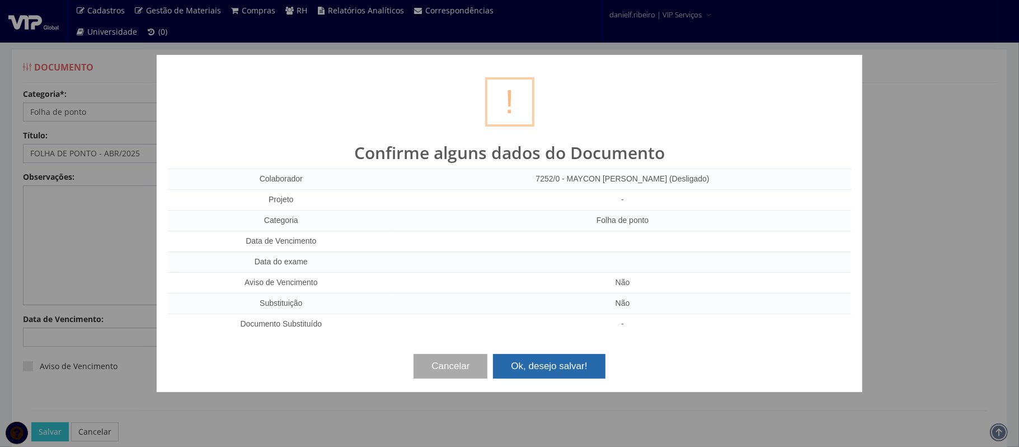
click at [522, 372] on button "Ok, desejo salvar!" at bounding box center [549, 366] width 112 height 25
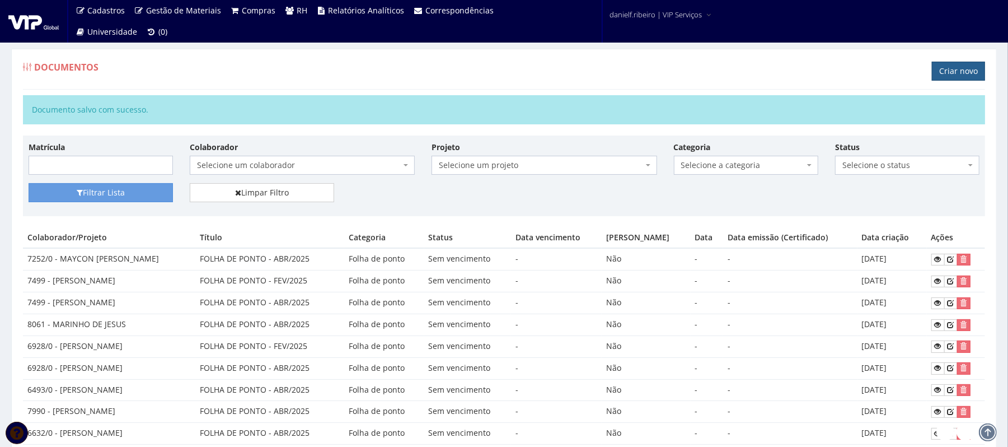
click at [950, 68] on link "Criar novo" at bounding box center [958, 71] width 53 height 19
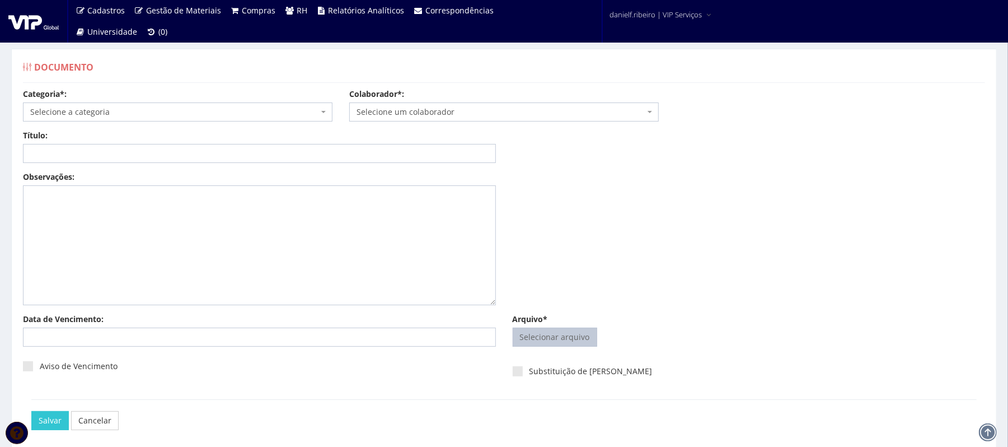
click at [543, 328] on input "Arquivo*" at bounding box center [554, 337] width 83 height 18
type input "C:\fakepath\MAYCON [PERSON_NAME][DATE].pdf"
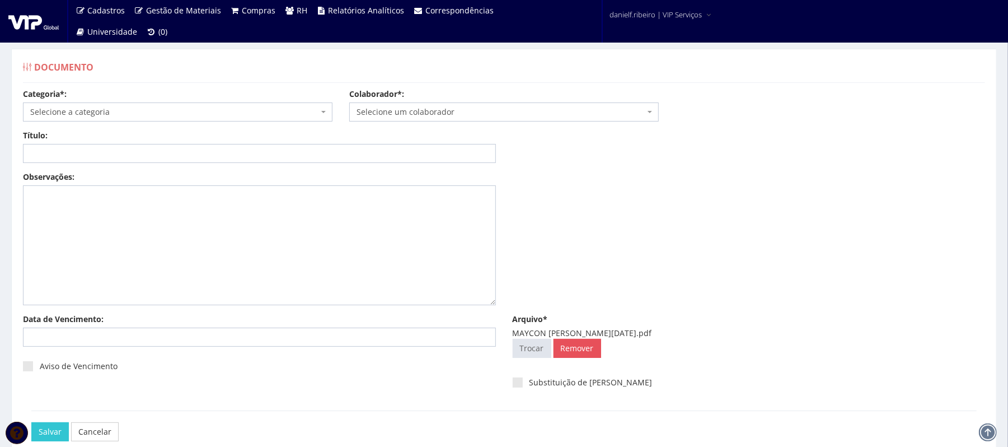
click at [475, 118] on span "Selecione um colaborador" at bounding box center [501, 111] width 288 height 11
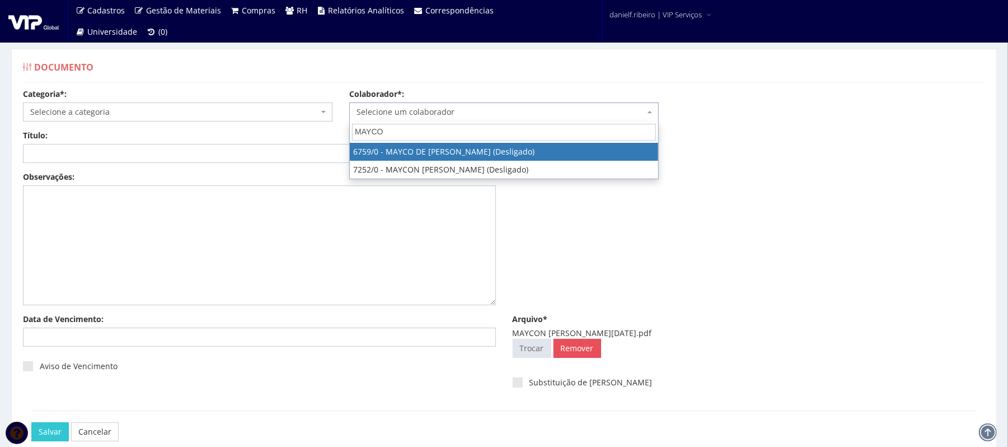
type input "MAYCON"
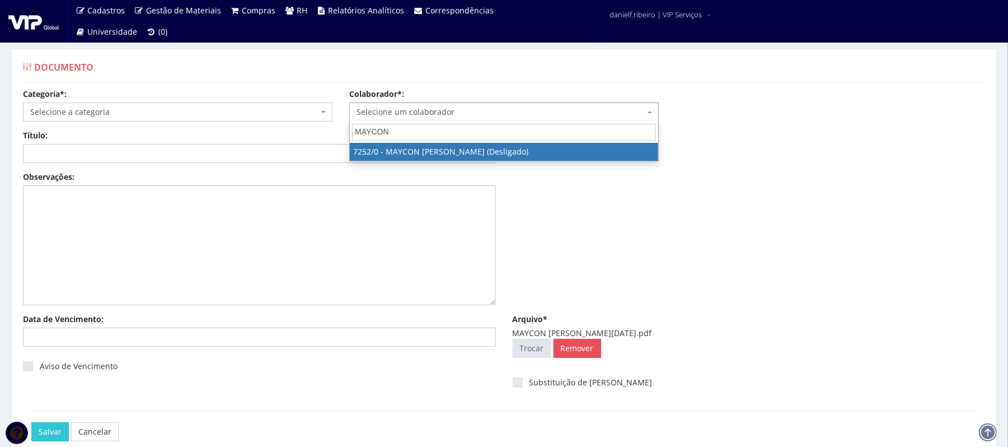
select select "757"
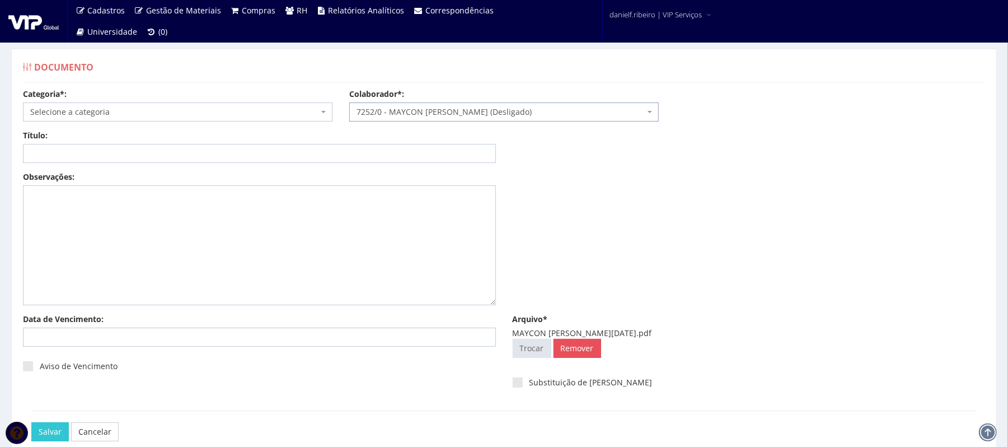
click at [209, 117] on span "Selecione a categoria" at bounding box center [174, 111] width 288 height 11
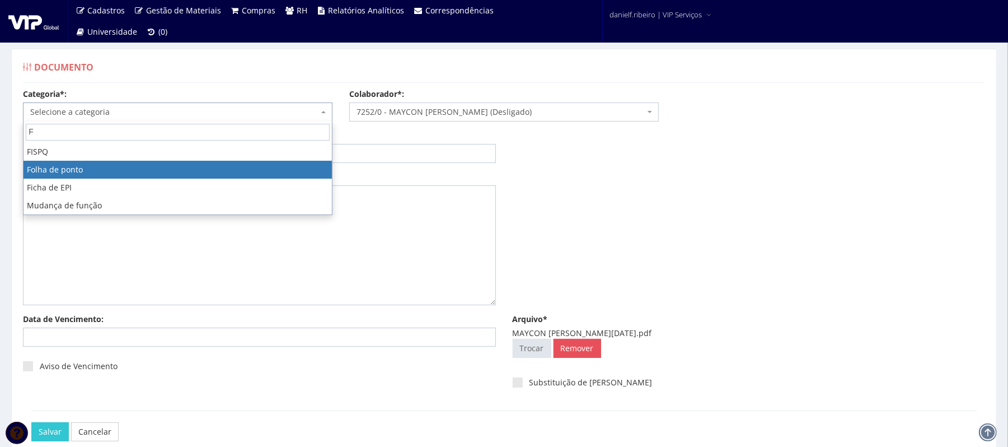
type input "F"
select select "folha_ponto"
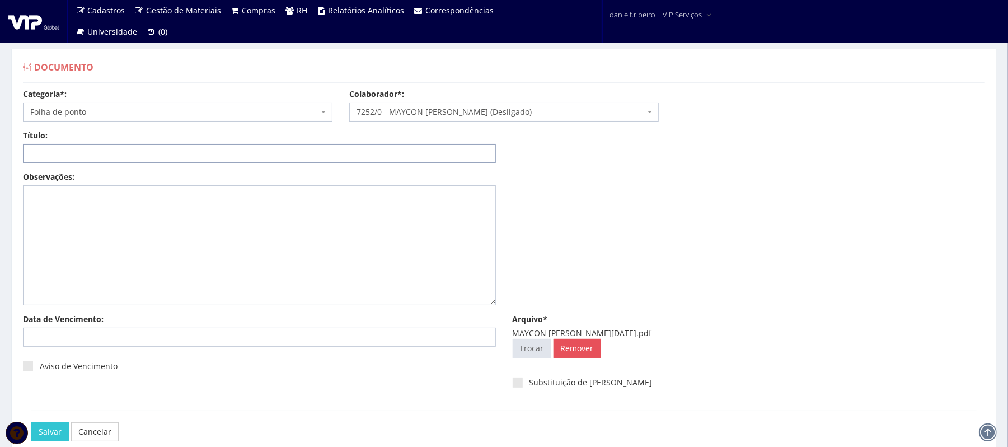
drag, startPoint x: 116, startPoint y: 153, endPoint x: 134, endPoint y: 167, distance: 22.7
click at [118, 153] on input "Título:" at bounding box center [259, 153] width 473 height 19
paste input "FOLHA DE PONTO - JUN/2025"
drag, startPoint x: 109, startPoint y: 155, endPoint x: 121, endPoint y: 180, distance: 28.3
click at [110, 157] on input "FOLHA DE PONTO - JUN/2025" at bounding box center [259, 153] width 473 height 19
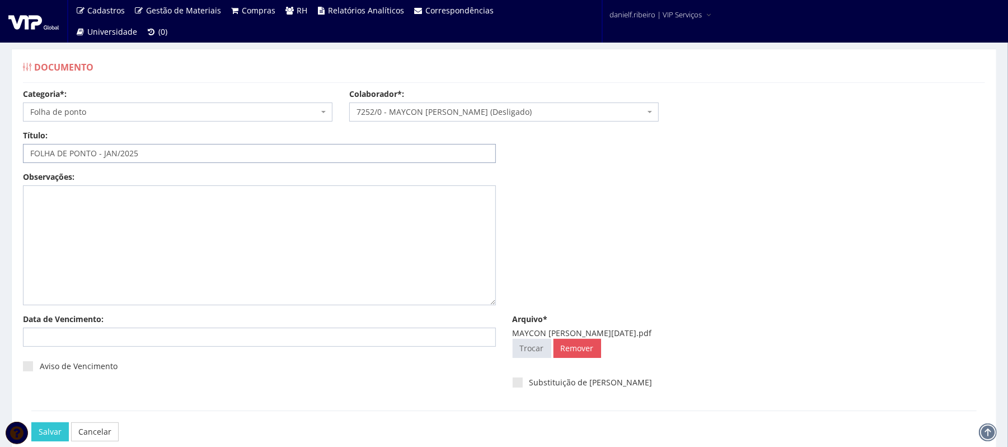
type input "FOLHA DE PONTO - JAN/2025"
click at [31, 422] on input "Salvar" at bounding box center [49, 431] width 37 height 19
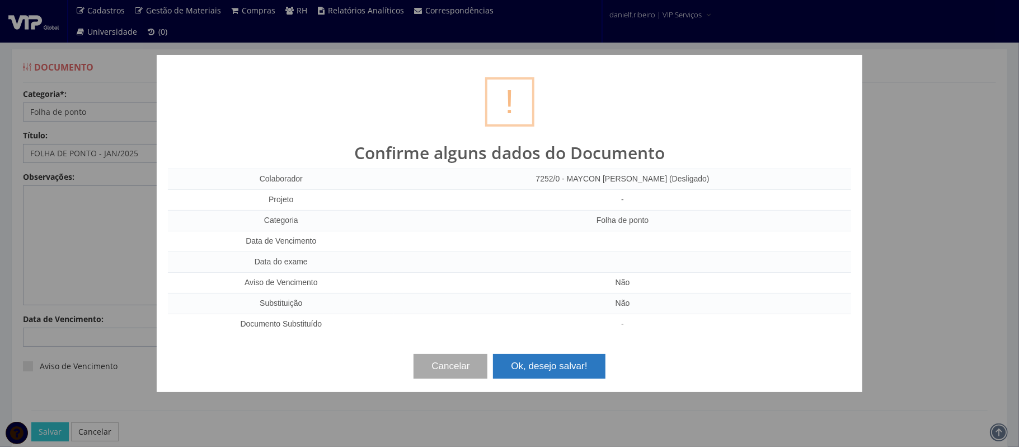
click at [526, 373] on button "Ok, desejo salvar!" at bounding box center [549, 366] width 112 height 25
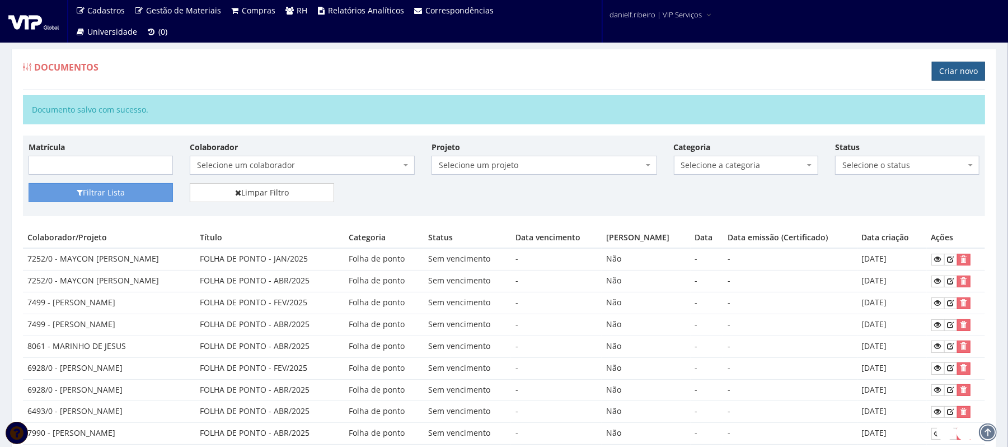
click at [944, 73] on link "Criar novo" at bounding box center [958, 71] width 53 height 19
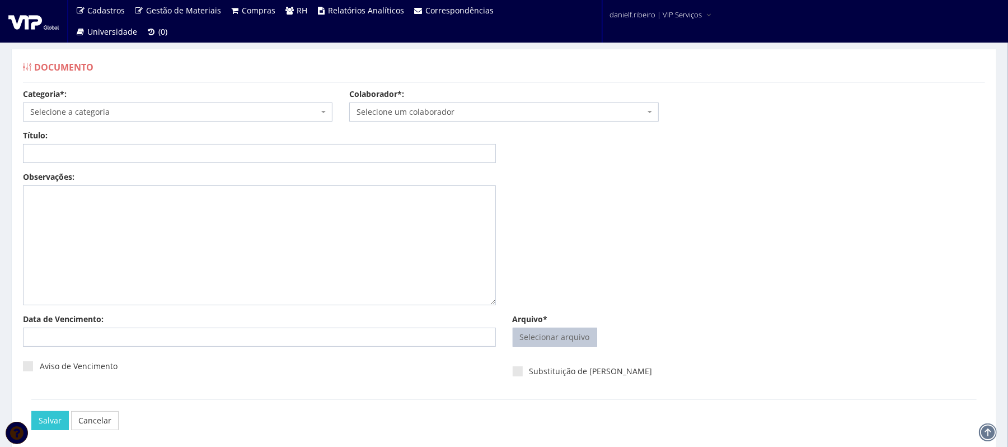
click at [558, 336] on input "Arquivo*" at bounding box center [554, 337] width 83 height 18
type input "C:\fakepath\RAVEL MANASSEIAS PAES DOS SANTOS ABR.2025.pdf"
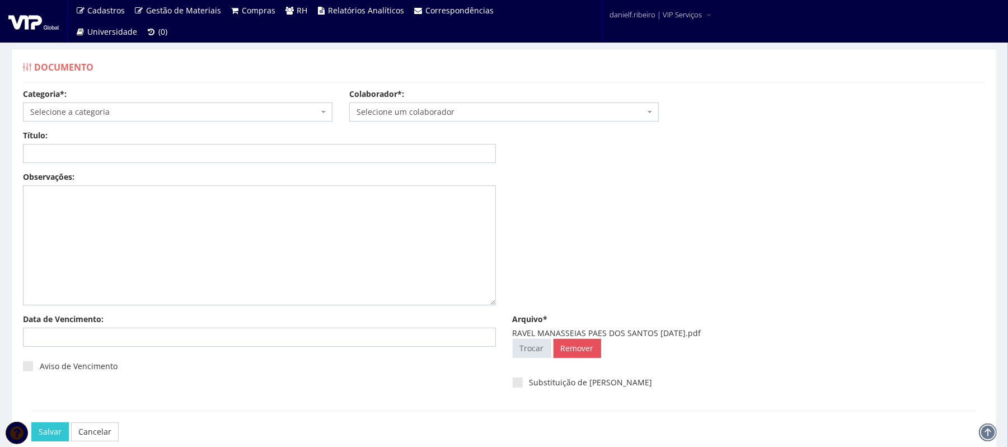
click at [440, 103] on span "Selecione um colaborador" at bounding box center [503, 111] width 309 height 19
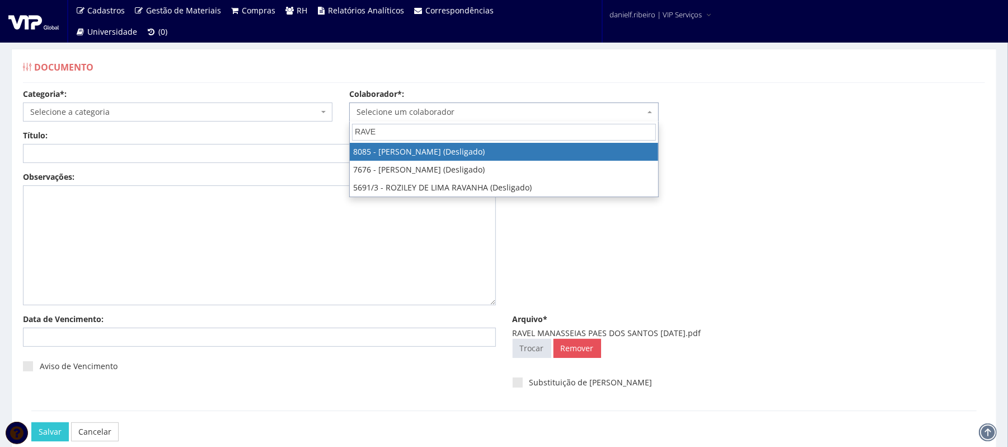
type input "RAVEL"
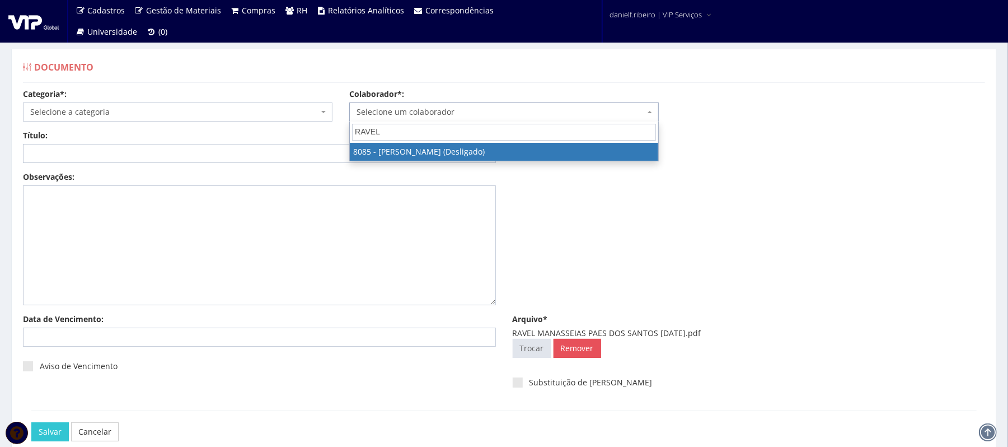
select select "3578"
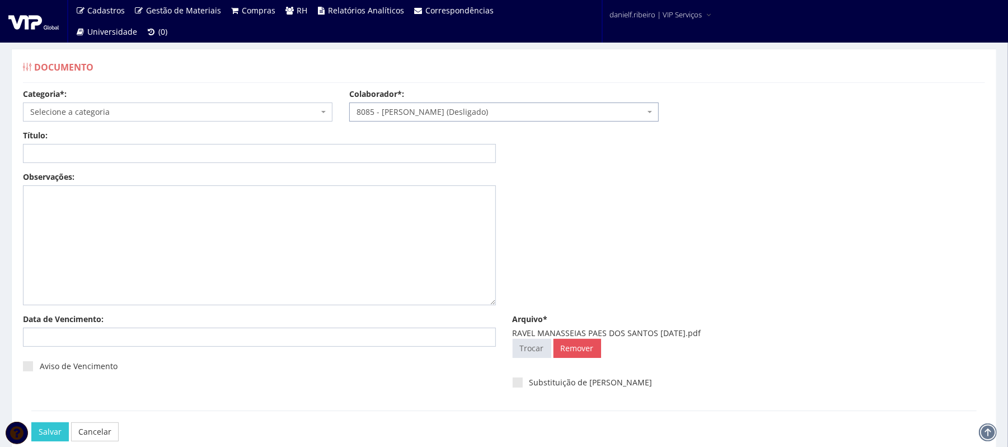
click at [156, 122] on div "Categoria*: Selecione a categoria Aso Segurança no trabalho - PGR Segurança no …" at bounding box center [504, 108] width 979 height 41
click at [130, 115] on span "Selecione a categoria" at bounding box center [174, 111] width 288 height 11
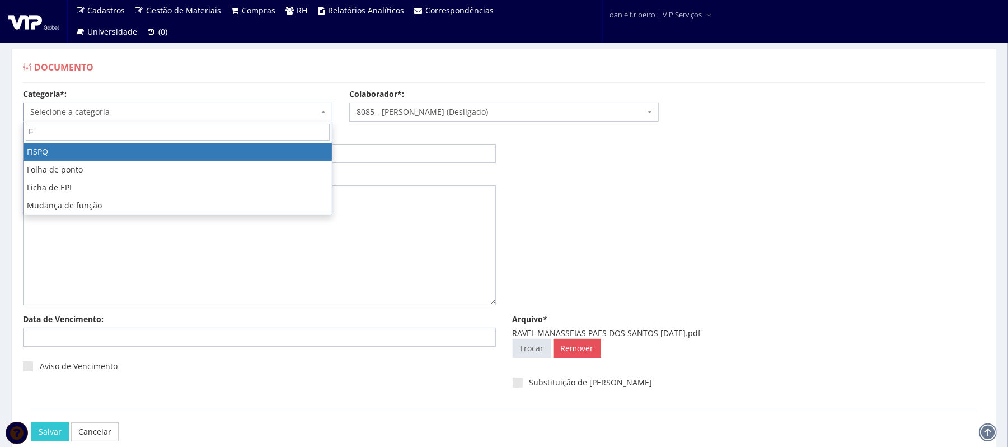
type input "F"
select select "fispq"
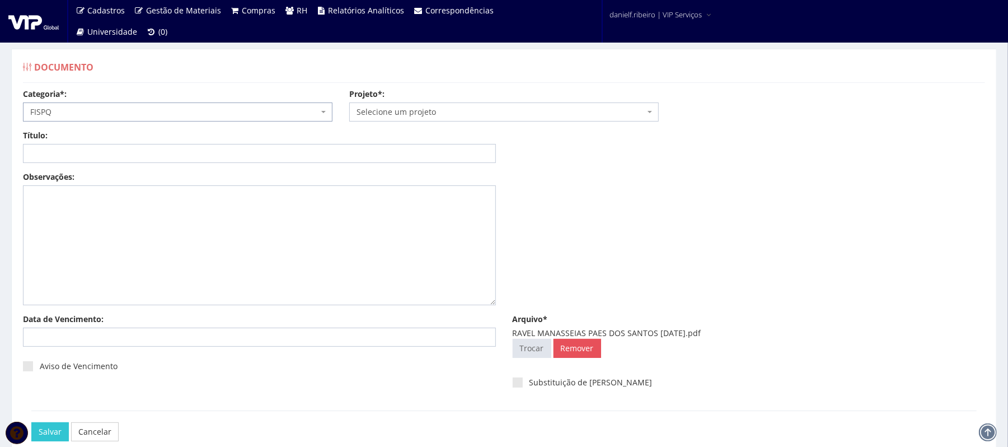
drag, startPoint x: 106, startPoint y: 101, endPoint x: 107, endPoint y: 111, distance: 9.6
click at [106, 102] on div "Categoria*: Selecione a categoria Aso Segurança no trabalho - PGR Segurança no …" at bounding box center [178, 104] width 326 height 33
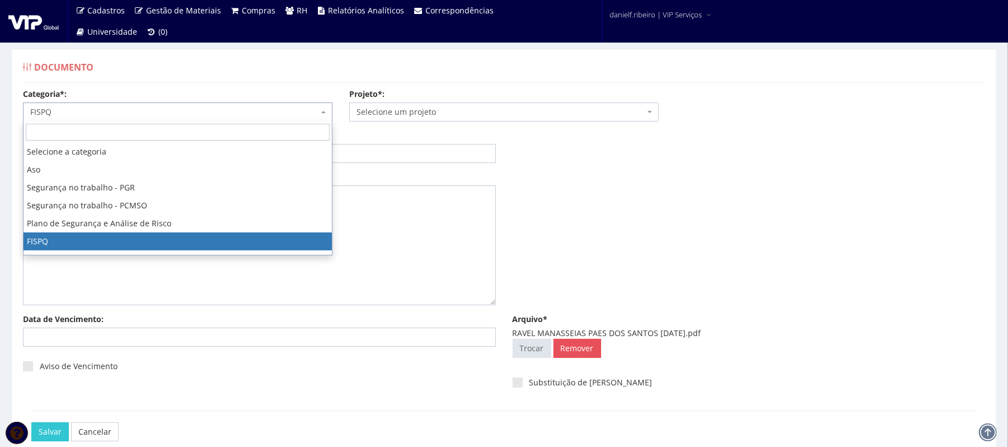
drag, startPoint x: 108, startPoint y: 113, endPoint x: 109, endPoint y: 157, distance: 44.2
click at [109, 116] on span "FISPQ" at bounding box center [174, 111] width 288 height 11
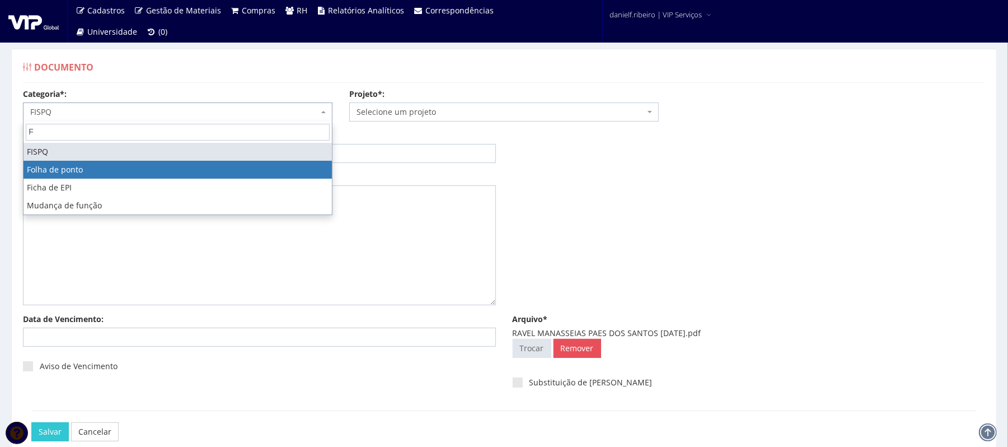
type input "F"
select select "folha_ponto"
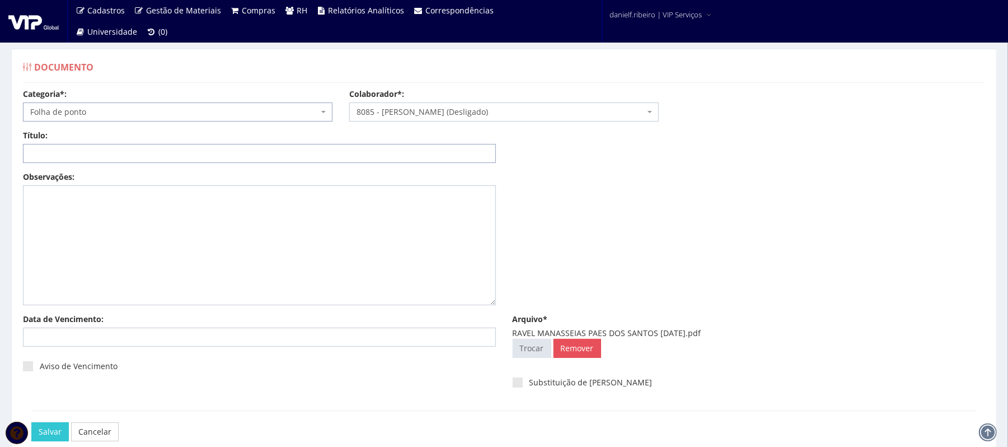
click at [101, 151] on input "Título:" at bounding box center [259, 153] width 473 height 19
paste input "FOLHA DE PONTO - JUN/2025"
click at [114, 153] on input "FOLHA DE PONTO - JUN/2025" at bounding box center [259, 153] width 473 height 19
type input "FOLHA DE PONTO - ABR/2025"
click at [31, 422] on input "Salvar" at bounding box center [49, 431] width 37 height 19
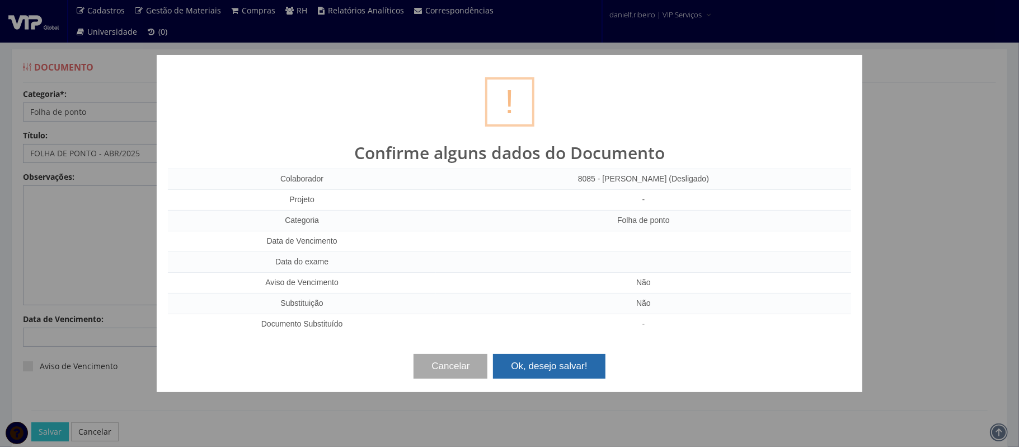
click at [563, 377] on button "Ok, desejo salvar!" at bounding box center [549, 366] width 112 height 25
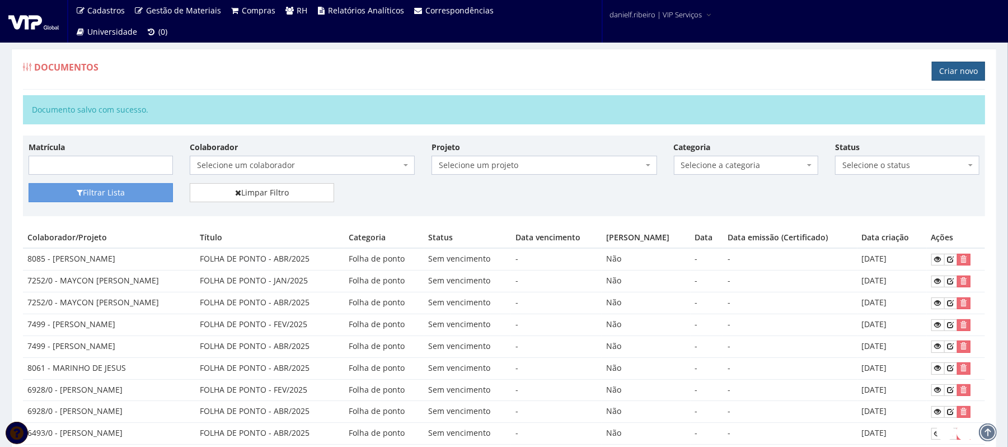
click at [949, 72] on link "Criar novo" at bounding box center [958, 71] width 53 height 19
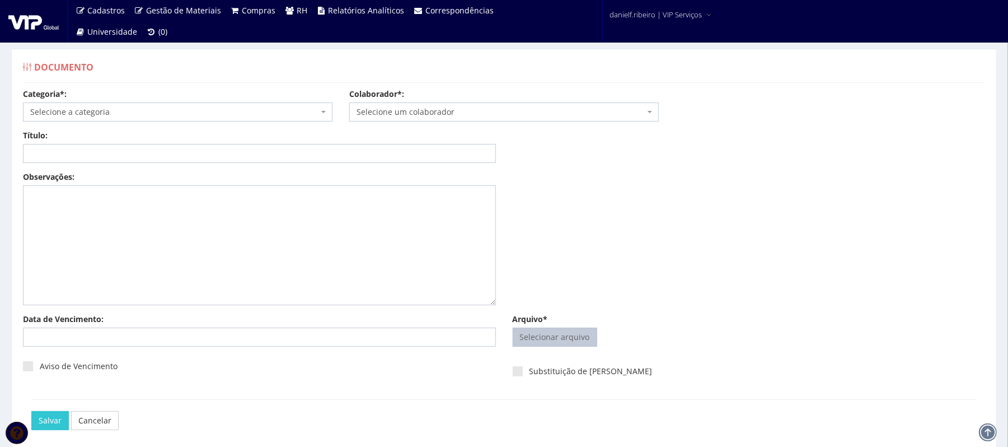
click at [578, 340] on input "Arquivo*" at bounding box center [554, 337] width 83 height 18
type input "C:\fakepath\REGINALDO OLIVEIRA DOS SANTOS ABR.2025.pdf"
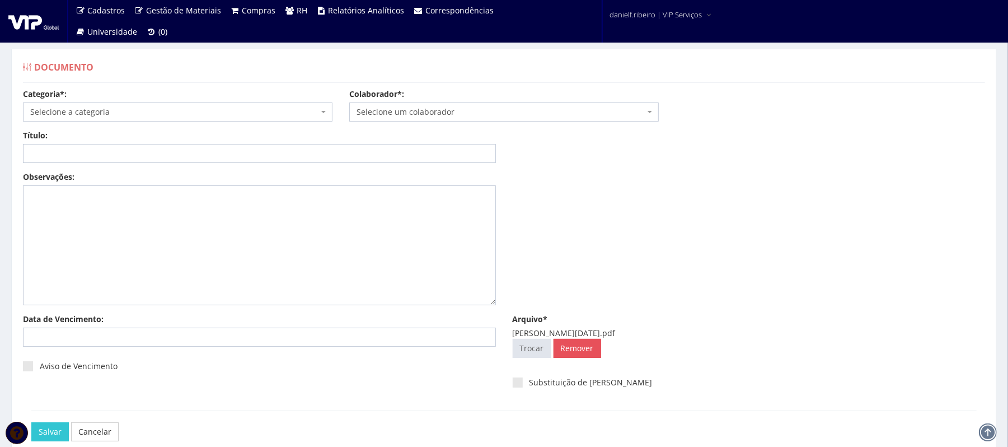
click at [438, 104] on span "Selecione um colaborador" at bounding box center [503, 111] width 309 height 19
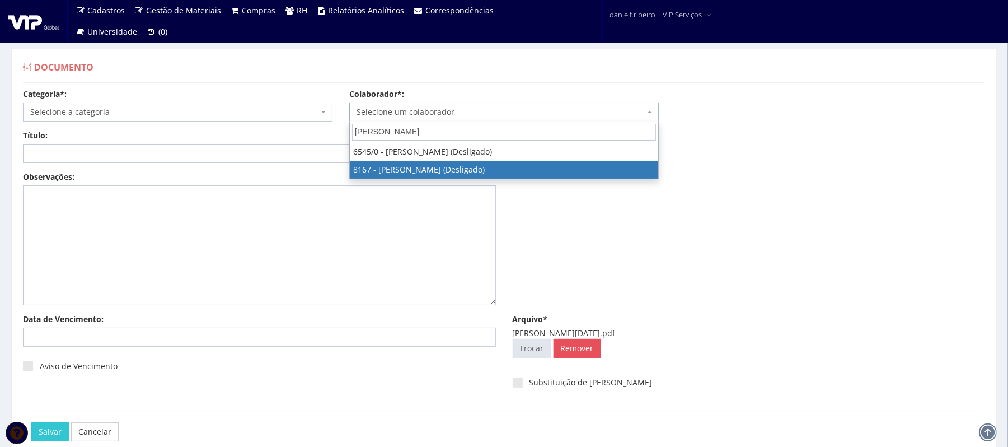
type input "REGINALD"
select select "3952"
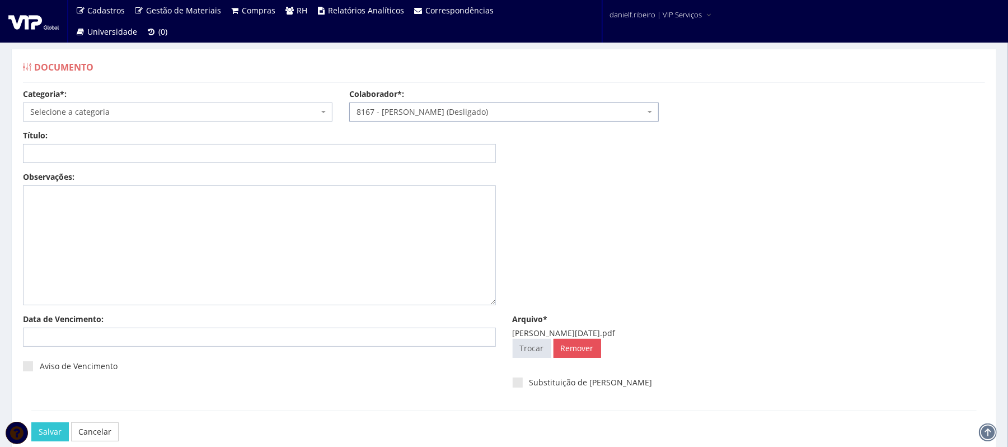
click at [194, 97] on div "Categoria*: Selecione a categoria Aso Segurança no trabalho - PGR Segurança no …" at bounding box center [178, 104] width 326 height 33
click at [193, 105] on span "Selecione a categoria" at bounding box center [177, 111] width 309 height 19
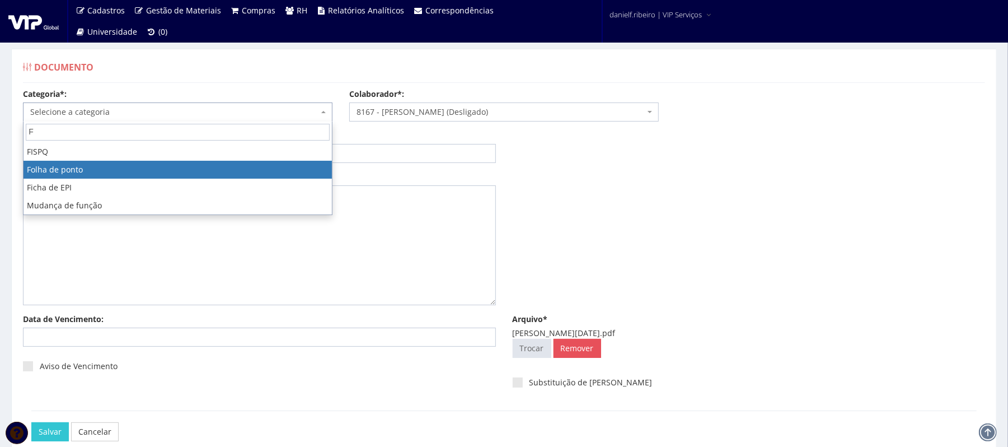
type input "F"
select select "folha_ponto"
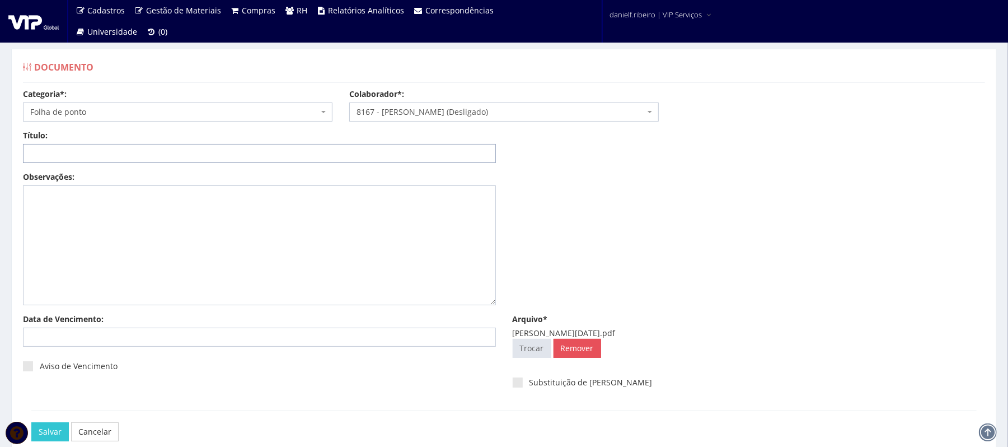
click at [131, 156] on input "Título:" at bounding box center [259, 153] width 473 height 19
paste input "FOLHA DE PONTO - JUN/2025"
click at [115, 155] on input "FOLHA DE PONTO - JUN/2025" at bounding box center [259, 153] width 473 height 19
type input "FOLHA DE PONTO - ABR/2025"
click at [31, 422] on input "Salvar" at bounding box center [49, 431] width 37 height 19
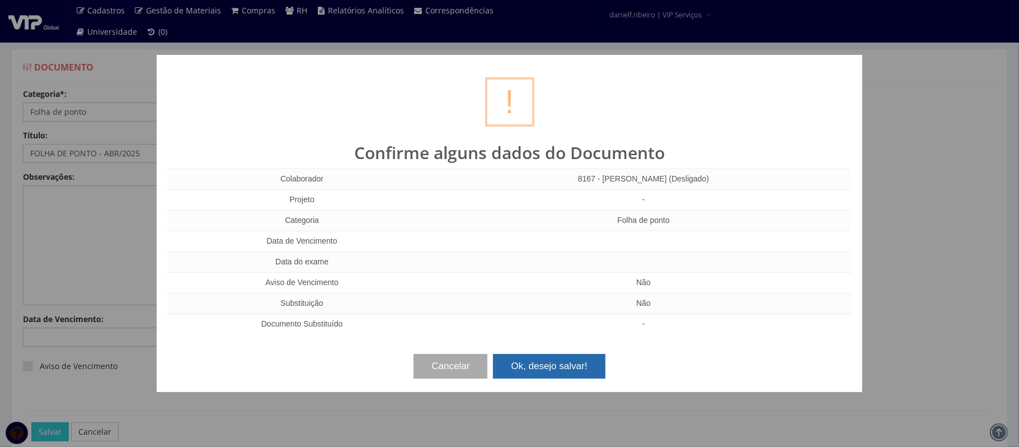
click at [552, 365] on button "Ok, desejo salvar!" at bounding box center [549, 366] width 112 height 25
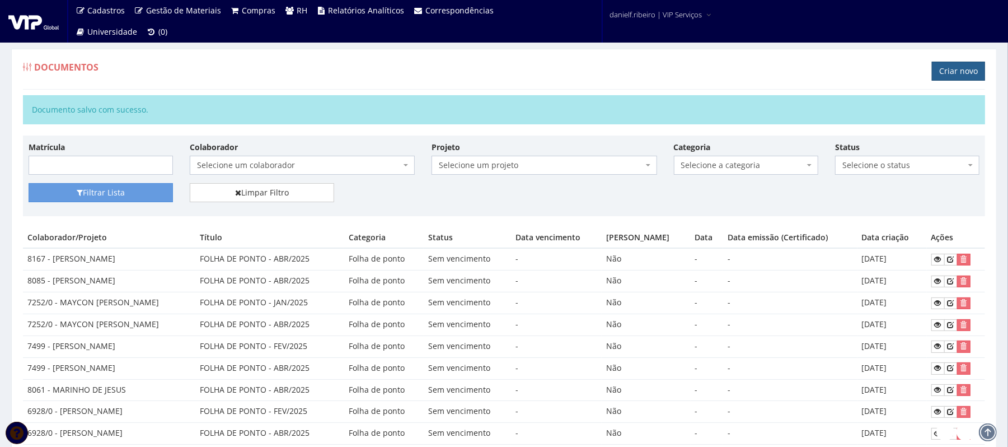
click at [979, 65] on link "Criar novo" at bounding box center [958, 71] width 53 height 19
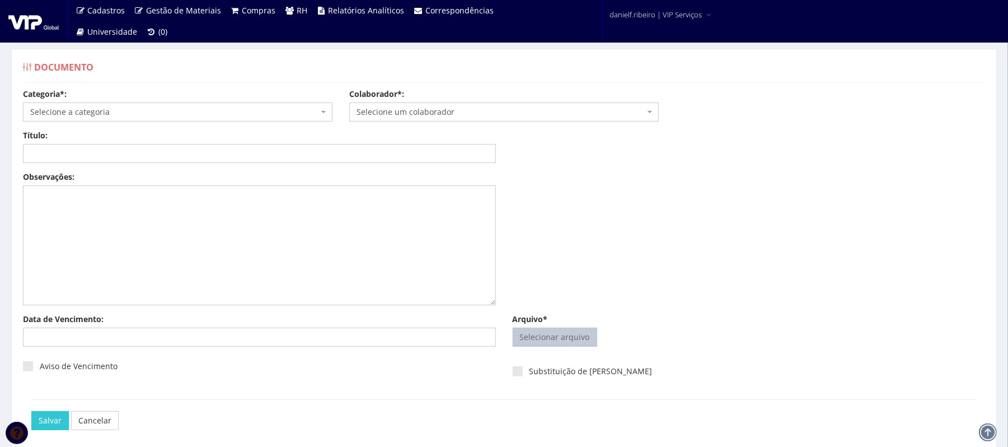
click at [569, 332] on input "Arquivo*" at bounding box center [554, 337] width 83 height 18
type input "C:\fakepath\REGINALDO OLIVEIRA DOS SANTOS FEV.2025.pdf"
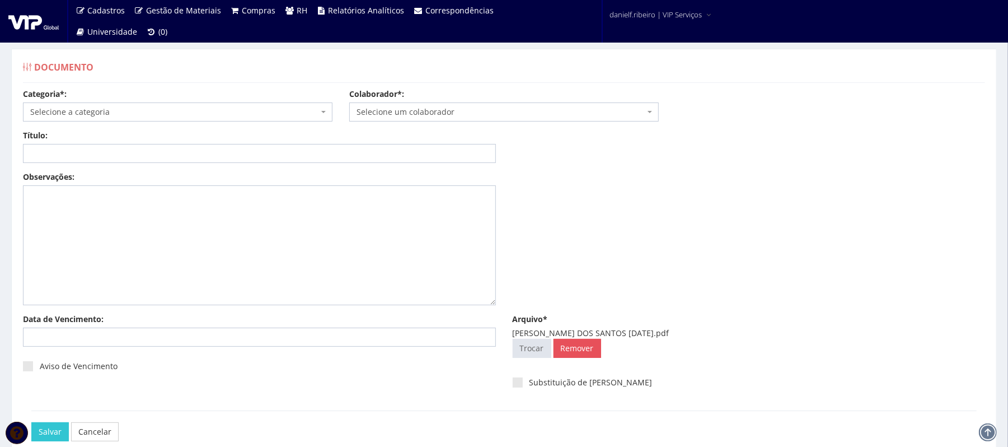
click at [495, 106] on span "Selecione um colaborador" at bounding box center [501, 111] width 288 height 11
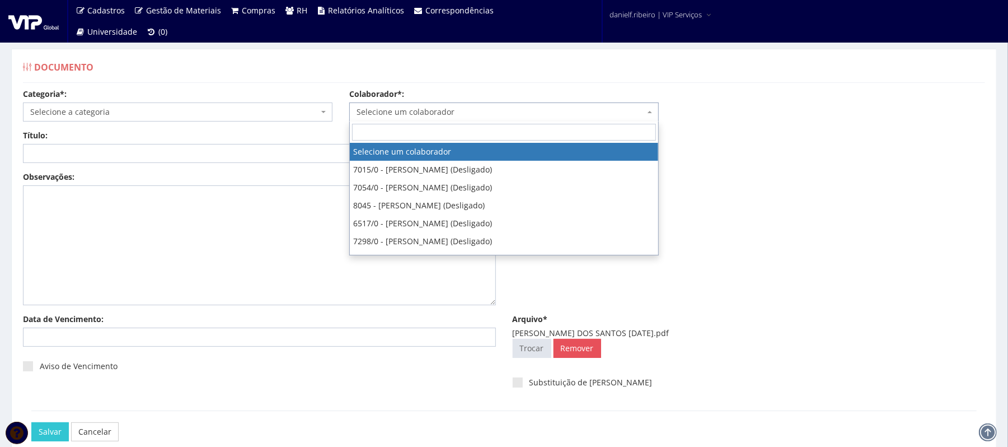
type input "FOLHA DE PONTO - JUN/2025"
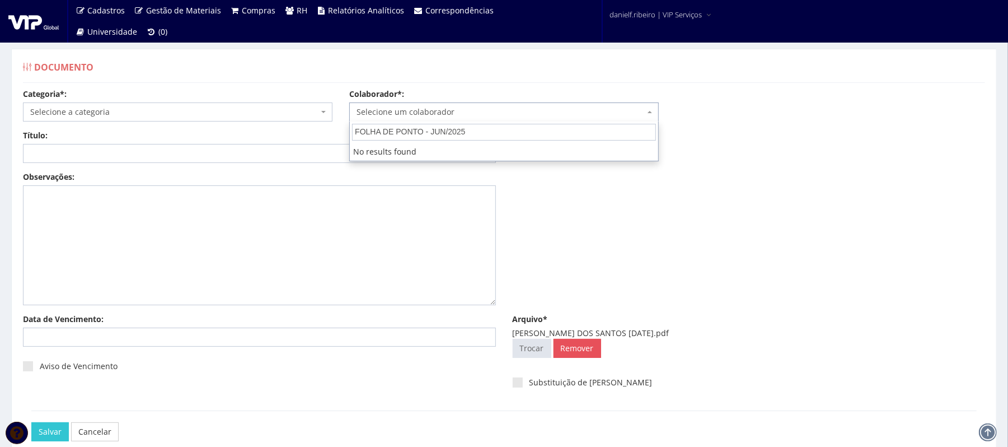
drag, startPoint x: 473, startPoint y: 135, endPoint x: 232, endPoint y: 158, distance: 242.2
click at [232, 158] on body "Cadastros Clientes Unidades Subclientes Unidades de Subclientes Projetos Gestão…" at bounding box center [504, 254] width 1008 height 508
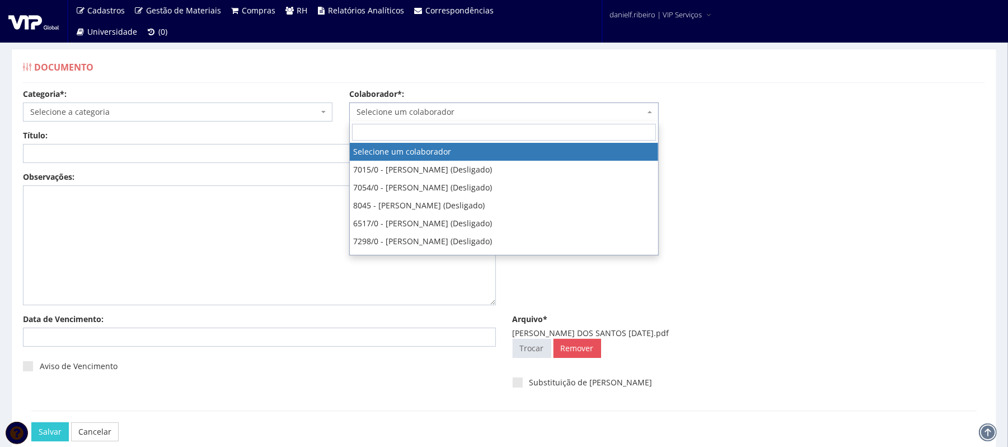
click at [274, 140] on div "Título:" at bounding box center [260, 146] width 490 height 33
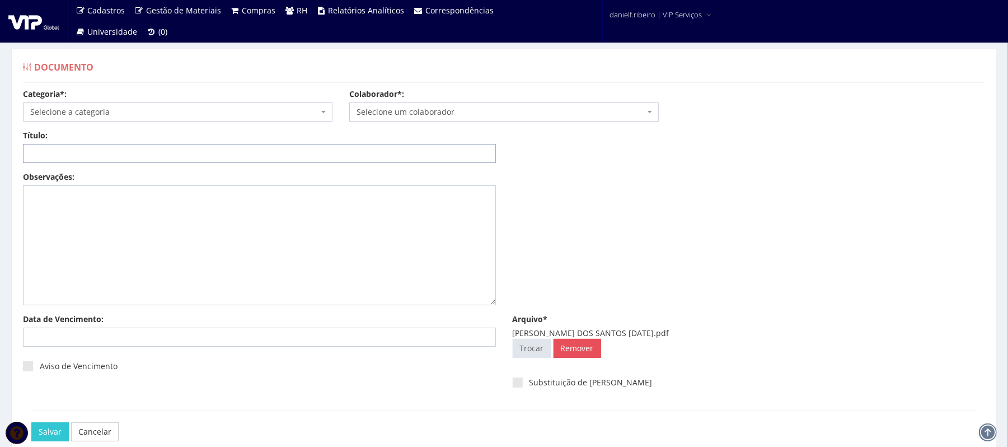
click at [276, 151] on input "Título:" at bounding box center [259, 153] width 473 height 19
paste input "FOLHA DE PONTO - JUN/2025"
type input "FOLHA DE PONTO - JUN/2025"
click at [399, 115] on span "Selecione um colaborador" at bounding box center [501, 111] width 288 height 11
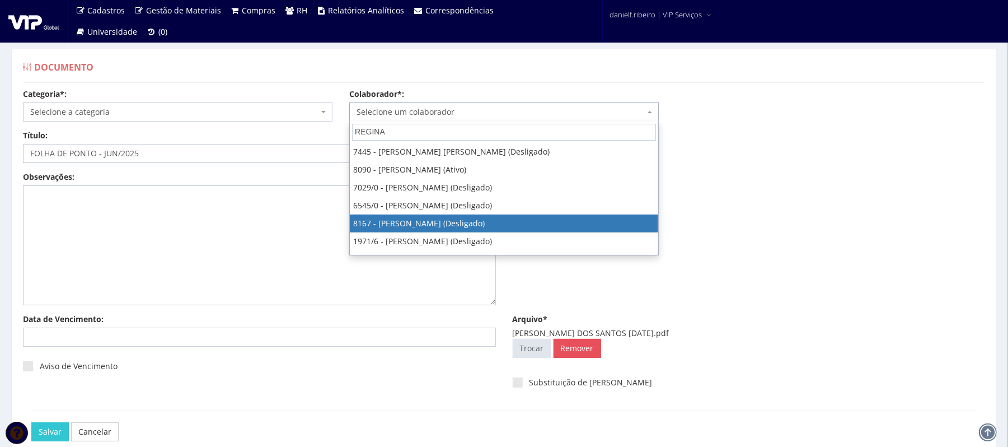
type input "REGINA"
select select "3952"
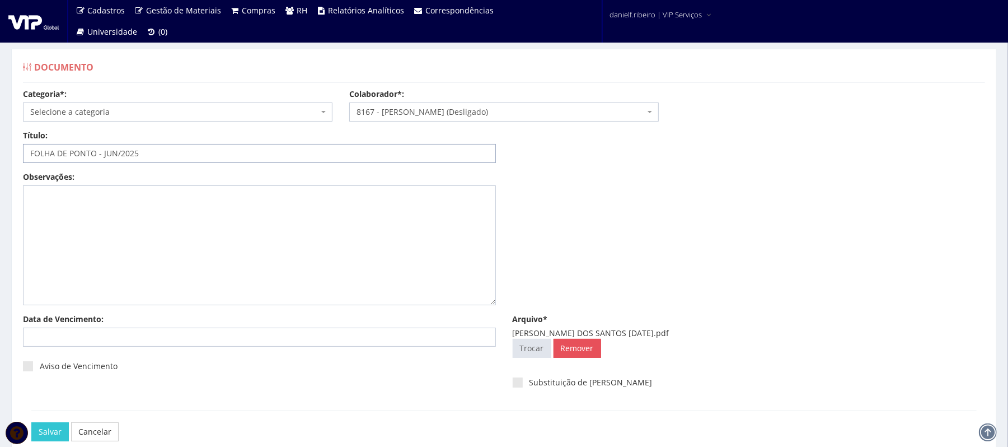
click at [114, 156] on input "FOLHA DE PONTO - JUN/2025" at bounding box center [259, 153] width 473 height 19
type input "FOLHA DE PONTO - FEV/2025"
click at [119, 110] on span "Selecione a categoria" at bounding box center [174, 111] width 288 height 11
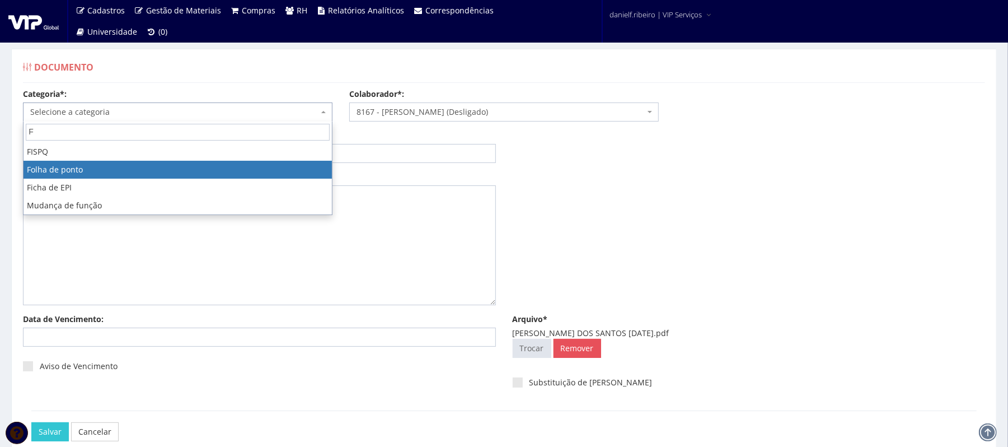
type input "F"
select select "folha_ponto"
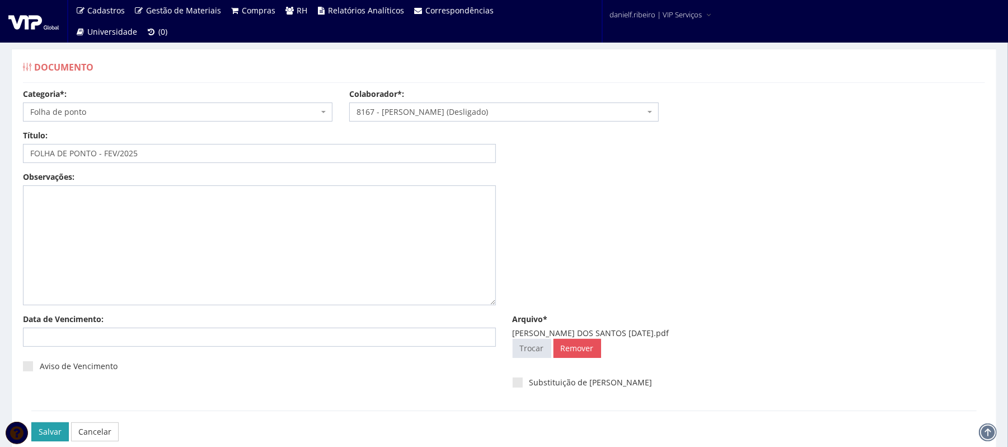
click at [50, 441] on input "Salvar" at bounding box center [49, 431] width 37 height 19
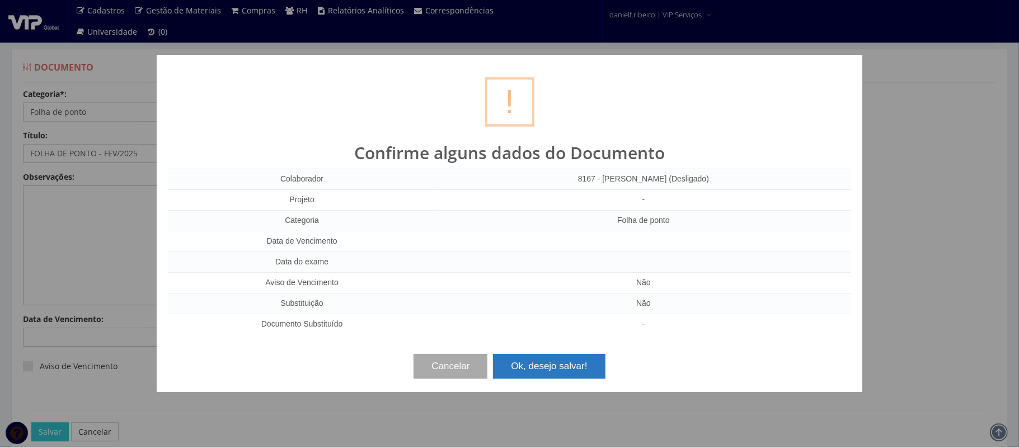
click at [528, 359] on button "Ok, desejo salvar!" at bounding box center [549, 366] width 112 height 25
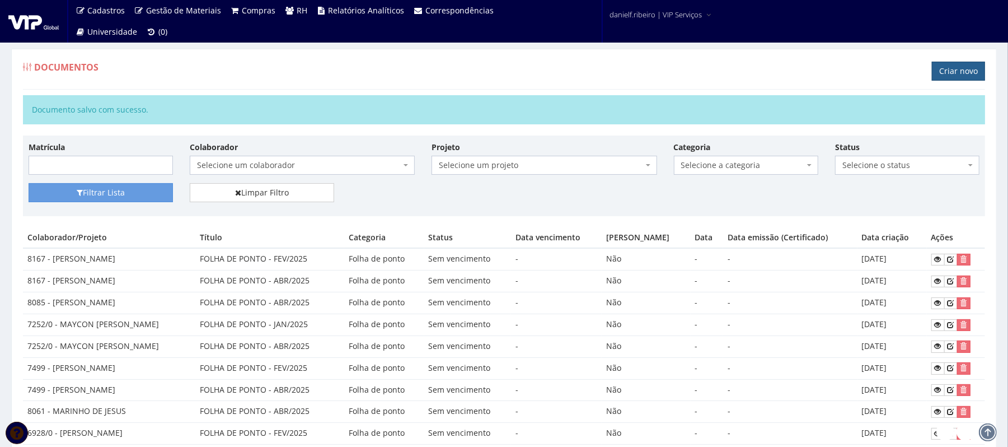
click at [954, 77] on link "Criar novo" at bounding box center [958, 71] width 53 height 19
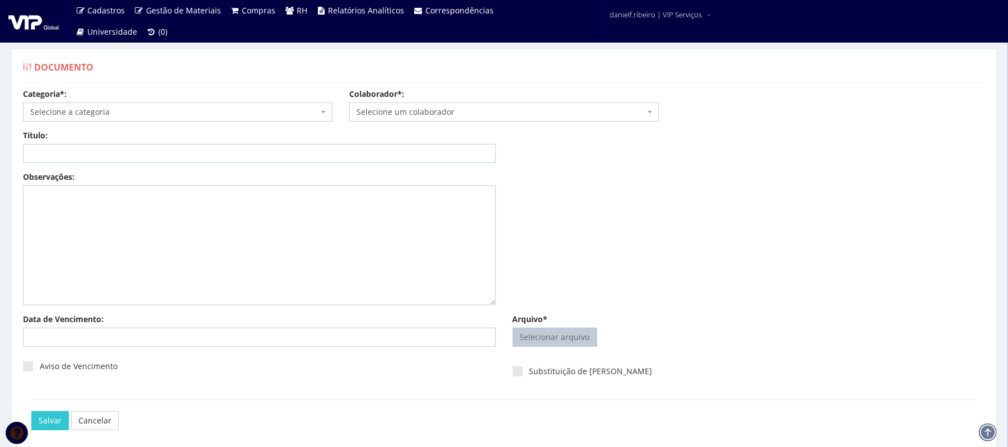
click at [560, 336] on input "Arquivo*" at bounding box center [554, 337] width 83 height 18
type input "C:\fakepath\[PERSON_NAME][DATE].pdf"
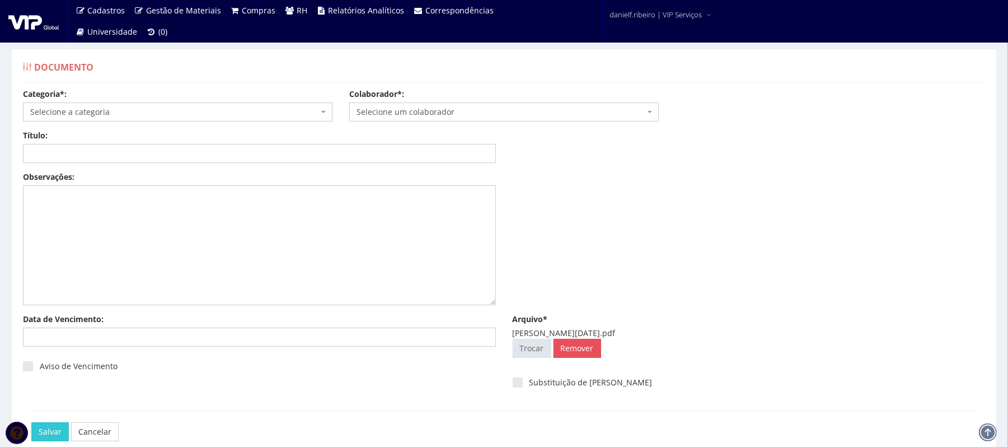
click at [489, 106] on span "Selecione um colaborador" at bounding box center [503, 111] width 309 height 19
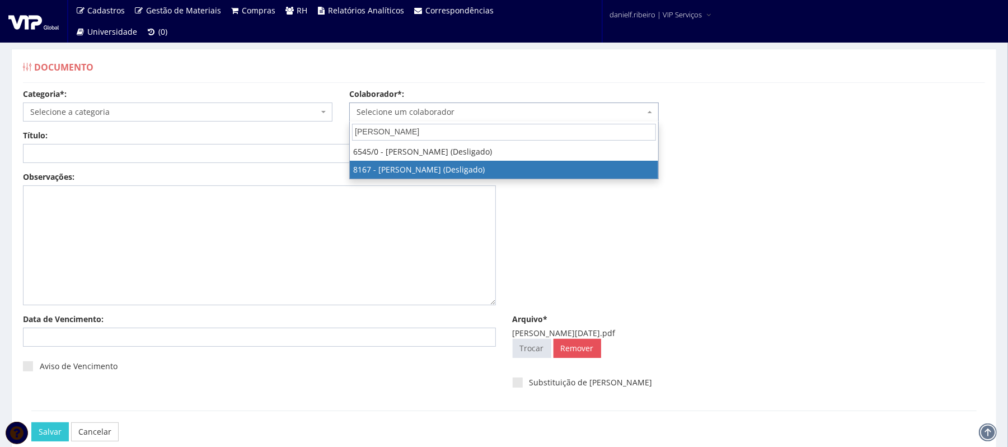
type input "[PERSON_NAME]"
select select "3952"
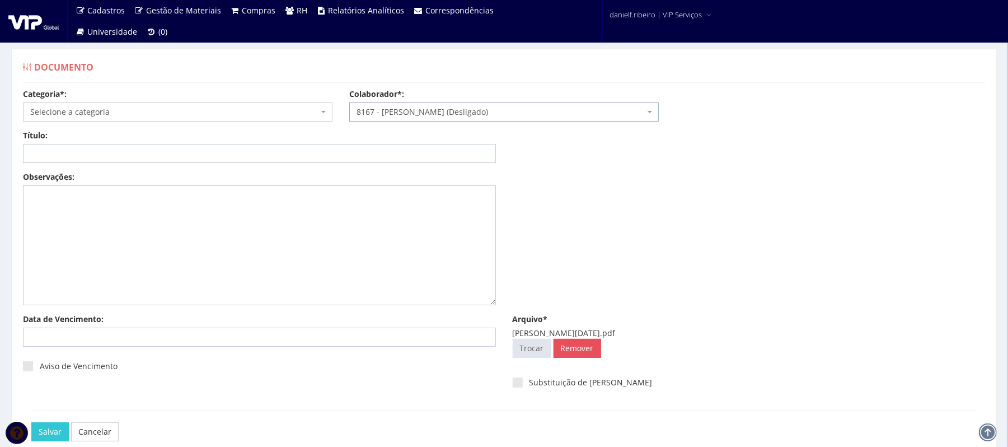
click at [195, 107] on span "Selecione a categoria" at bounding box center [174, 111] width 288 height 11
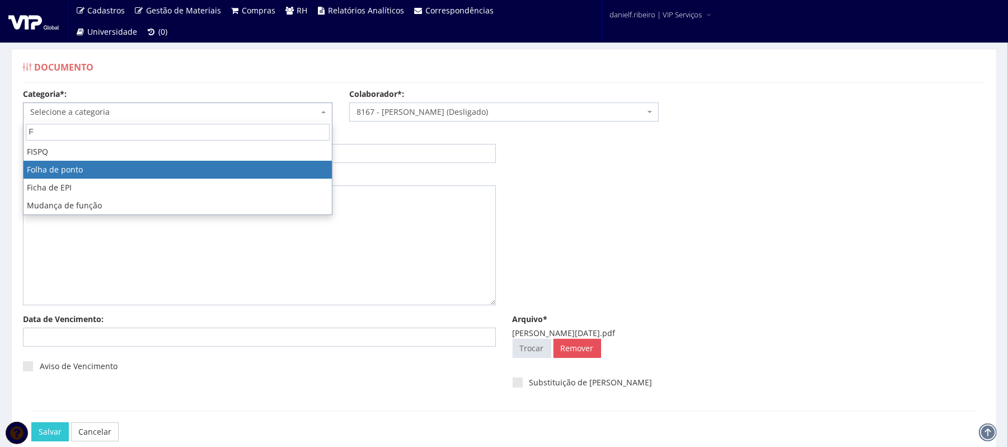
type input "F"
select select "folha_ponto"
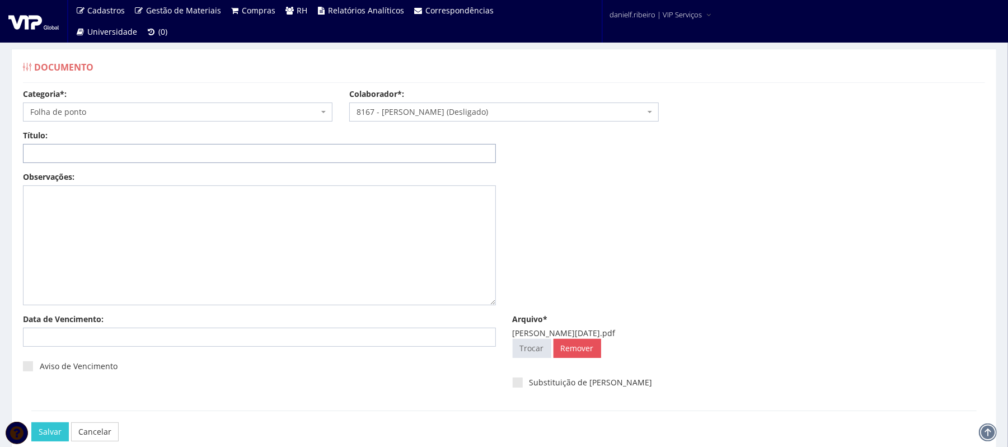
click at [137, 144] on input "Título:" at bounding box center [259, 153] width 473 height 19
paste input "FOLHA DE PONTO - JUN/2025"
click at [118, 154] on input "FOLHA DE PONTO - JUN/2025" at bounding box center [259, 153] width 473 height 19
click at [116, 153] on input "FOLHA DE PONTO - JUN/2025" at bounding box center [259, 153] width 473 height 19
type input "FOLHA DE PONTO - MAI/2025"
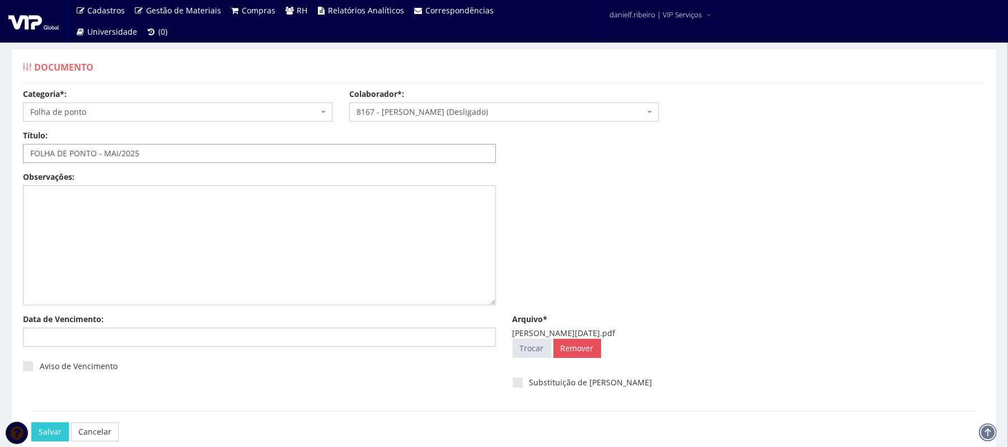
click at [31, 422] on input "Salvar" at bounding box center [49, 431] width 37 height 19
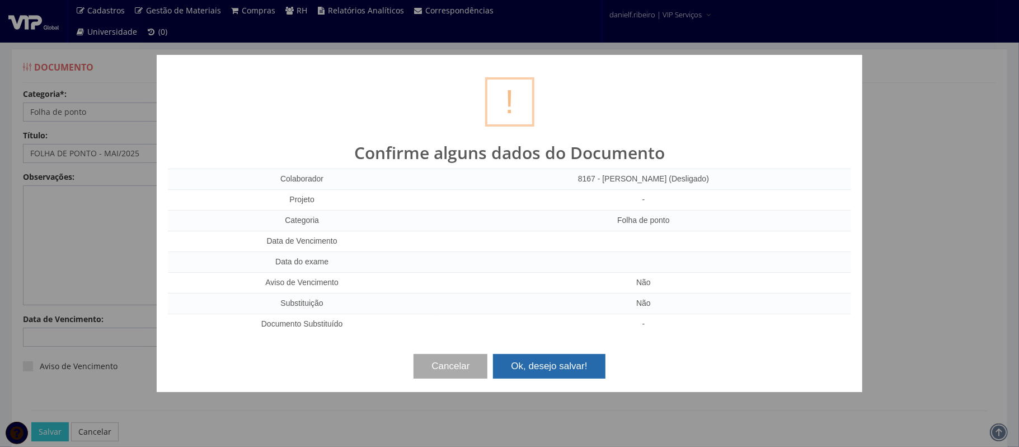
click at [526, 366] on button "Ok, desejo salvar!" at bounding box center [549, 366] width 112 height 25
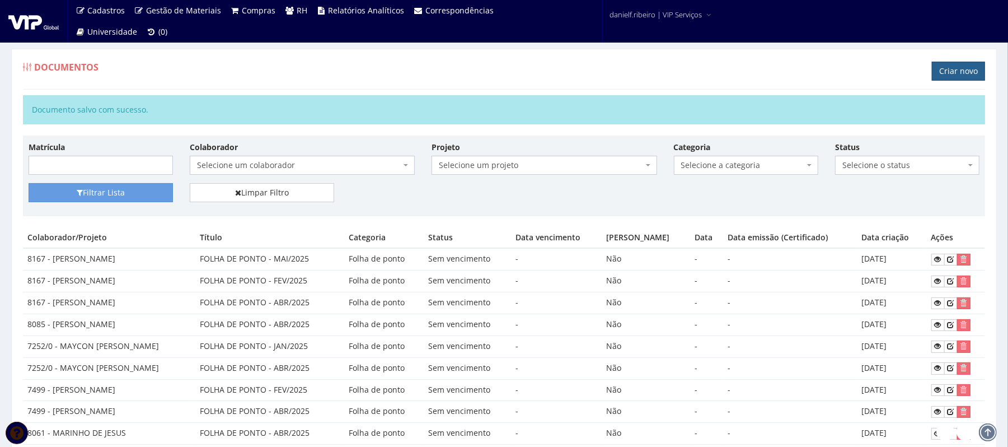
click at [947, 77] on link "Criar novo" at bounding box center [958, 71] width 53 height 19
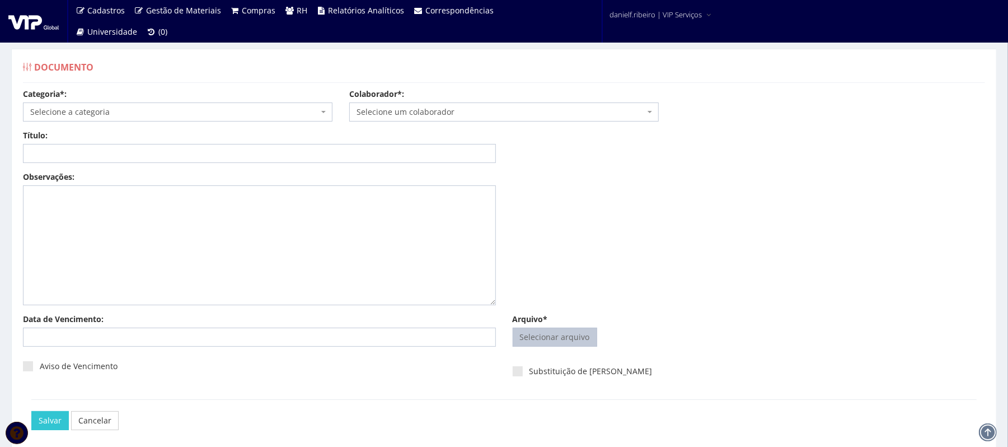
click at [550, 335] on input "Arquivo*" at bounding box center [554, 337] width 83 height 18
type input "C:\fakepath\REGINALDO OLIVEIRA DOS SANTOS MAR.2025.pdf"
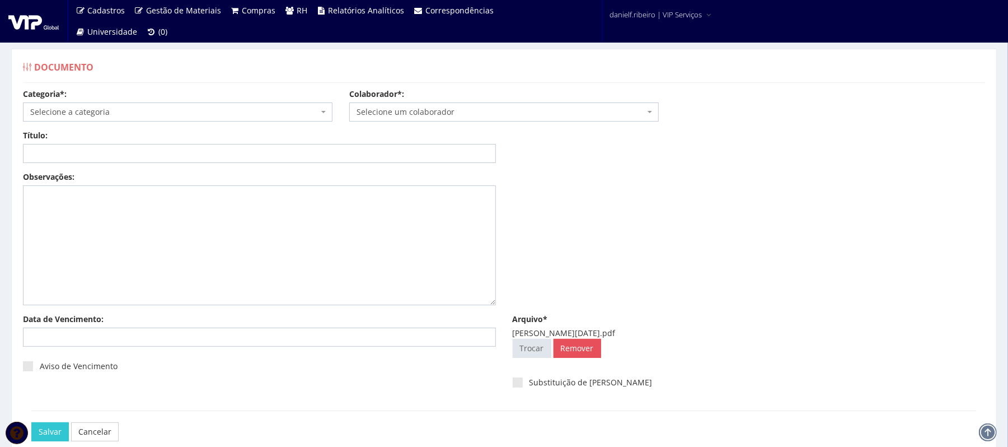
click at [470, 111] on span "Selecione um colaborador" at bounding box center [501, 111] width 288 height 11
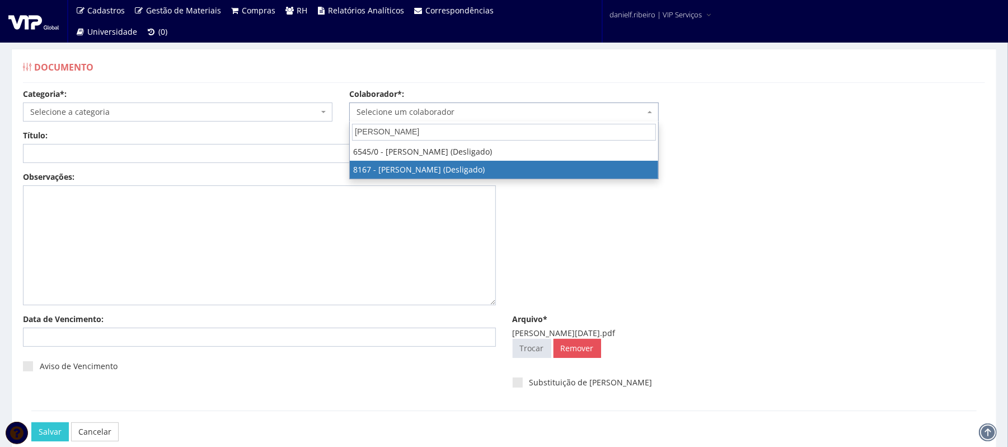
type input "REGINALD"
select select "3952"
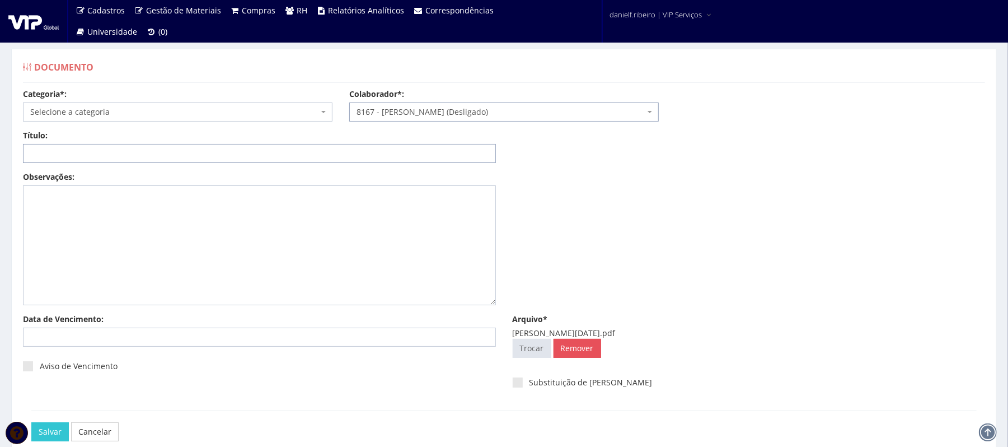
click at [404, 154] on input "Título:" at bounding box center [259, 153] width 473 height 19
paste input "FOLHA DE PONTO - JUN/2025"
drag, startPoint x: 115, startPoint y: 155, endPoint x: 121, endPoint y: 163, distance: 10.4
click at [117, 157] on input "FOLHA DE PONTO - JUN/2025" at bounding box center [259, 153] width 473 height 19
type input "FOLHA DE PONTO - MAR/2025"
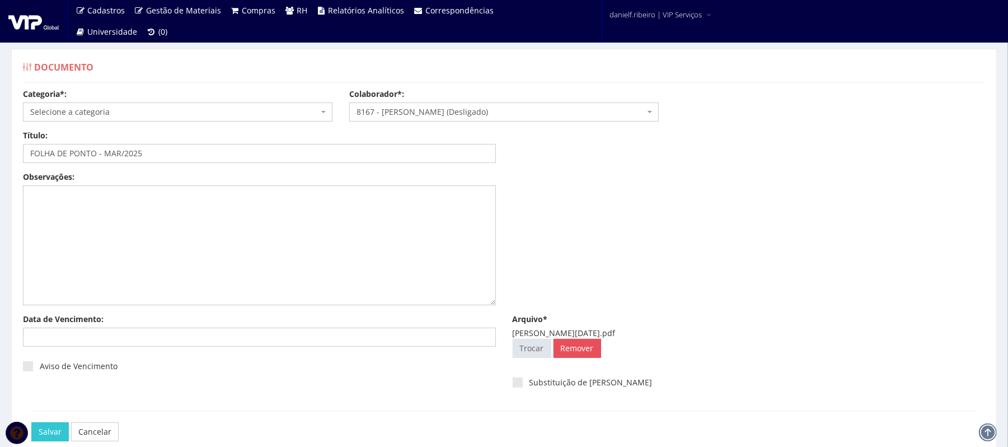
drag, startPoint x: 68, startPoint y: 106, endPoint x: 72, endPoint y: 116, distance: 11.0
click at [72, 116] on span "Selecione a categoria" at bounding box center [174, 111] width 288 height 11
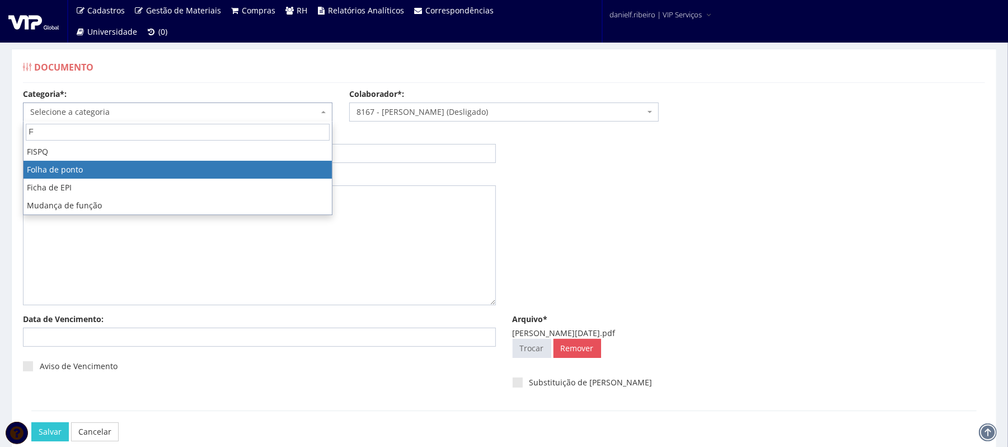
type input "F"
select select "folha_ponto"
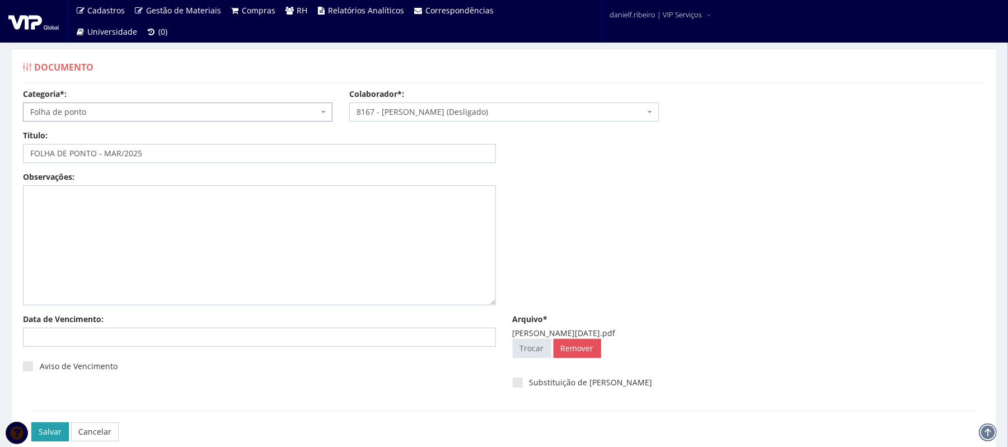
click at [46, 430] on input "Salvar" at bounding box center [49, 431] width 37 height 19
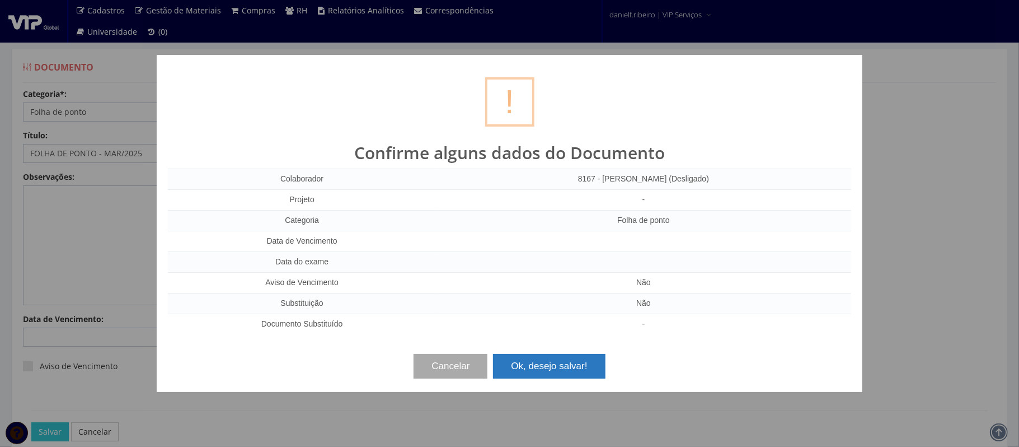
click at [562, 361] on button "Ok, desejo salvar!" at bounding box center [549, 366] width 112 height 25
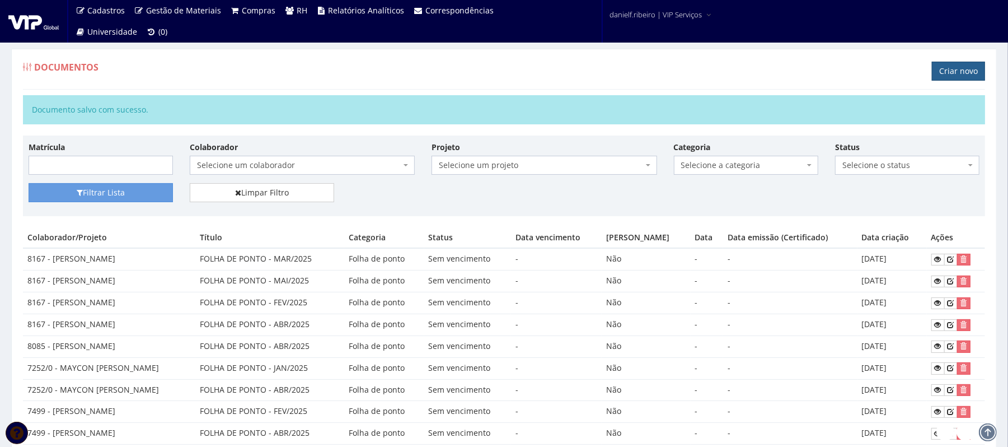
click at [940, 79] on link "Criar novo" at bounding box center [958, 71] width 53 height 19
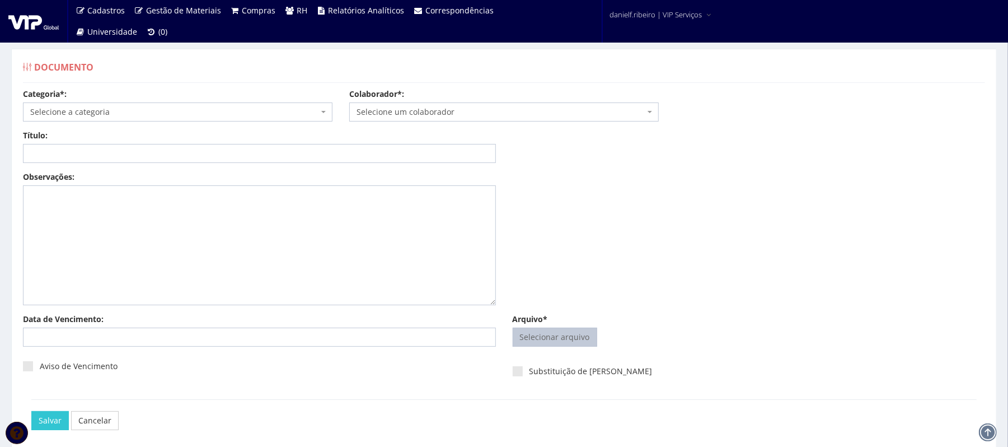
click at [531, 330] on input "Arquivo*" at bounding box center [554, 337] width 83 height 18
type input "C:\fakepath\[PERSON_NAME] PONTO MANUAL [DATE].pdf"
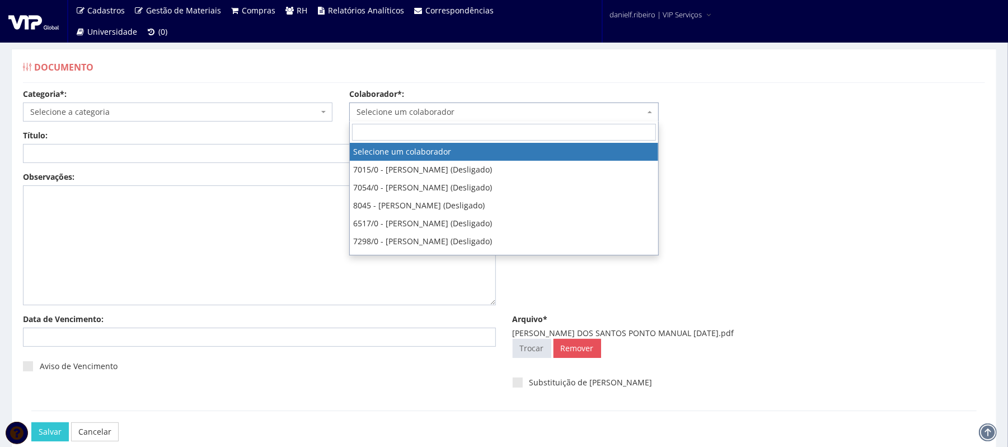
click at [486, 114] on span "Selecione um colaborador" at bounding box center [501, 111] width 288 height 11
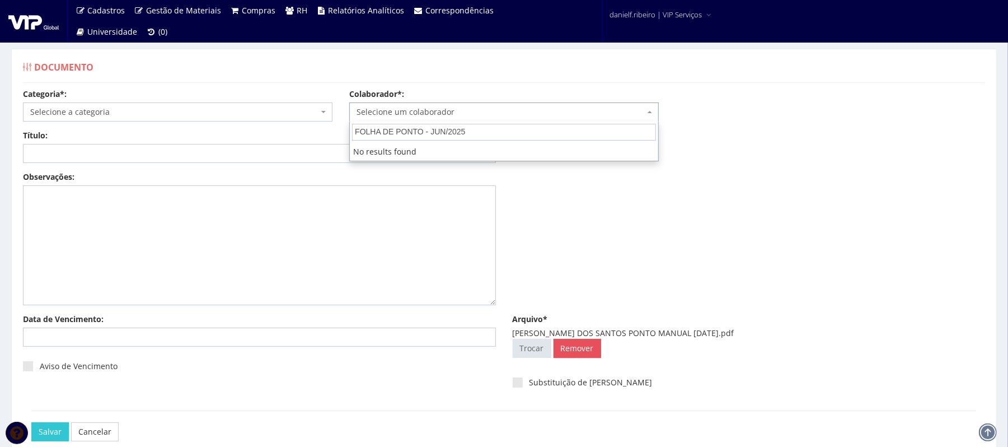
type input "FOLHA DE PONTO - JUN/2025FOLHA DE PONTO - JUN/2025"
drag, startPoint x: 590, startPoint y: 128, endPoint x: 0, endPoint y: 156, distance: 590.5
click at [0, 156] on body "Cadastros Clientes Unidades Subclientes Unidades de Subclientes Projetos Gestão…" at bounding box center [504, 254] width 1008 height 508
click at [218, 155] on input "Título:" at bounding box center [259, 153] width 473 height 19
paste input "FOLHA DE PONTO - JUN/2025"
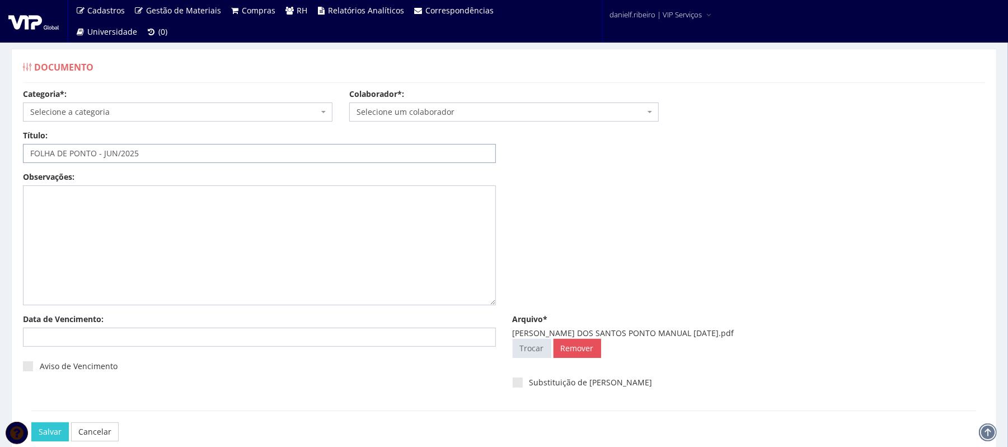
type input "FOLHA DE PONTO - JUN/2025"
click at [408, 102] on span "Selecione um colaborador" at bounding box center [503, 111] width 309 height 19
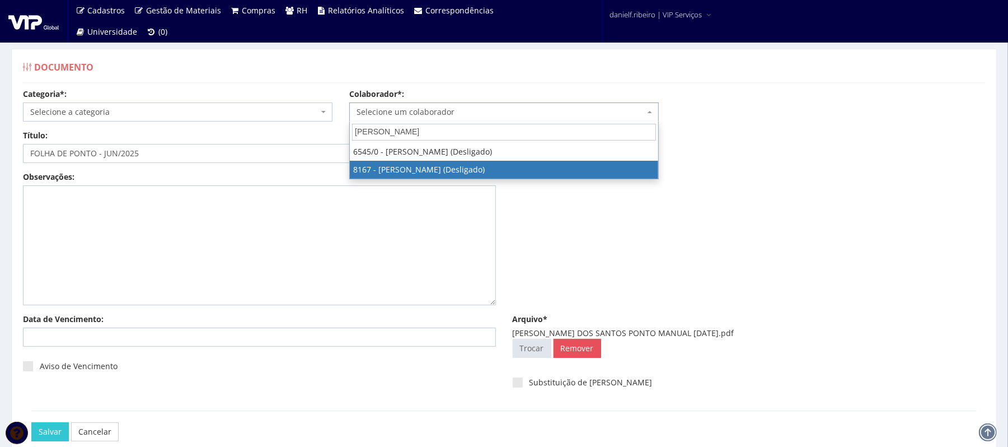
type input "[PERSON_NAME]"
select select "3952"
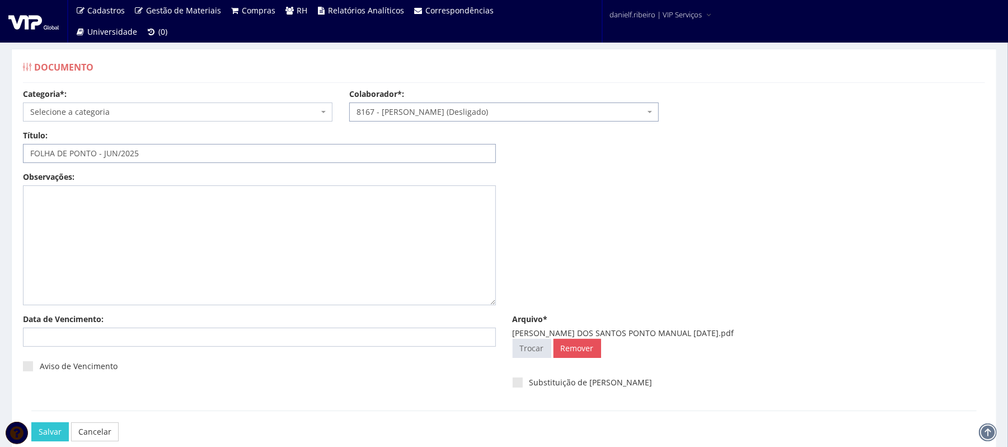
click at [104, 156] on input "FOLHA DE PONTO - JUN/2025" at bounding box center [259, 153] width 473 height 19
drag, startPoint x: 114, startPoint y: 154, endPoint x: 106, endPoint y: 156, distance: 8.5
click at [106, 156] on input "FOLHA DE PONTO - JUN/2025" at bounding box center [259, 153] width 473 height 19
type input "FOLHA DE PONTO - PONTO MANUAL ABR/2025"
click at [182, 110] on span "Selecione a categoria" at bounding box center [174, 111] width 288 height 11
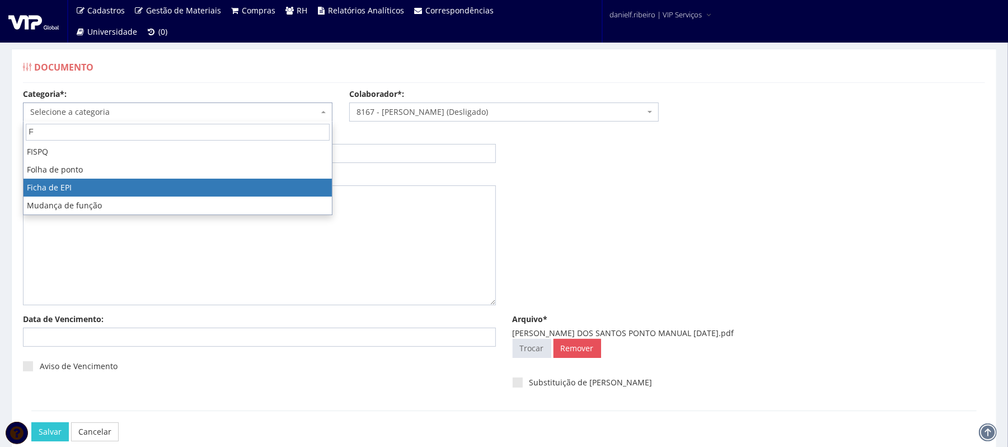
type input "F"
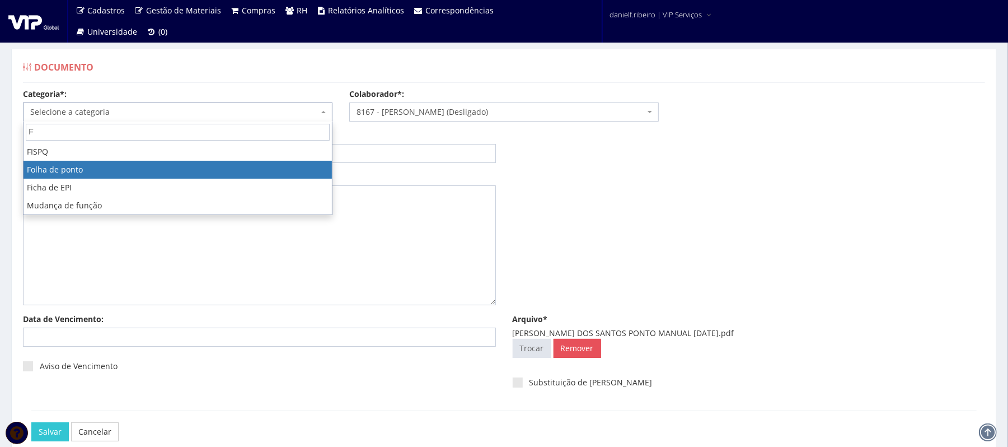
select select "folha_ponto"
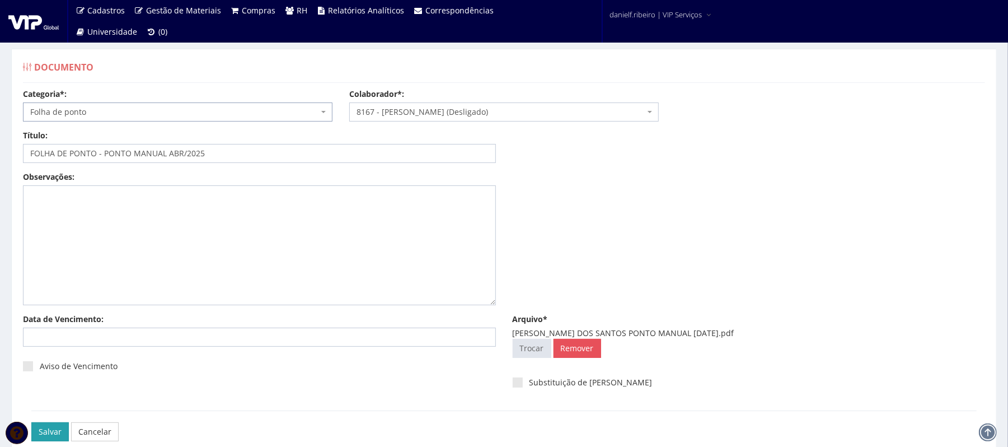
click at [54, 435] on input "Salvar" at bounding box center [49, 431] width 37 height 19
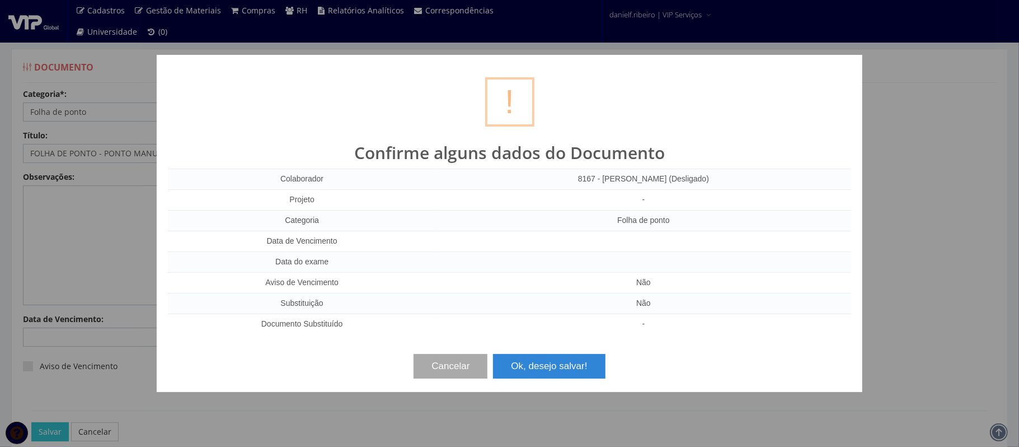
click at [564, 343] on div "? ! i Confirme alguns dados do Documento Colaborador 8167 - REGINALDO OLIVEIRA …" at bounding box center [510, 223] width 706 height 337
click at [563, 356] on button "Ok, desejo salvar!" at bounding box center [549, 366] width 112 height 25
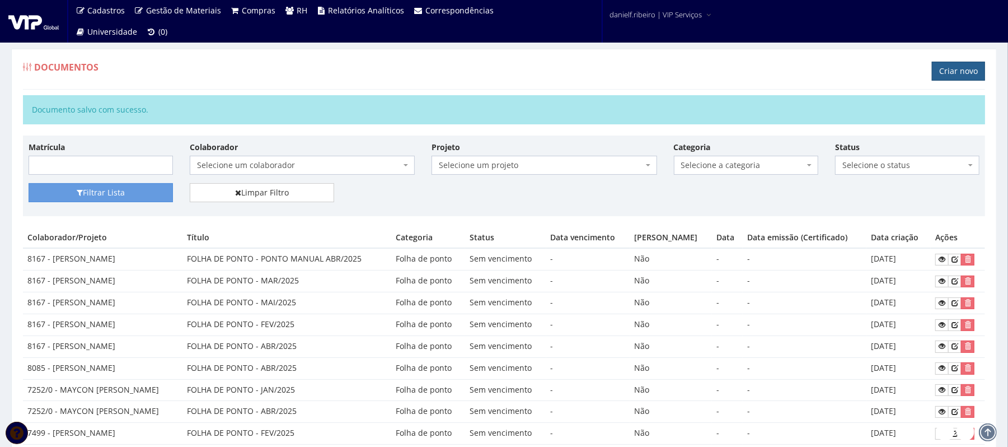
click at [960, 75] on link "Criar novo" at bounding box center [958, 71] width 53 height 19
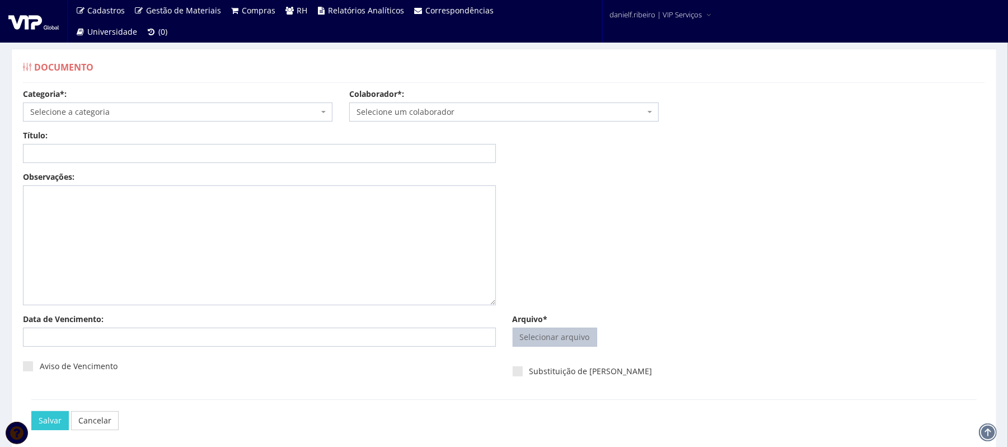
click at [547, 338] on input "Arquivo*" at bounding box center [554, 337] width 83 height 18
type input "C:\fakepath\[PERSON_NAME] SEM DATA.pdf"
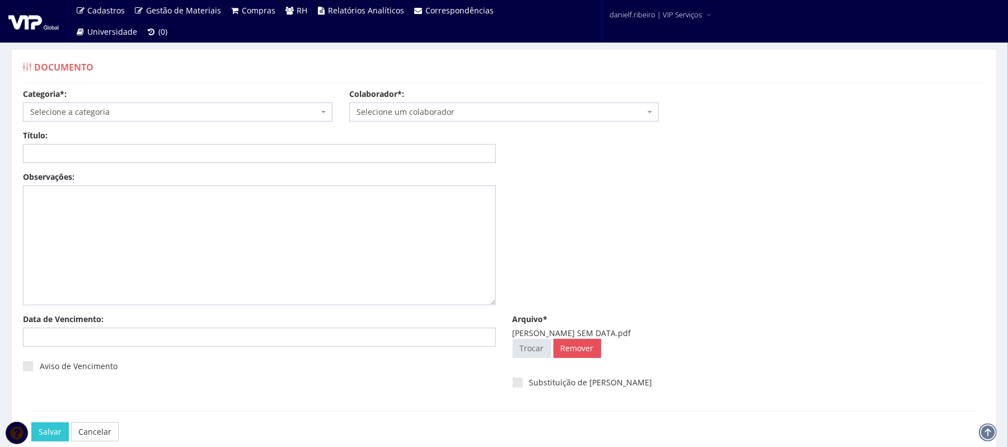
click at [410, 110] on span "Selecione um colaborador" at bounding box center [501, 111] width 288 height 11
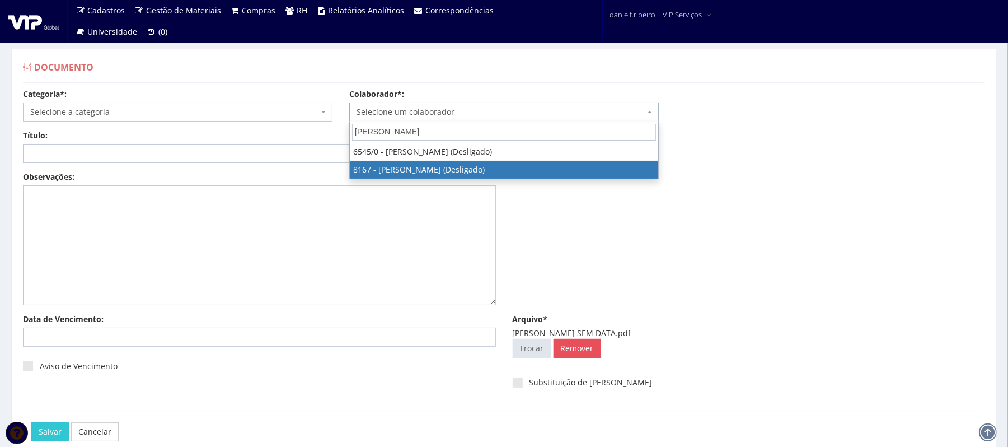
type input "[PERSON_NAME]"
select select "3952"
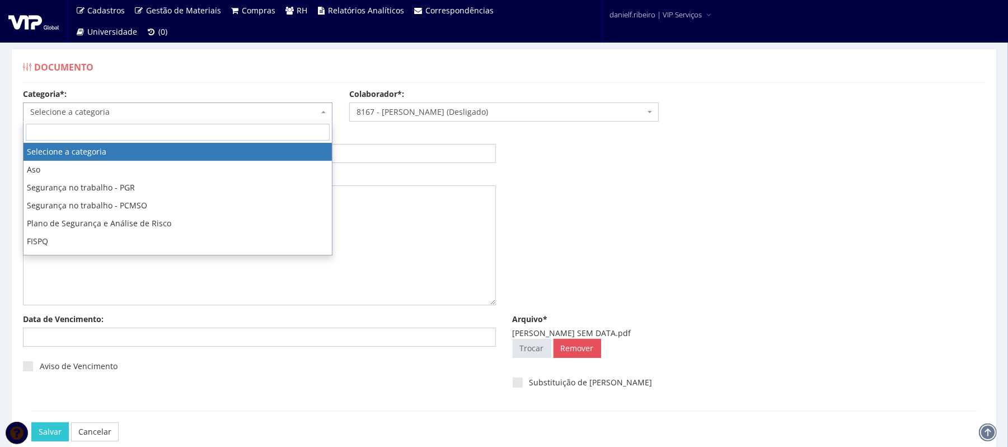
drag, startPoint x: 252, startPoint y: 111, endPoint x: 222, endPoint y: 156, distance: 53.7
click at [252, 112] on span "Selecione a categoria" at bounding box center [174, 111] width 288 height 11
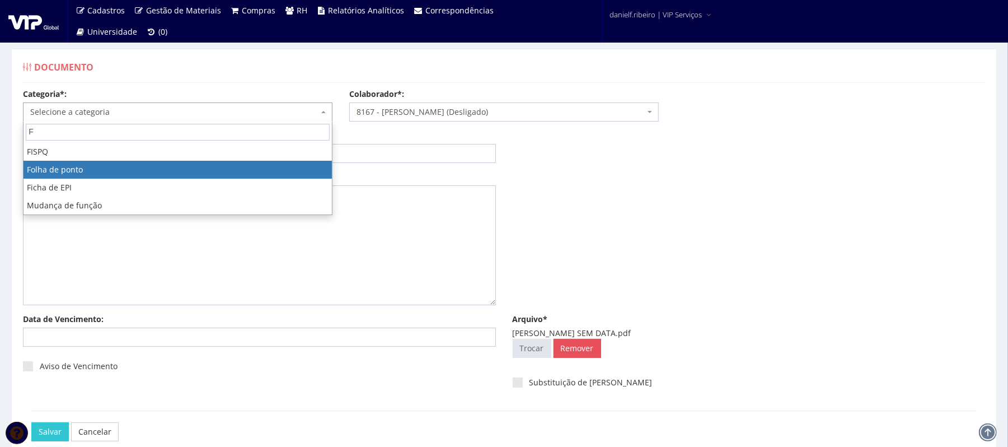
type input "F"
select select "folha_ponto"
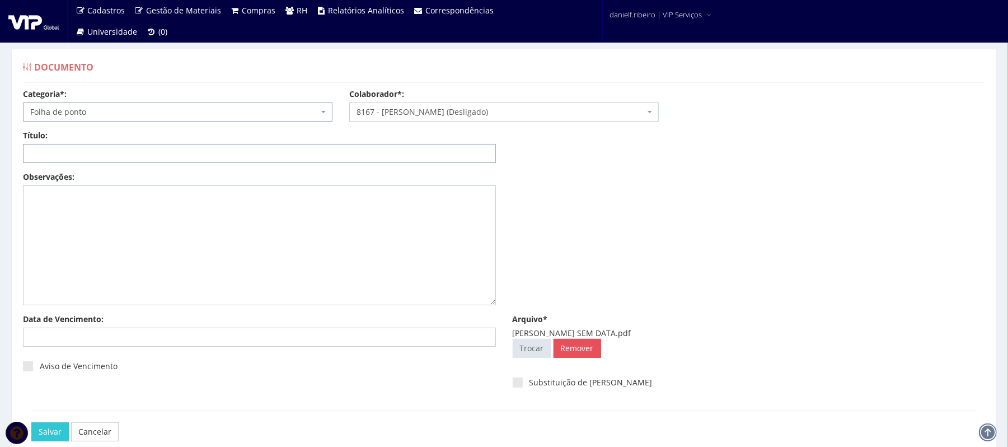
click at [135, 152] on input "Título:" at bounding box center [259, 153] width 473 height 19
paste input "FOLHA DE PONTO - JUN/2025"
drag, startPoint x: 141, startPoint y: 153, endPoint x: 102, endPoint y: 164, distance: 40.6
click at [102, 164] on div "Título: FOLHA DE PONTO - JUN/2025 Data: Período: Selecione o período 30 Dias 45…" at bounding box center [504, 150] width 979 height 41
type input "FOLHA DE PONTO - SEM DATA"
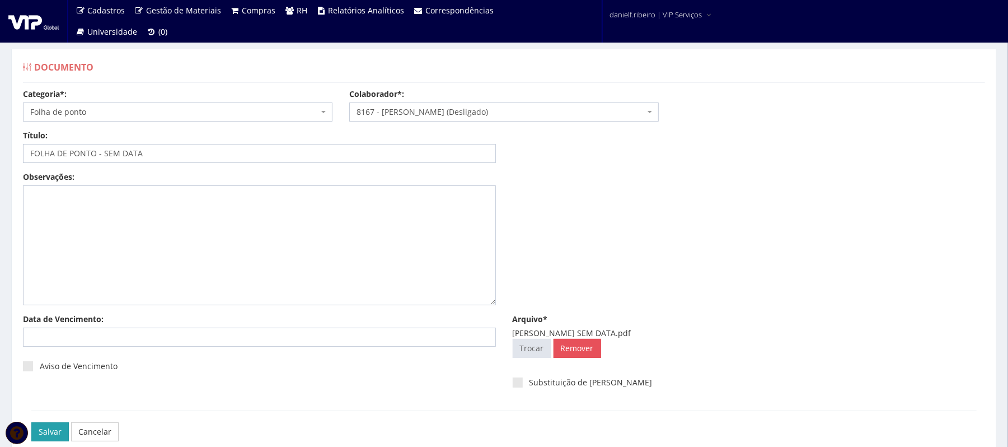
click at [52, 430] on input "Salvar" at bounding box center [49, 431] width 37 height 19
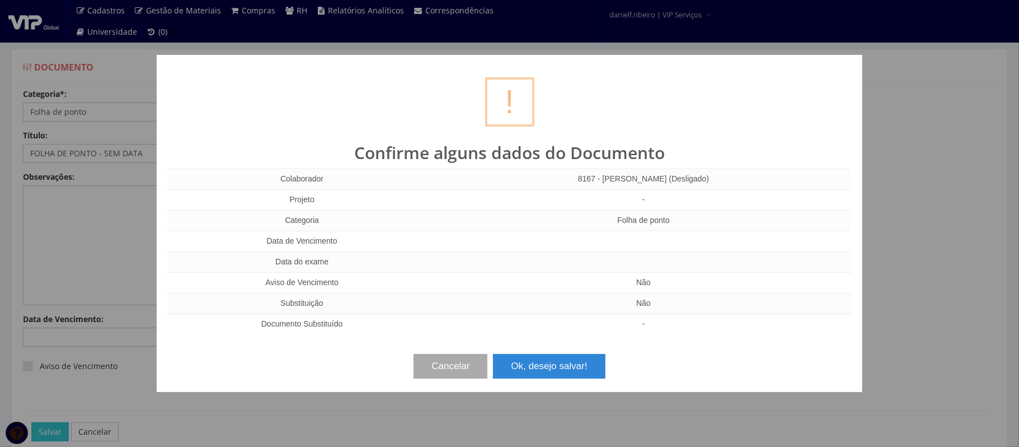
click at [566, 354] on div "Cancelar Ok, desejo salvar!" at bounding box center [509, 361] width 683 height 33
click at [566, 375] on button "Ok, desejo salvar!" at bounding box center [549, 366] width 112 height 25
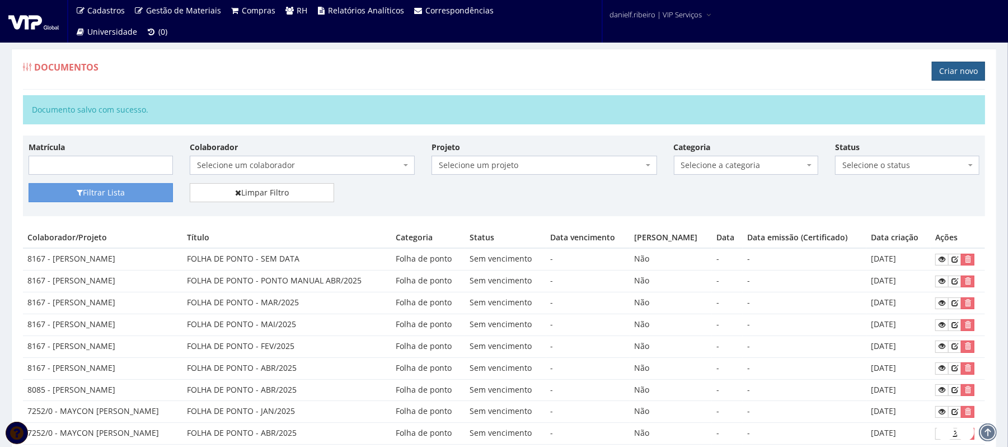
click at [956, 68] on link "Criar novo" at bounding box center [958, 71] width 53 height 19
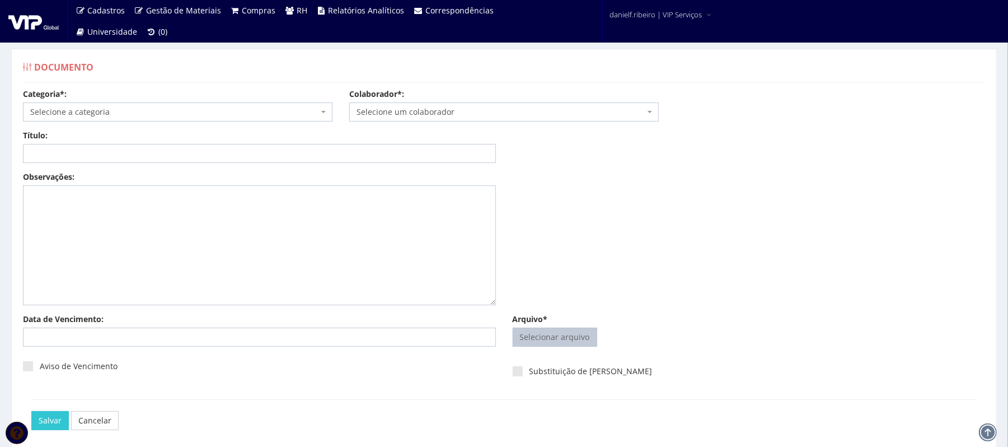
click at [558, 345] on input "Arquivo*" at bounding box center [554, 337] width 83 height 18
type input "C:\fakepath\[PERSON_NAME] [DATE].pdf"
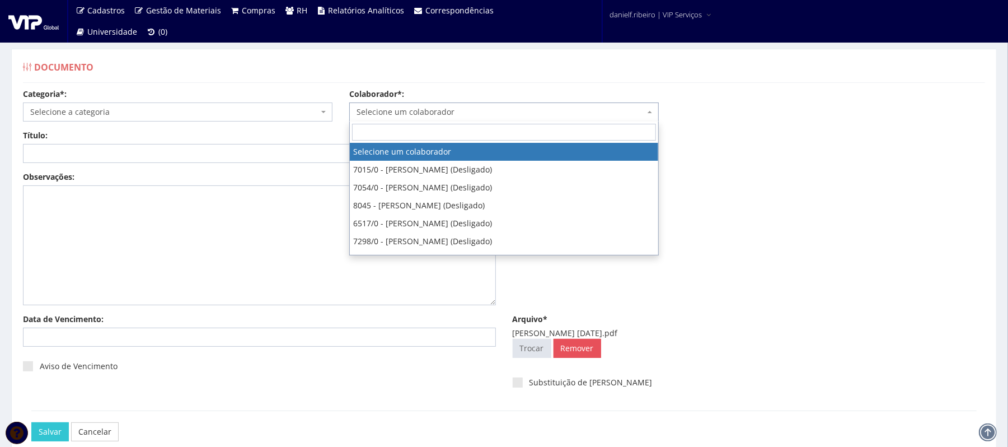
click at [420, 121] on body "Cadastros Clientes Unidades Subclientes Unidades de Subclientes Projetos Gestão…" at bounding box center [504, 254] width 1008 height 508
type input "ROBS"
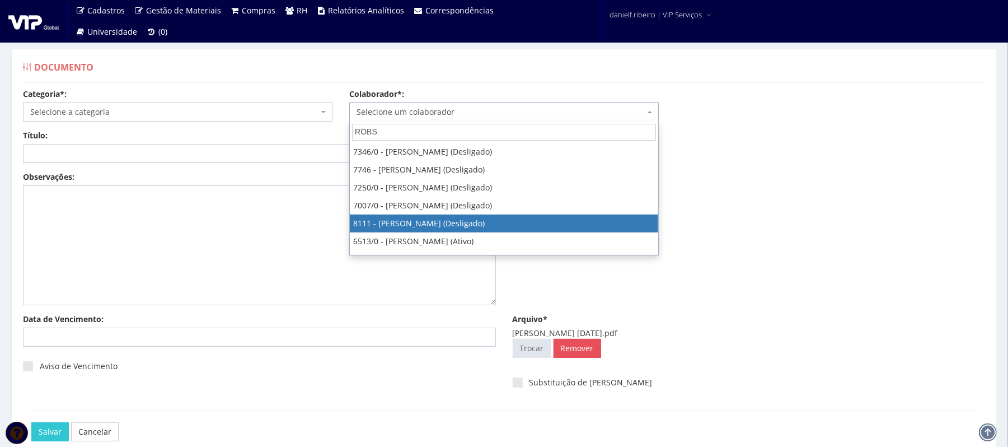
select select "3668"
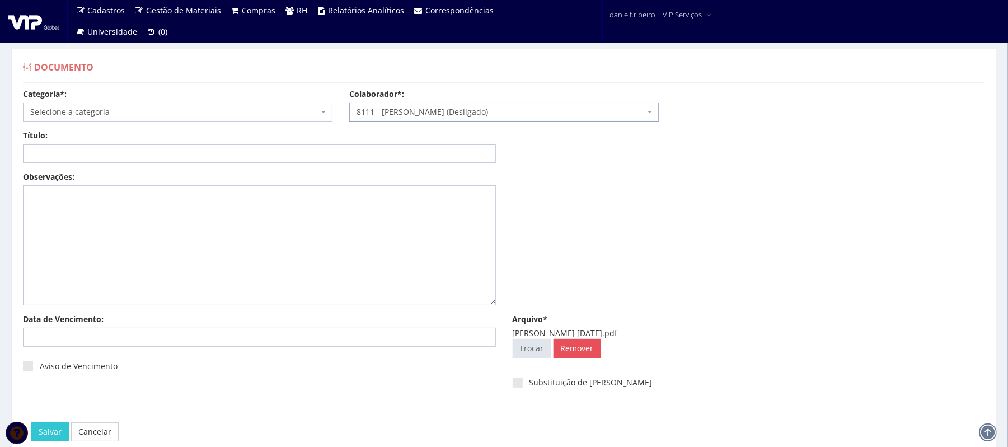
click at [150, 112] on span "Selecione a categoria" at bounding box center [174, 111] width 288 height 11
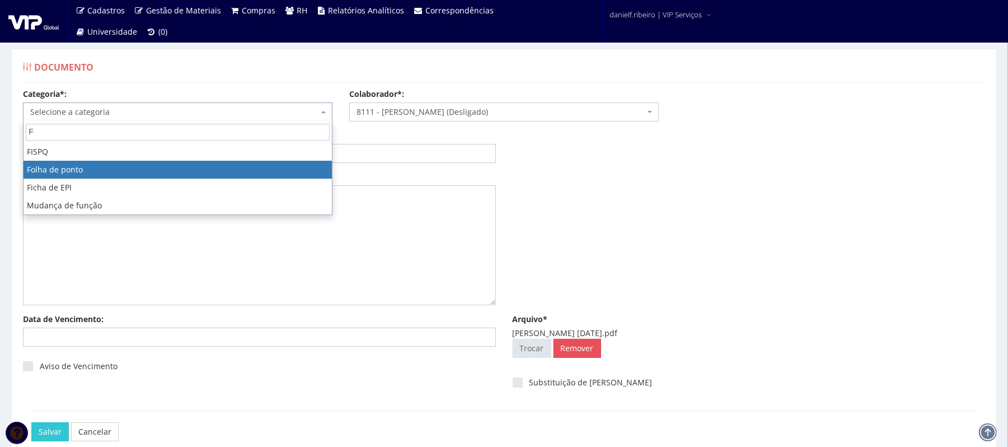
type input "F"
select select "folha_ponto"
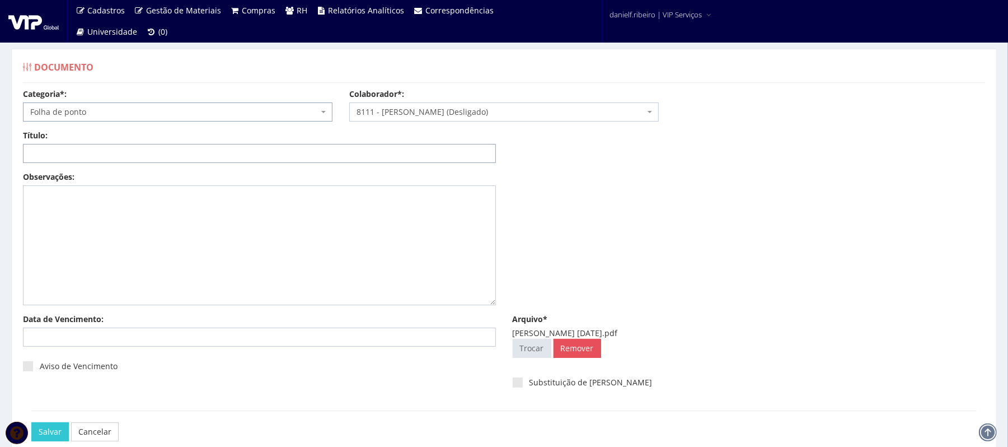
click at [97, 148] on input "Título:" at bounding box center [259, 153] width 473 height 19
paste input "FOLHA DE PONTO - JUN/2025"
click at [114, 153] on input "FOLHA DE PONTO - JUN/2025" at bounding box center [259, 153] width 473 height 19
type input "FOLHA DE PONTO - ABR/2025"
click at [59, 428] on input "Salvar" at bounding box center [49, 431] width 37 height 19
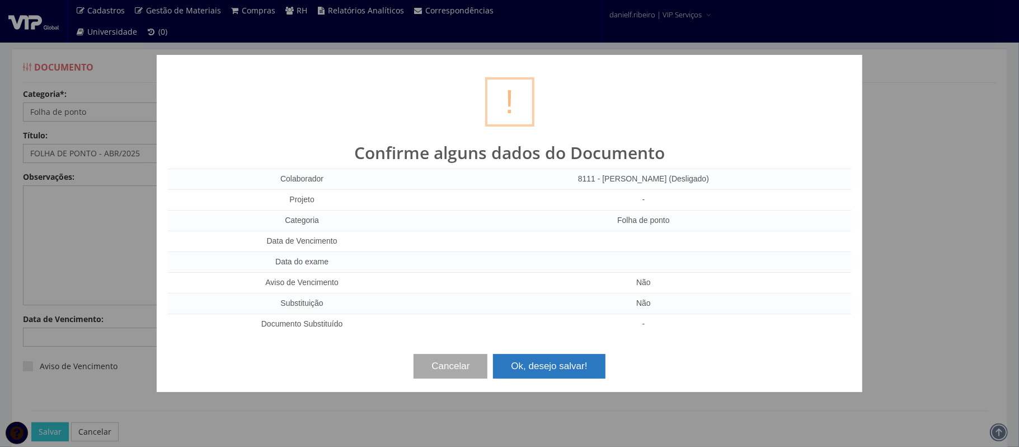
click at [526, 358] on button "Ok, desejo salvar!" at bounding box center [549, 366] width 112 height 25
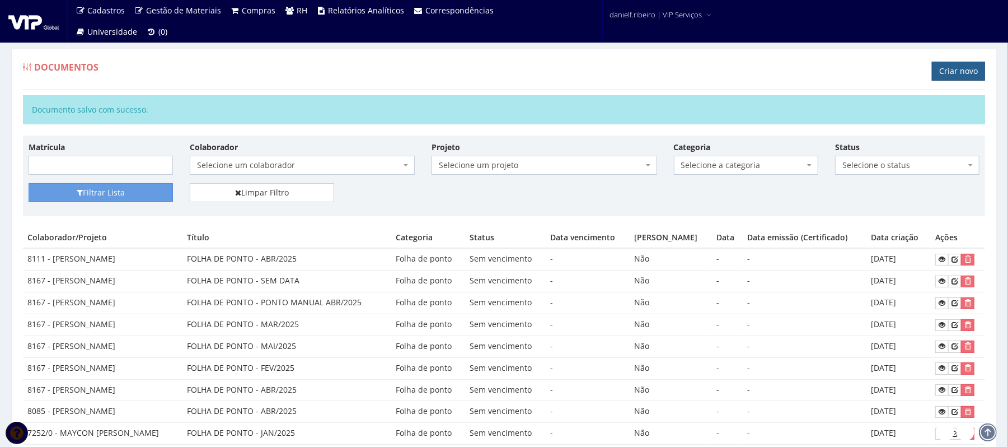
click at [947, 68] on link "Criar novo" at bounding box center [958, 71] width 53 height 19
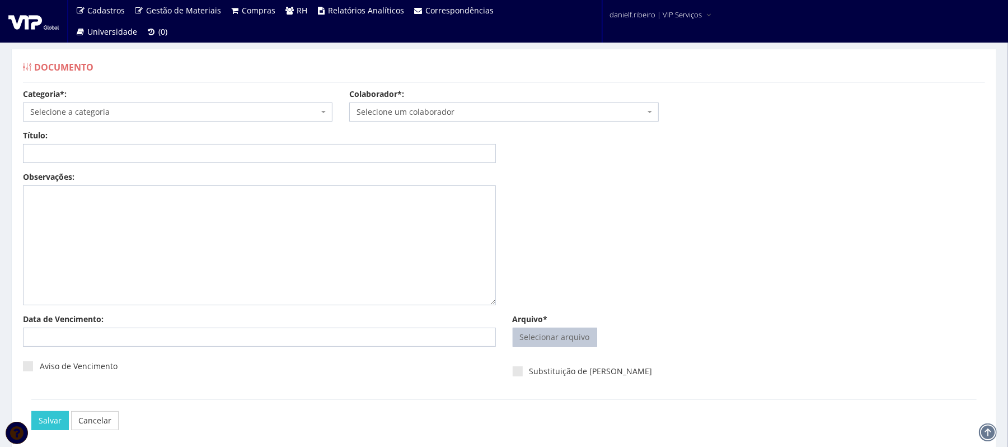
click at [557, 334] on input "Arquivo*" at bounding box center [554, 337] width 83 height 18
type input "C:\fakepath\[PERSON_NAME][DATE].pdf"
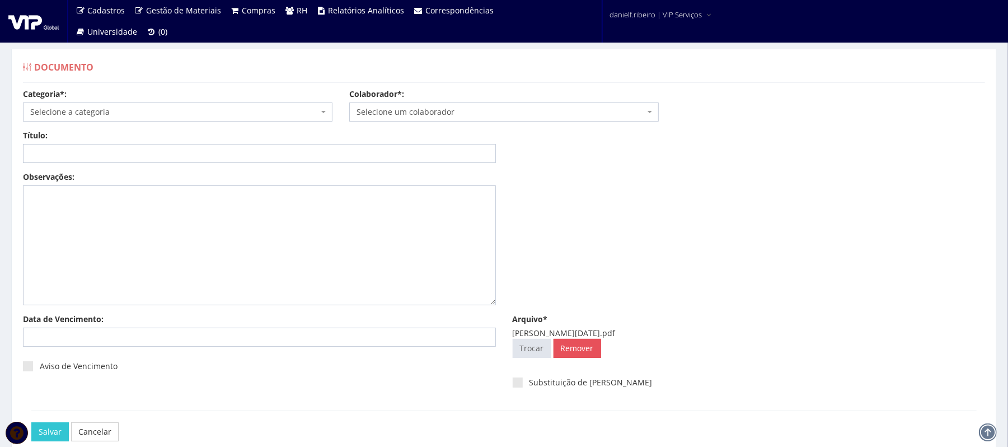
click at [475, 118] on span "Selecione um colaborador" at bounding box center [501, 111] width 288 height 11
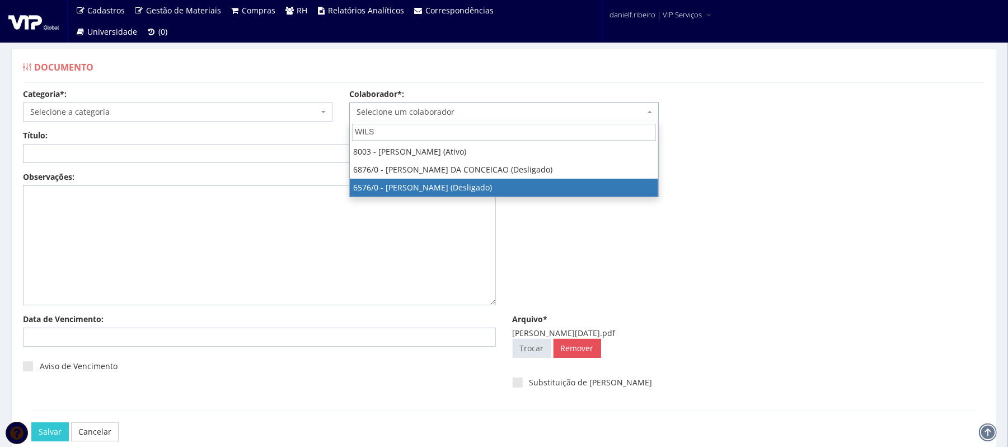
type input "WILS"
select select "119"
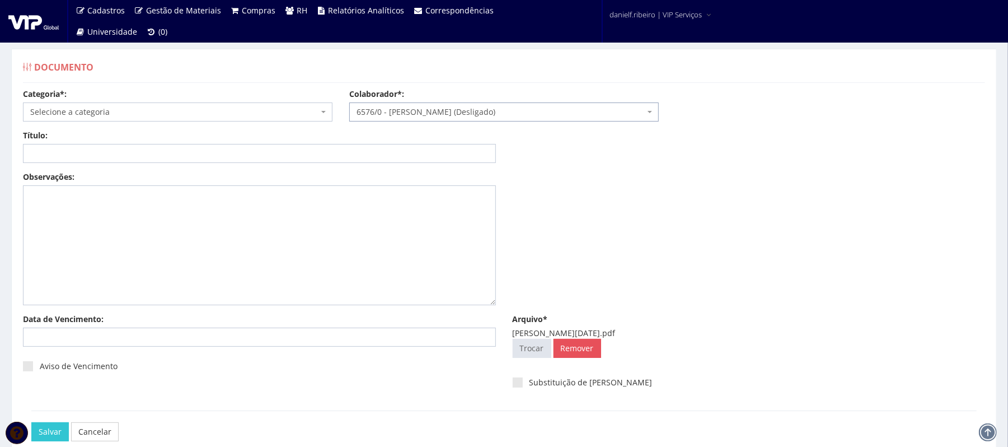
click at [187, 115] on span "Selecione a categoria" at bounding box center [174, 111] width 288 height 11
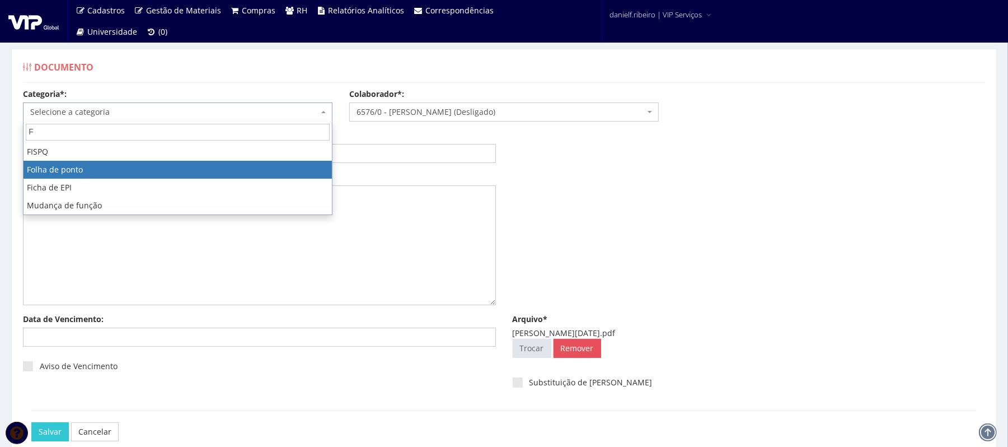
type input "F"
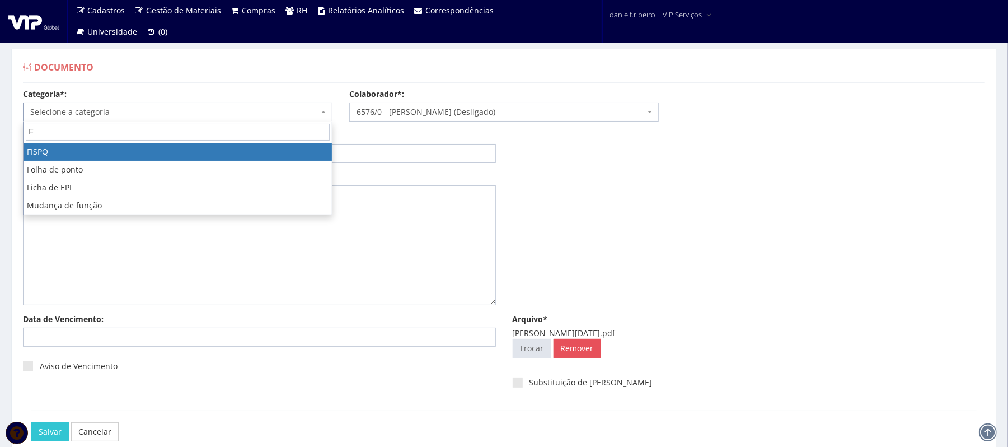
select select "fispq"
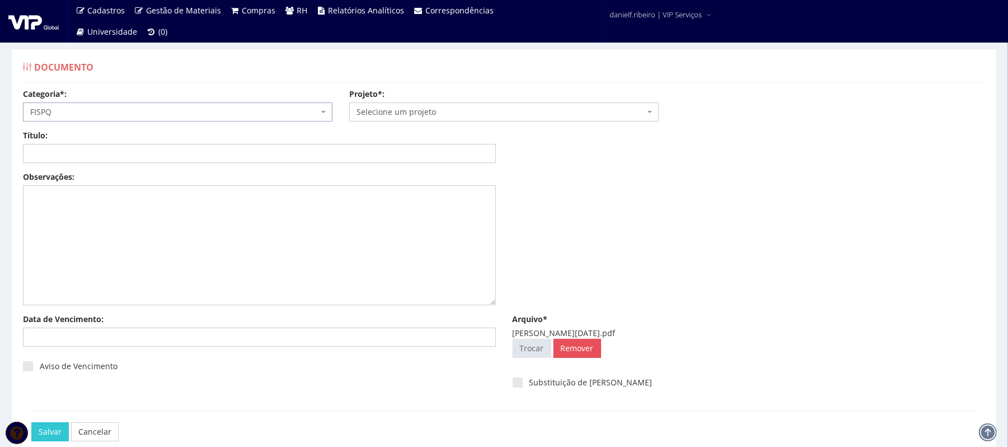
click at [97, 98] on div "Categoria*: Selecione a categoria Aso Segurança no trabalho - PGR Segurança no …" at bounding box center [178, 104] width 326 height 33
click at [99, 119] on span "FISPQ" at bounding box center [177, 111] width 309 height 19
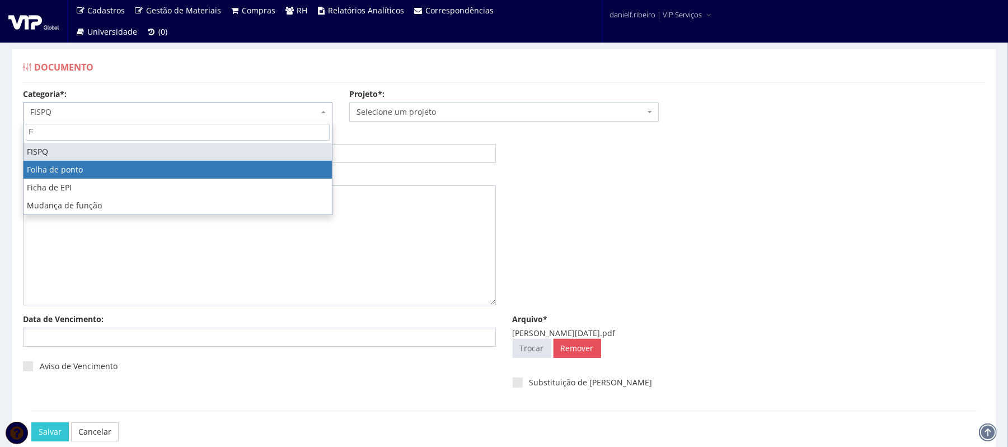
type input "F"
select select "folha_ponto"
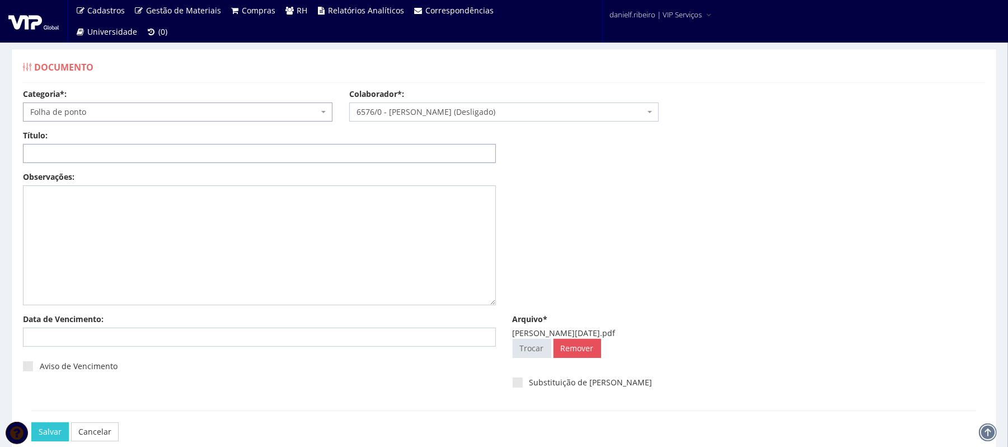
click at [101, 153] on input "Título:" at bounding box center [259, 153] width 473 height 19
paste input "FOLHA DE PONTO - JUN/2025"
click at [115, 153] on input "FOLHA DE PONTO - JUN/2025" at bounding box center [259, 153] width 473 height 19
type input "FOLHA DE PONTO - ABR/2025"
click at [31, 422] on input "Salvar" at bounding box center [49, 431] width 37 height 19
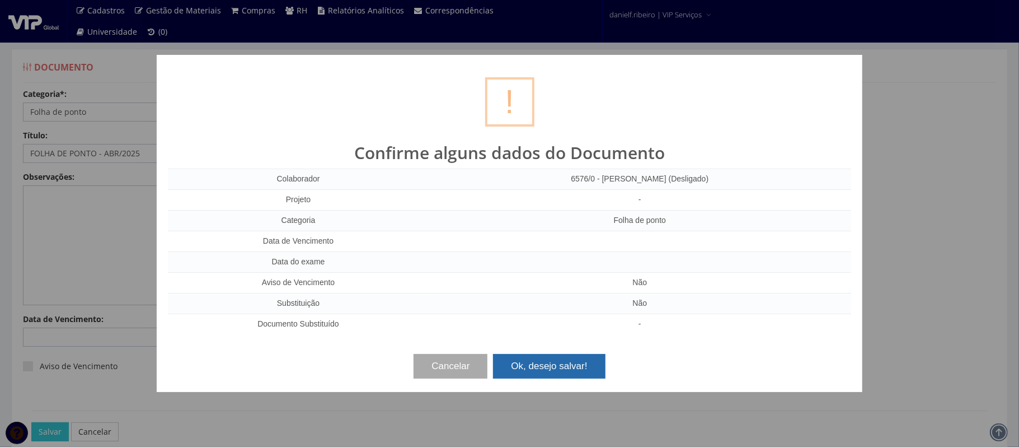
click at [533, 378] on button "Ok, desejo salvar!" at bounding box center [549, 366] width 112 height 25
